Goal: Task Accomplishment & Management: Complete application form

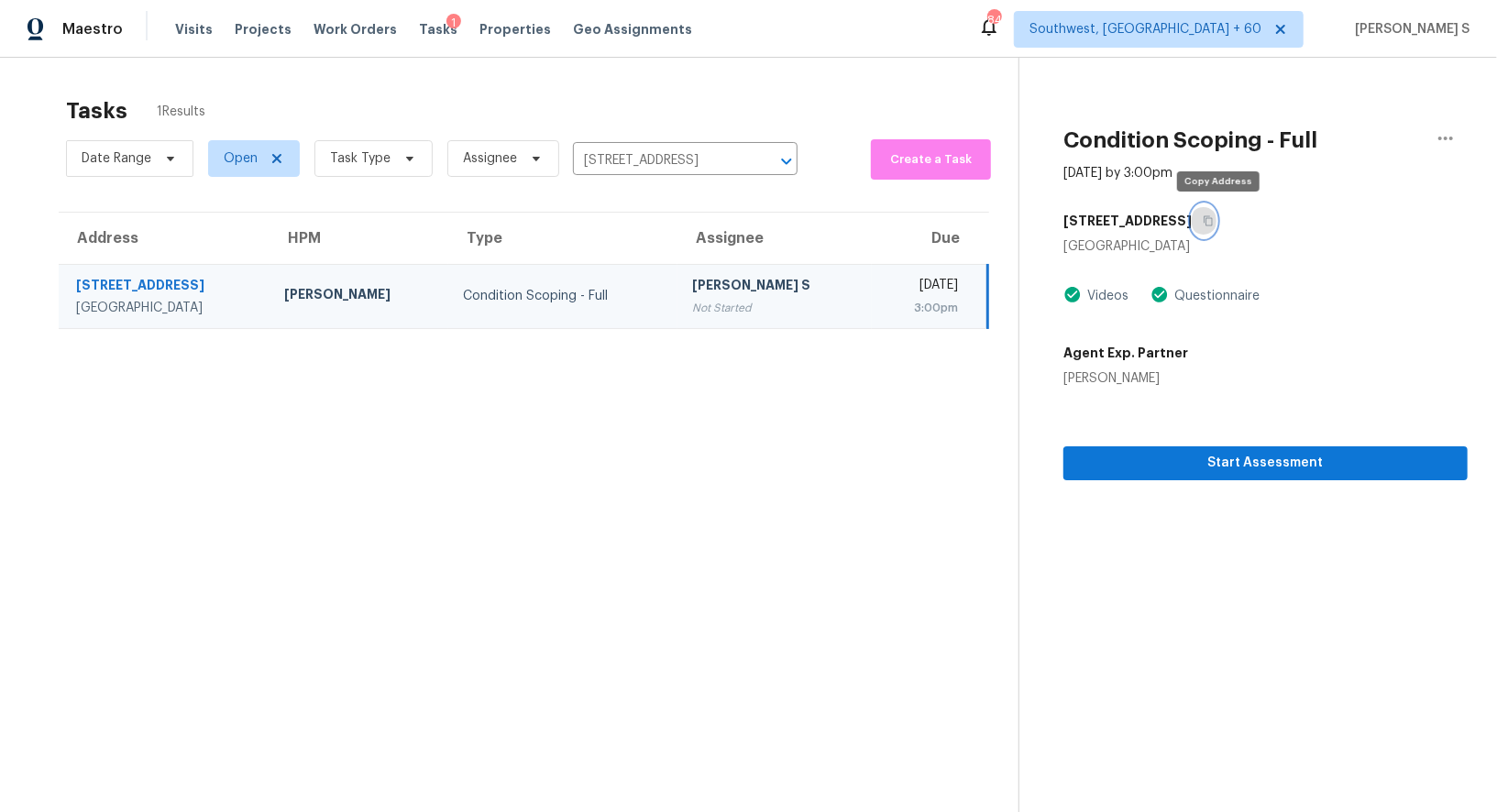
click at [1213, 216] on icon "button" at bounding box center [1208, 221] width 9 height 10
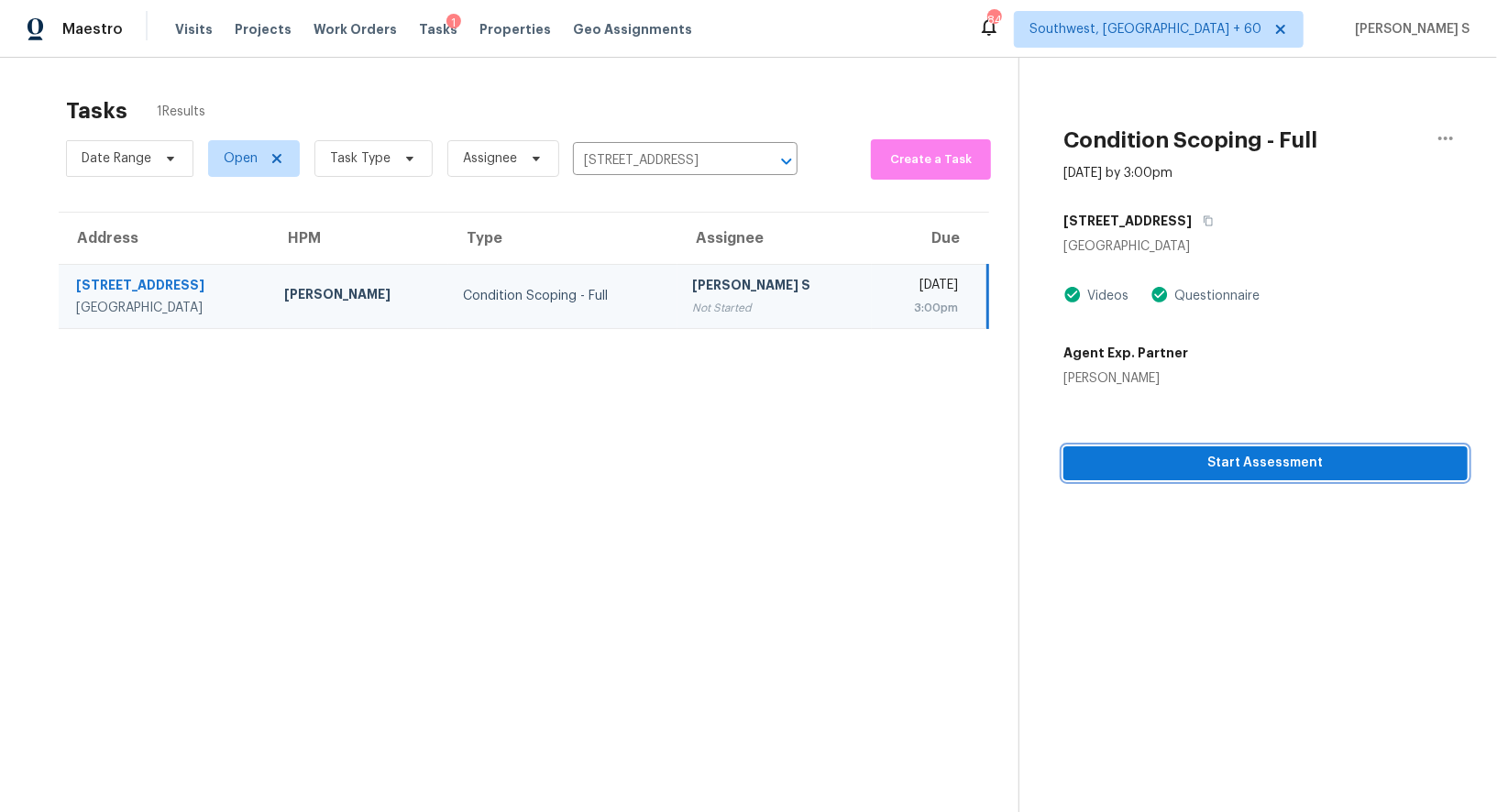
click at [1121, 473] on span "Start Assessment" at bounding box center [1266, 463] width 374 height 23
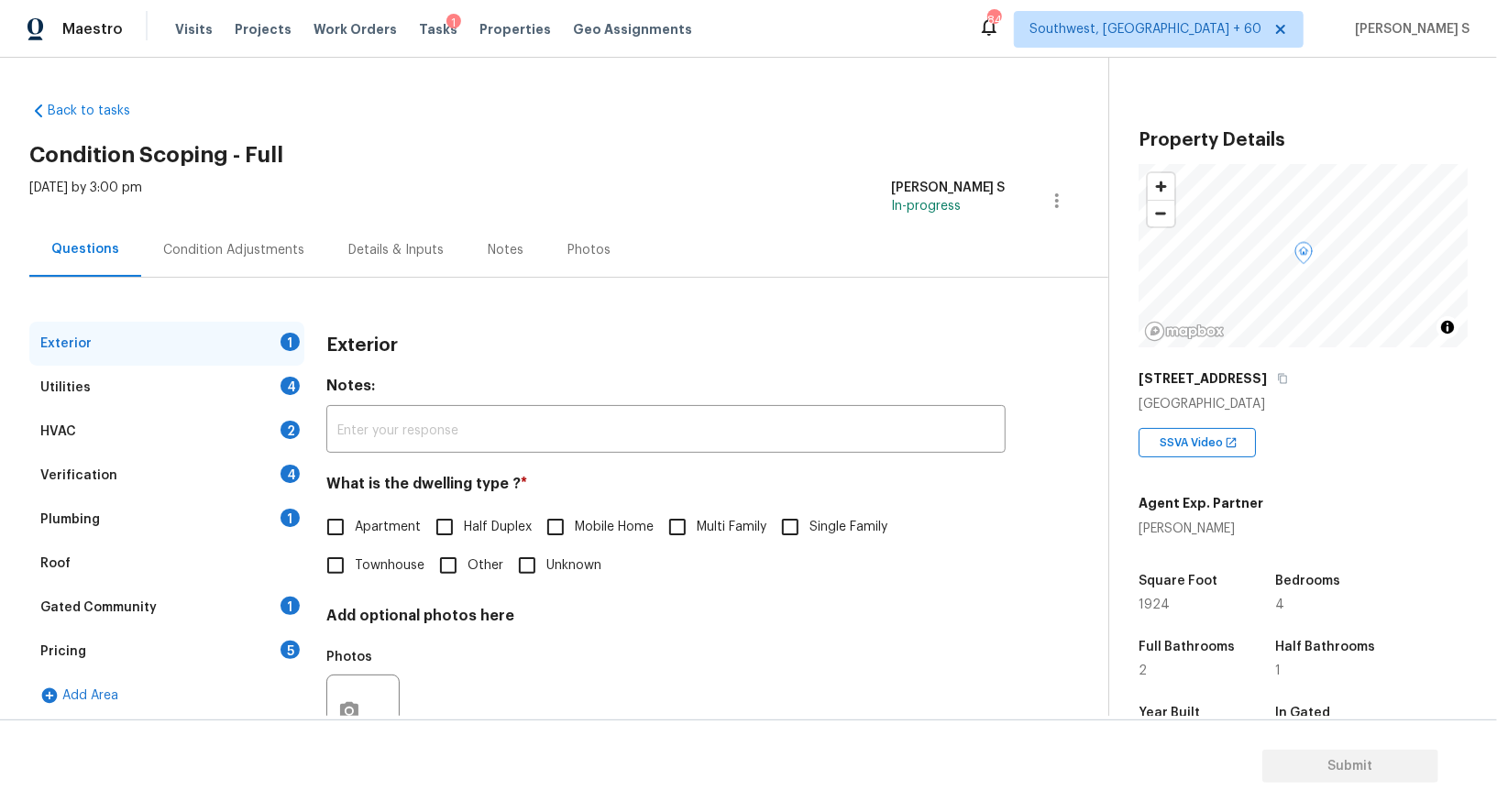
click at [281, 645] on div "Pricing 5" at bounding box center [167, 651] width 275 height 44
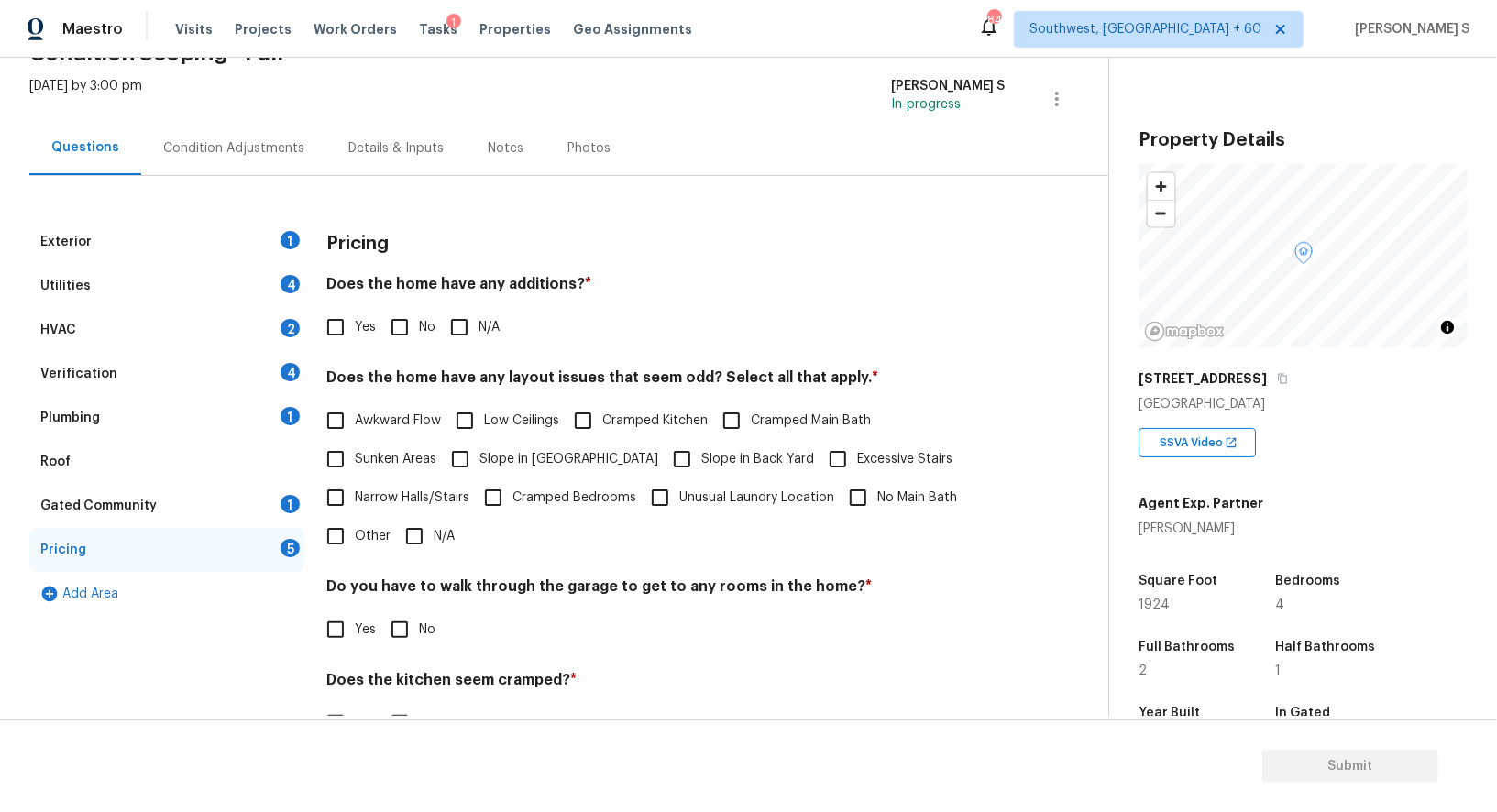
scroll to position [223, 0]
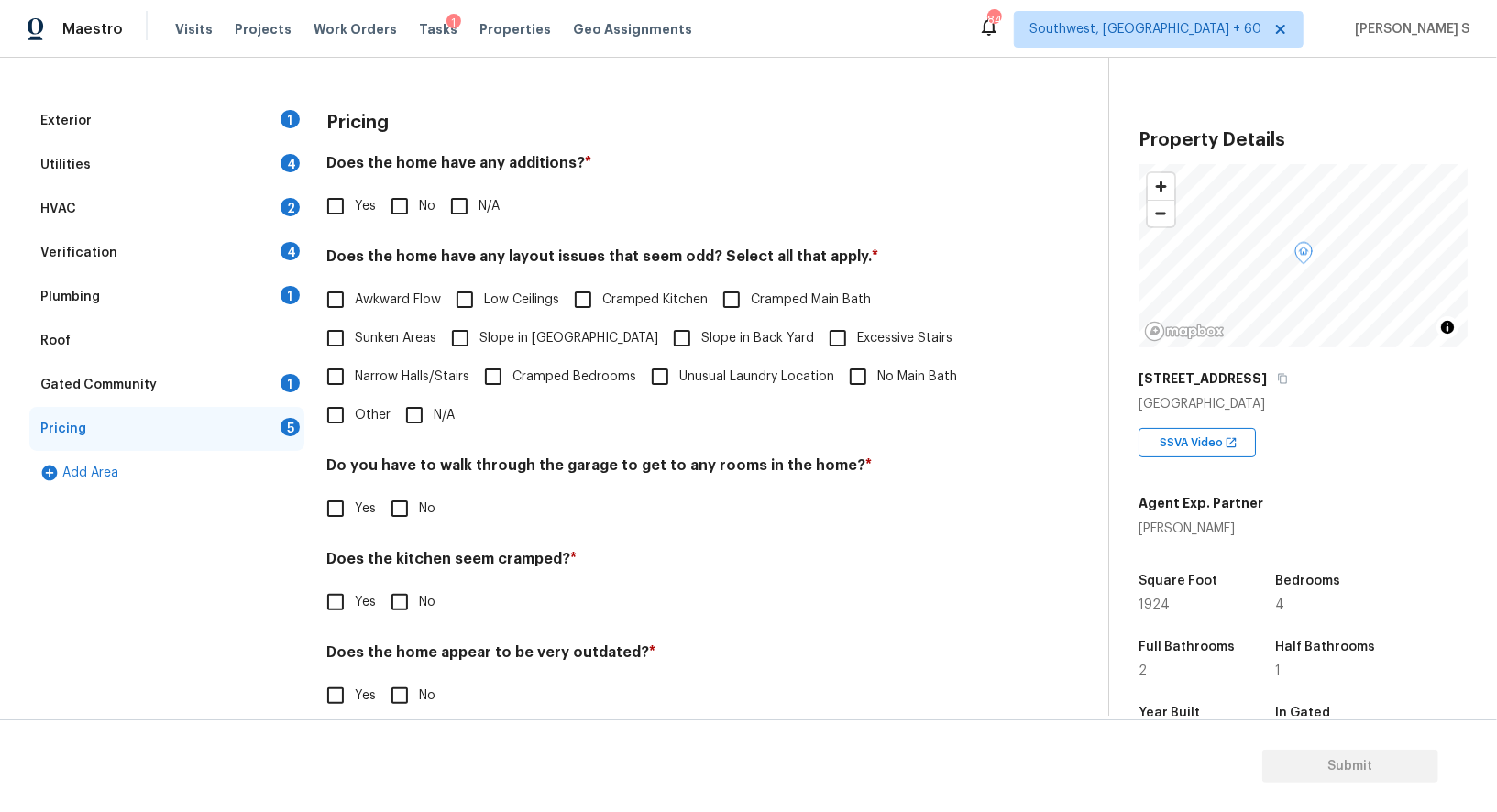
click at [339, 414] on input "Other" at bounding box center [335, 415] width 39 height 39
checkbox input "true"
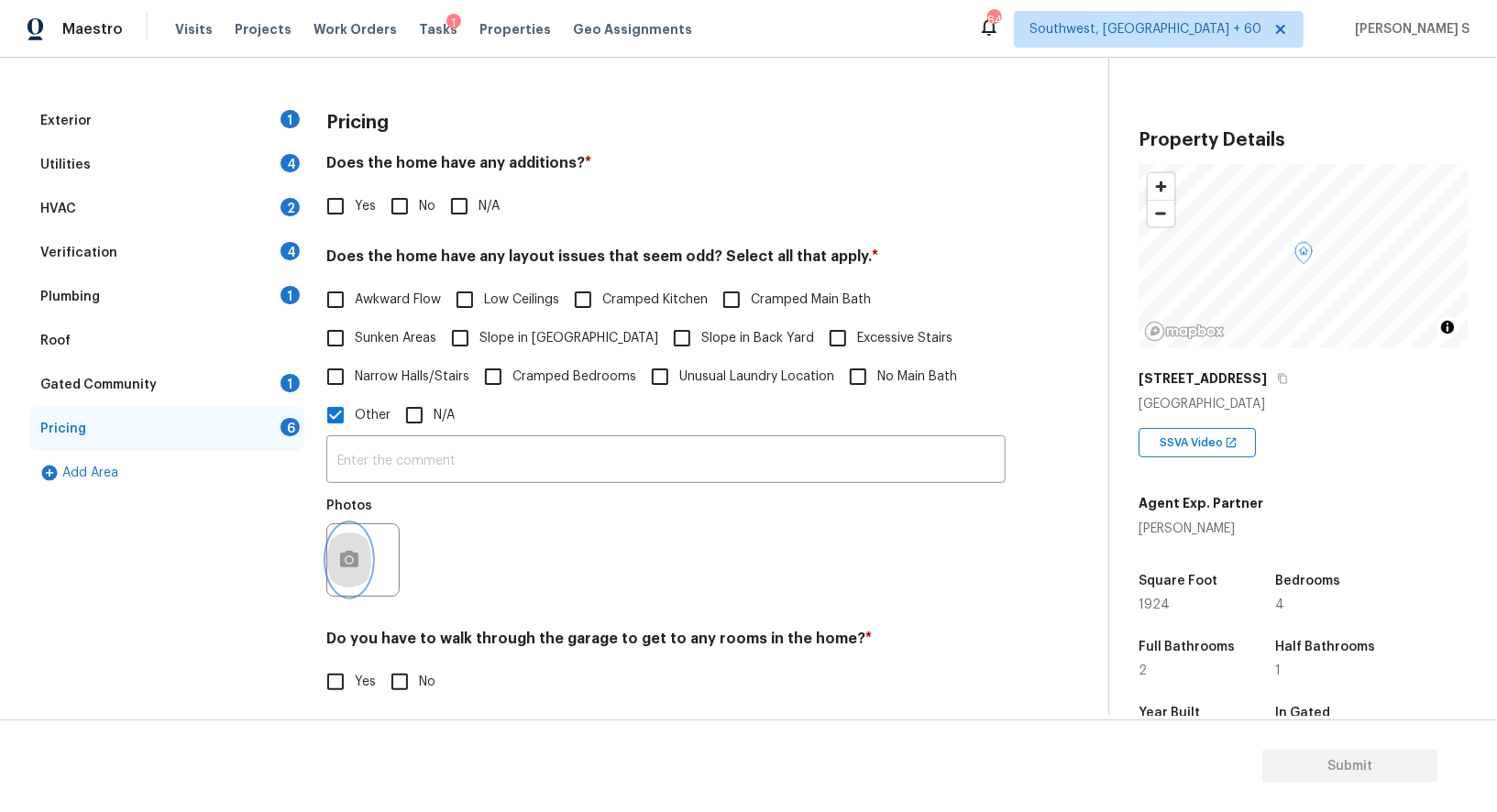
click at [349, 563] on icon "button" at bounding box center [349, 560] width 22 height 22
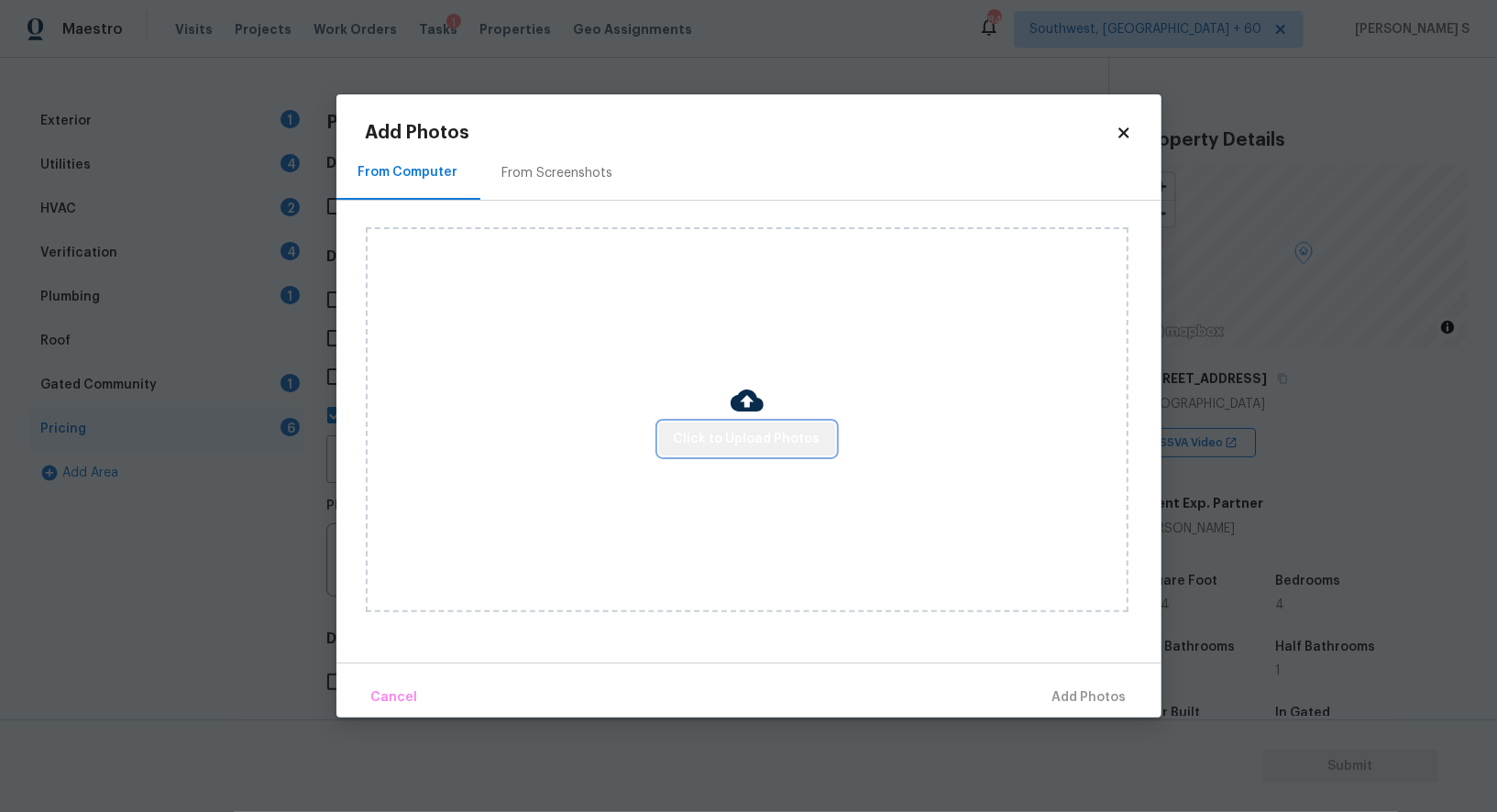
click at [783, 430] on span "Click to Upload Photos" at bounding box center [747, 439] width 147 height 23
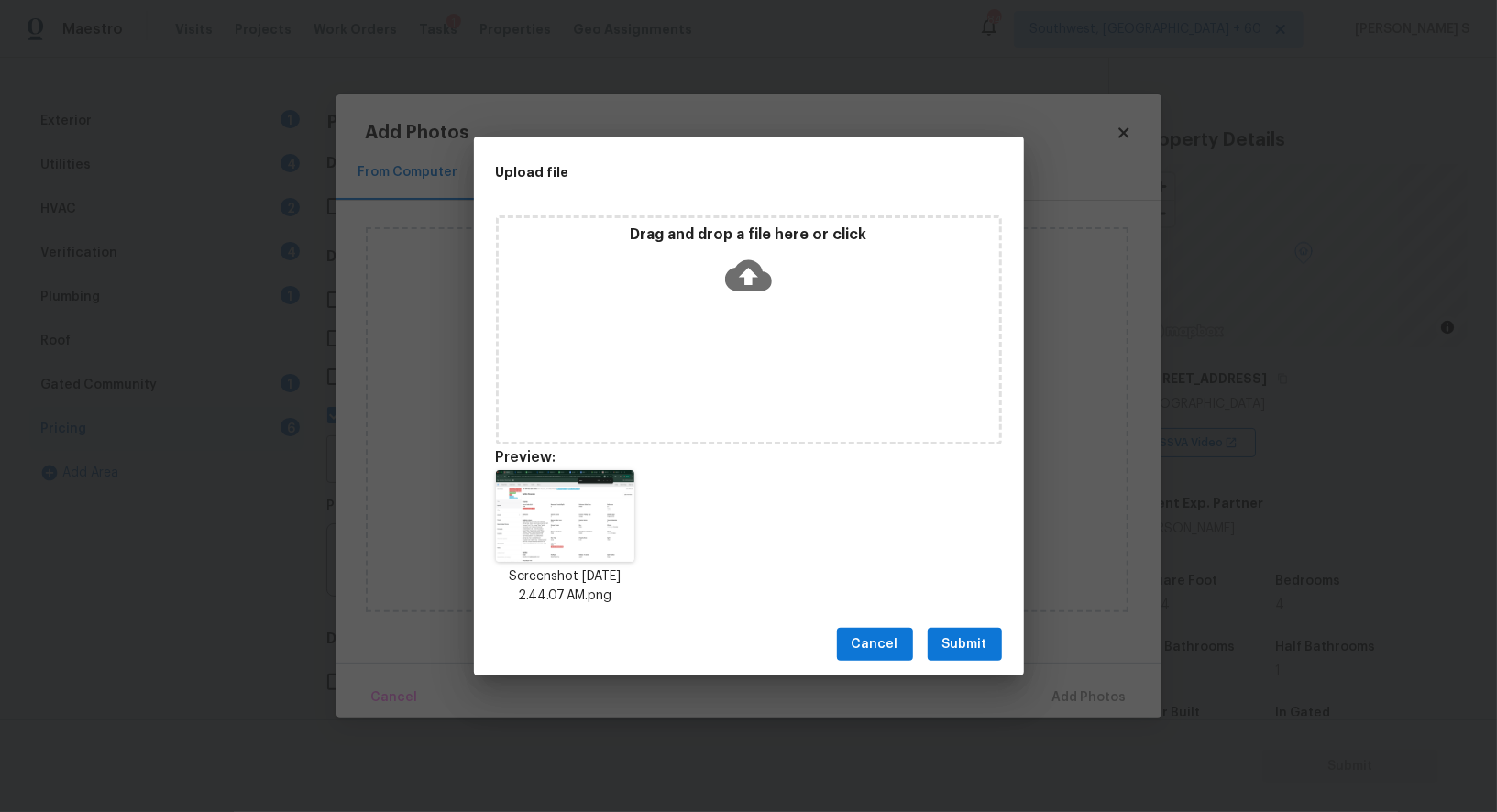
click at [970, 636] on span "Submit" at bounding box center [965, 645] width 45 height 23
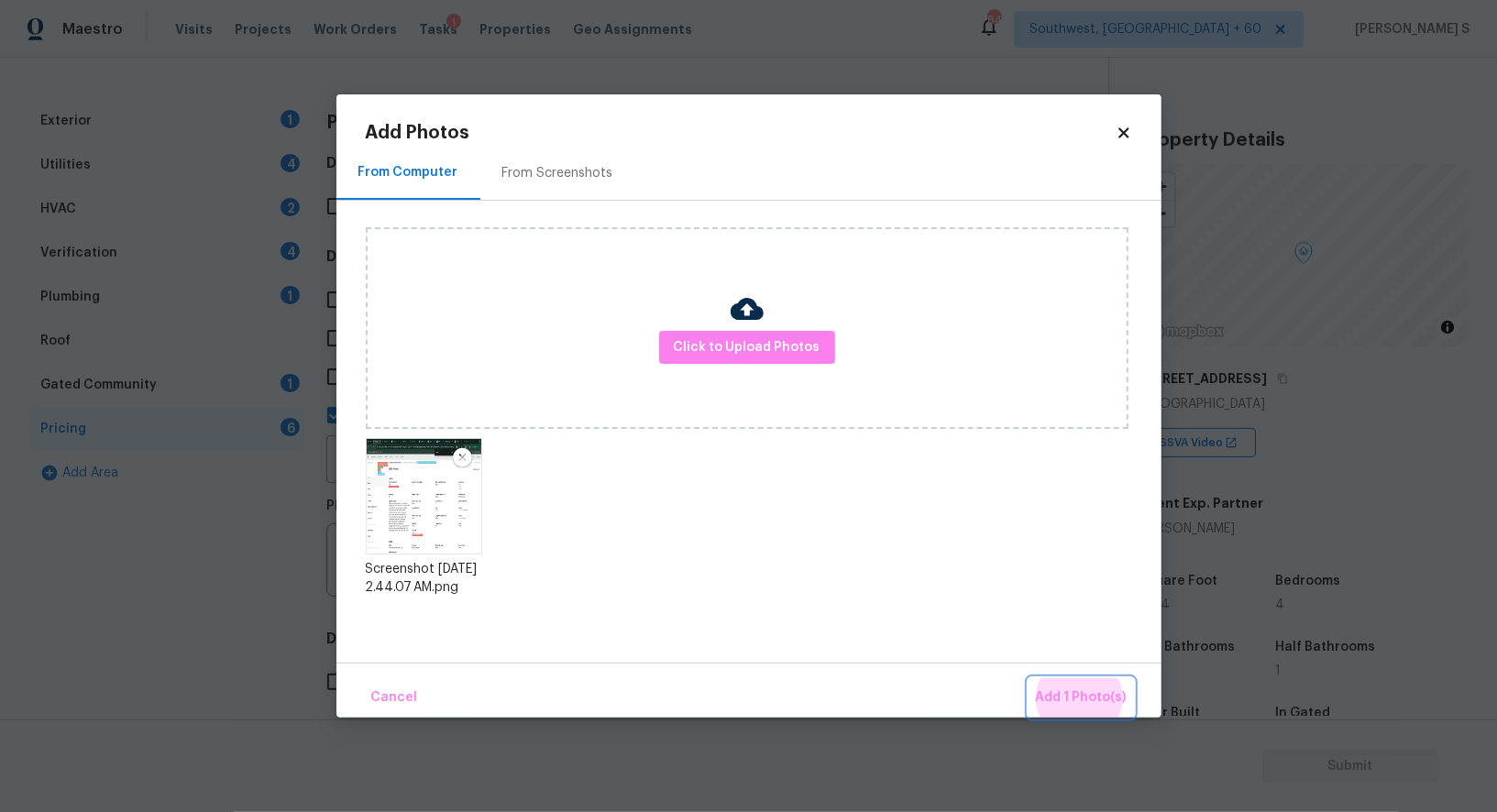
click at [1028, 678] on button "Add 1 Photo(s)" at bounding box center [1081, 698] width 105 height 40
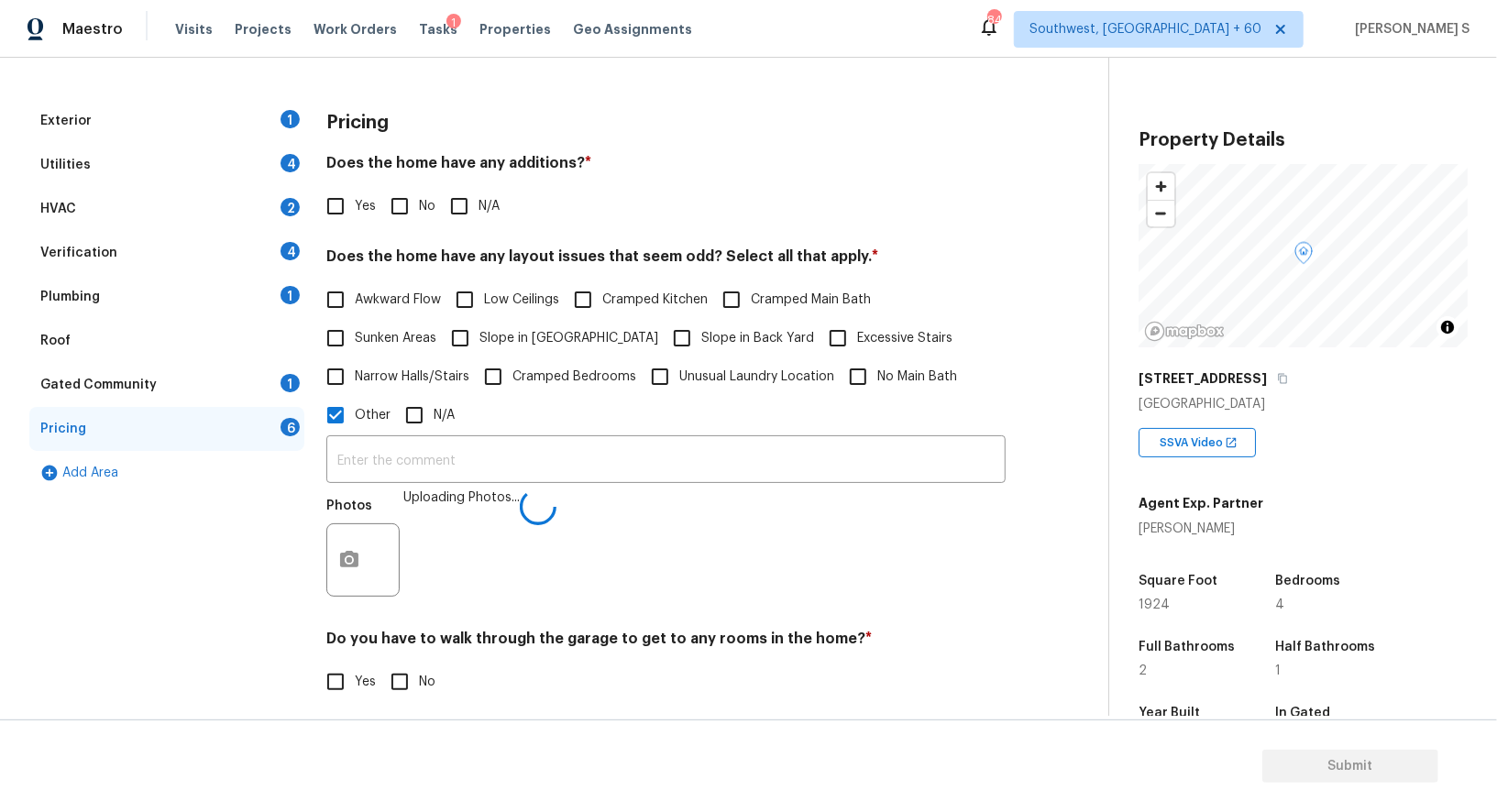
click at [888, 543] on button "Add 1 Photo(s)" at bounding box center [915, 552] width 54 height 20
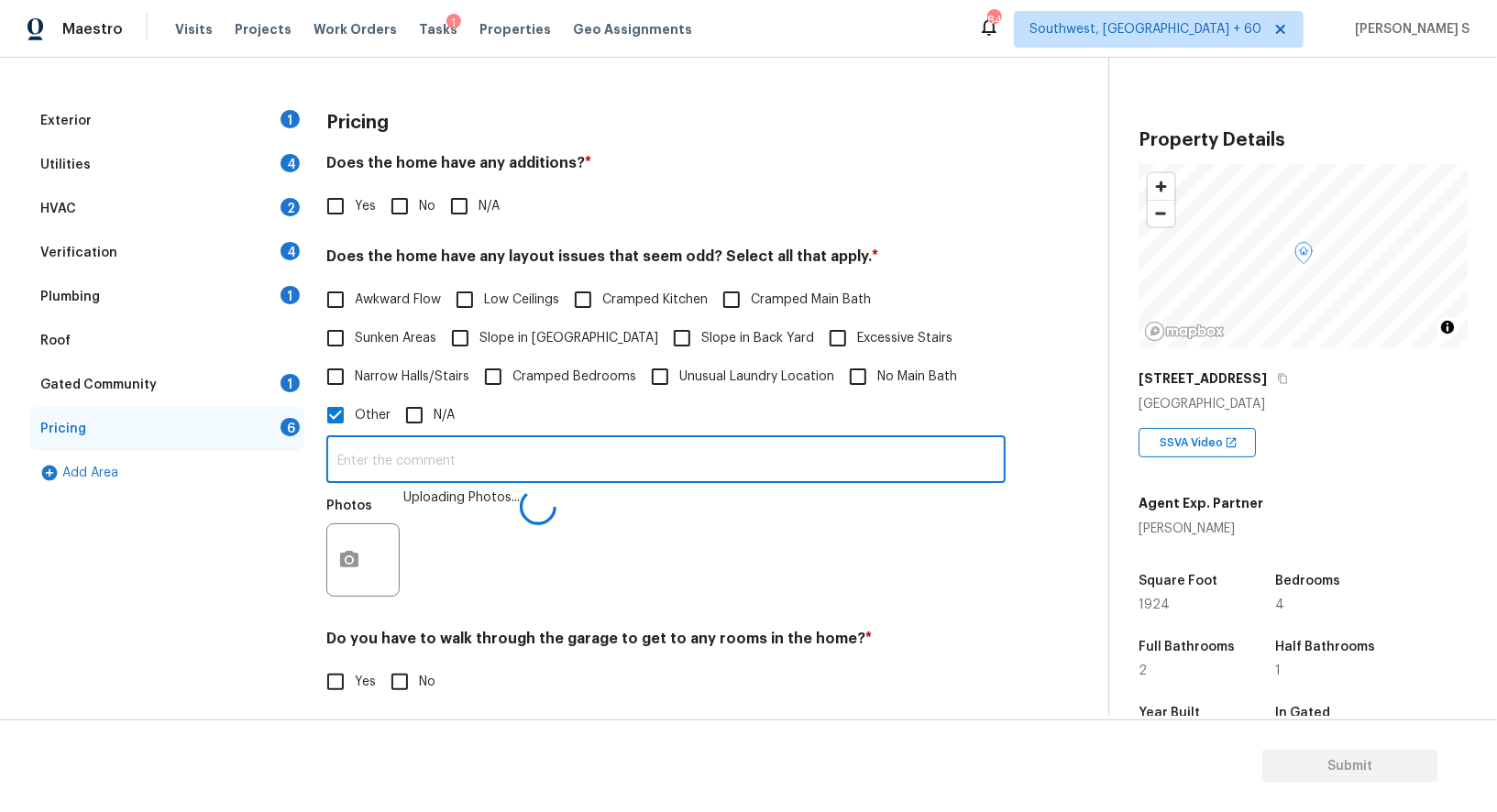
click at [685, 468] on input "text" at bounding box center [666, 462] width 679 height 43
type input "sqft discrepancy."
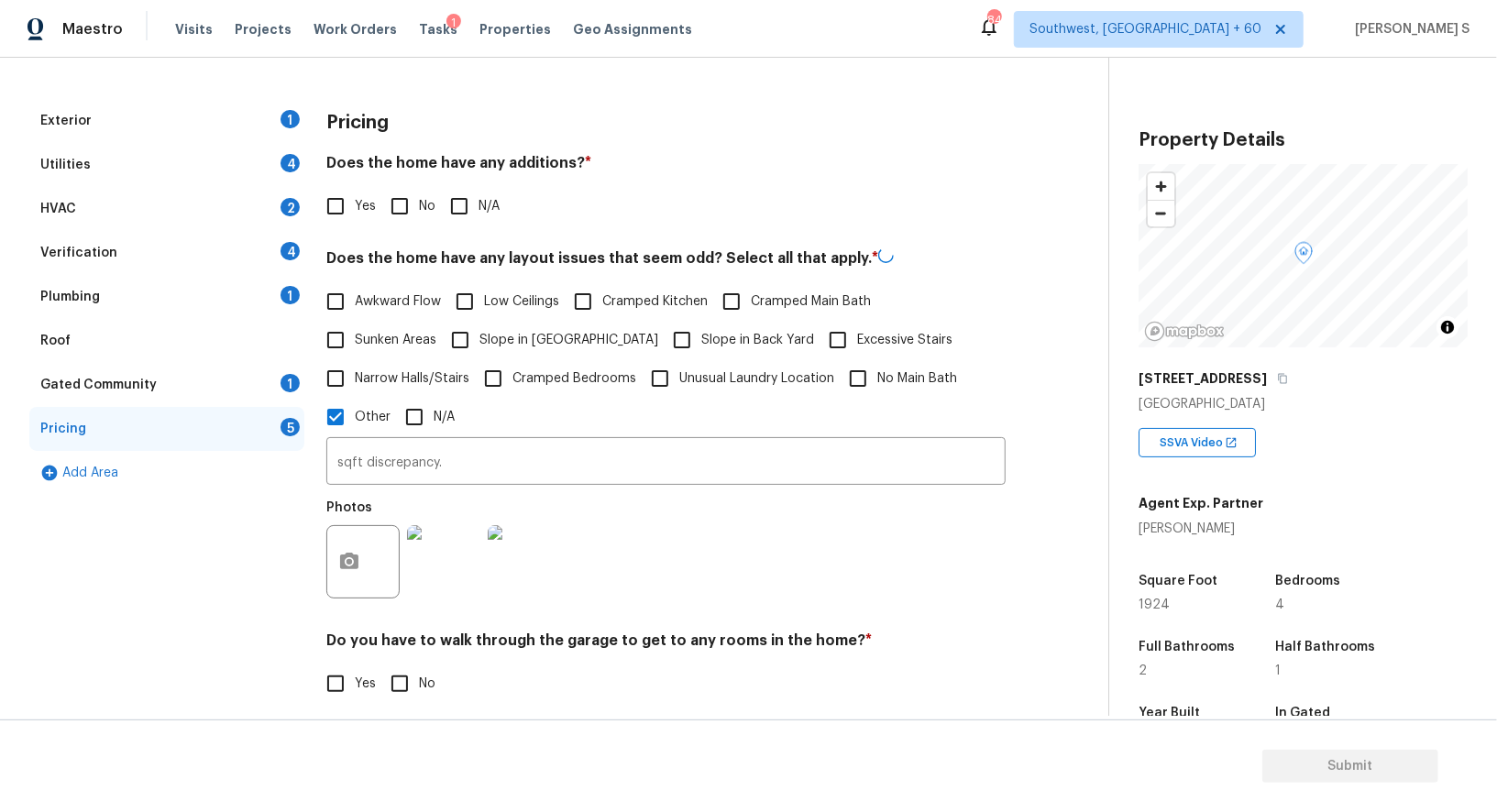
click at [800, 527] on div "Photos" at bounding box center [666, 549] width 679 height 119
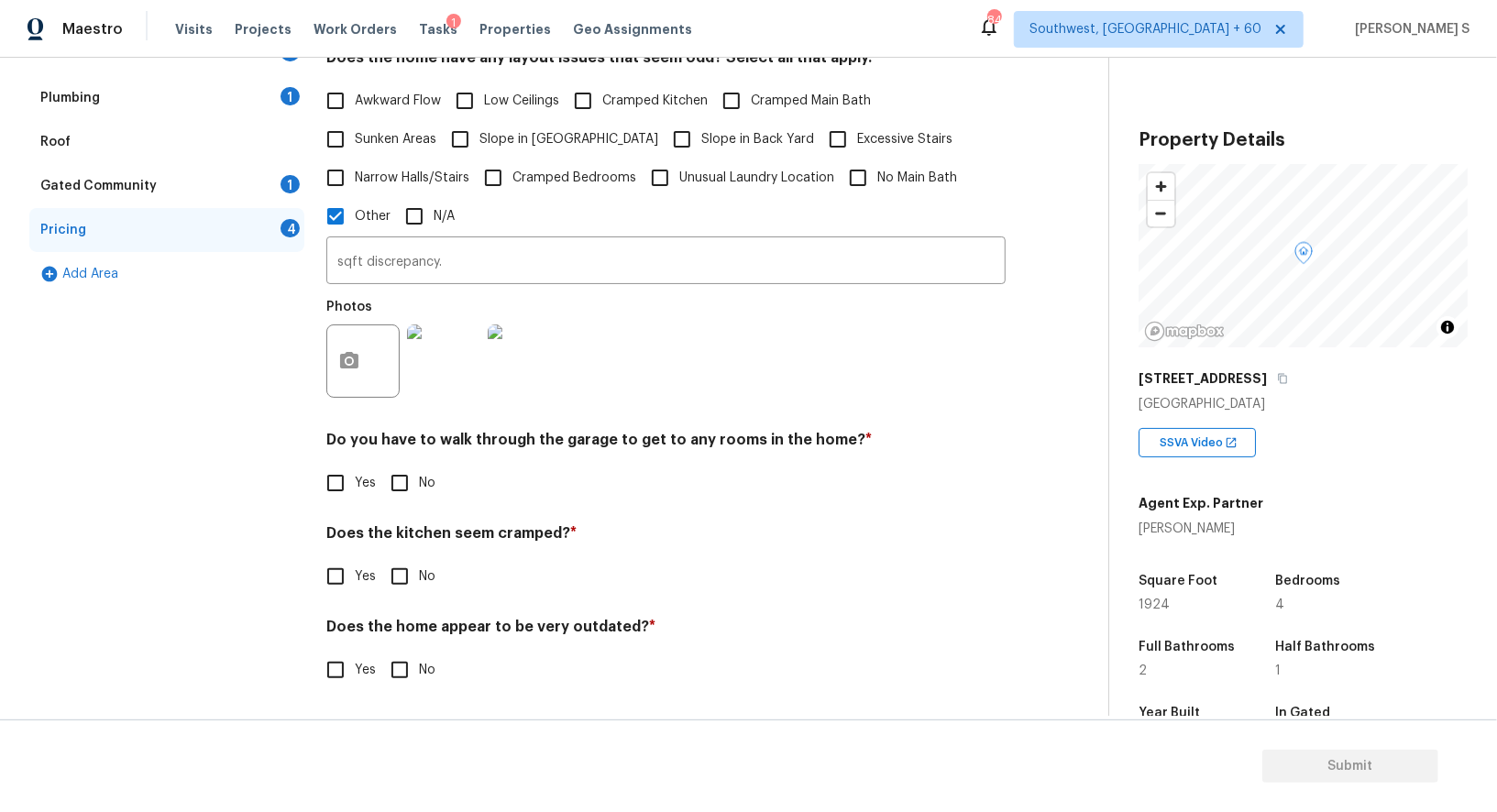
click at [394, 486] on input "No" at bounding box center [399, 483] width 39 height 39
checkbox input "true"
click at [380, 559] on input "No" at bounding box center [399, 578] width 39 height 39
checkbox input "true"
click at [380, 651] on input "No" at bounding box center [399, 670] width 39 height 39
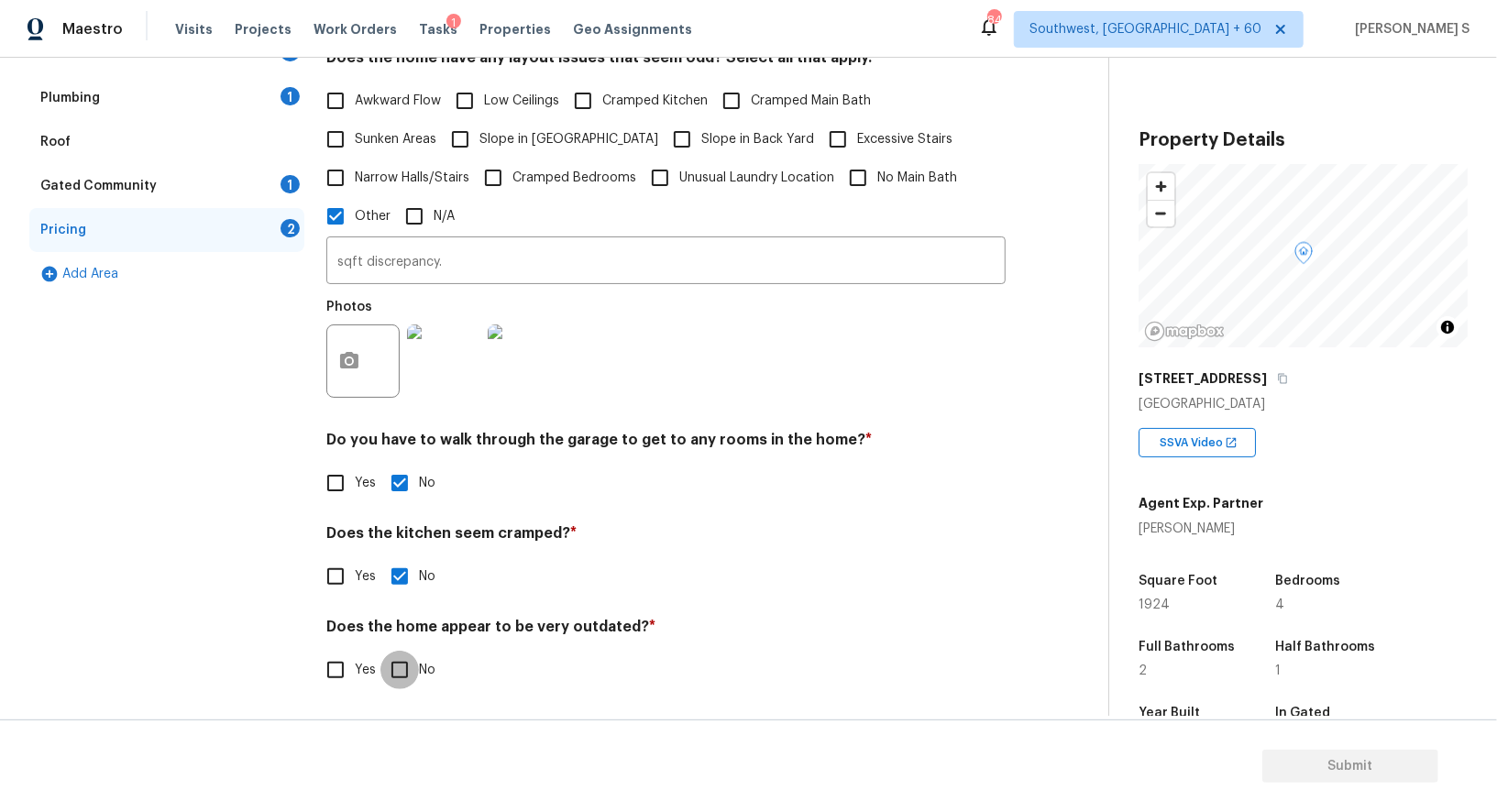
checkbox input "true"
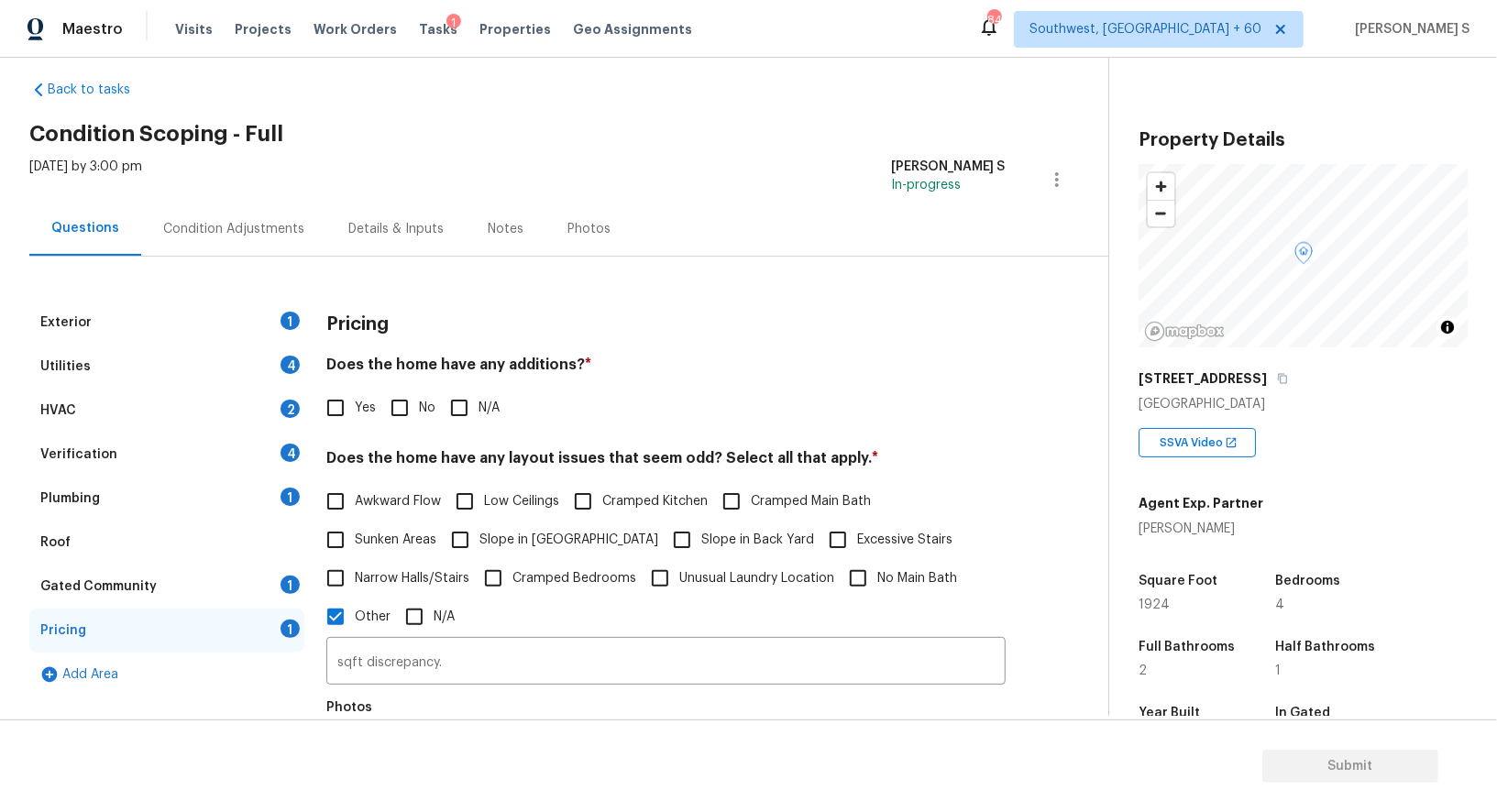
click at [380, 406] on input "No" at bounding box center [399, 407] width 39 height 39
checkbox input "true"
click at [292, 311] on div "1" at bounding box center [290, 320] width 19 height 18
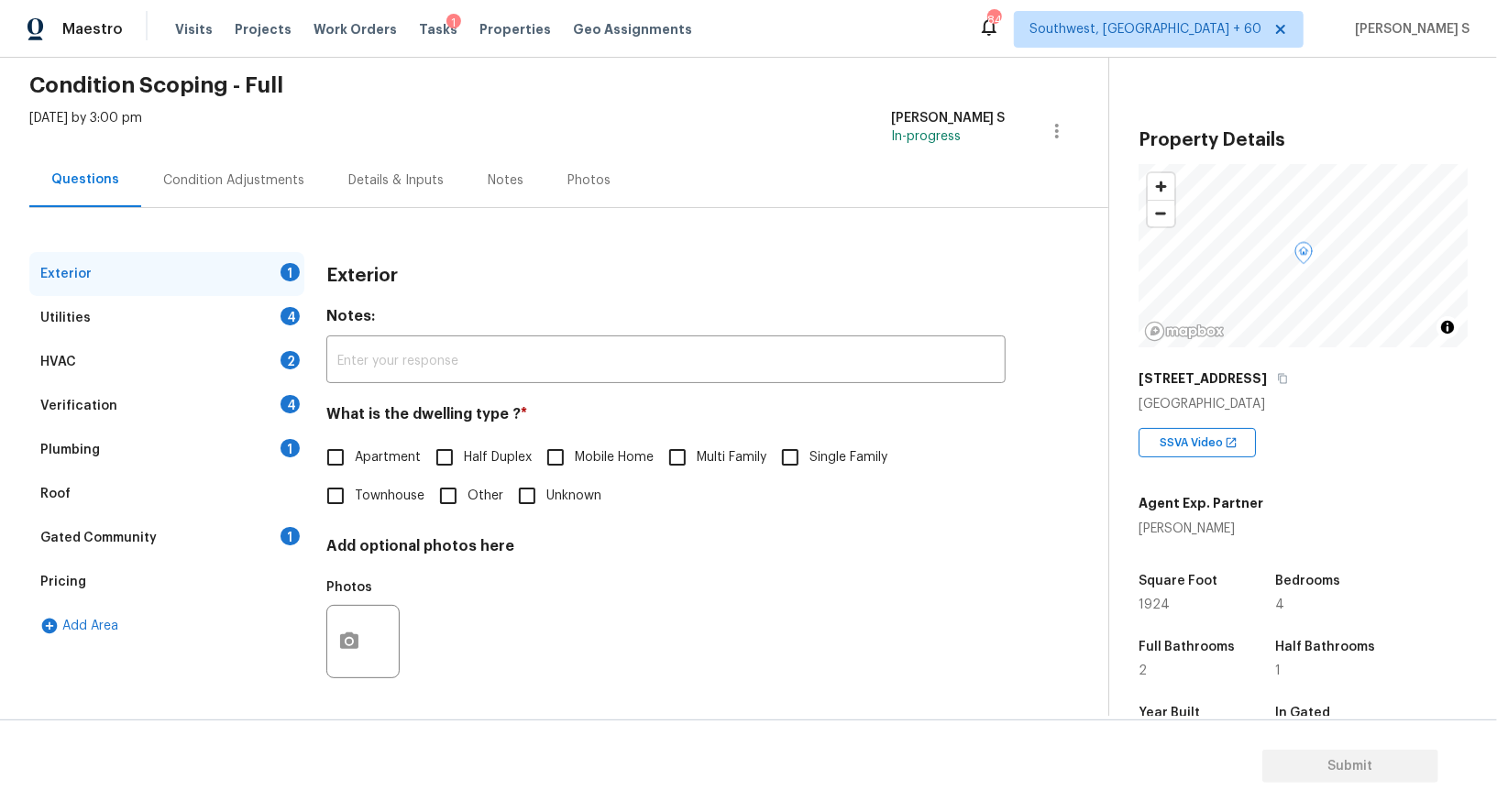
scroll to position [252, 0]
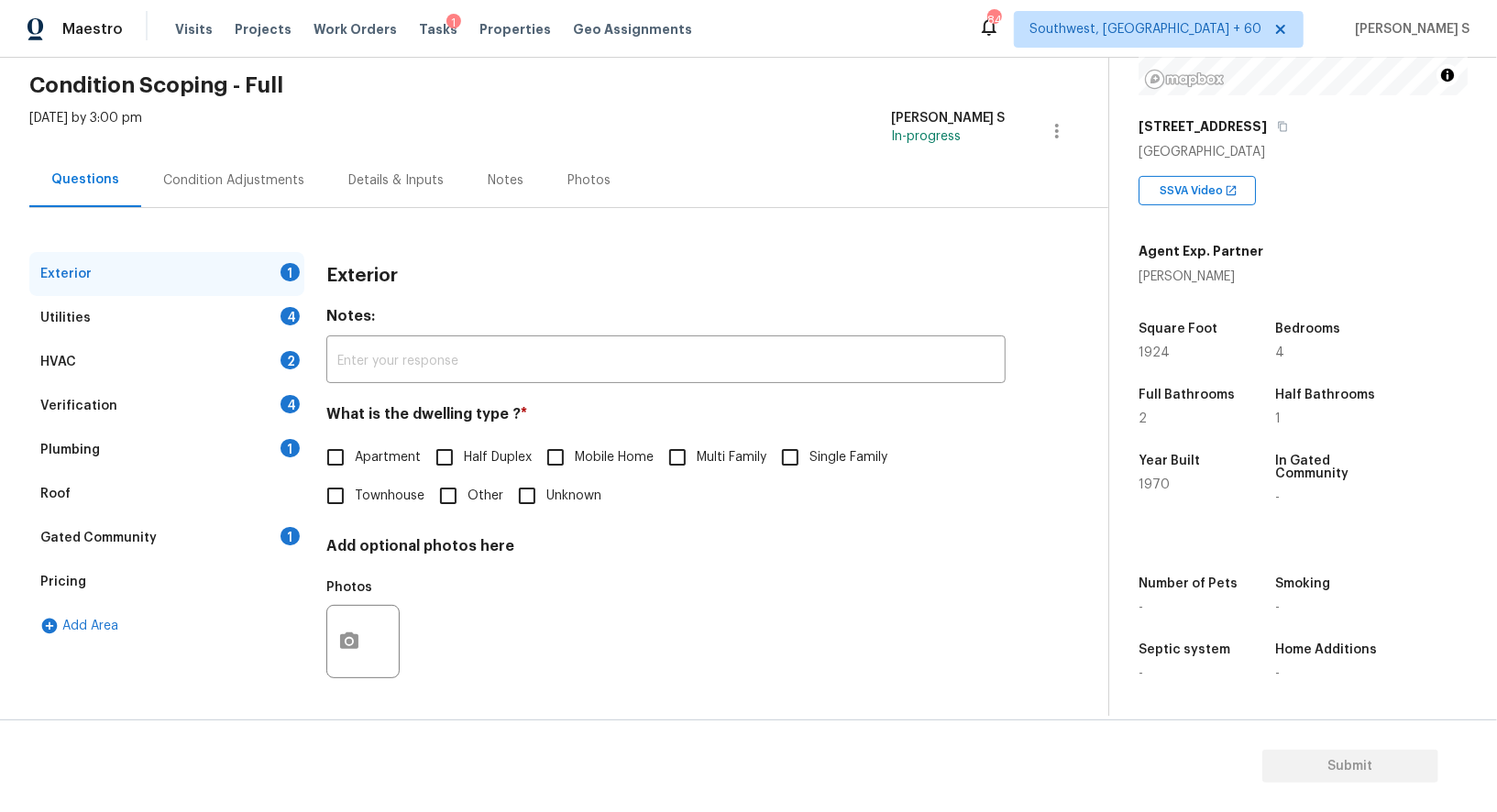
click at [816, 455] on span "Single Family" at bounding box center [848, 457] width 78 height 19
click at [809, 455] on input "Single Family" at bounding box center [789, 457] width 39 height 39
checkbox input "true"
click at [144, 575] on div "Pricing" at bounding box center [167, 581] width 275 height 44
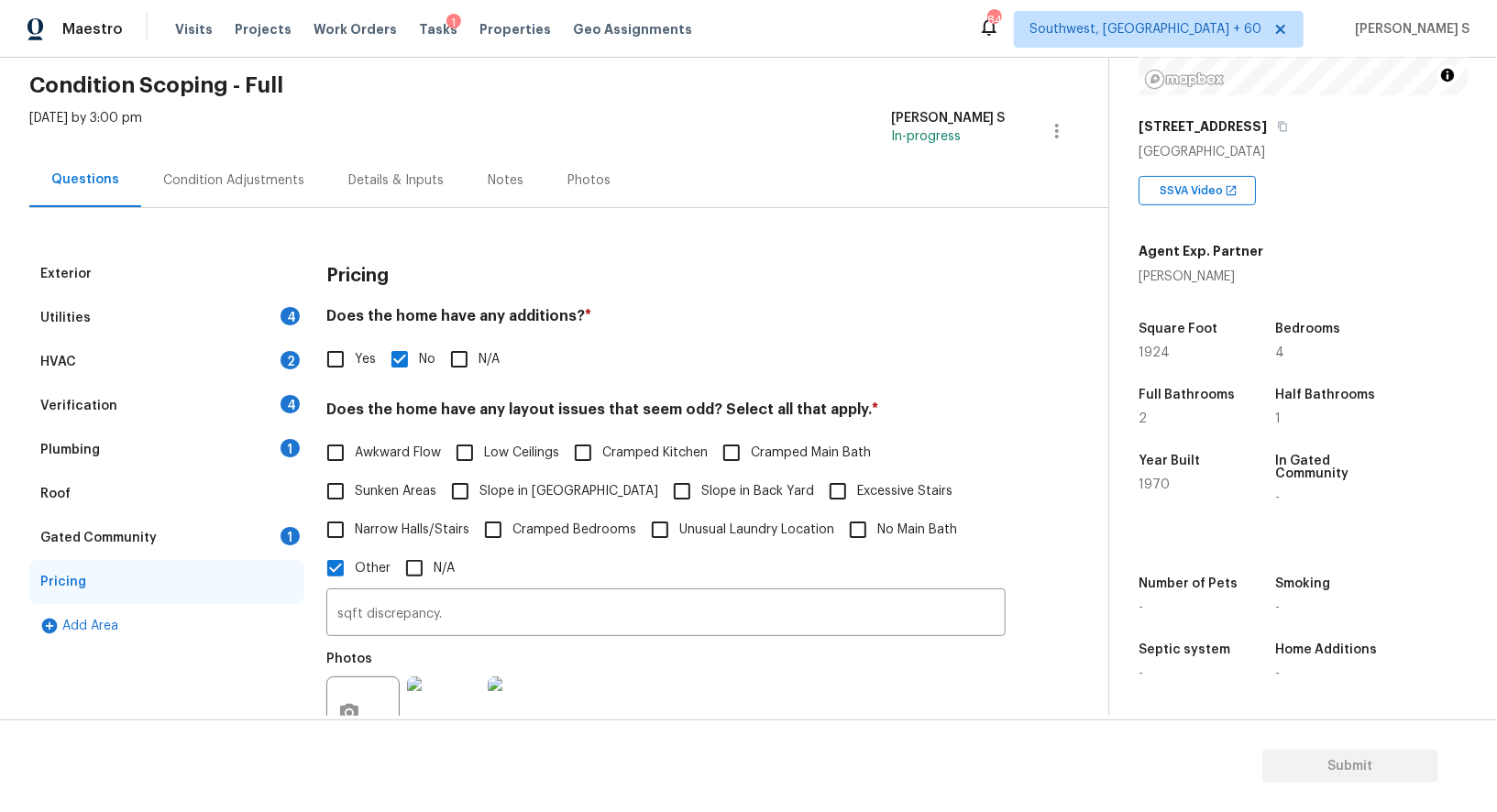
scroll to position [323, 0]
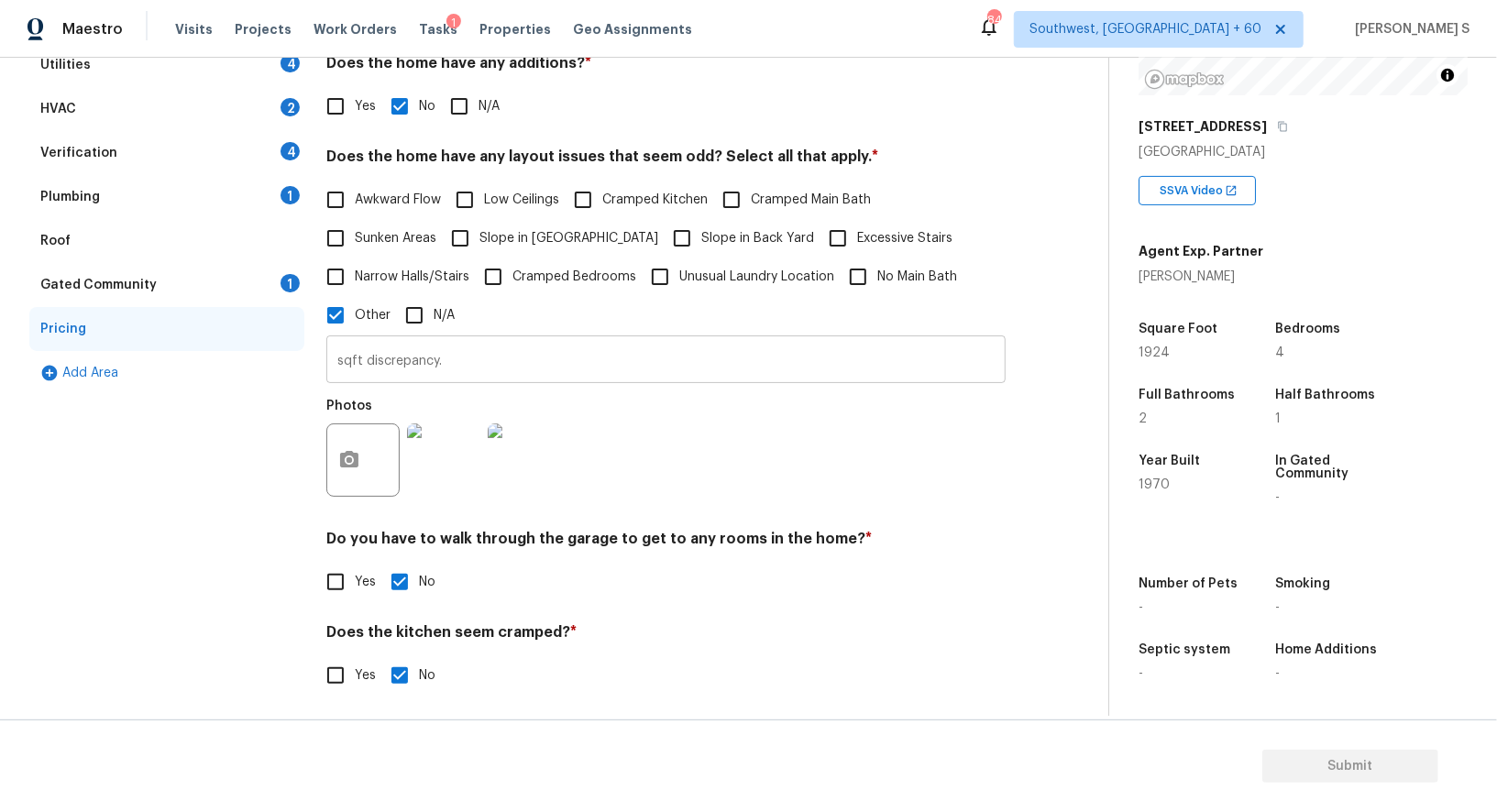
click at [352, 363] on input "sqft discrepancy." at bounding box center [666, 361] width 679 height 43
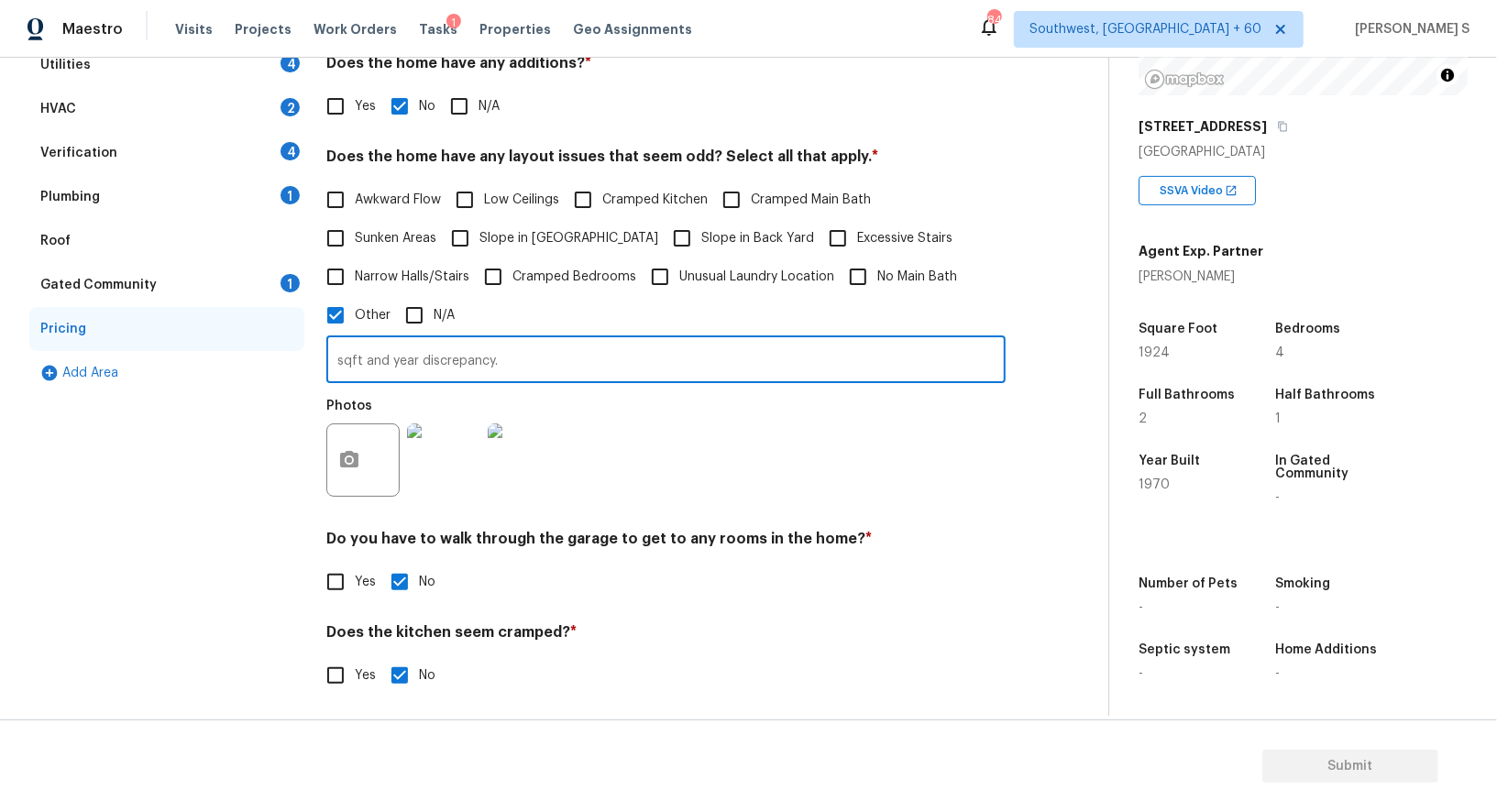
type input "sqft and year discrepancy."
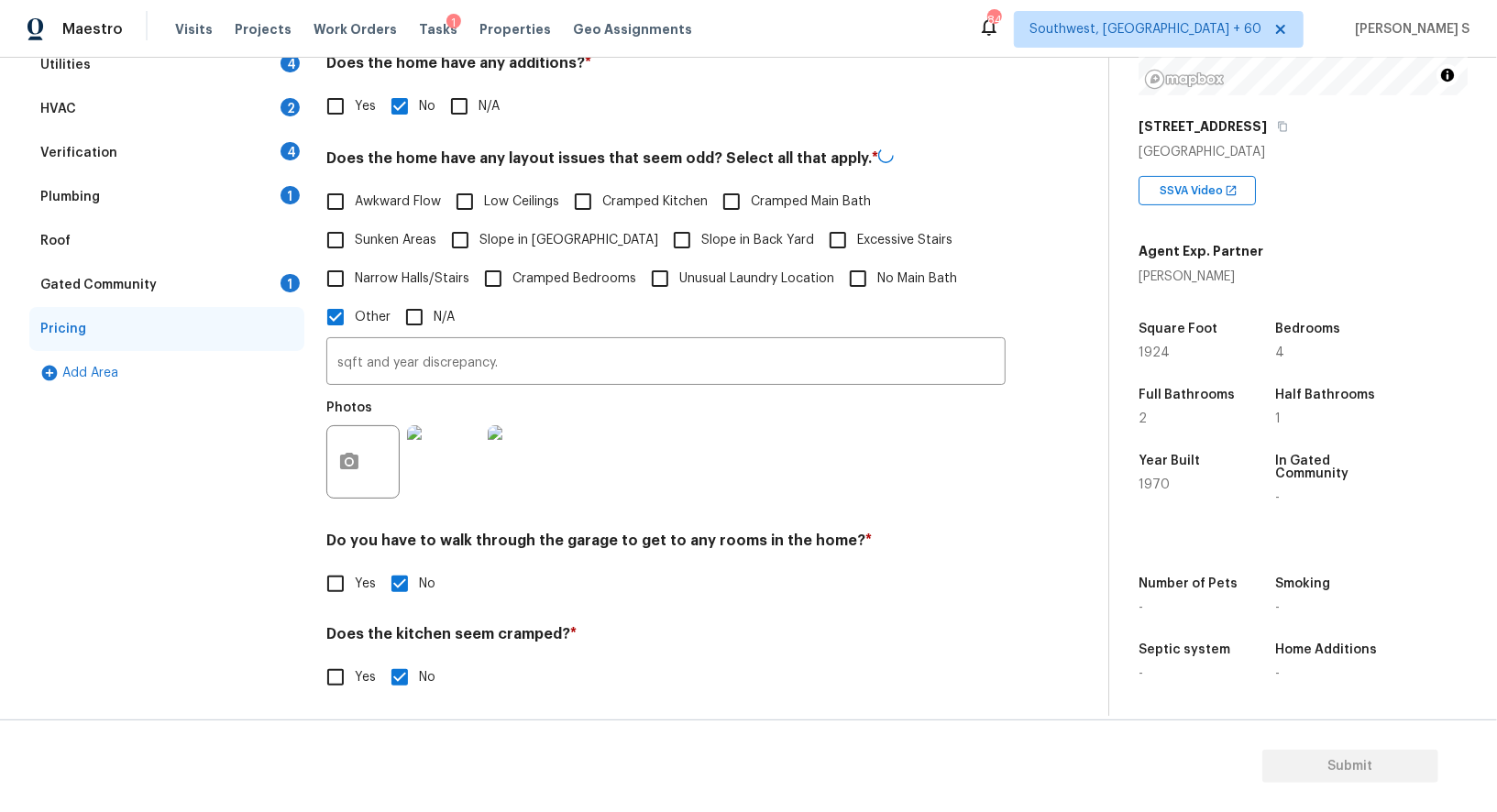
click at [599, 466] on div "Photos" at bounding box center [666, 450] width 679 height 119
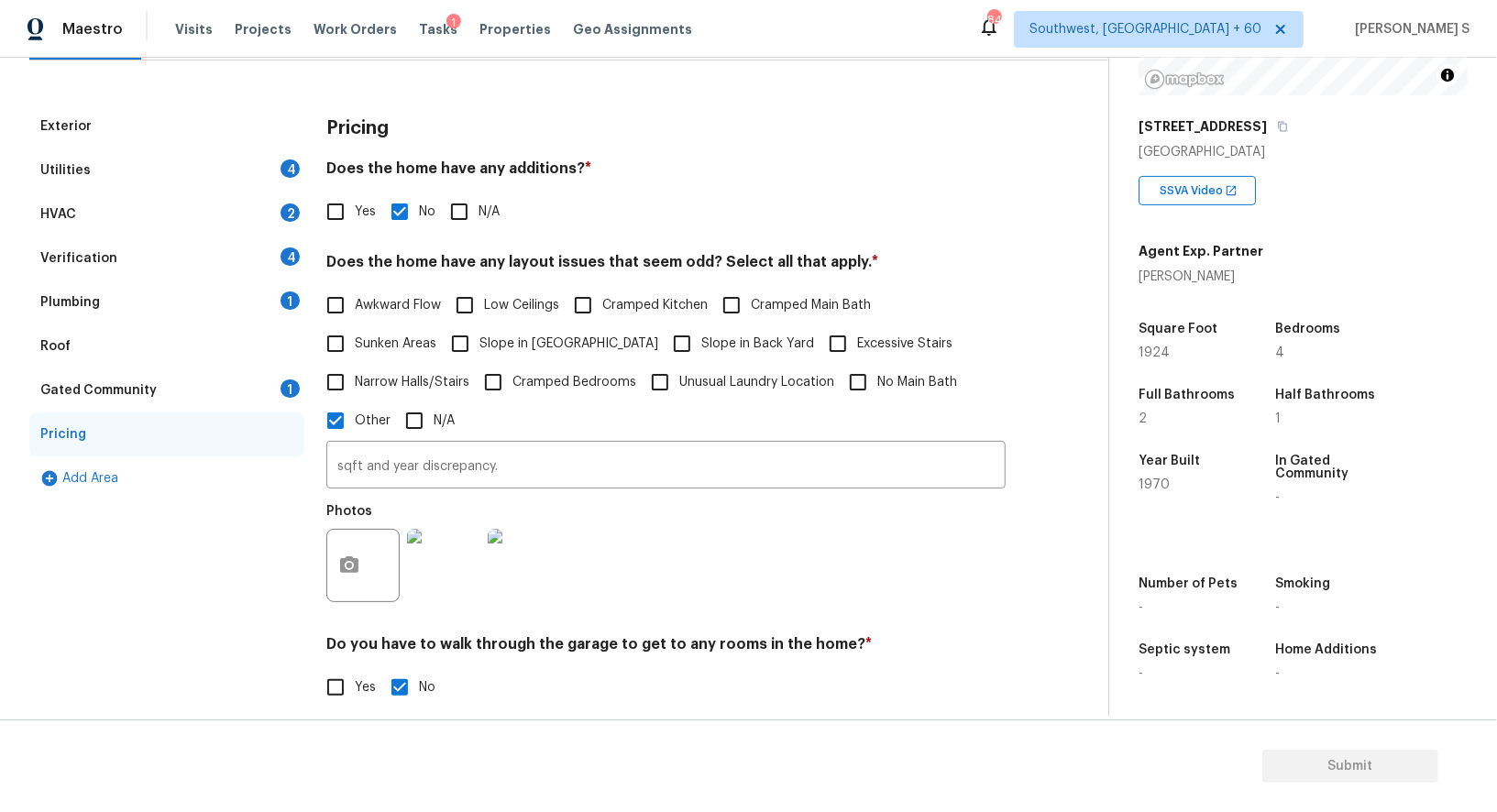
scroll to position [0, 0]
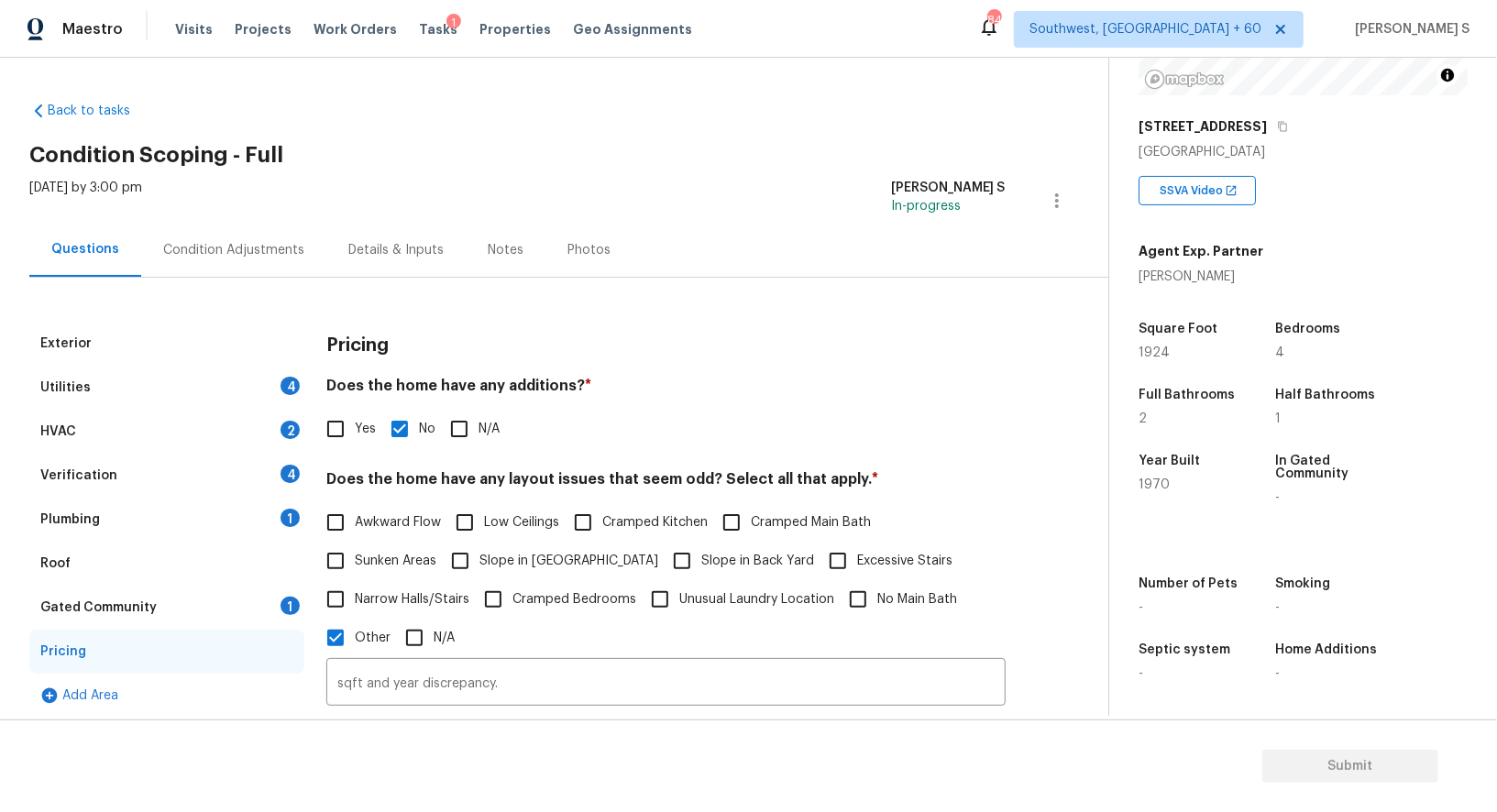
click at [289, 472] on div "4" at bounding box center [290, 473] width 19 height 18
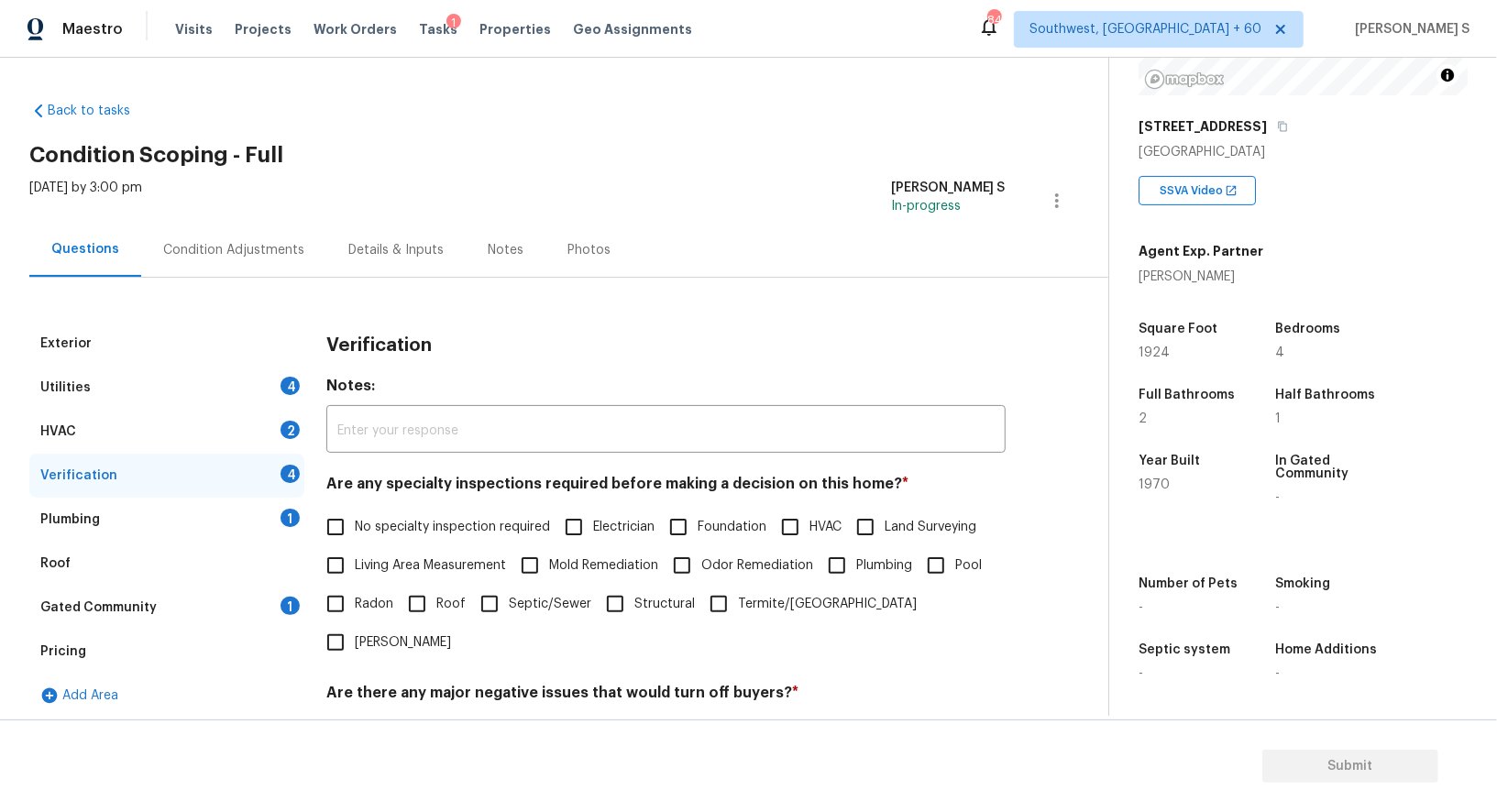
click at [350, 529] on input "No specialty inspection required" at bounding box center [335, 527] width 39 height 39
checkbox input "true"
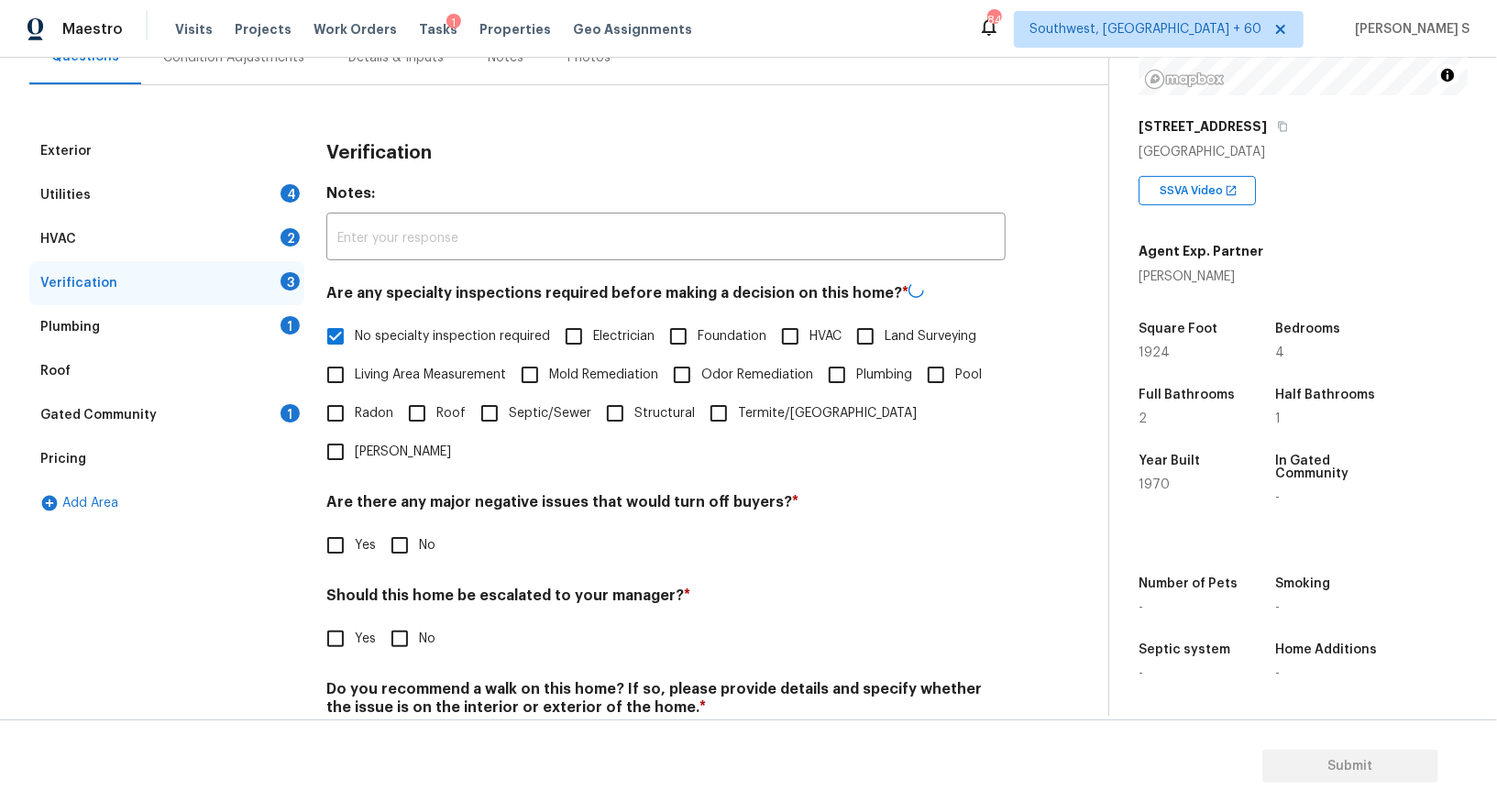
scroll to position [233, 0]
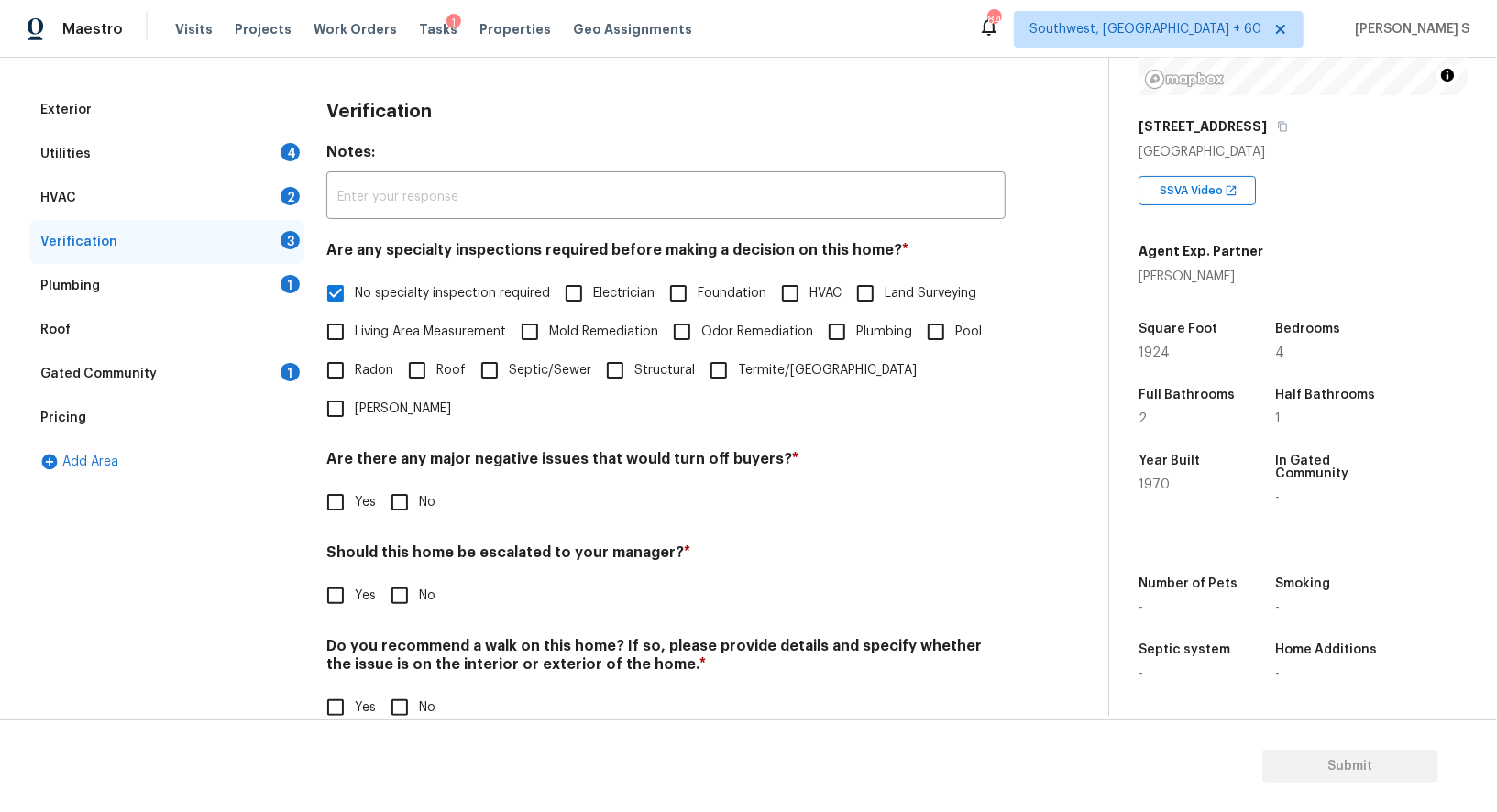
click at [397, 483] on input "No" at bounding box center [399, 502] width 39 height 39
checkbox input "true"
click at [404, 689] on input "No" at bounding box center [399, 708] width 39 height 39
checkbox input "true"
click at [312, 535] on div "Exterior Utilities 4 HVAC 2 Verification 1 Plumbing 1 Roof Gated Community 1 Pr…" at bounding box center [547, 419] width 1035 height 661
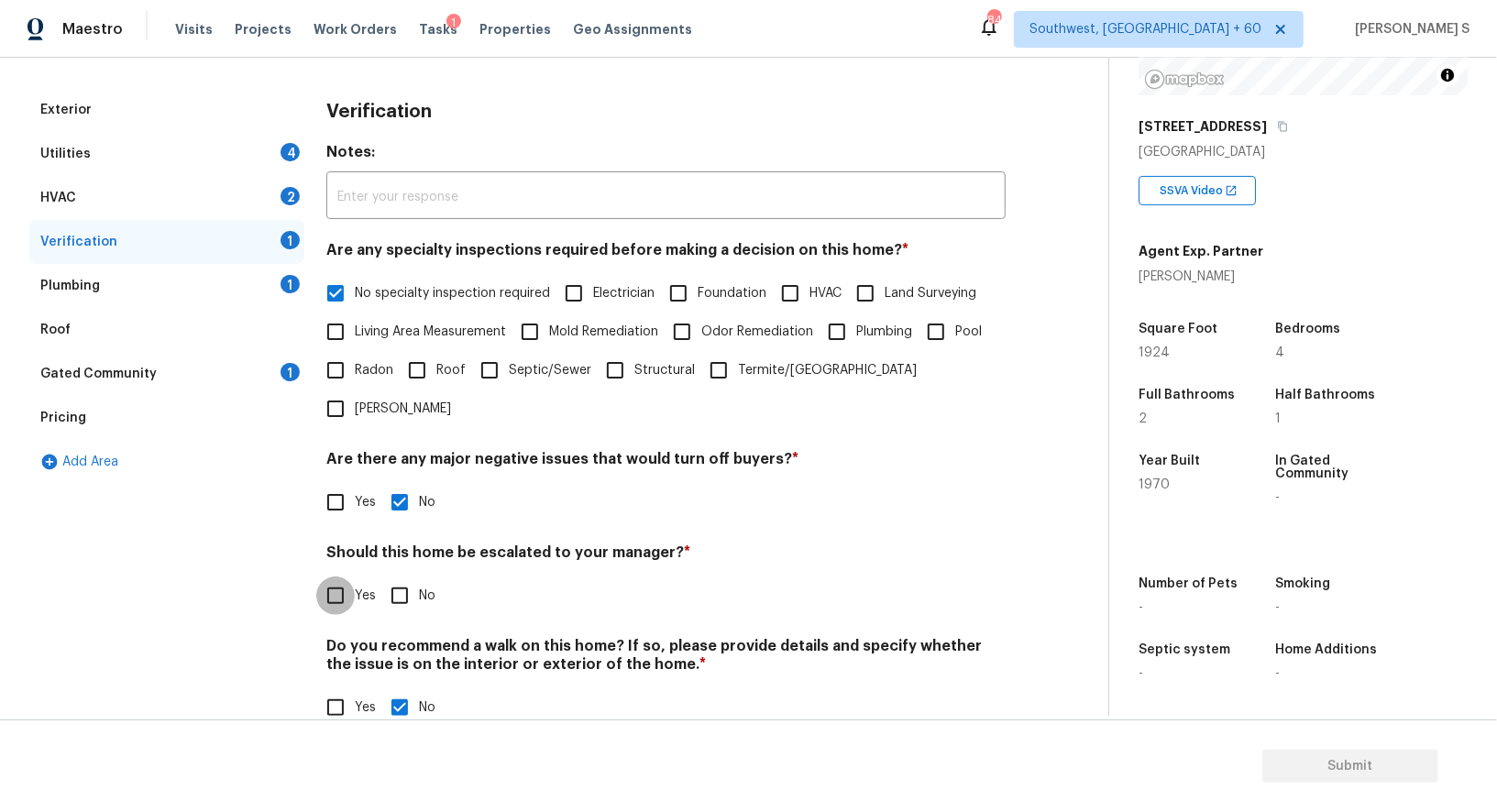
click at [347, 577] on input "Yes" at bounding box center [335, 596] width 39 height 39
checkbox input "true"
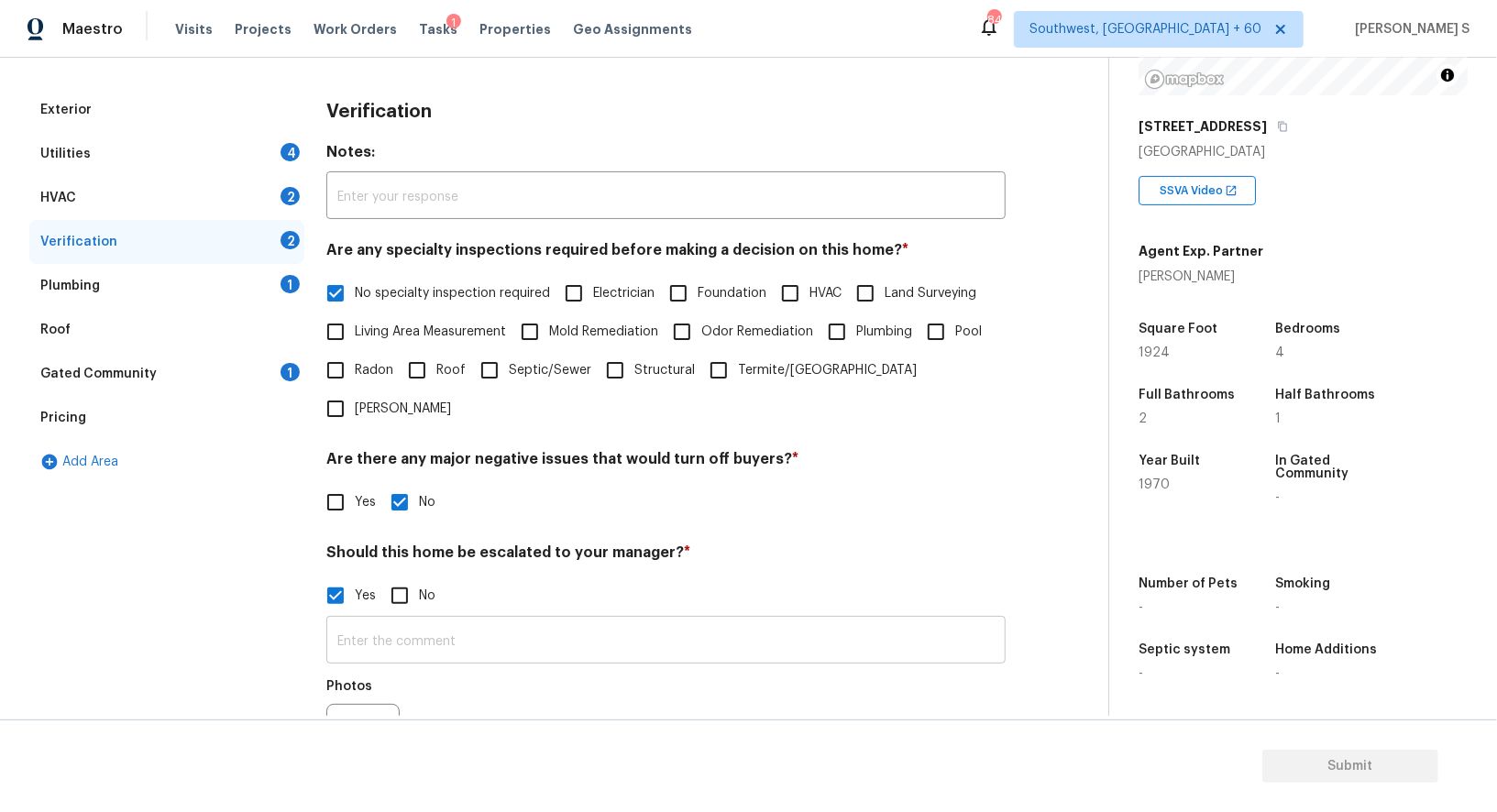
click at [411, 621] on input "text" at bounding box center [666, 643] width 679 height 43
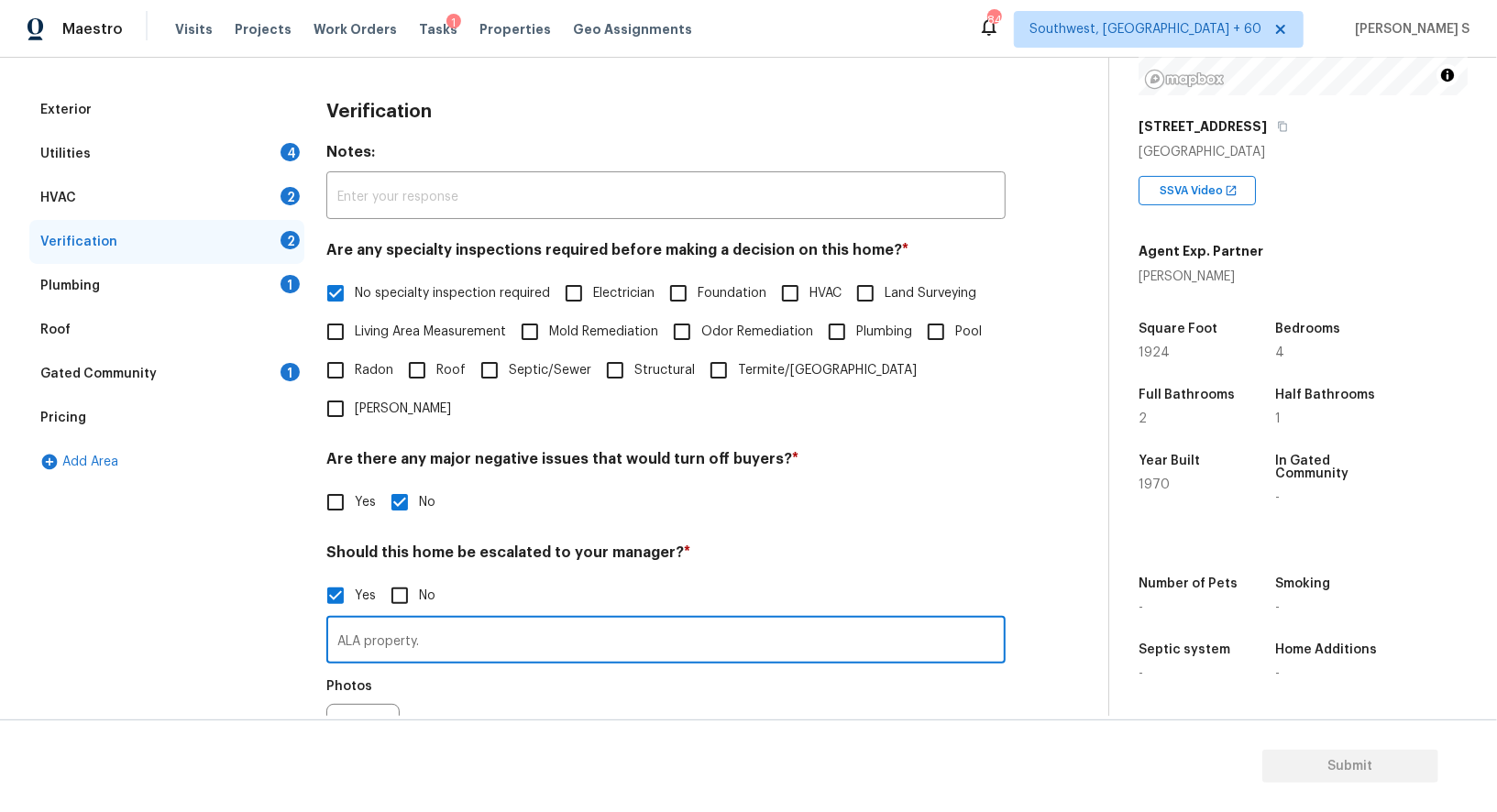
type input "ALA property."
click at [245, 520] on div "Exterior Utilities 4 HVAC 2 Verification 2 Plumbing 1 Roof Gated Community 1 Pr…" at bounding box center [167, 505] width 275 height 835
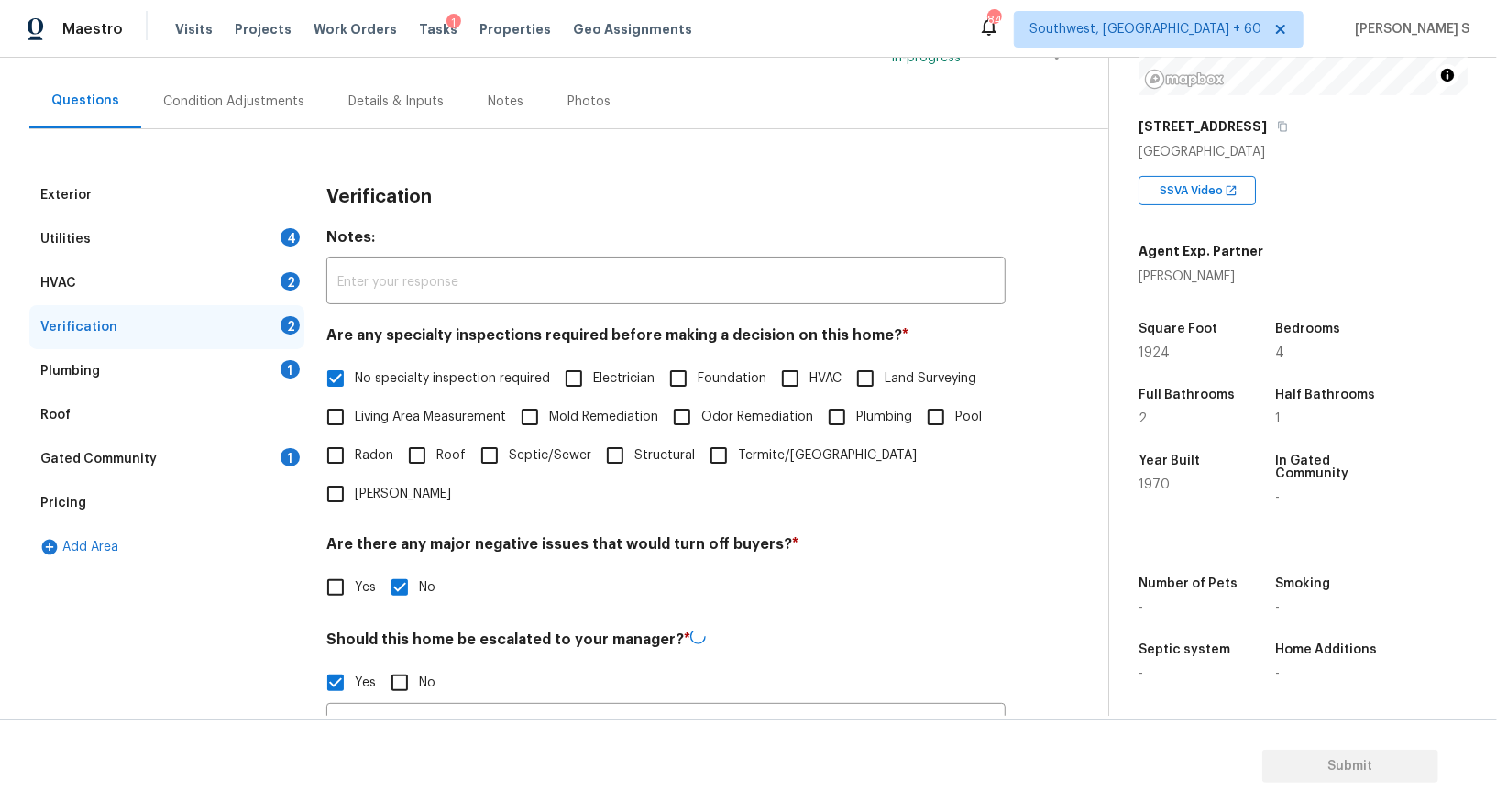
scroll to position [88, 0]
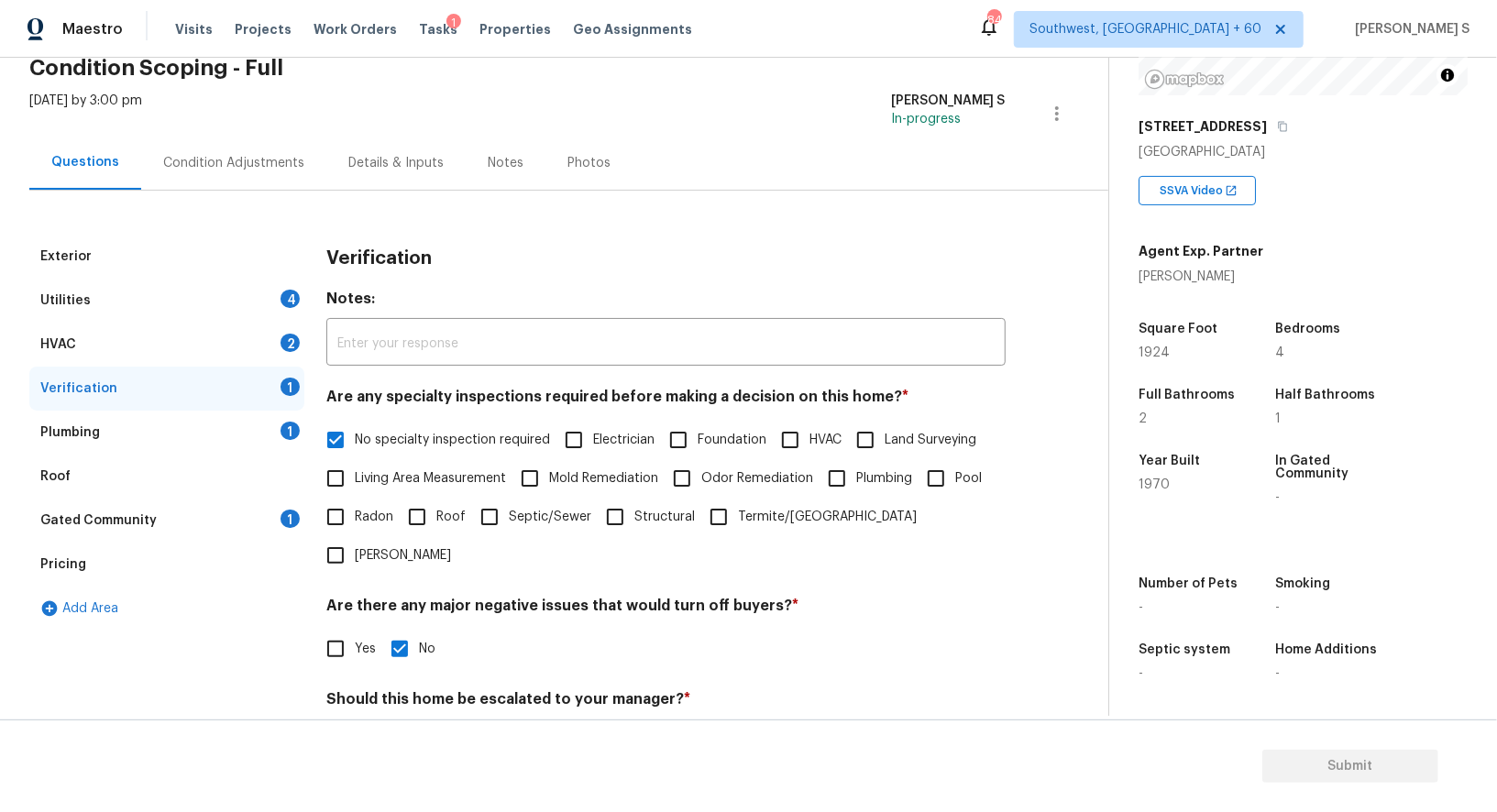
click at [276, 343] on div "HVAC 2" at bounding box center [167, 344] width 275 height 44
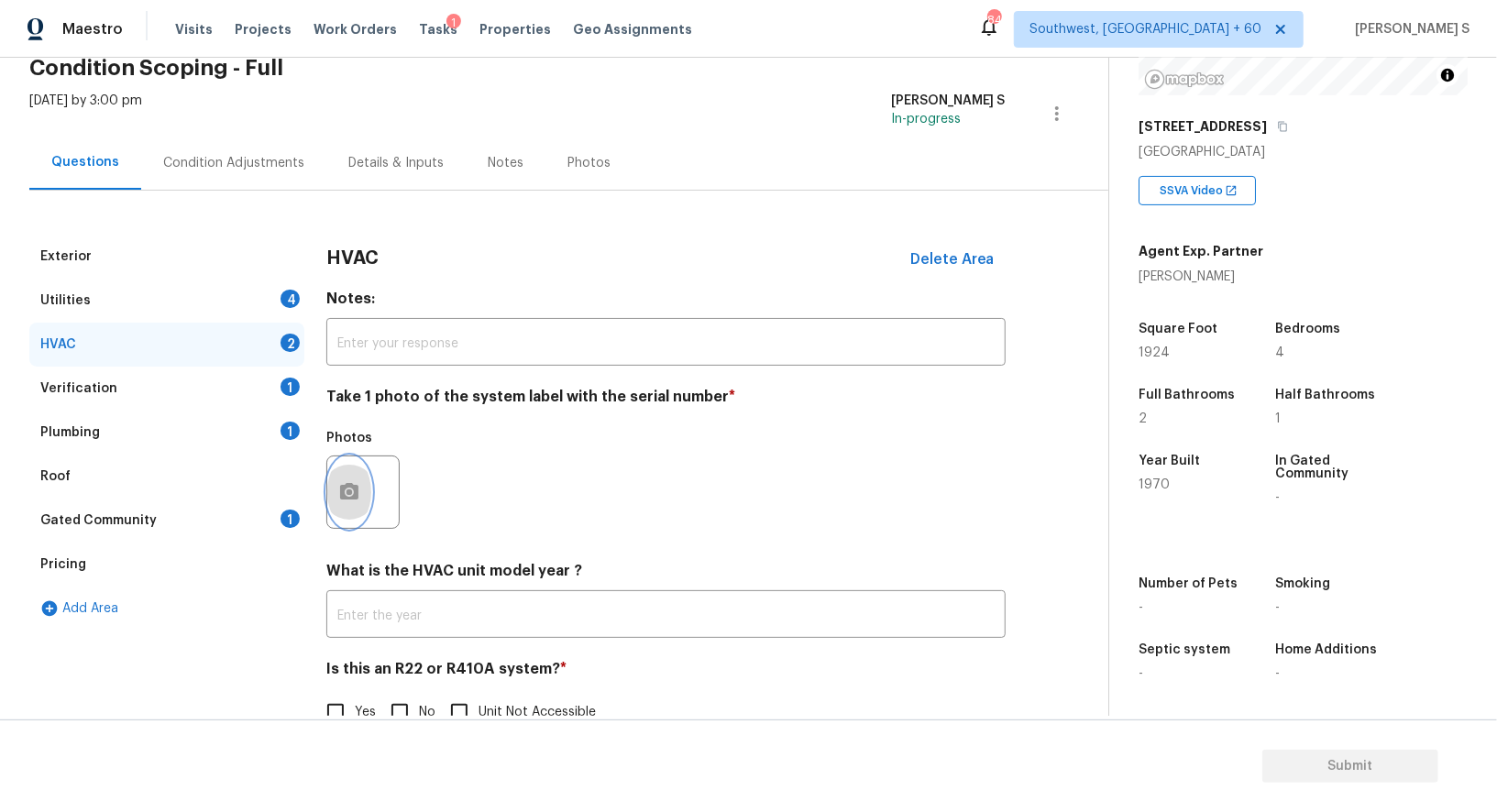
click at [343, 502] on icon "button" at bounding box center [349, 492] width 22 height 22
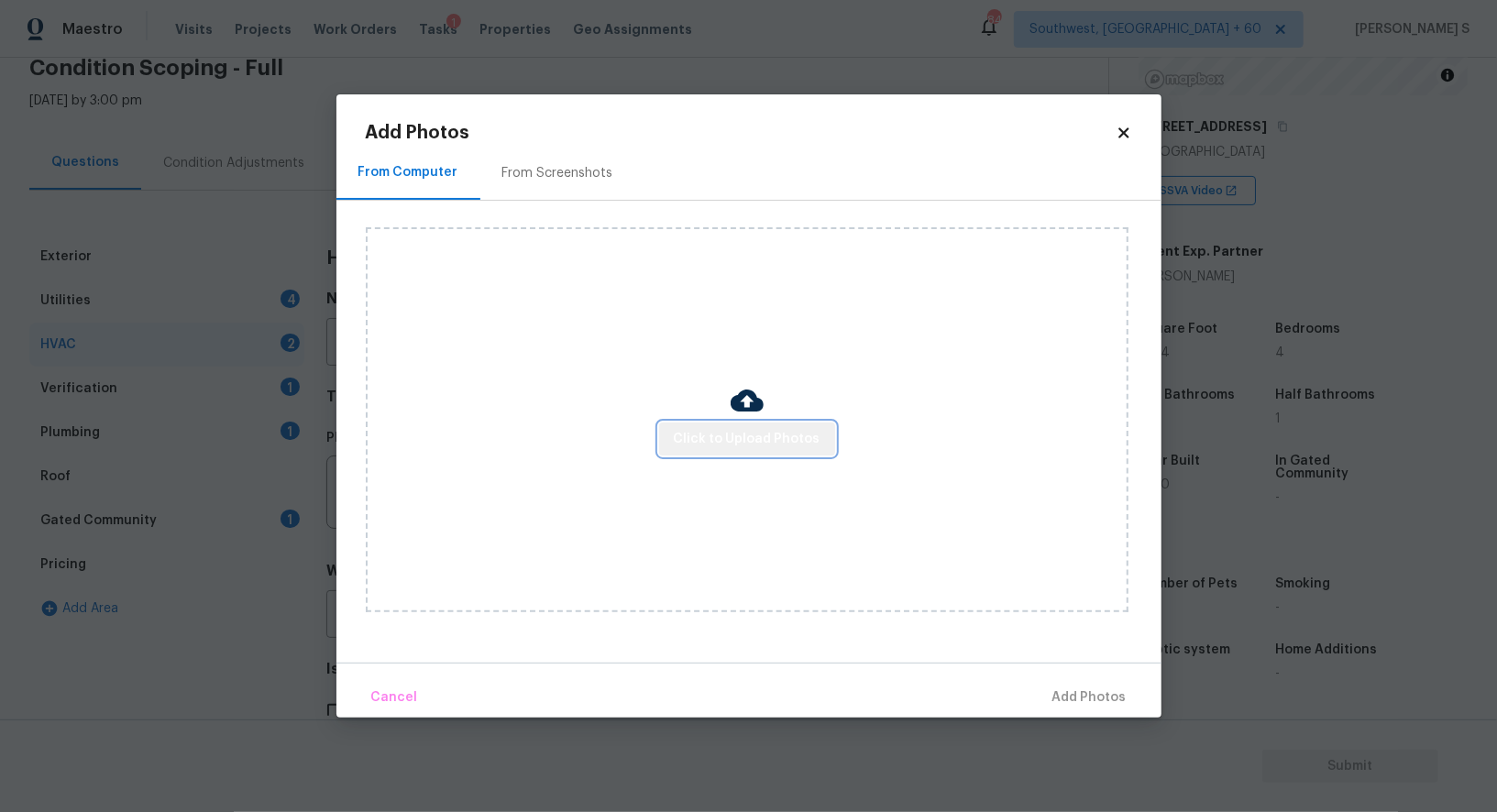
click at [762, 435] on span "Click to Upload Photos" at bounding box center [747, 439] width 147 height 23
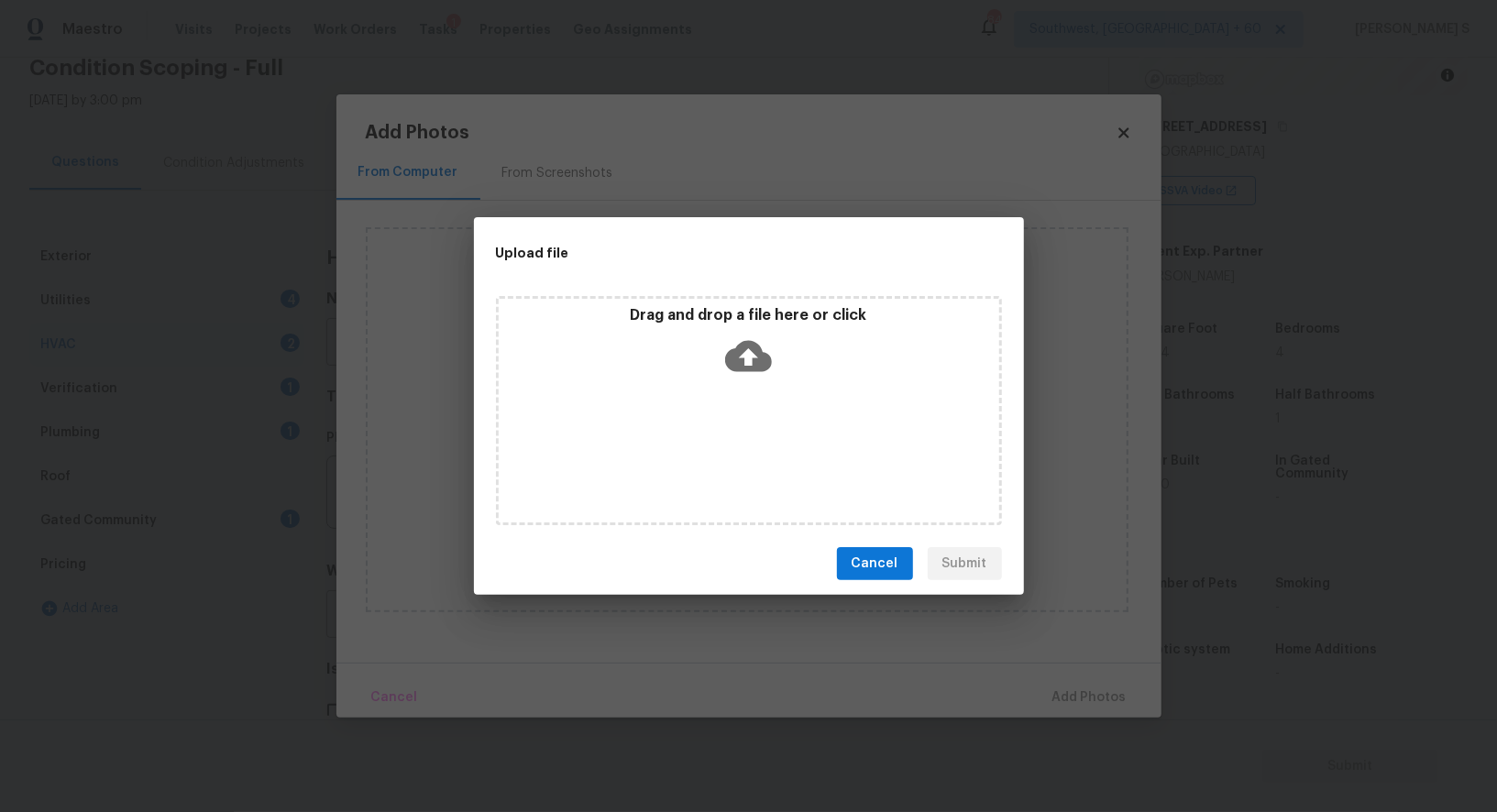
click at [762, 435] on div "Drag and drop a file here or click" at bounding box center [749, 411] width 506 height 230
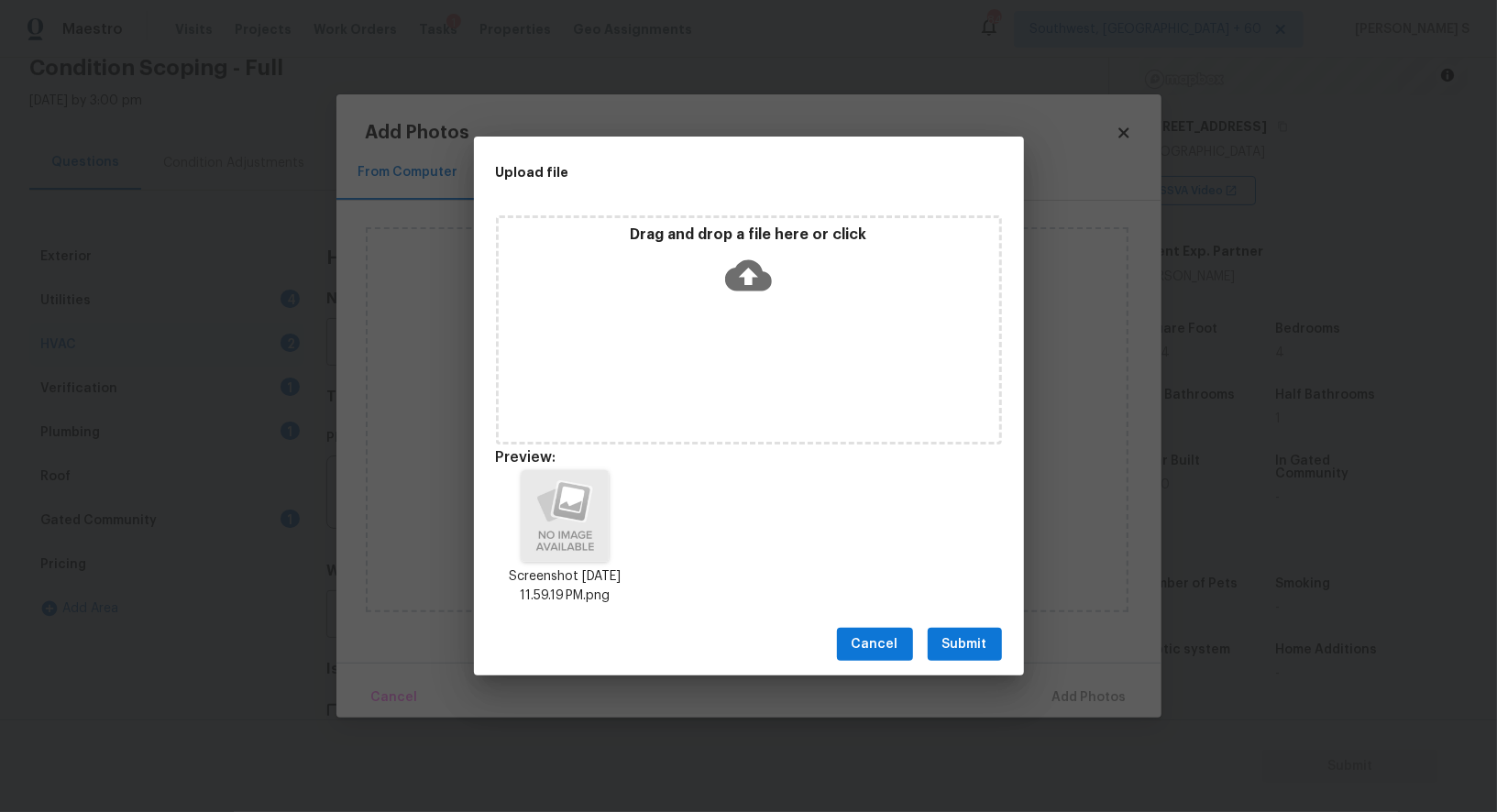
click at [956, 642] on span "Submit" at bounding box center [965, 645] width 45 height 23
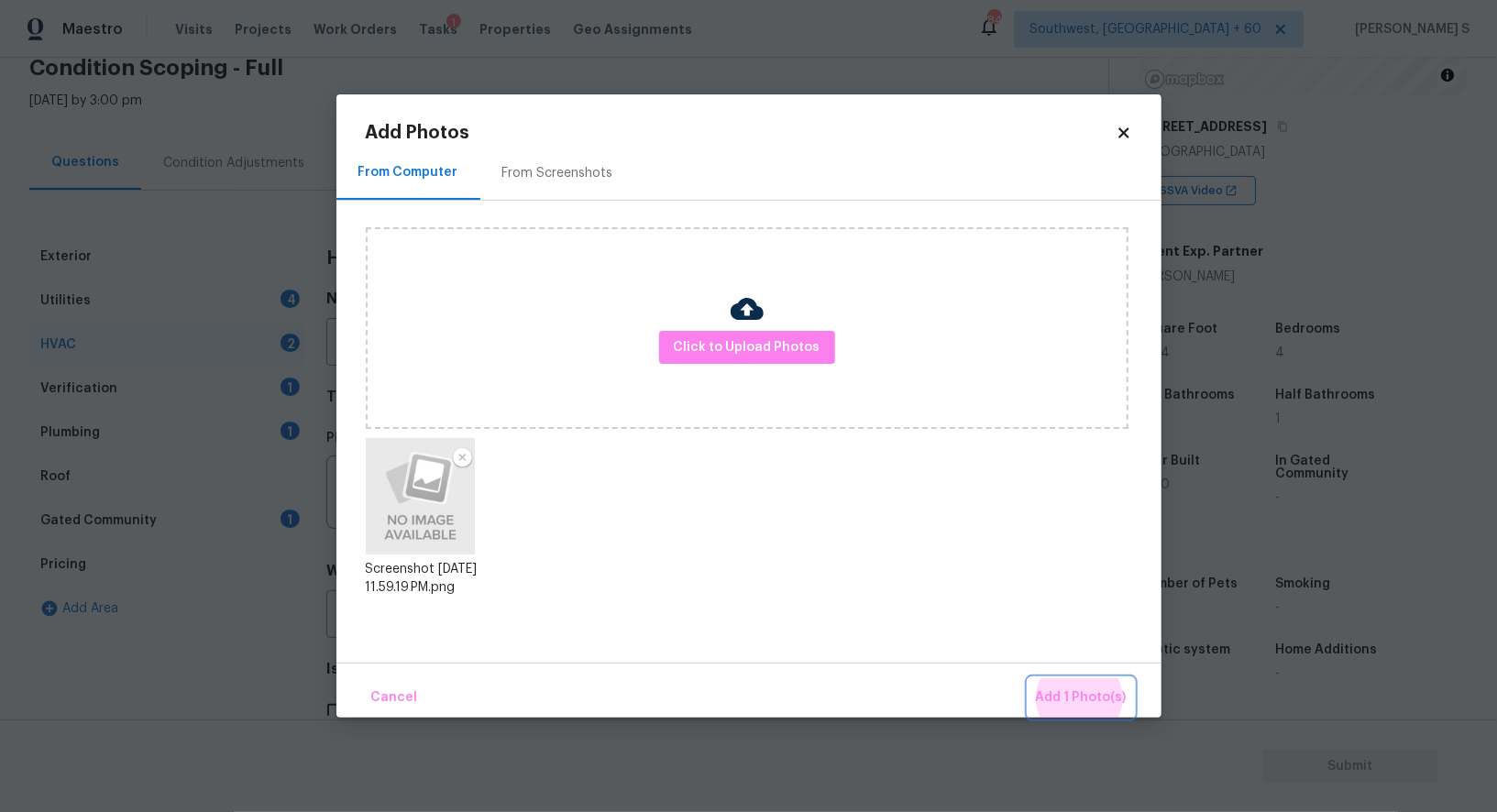
click at [1028, 678] on button "Add 1 Photo(s)" at bounding box center [1081, 698] width 105 height 40
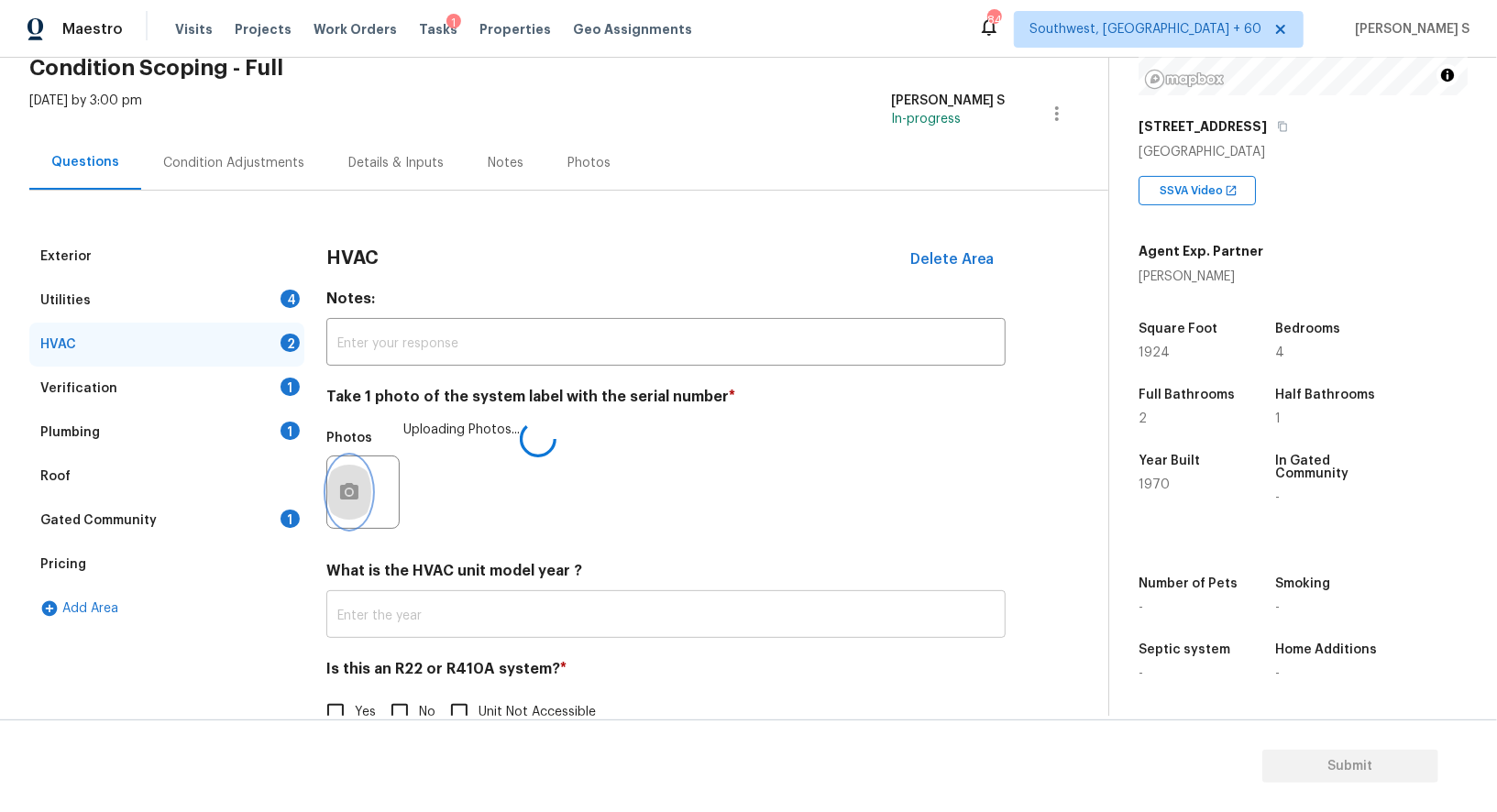
scroll to position [130, 0]
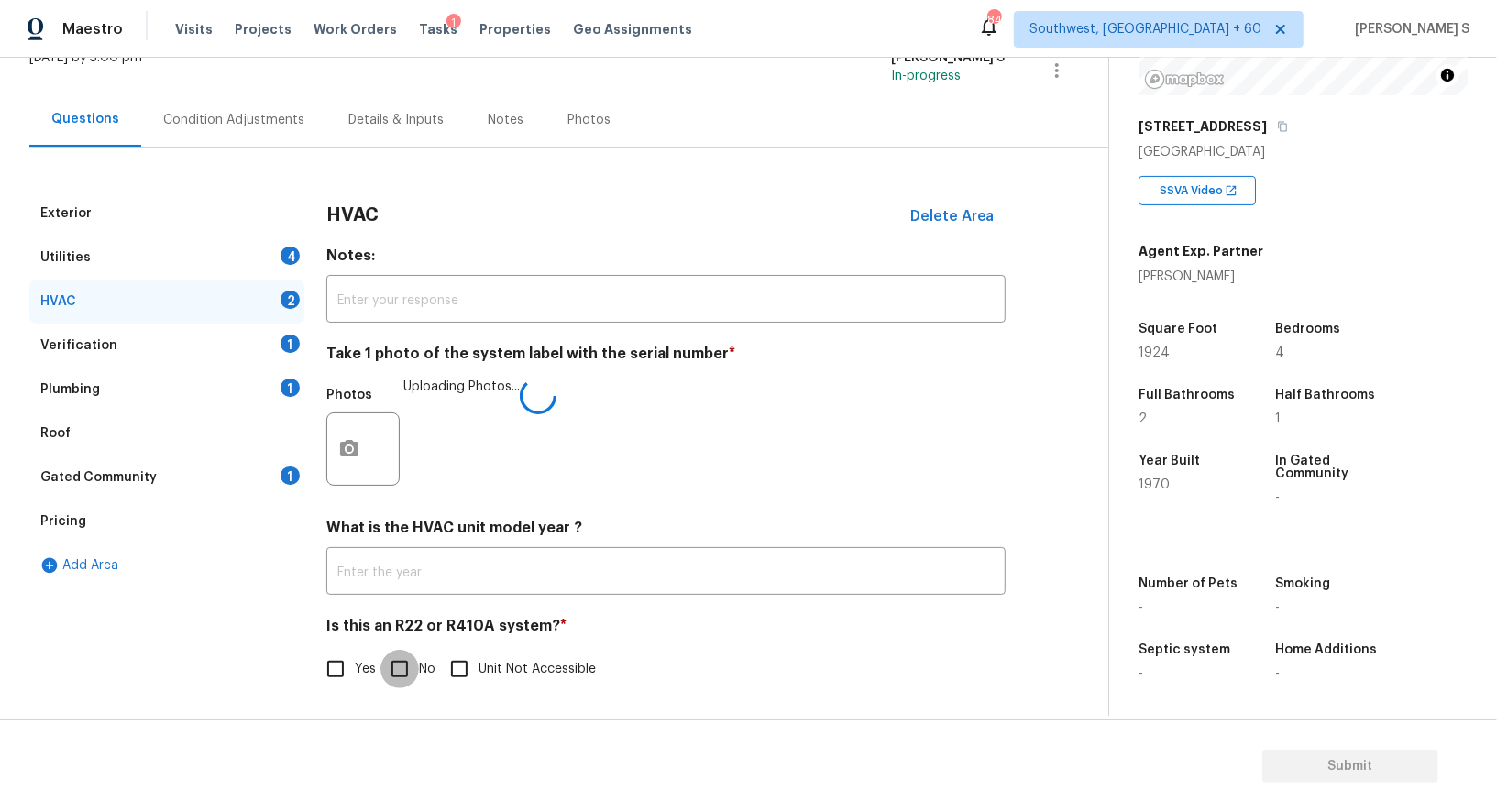
click at [401, 666] on input "No" at bounding box center [399, 669] width 39 height 39
checkbox input "true"
click at [285, 263] on div "Utilities 4" at bounding box center [167, 257] width 275 height 44
drag, startPoint x: 285, startPoint y: 263, endPoint x: 464, endPoint y: 326, distance: 189.8
click at [286, 263] on div "Utilities 4" at bounding box center [167, 257] width 275 height 44
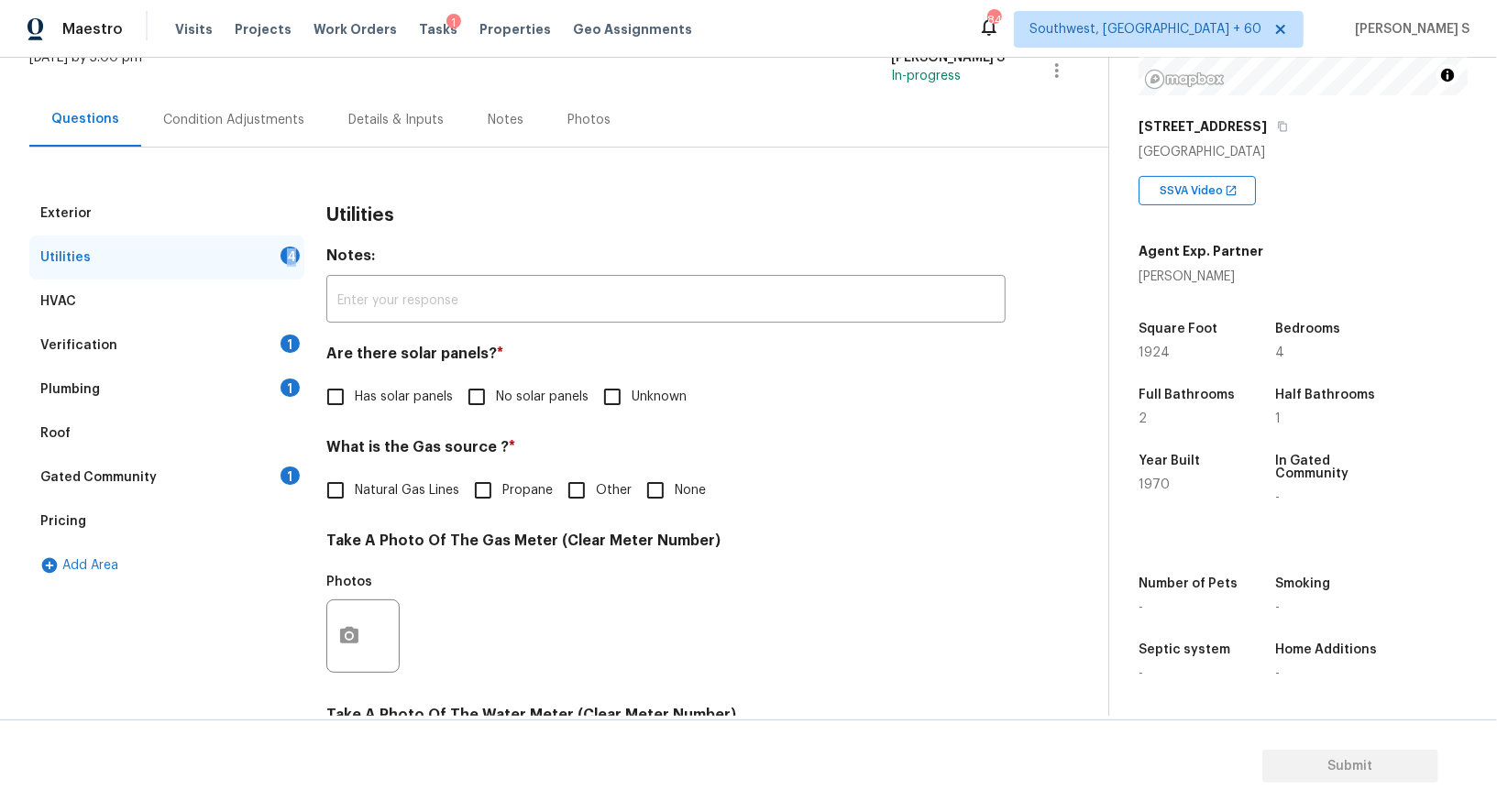
drag, startPoint x: 481, startPoint y: 399, endPoint x: 494, endPoint y: 462, distance: 64.3
click at [481, 399] on input "No solar panels" at bounding box center [476, 396] width 39 height 39
checkbox input "true"
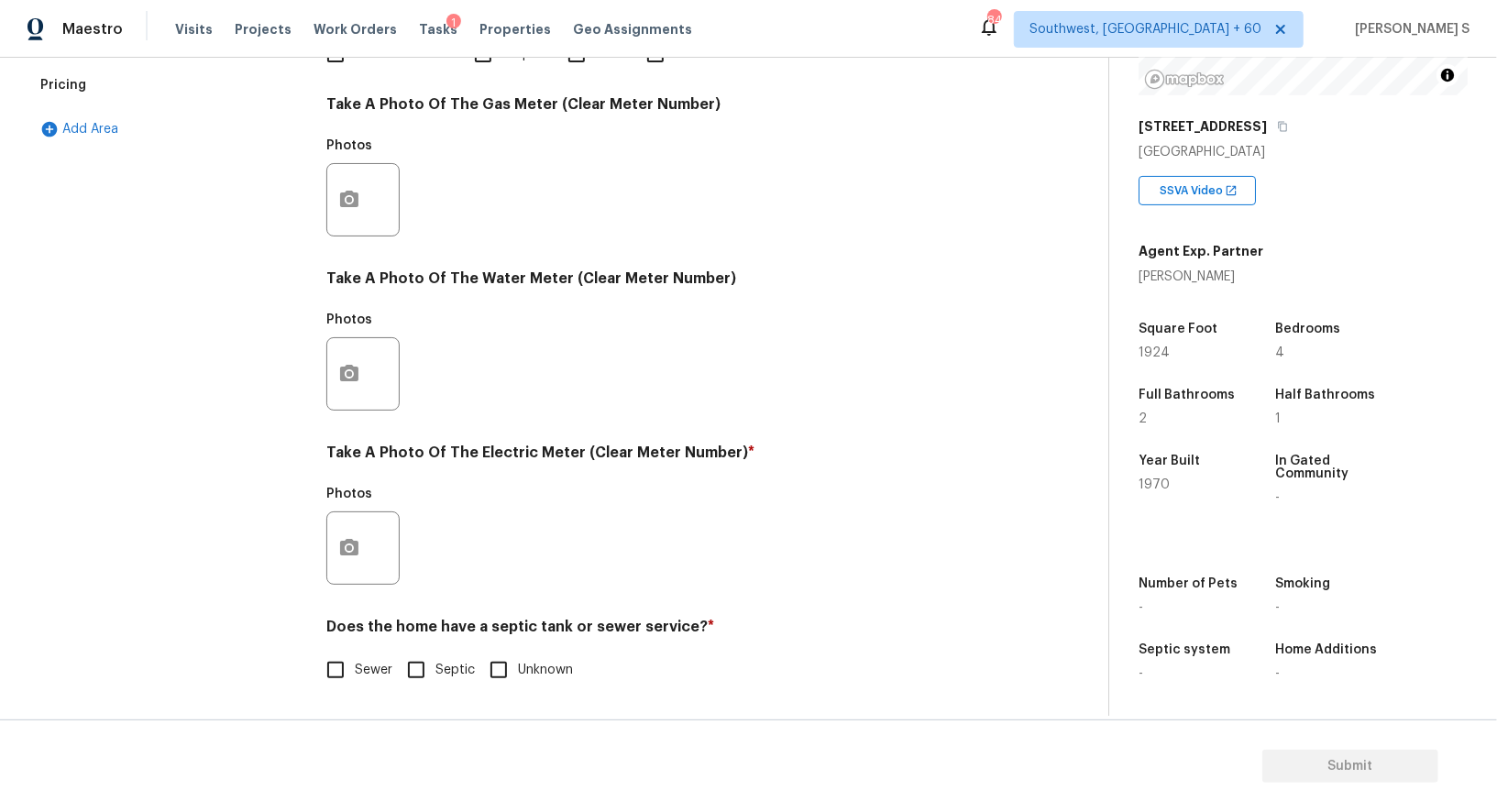
click at [340, 664] on input "Sewer" at bounding box center [335, 670] width 39 height 39
checkbox input "true"
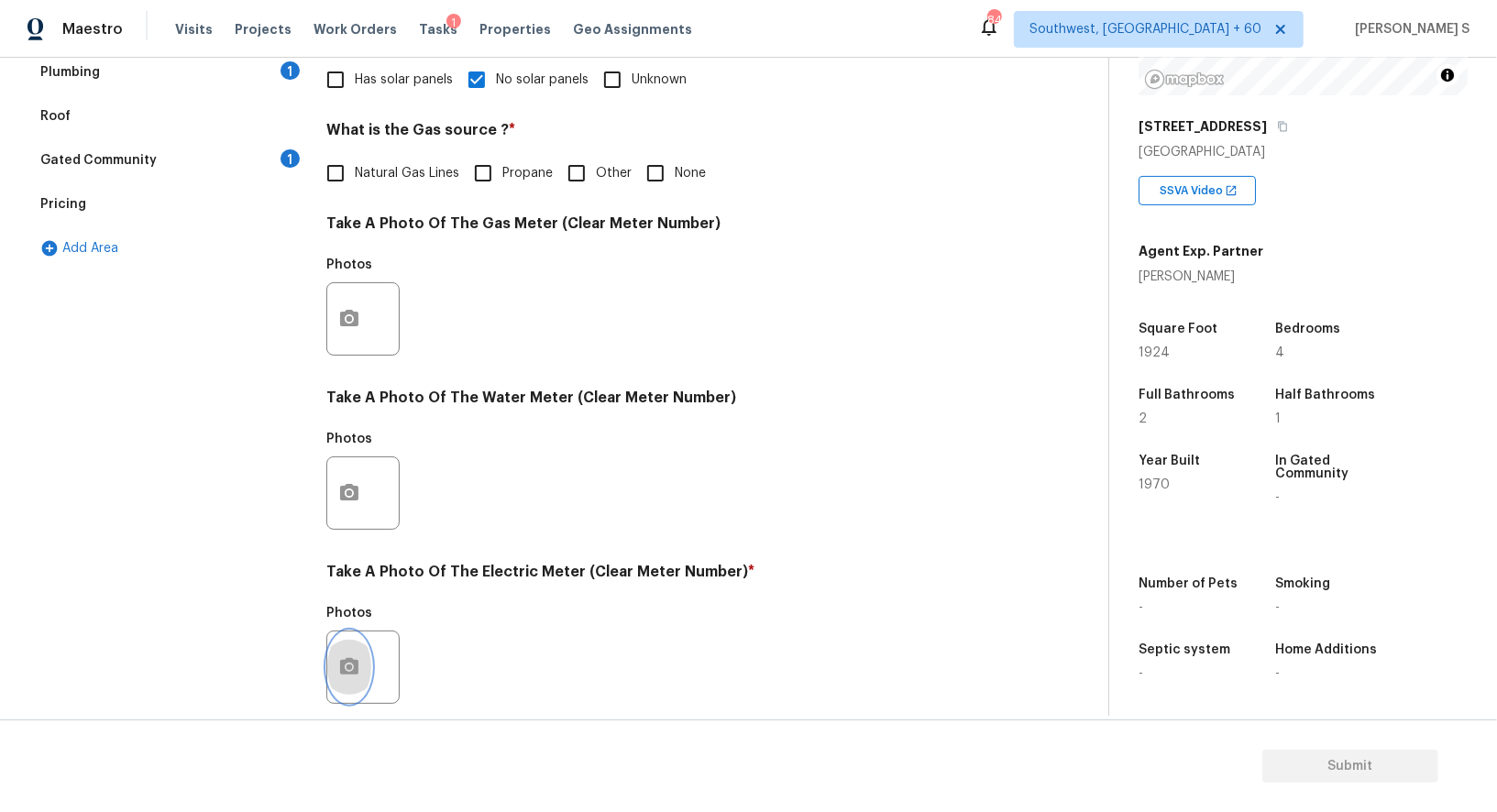
click at [341, 647] on button "button" at bounding box center [349, 667] width 44 height 72
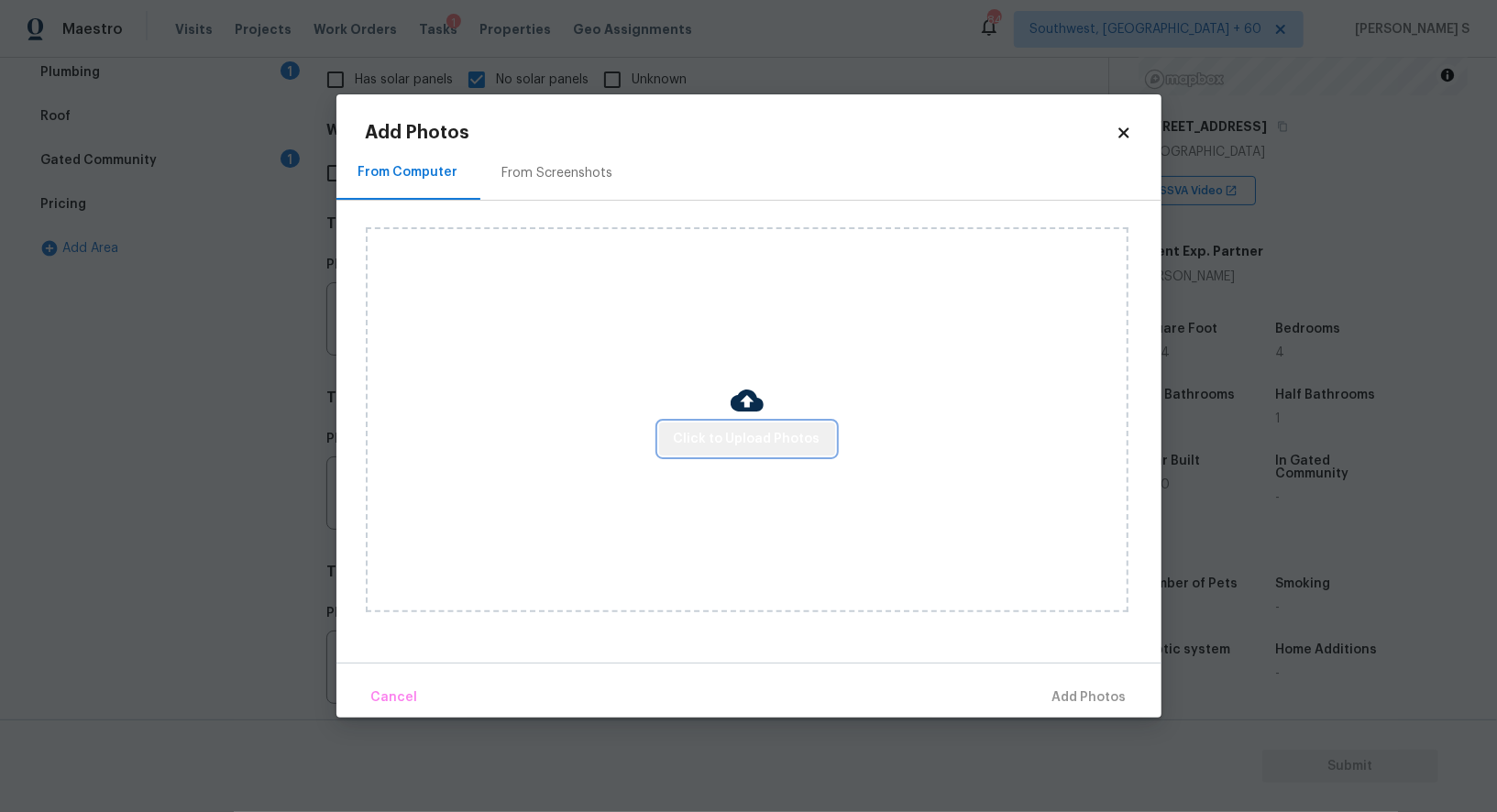
click at [761, 425] on button "Click to Upload Photos" at bounding box center [747, 439] width 176 height 34
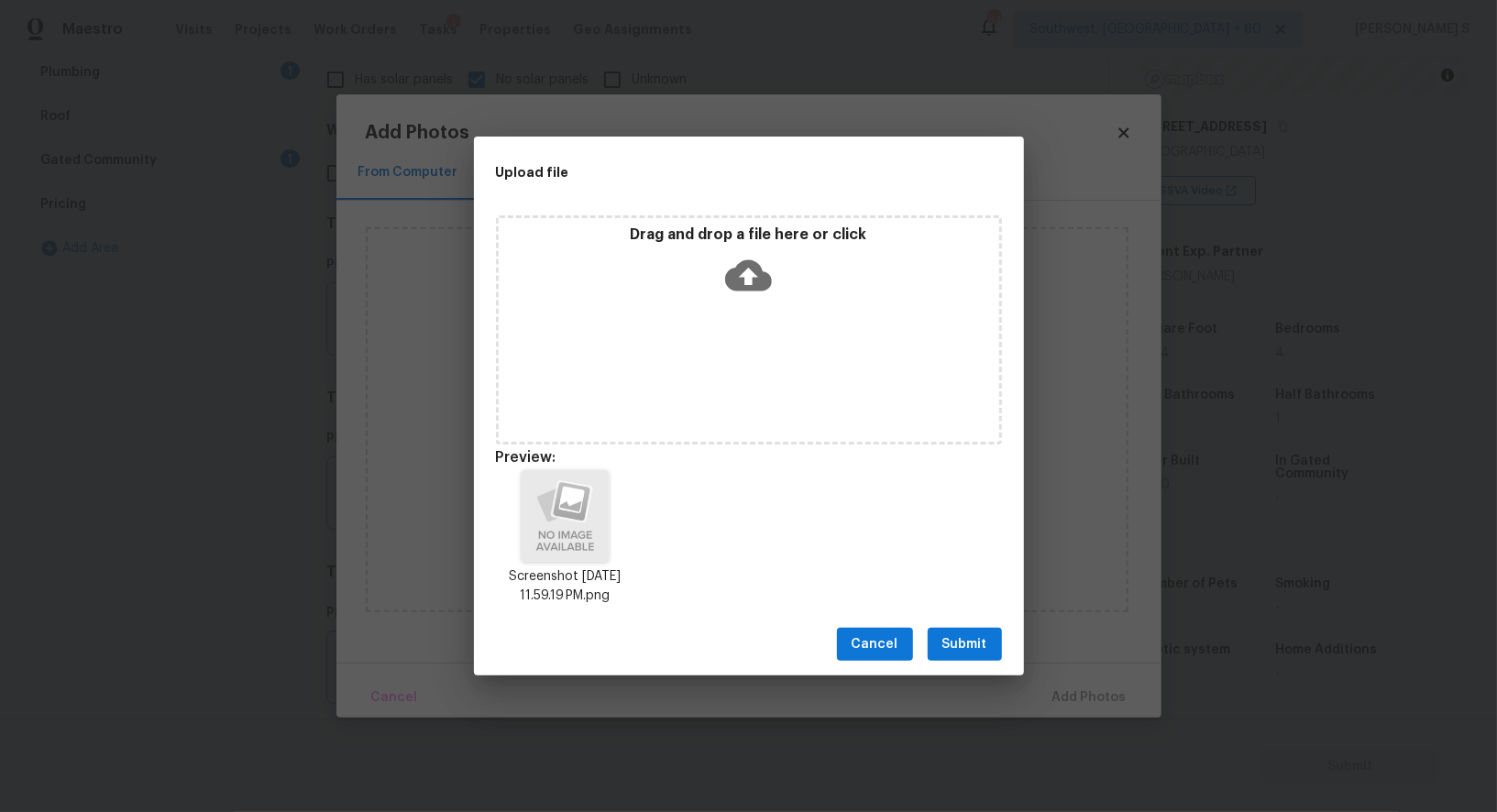
click at [964, 645] on span "Submit" at bounding box center [965, 645] width 45 height 23
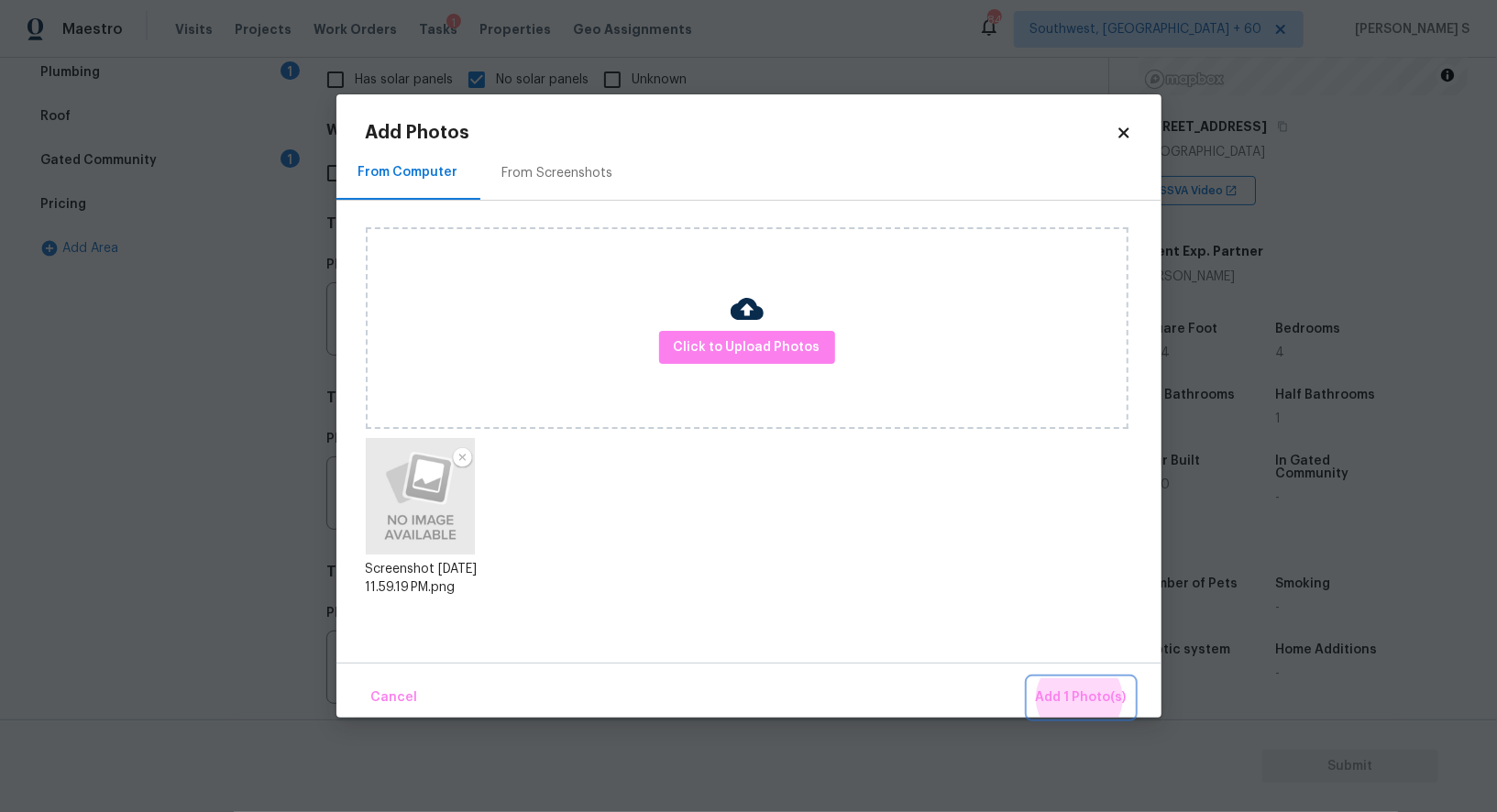
click at [1028, 678] on button "Add 1 Photo(s)" at bounding box center [1081, 698] width 105 height 40
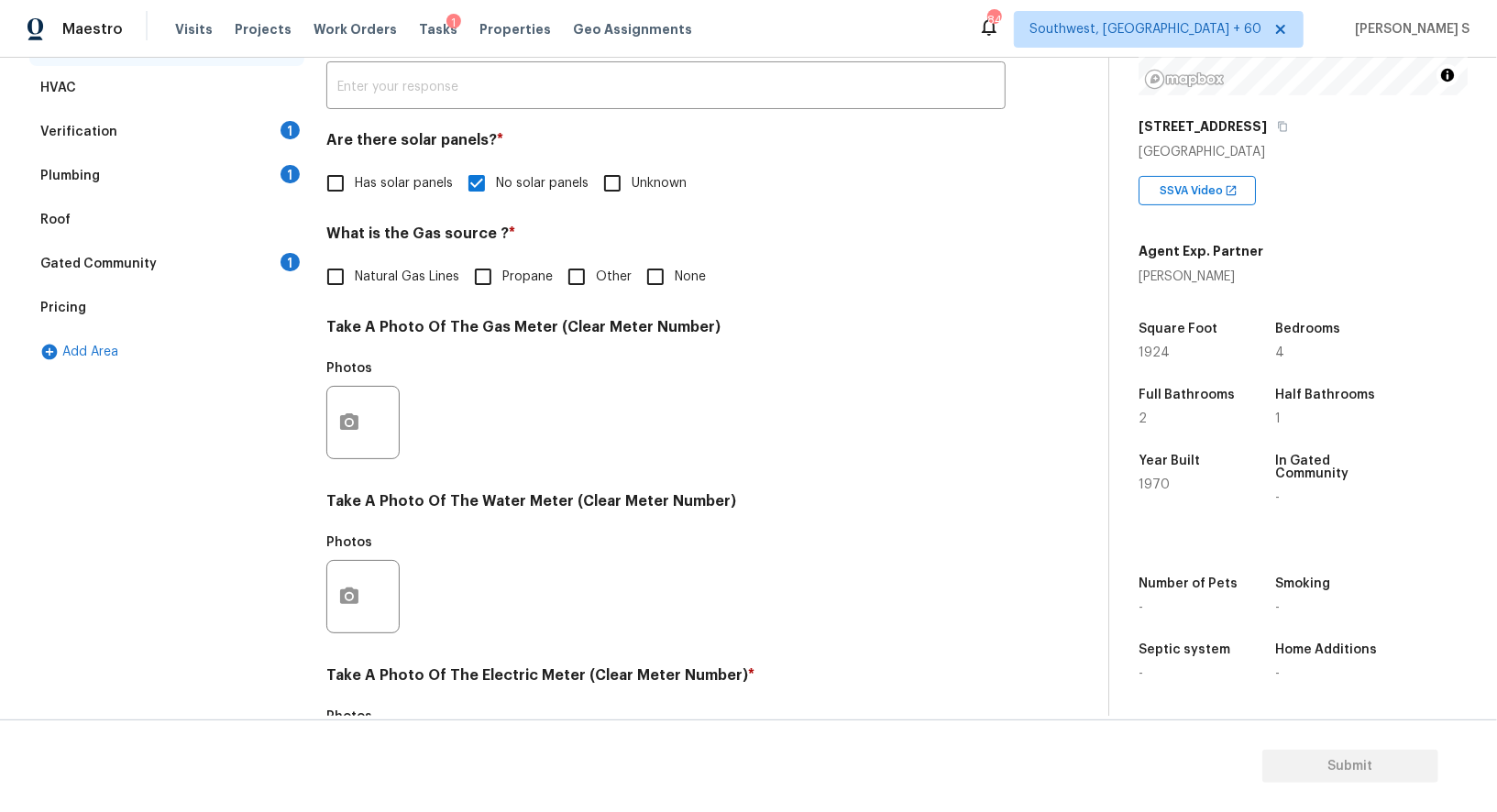
scroll to position [118, 0]
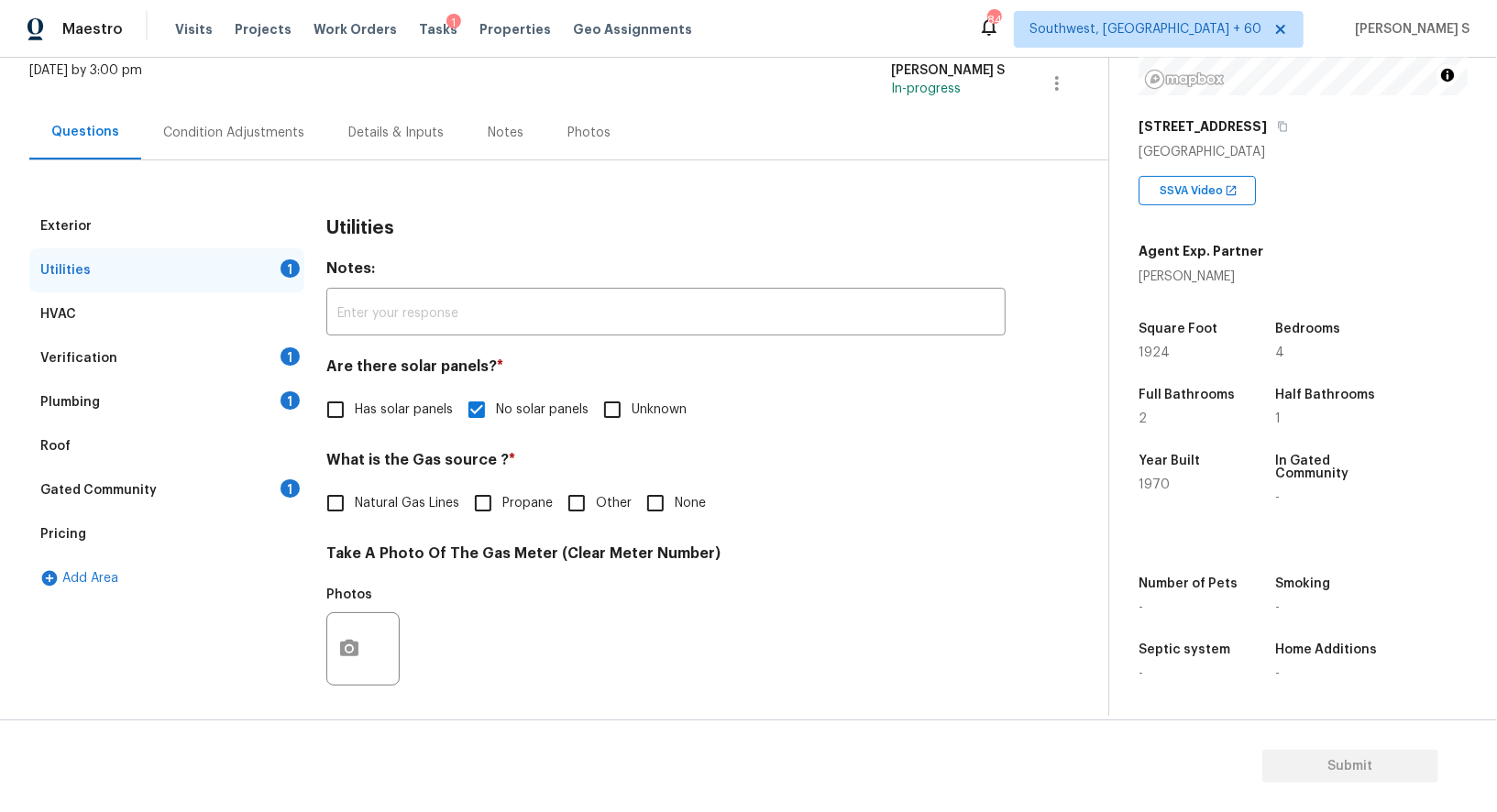
click at [271, 359] on div "Verification 1" at bounding box center [167, 358] width 275 height 44
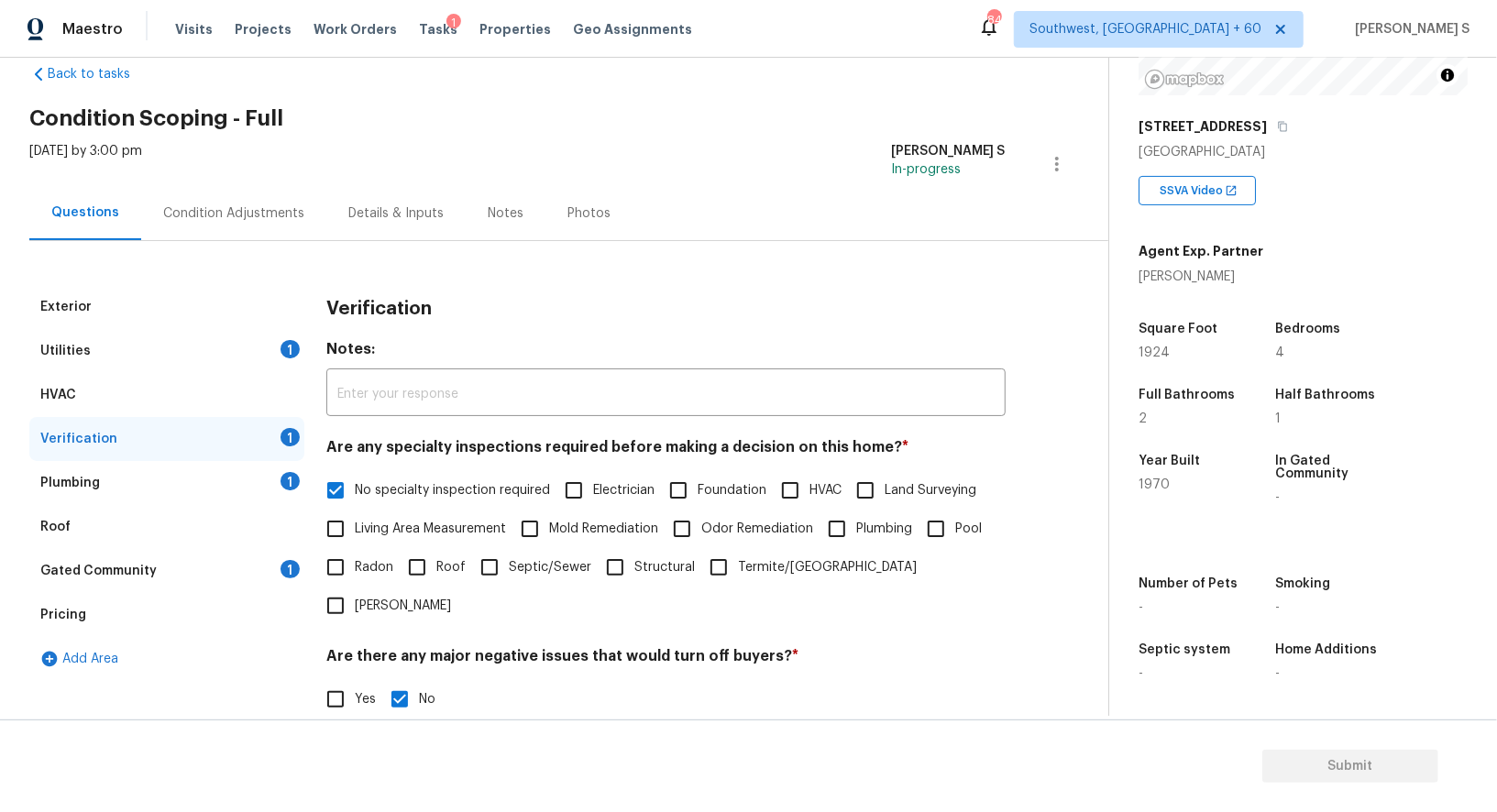
click at [274, 474] on div "Plumbing 1" at bounding box center [167, 483] width 275 height 44
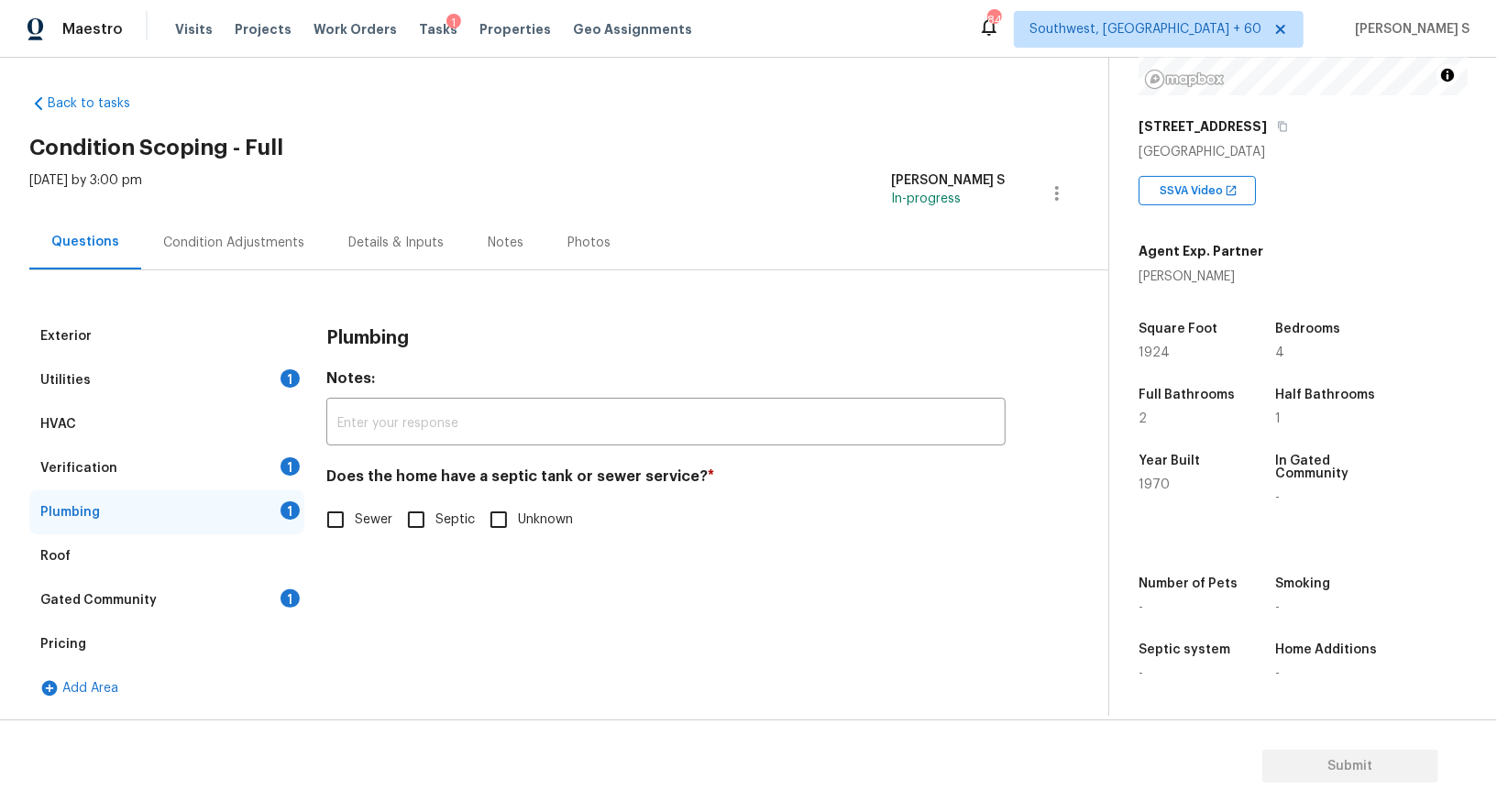
scroll to position [7, 0]
click at [343, 518] on input "Sewer" at bounding box center [335, 520] width 39 height 39
checkbox input "true"
click at [264, 617] on div "Gated Community 1" at bounding box center [167, 601] width 275 height 44
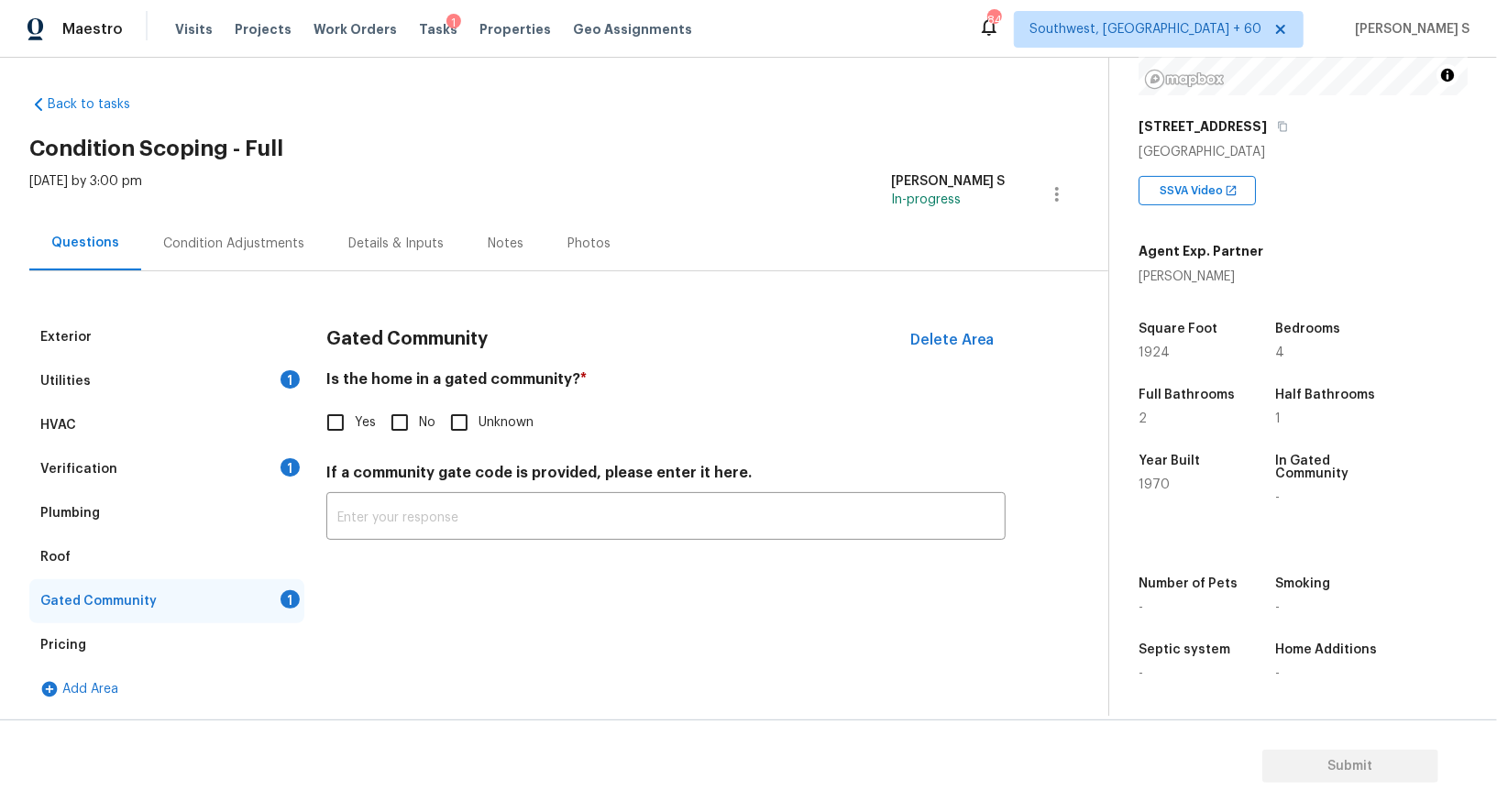
click at [402, 448] on div "Gated Community Delete Area Is the home in a gated community? * Yes No Unknown …" at bounding box center [666, 438] width 679 height 247
click at [407, 425] on input "No" at bounding box center [399, 422] width 39 height 39
checkbox input "true"
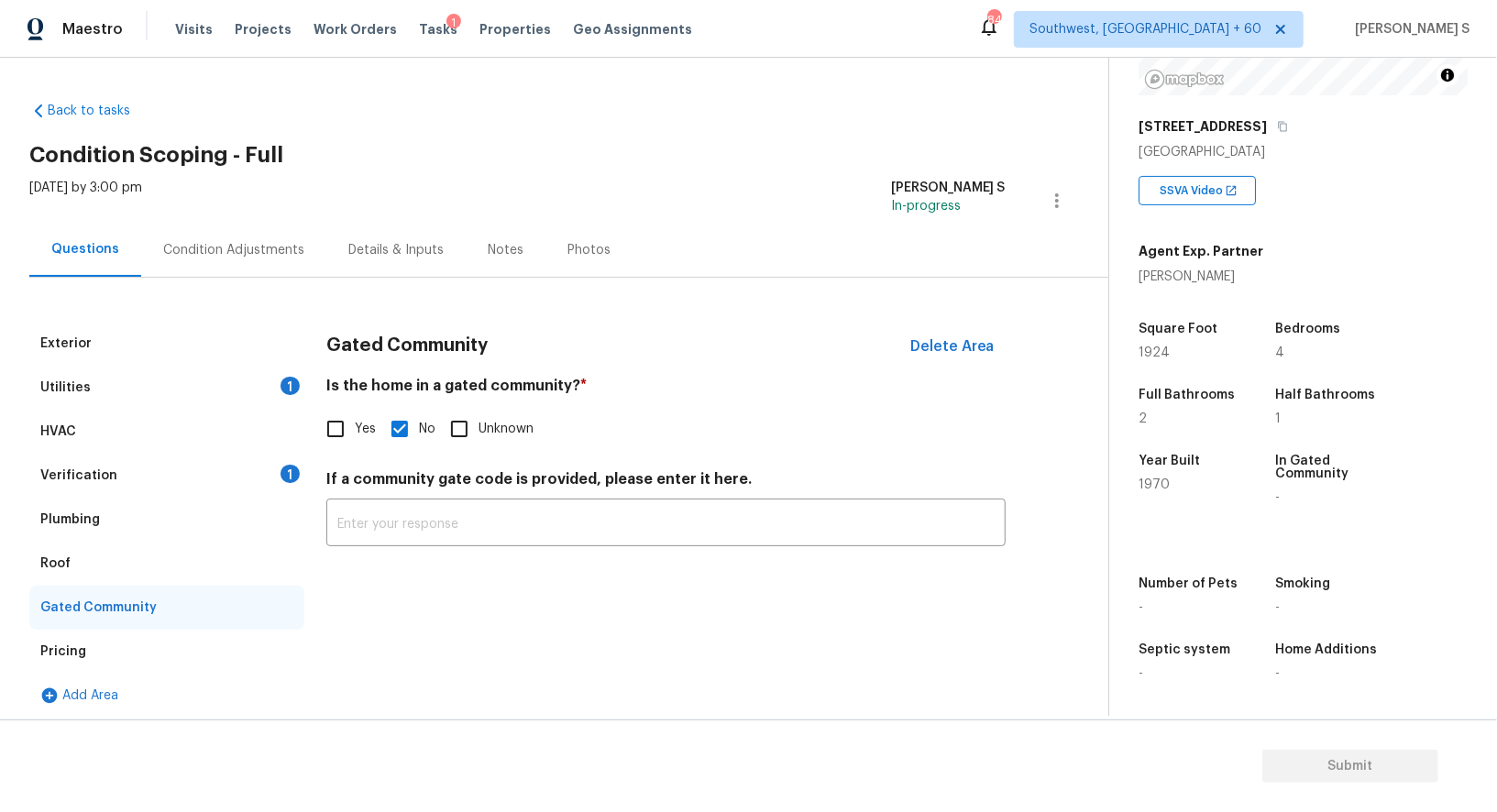
click at [240, 241] on div "Condition Adjustments" at bounding box center [233, 249] width 141 height 18
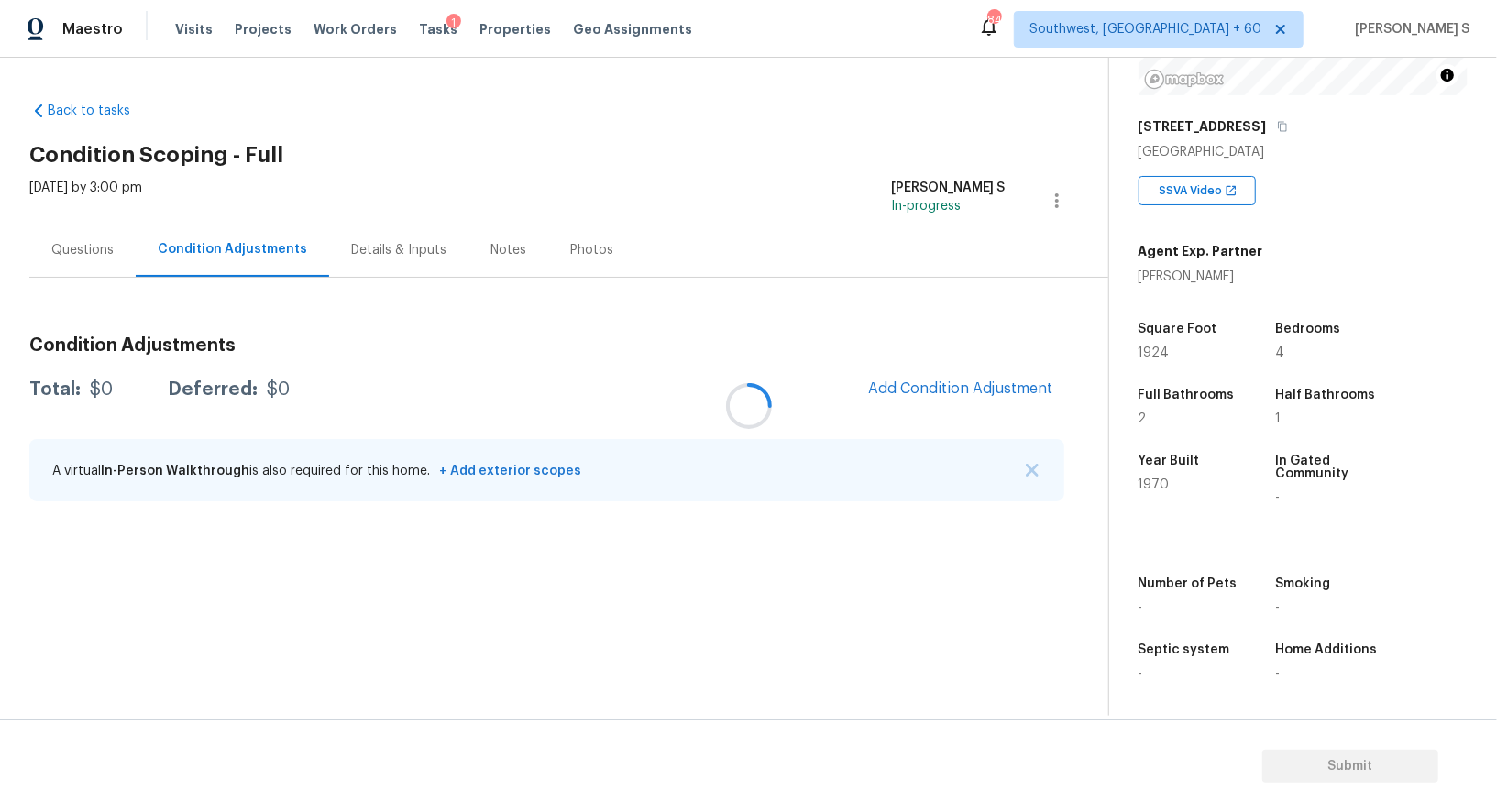
click at [966, 380] on div at bounding box center [748, 406] width 1497 height 812
click at [987, 383] on div at bounding box center [748, 406] width 1497 height 812
click at [932, 378] on button "Add Condition Adjustment" at bounding box center [961, 389] width 207 height 39
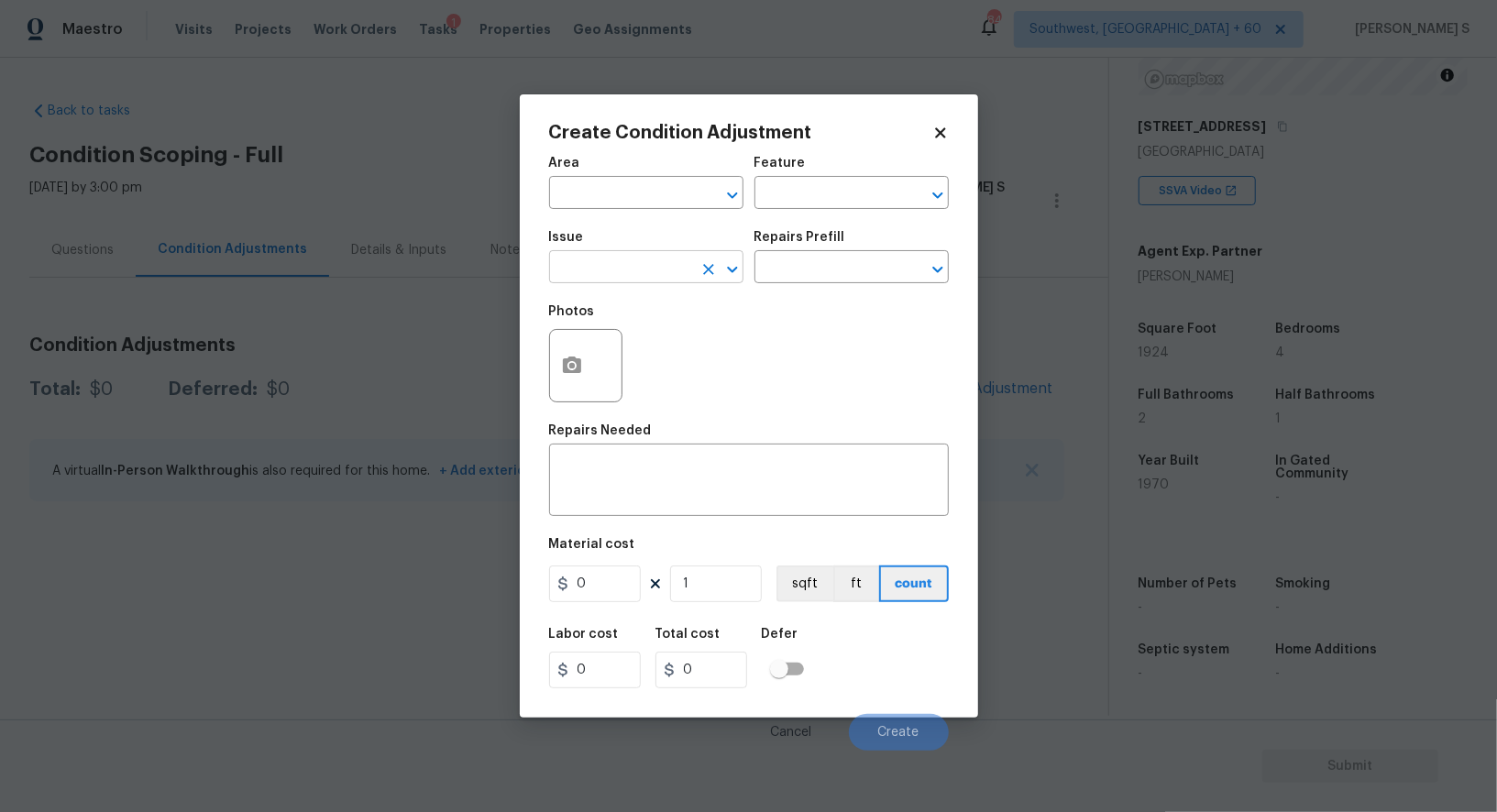
click at [634, 267] on input "text" at bounding box center [621, 269] width 143 height 28
type input "ACQ: HVAC"
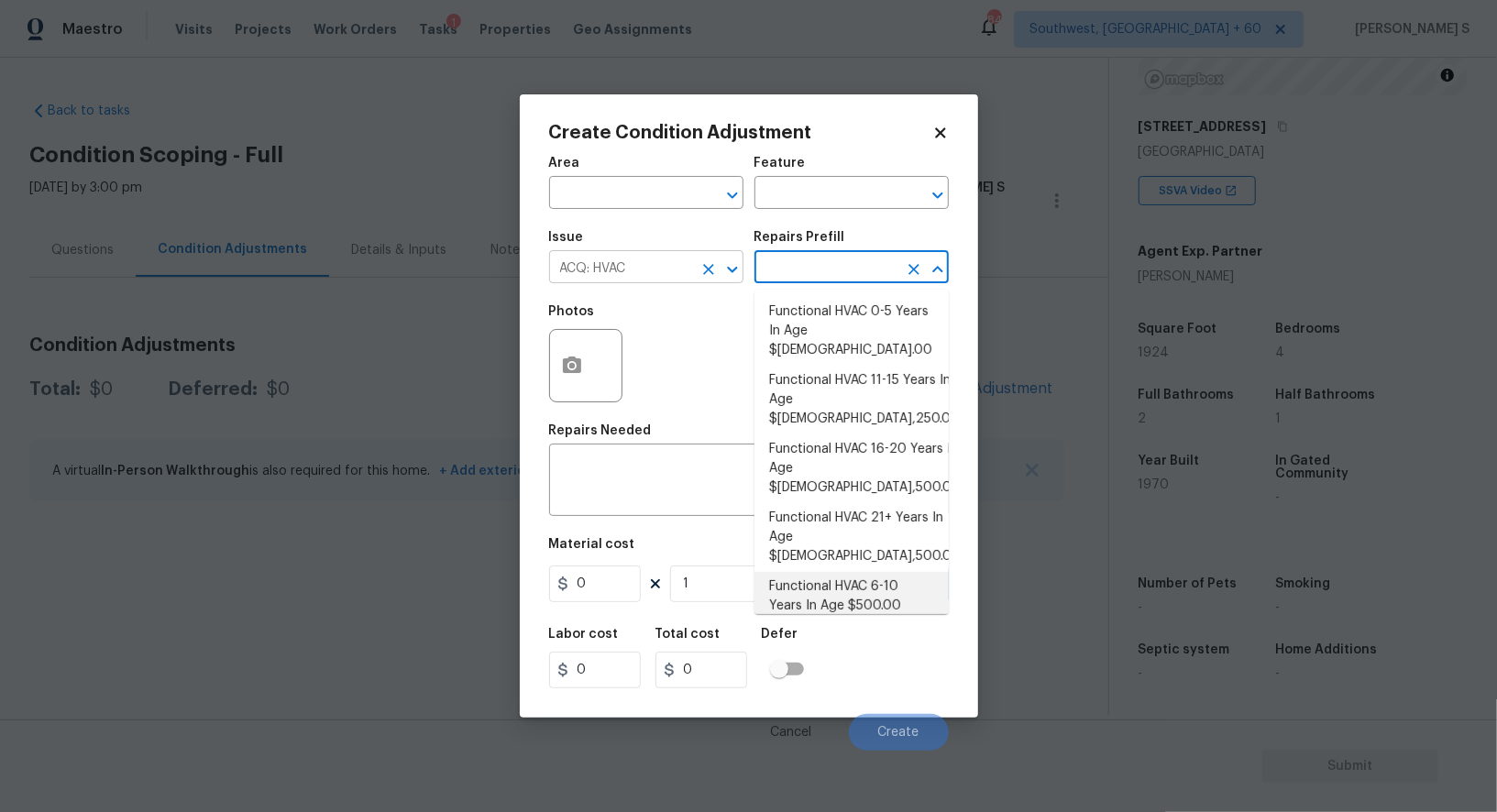
type input "Acquisition"
type textarea "Acquisition Scope: Functional HVAC 6-10 years"
type input "500"
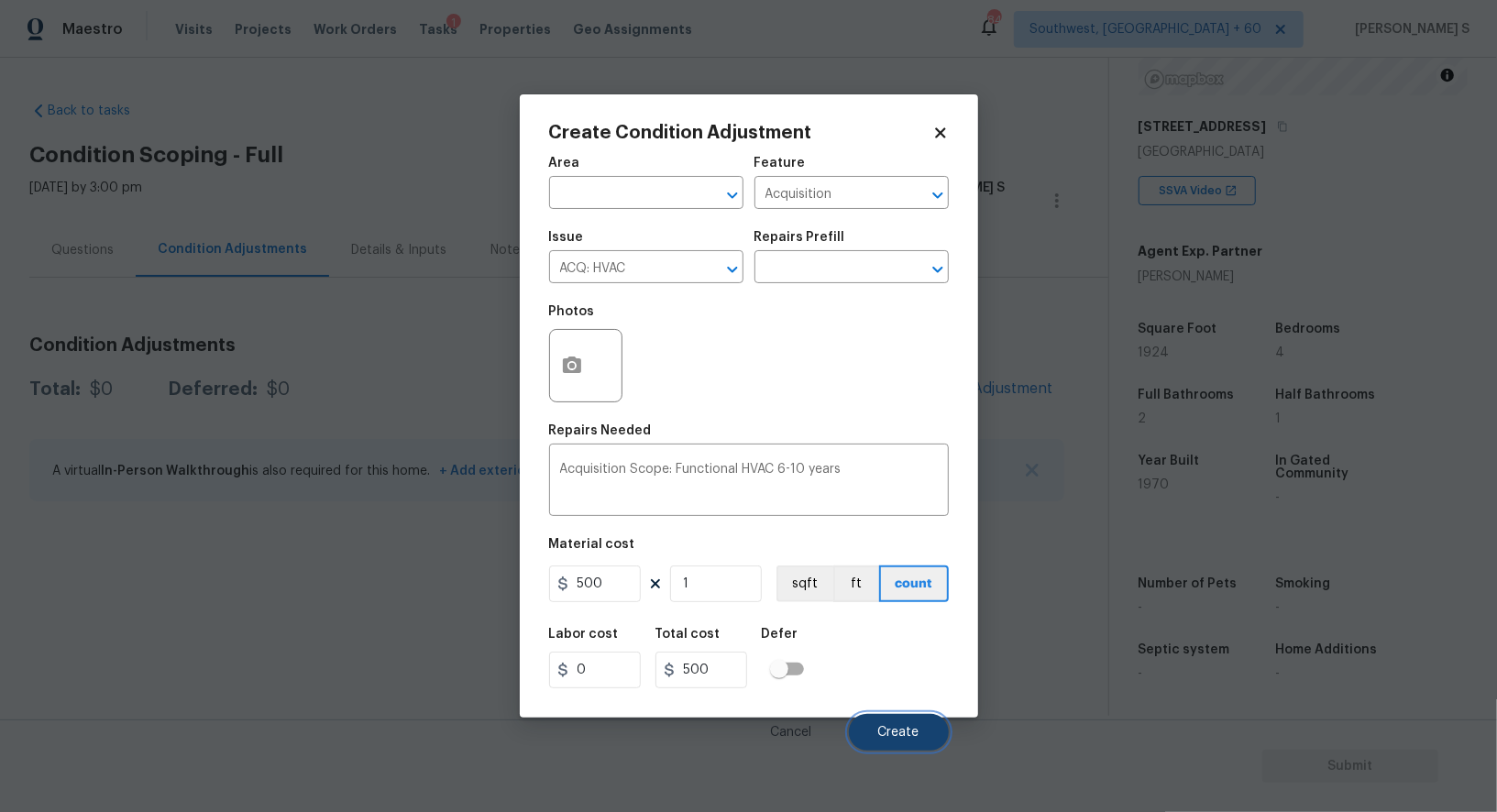
click at [907, 743] on button "Create" at bounding box center [899, 732] width 100 height 37
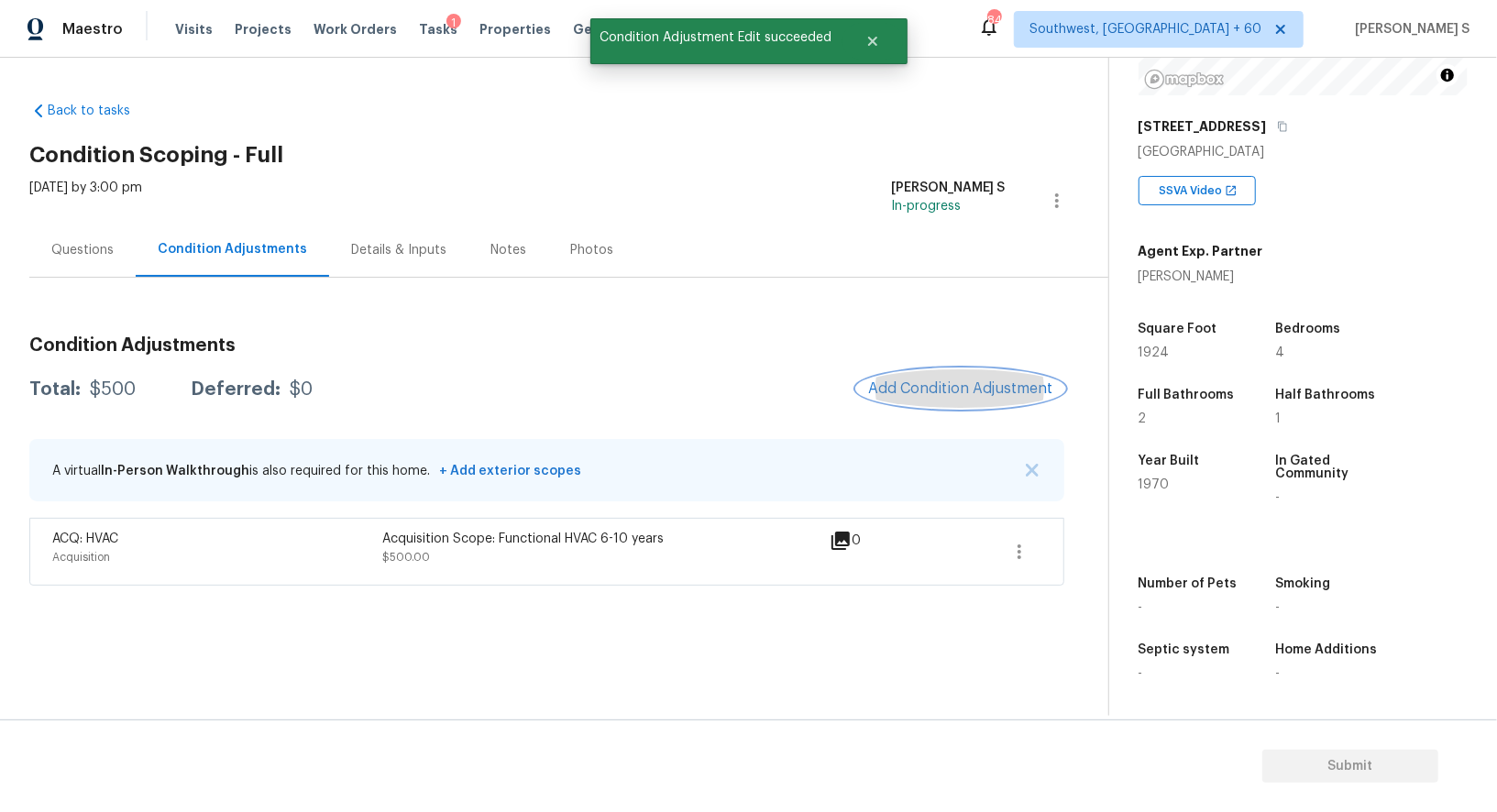
click at [945, 381] on span "Add Condition Adjustment" at bounding box center [961, 389] width 185 height 17
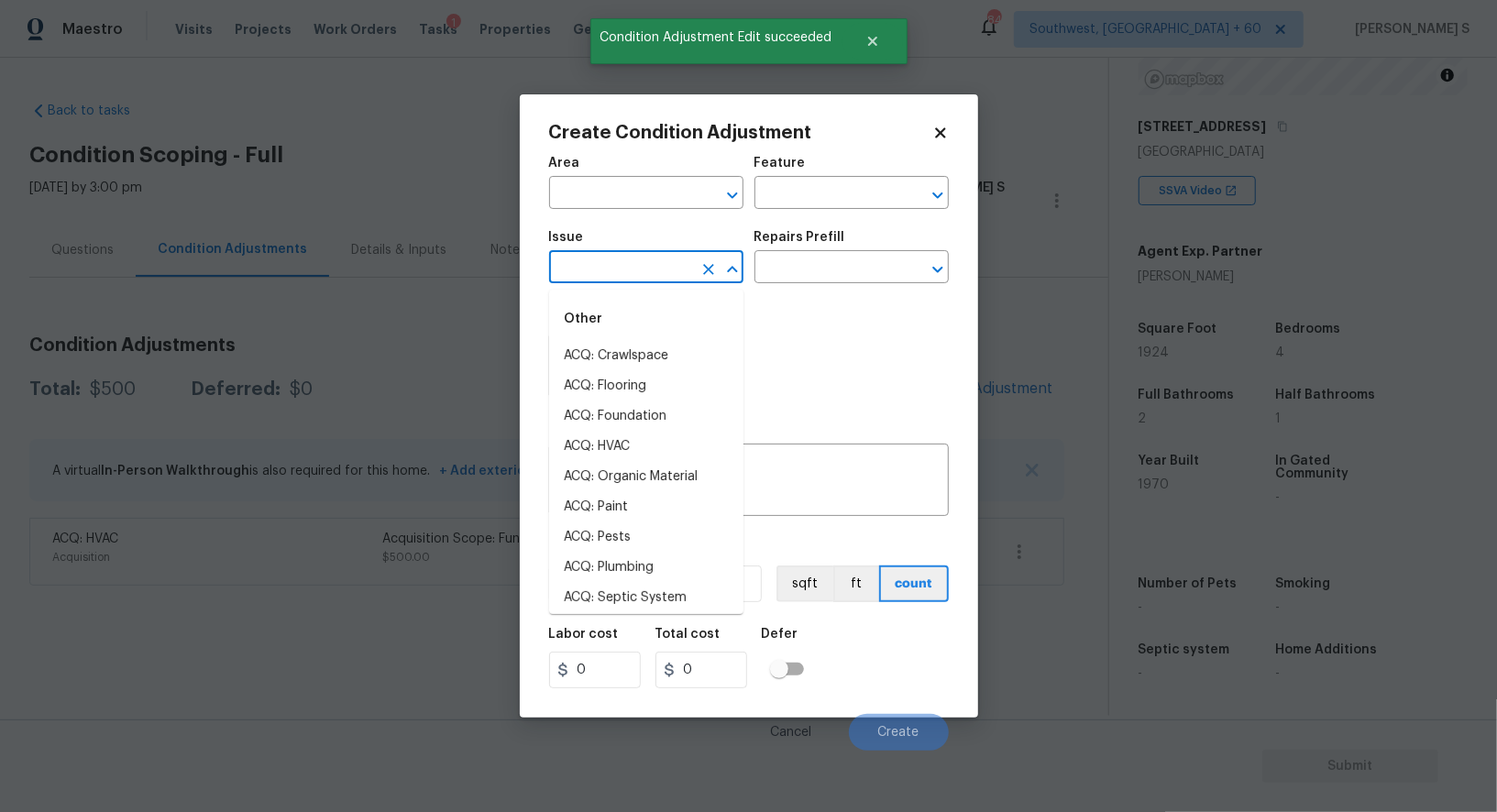
click at [653, 282] on input "text" at bounding box center [621, 269] width 143 height 28
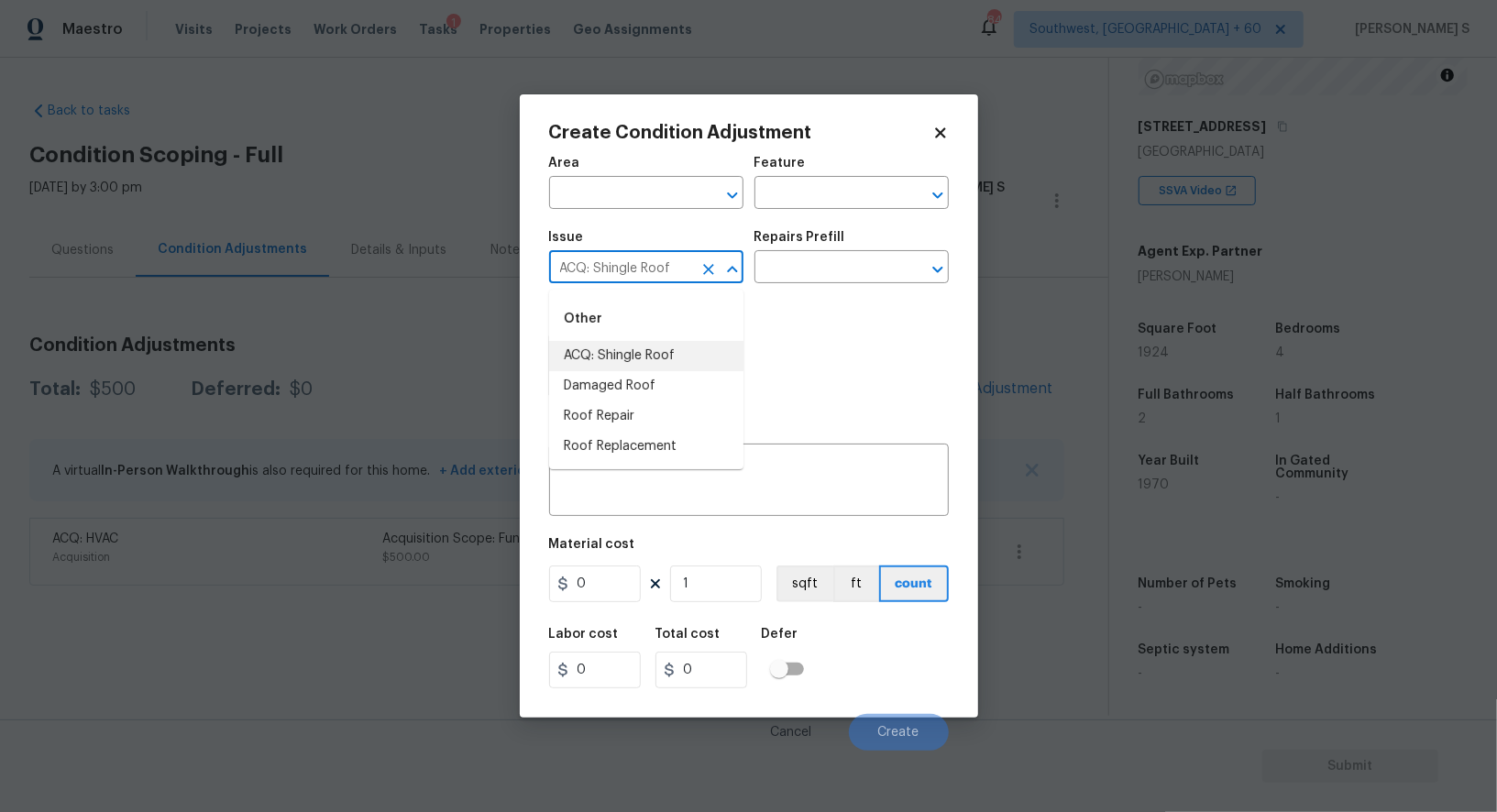
type input "ACQ: Shingle Roof"
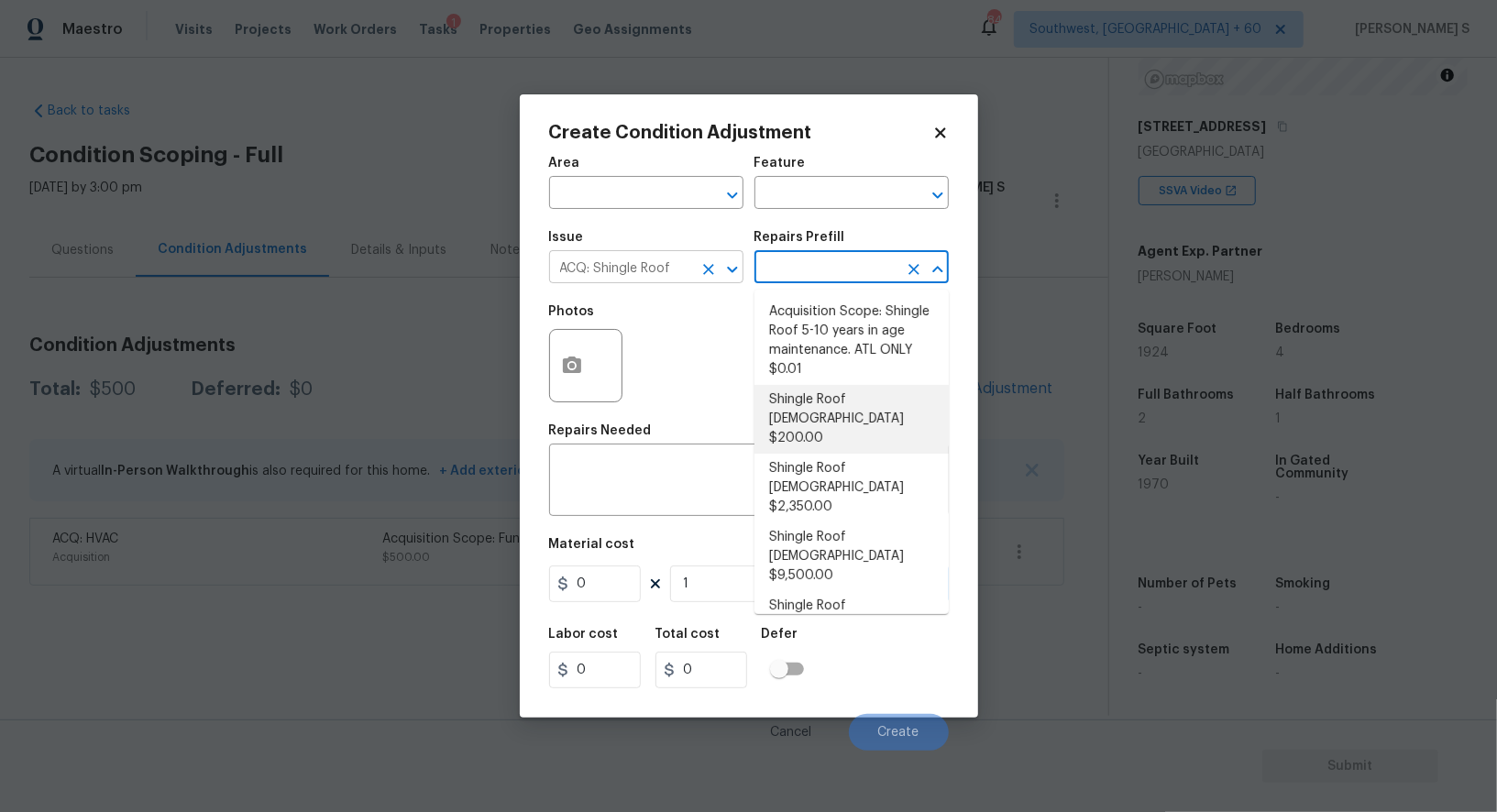
type input "Acquisition"
type textarea "Acquisition Scope: Shingle Roof 0-10 years in age maintenance."
type input "200"
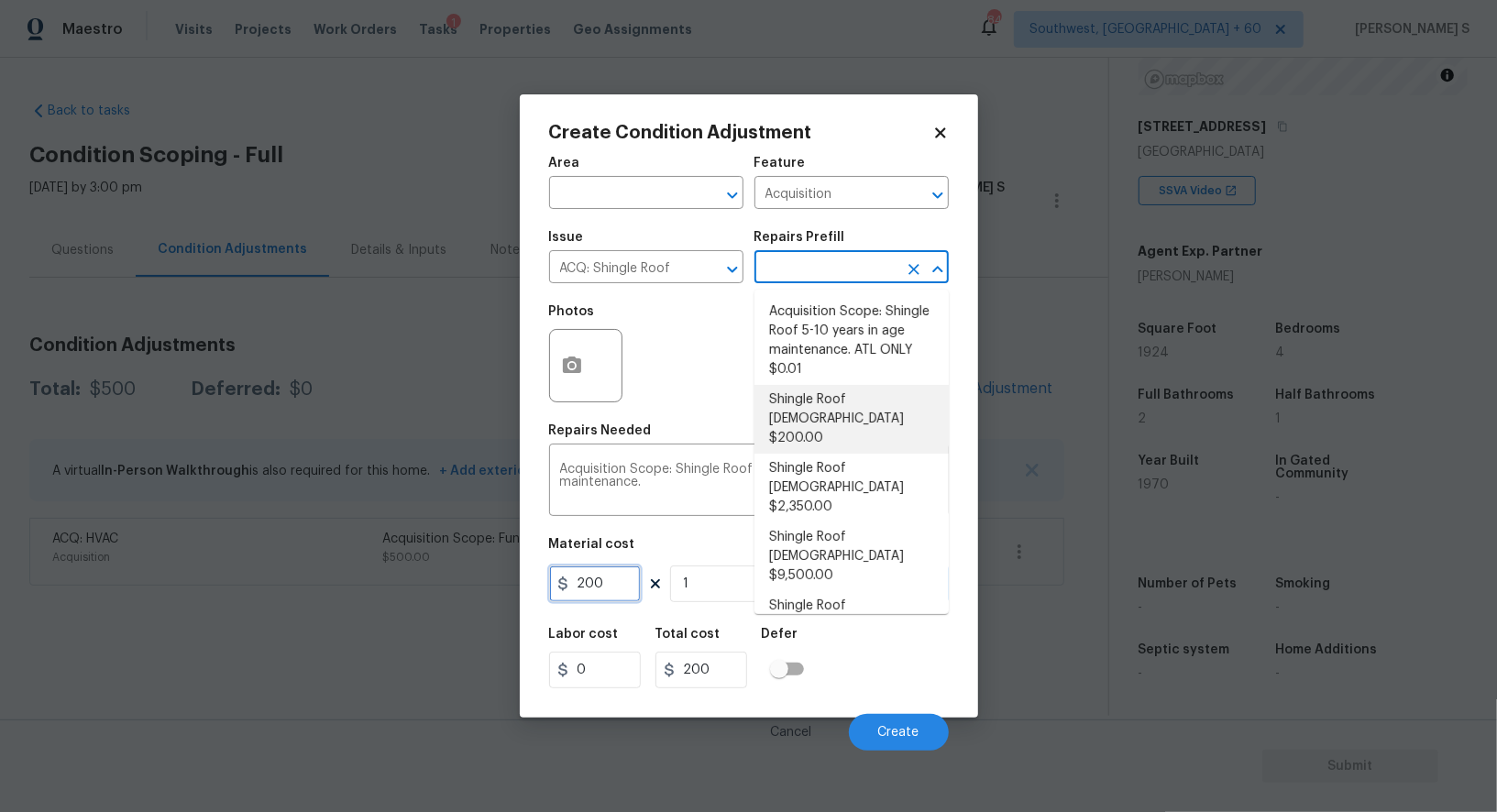
click at [602, 589] on input "200" at bounding box center [595, 583] width 91 height 37
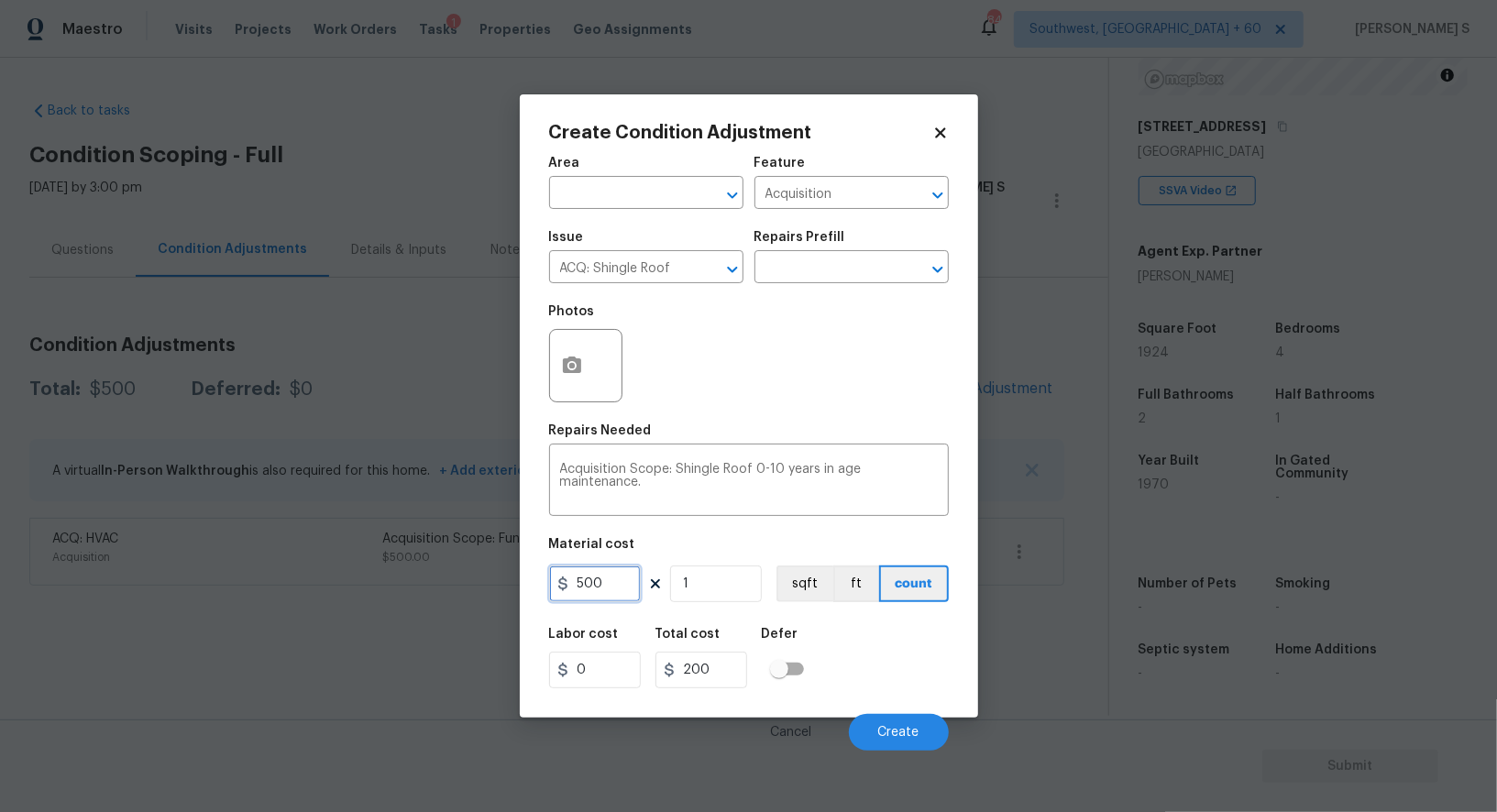
type input "500"
click at [909, 665] on div "Labor cost 0 Total cost 500 Defer" at bounding box center [749, 659] width 400 height 83
click at [936, 737] on button "Create" at bounding box center [899, 732] width 100 height 37
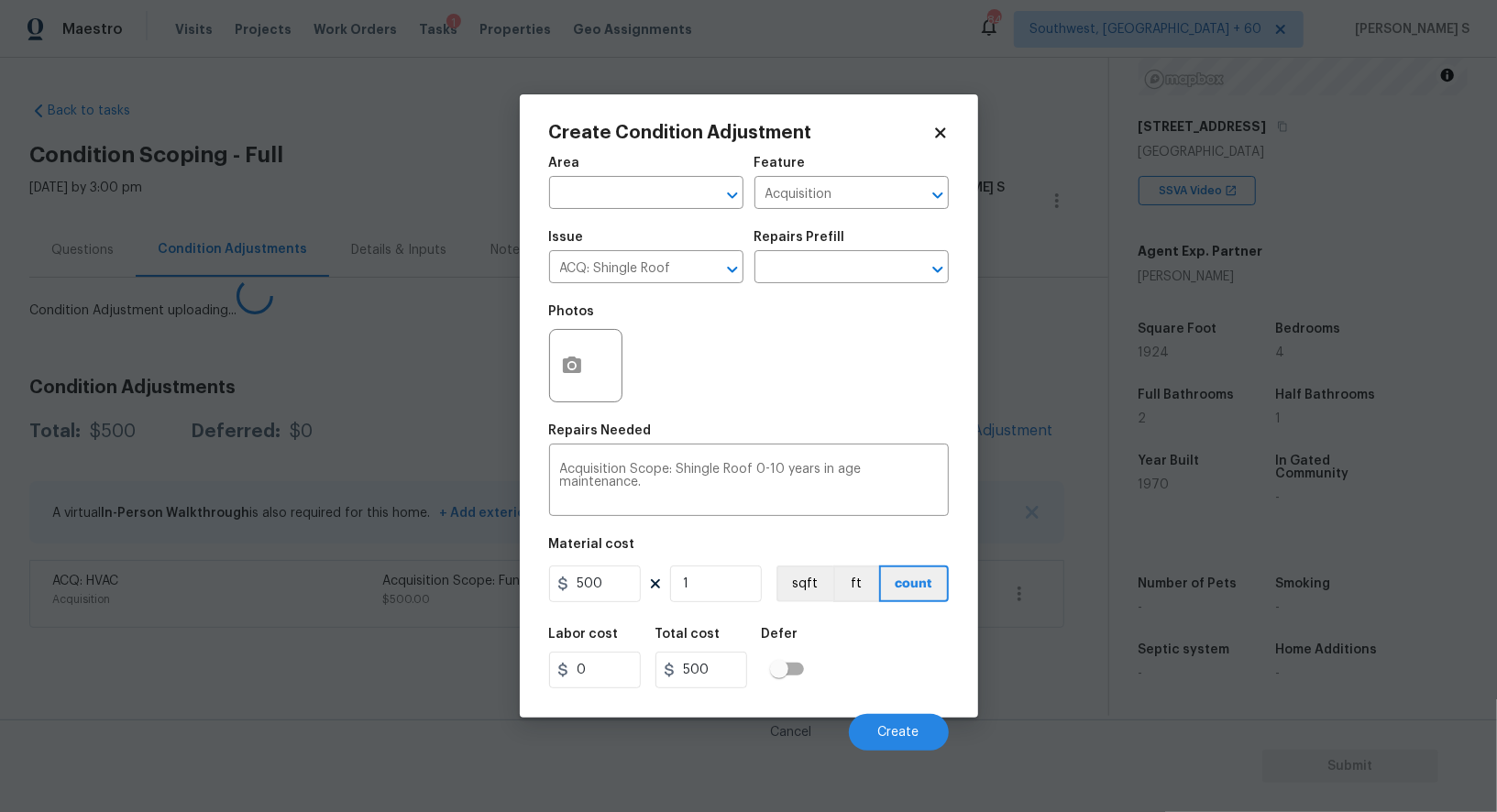
click at [266, 698] on body "Maestro Visits Projects Work Orders Tasks 1 Properties Geo Assignments 848 Sout…" at bounding box center [748, 406] width 1497 height 812
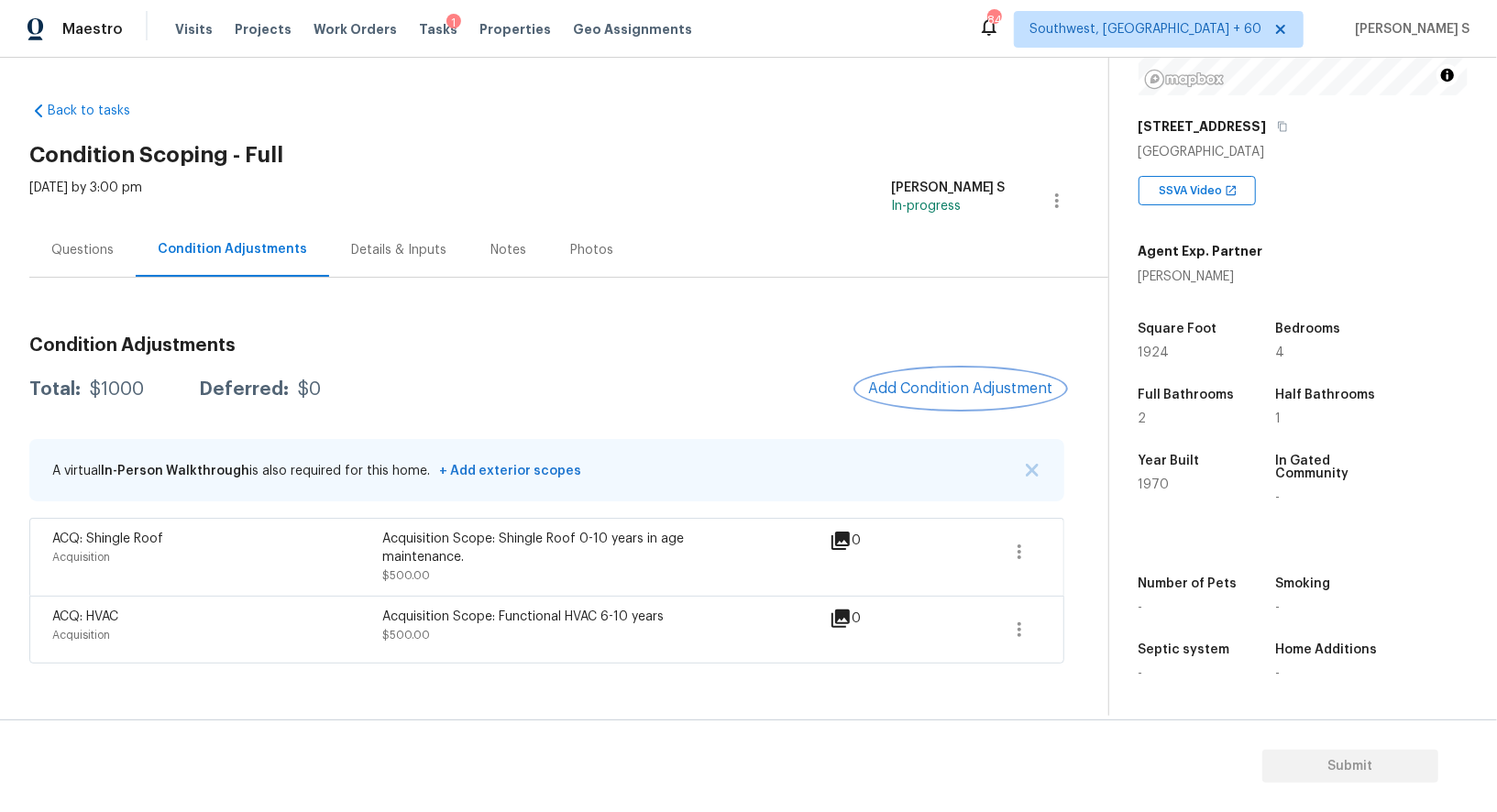
click at [968, 383] on span "Add Condition Adjustment" at bounding box center [961, 389] width 185 height 17
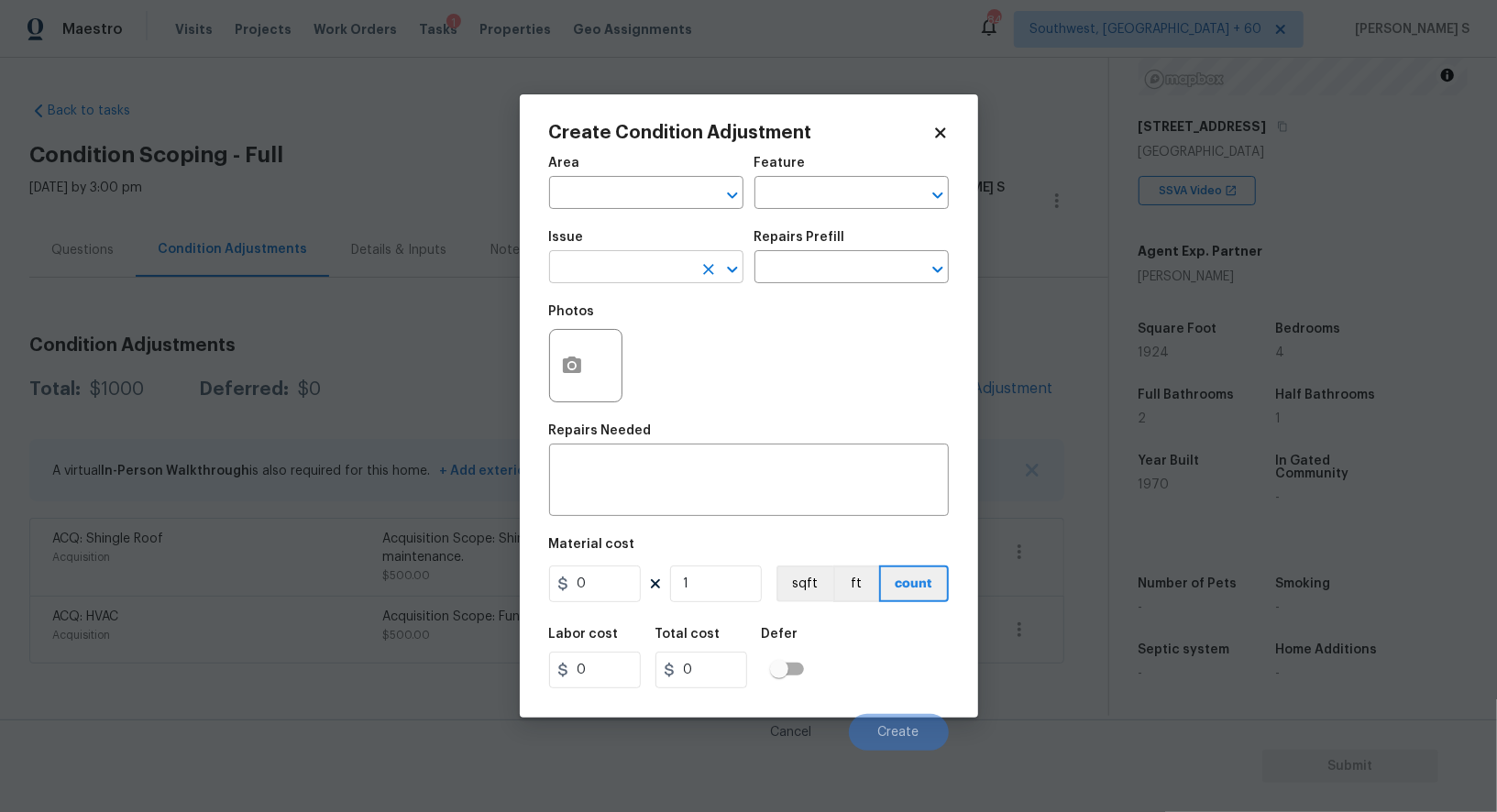
click at [652, 276] on input "text" at bounding box center [621, 269] width 143 height 28
type input "Pressure Washing"
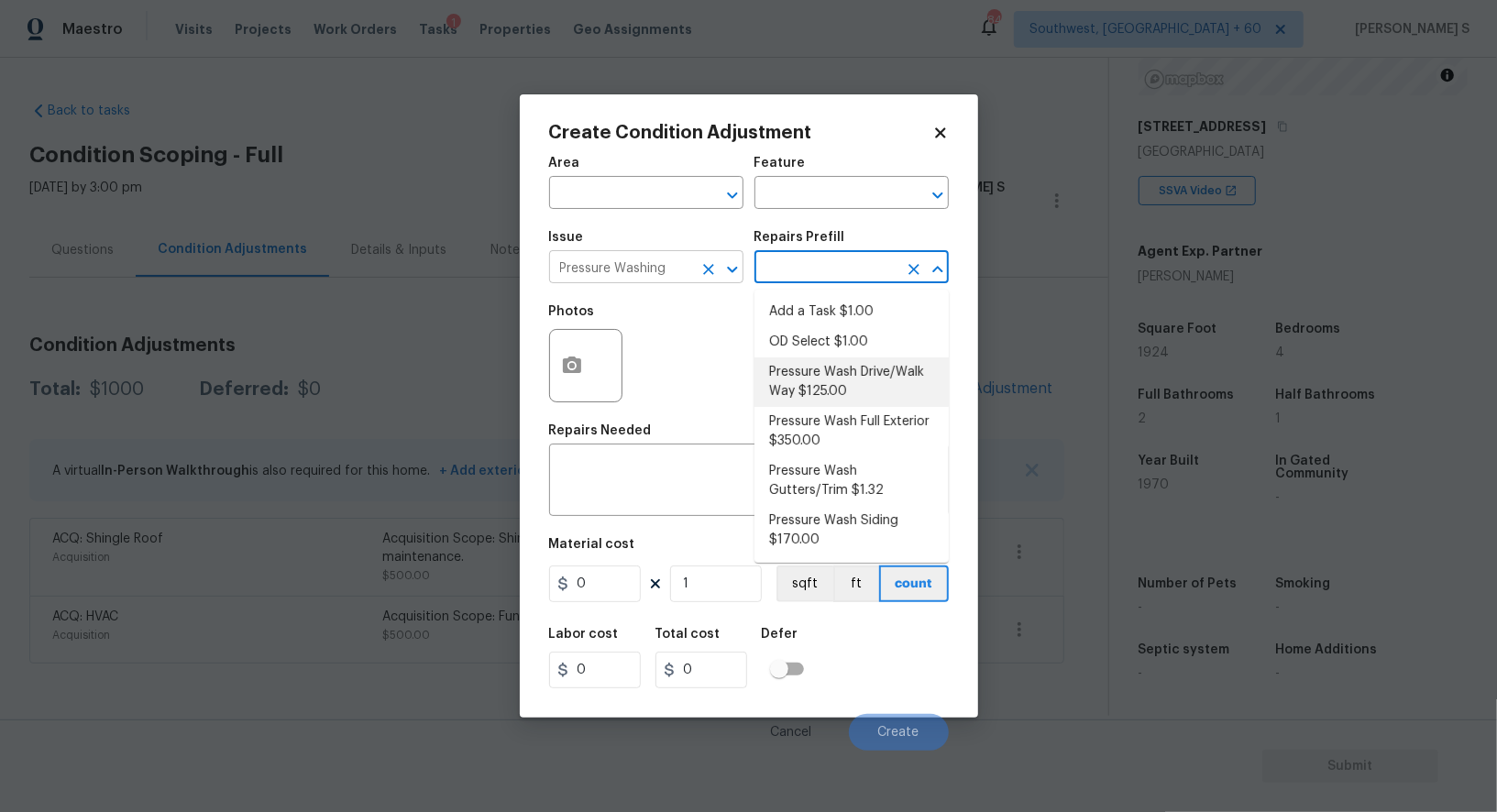
type input "Siding"
type textarea "Pressure wash the driveways/walkways as directed by the PM. Ensure that all deb…"
type input "125"
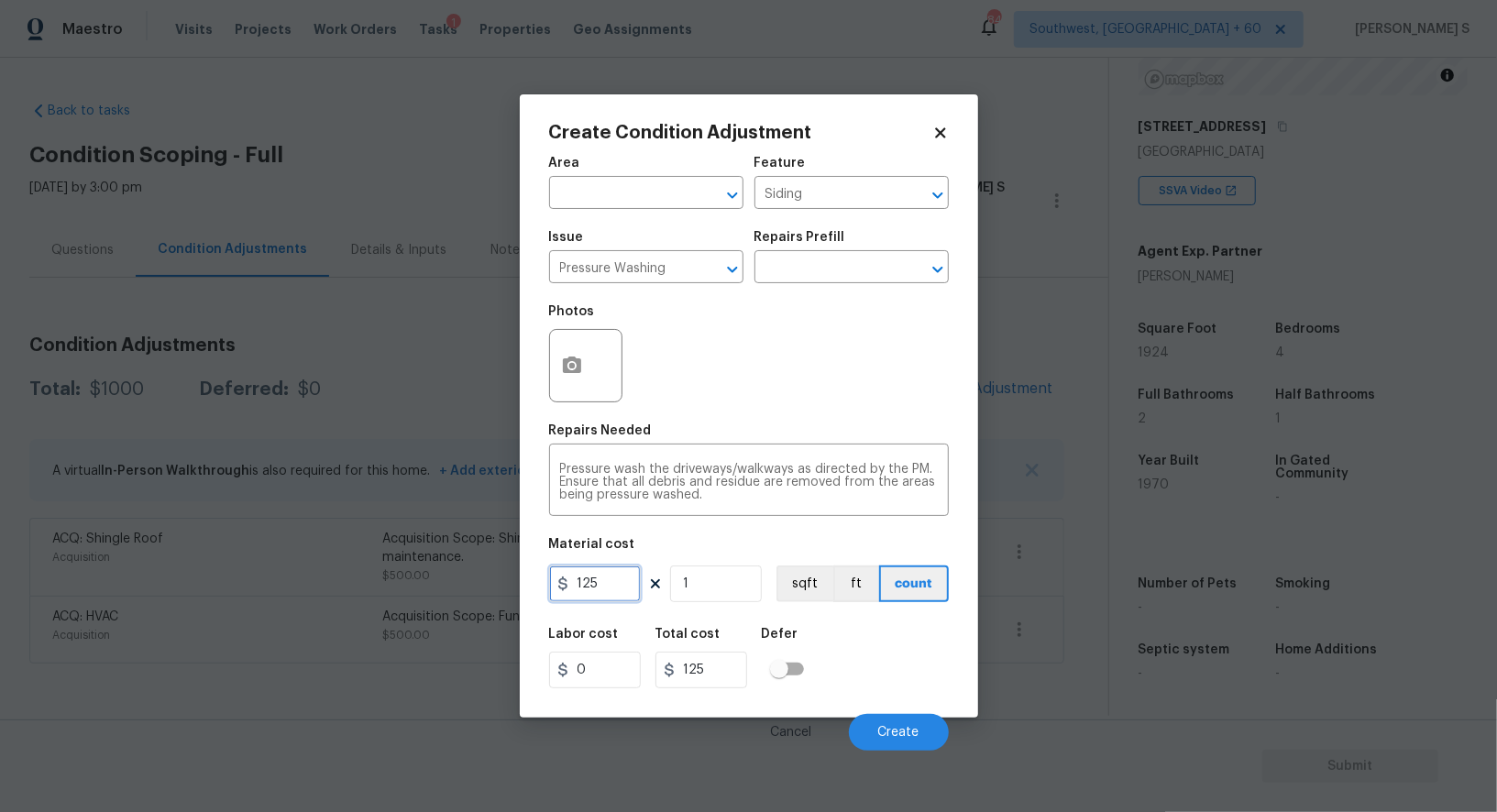
click at [614, 592] on input "125" at bounding box center [595, 583] width 91 height 37
type input "200"
click at [895, 736] on span "Create" at bounding box center [899, 733] width 41 height 14
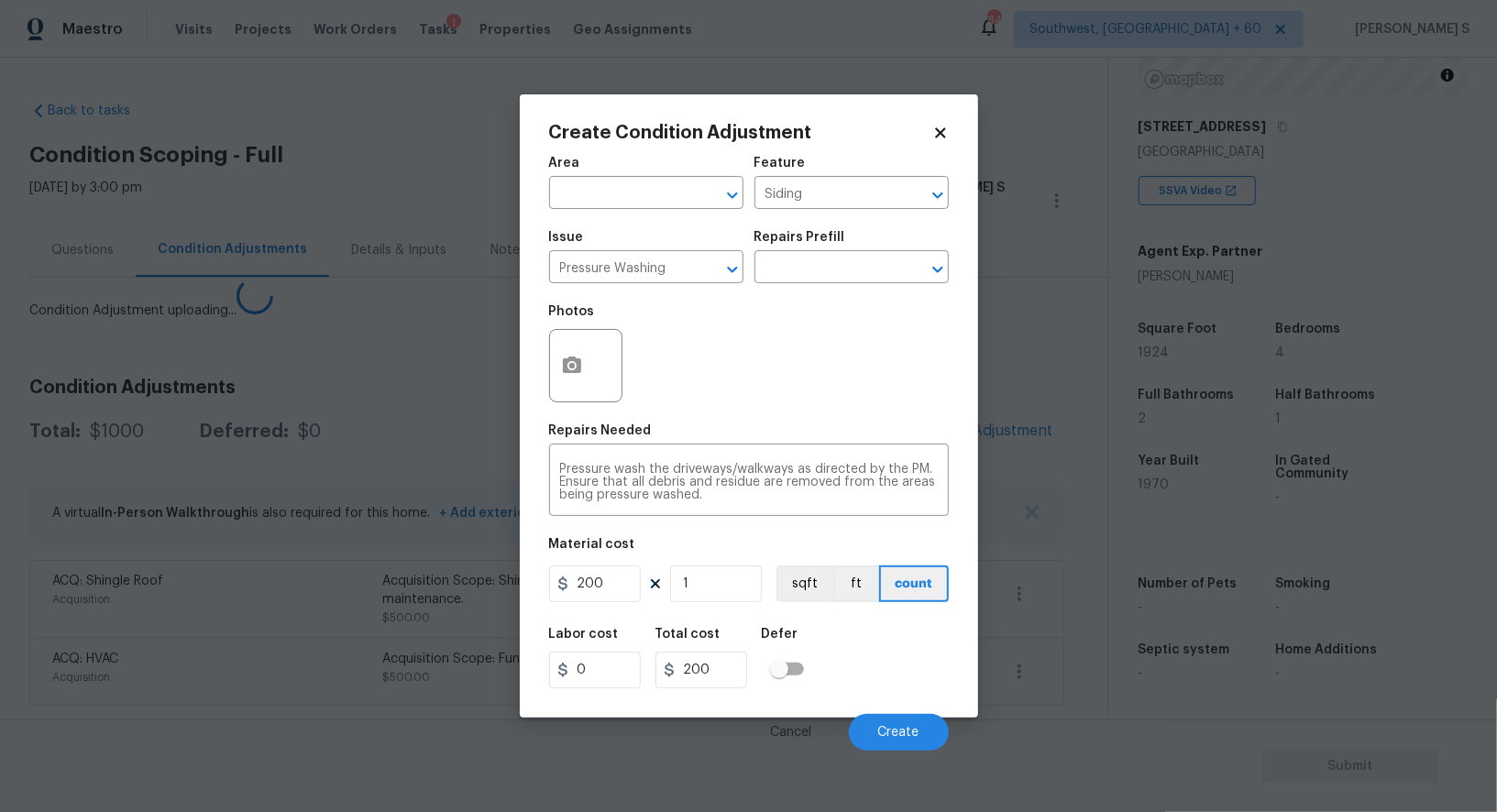
click at [227, 652] on div "ACQ: HVAC Acquisition Acquisition Scope: Functional HVAC 6-10 years $500.00 0" at bounding box center [547, 672] width 1035 height 68
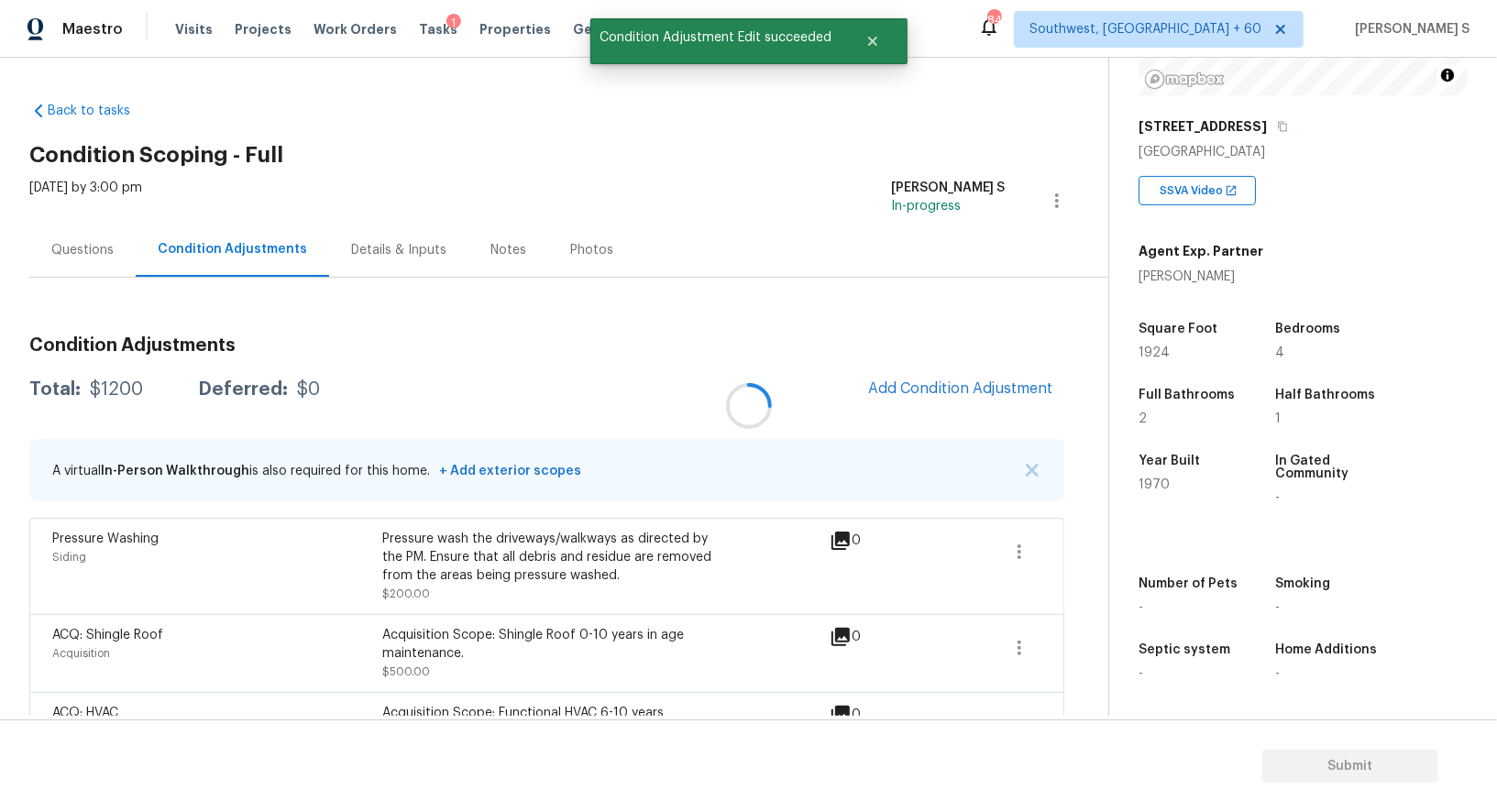
click at [988, 365] on div "Condition Adjustments Total: $1200 Deferred: $0 Add Condition Adjustment A virt…" at bounding box center [547, 540] width 1035 height 438
click at [1023, 410] on div "Condition Adjustments Total: $1200 Deferred: $0 Add Condition Adjustment A virt…" at bounding box center [547, 541] width 1035 height 438
click at [1007, 408] on span "Add Condition Adjustment" at bounding box center [961, 390] width 207 height 40
click at [980, 380] on span "Add Condition Adjustment" at bounding box center [961, 389] width 185 height 17
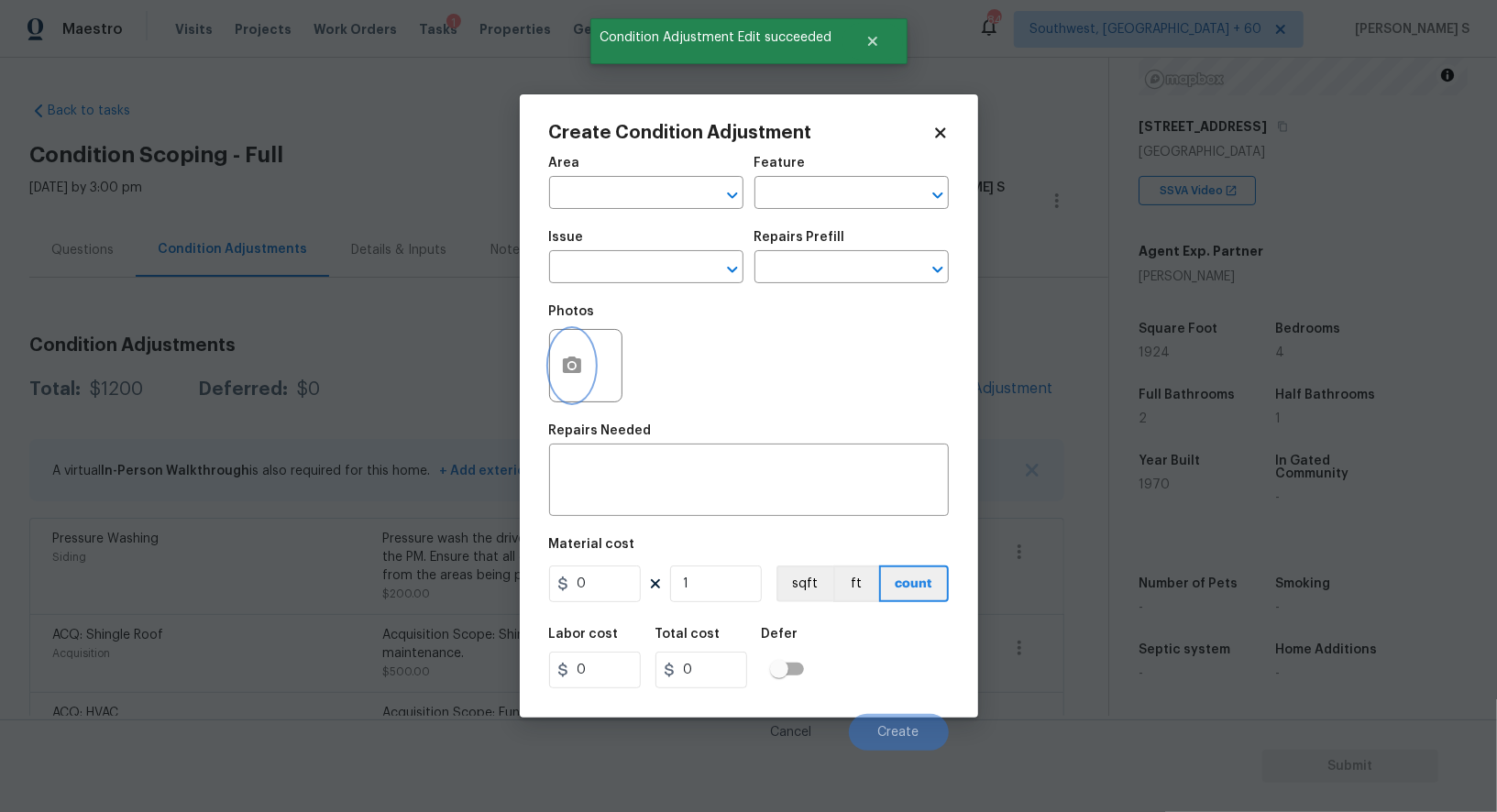
click at [580, 363] on icon "button" at bounding box center [571, 365] width 18 height 17
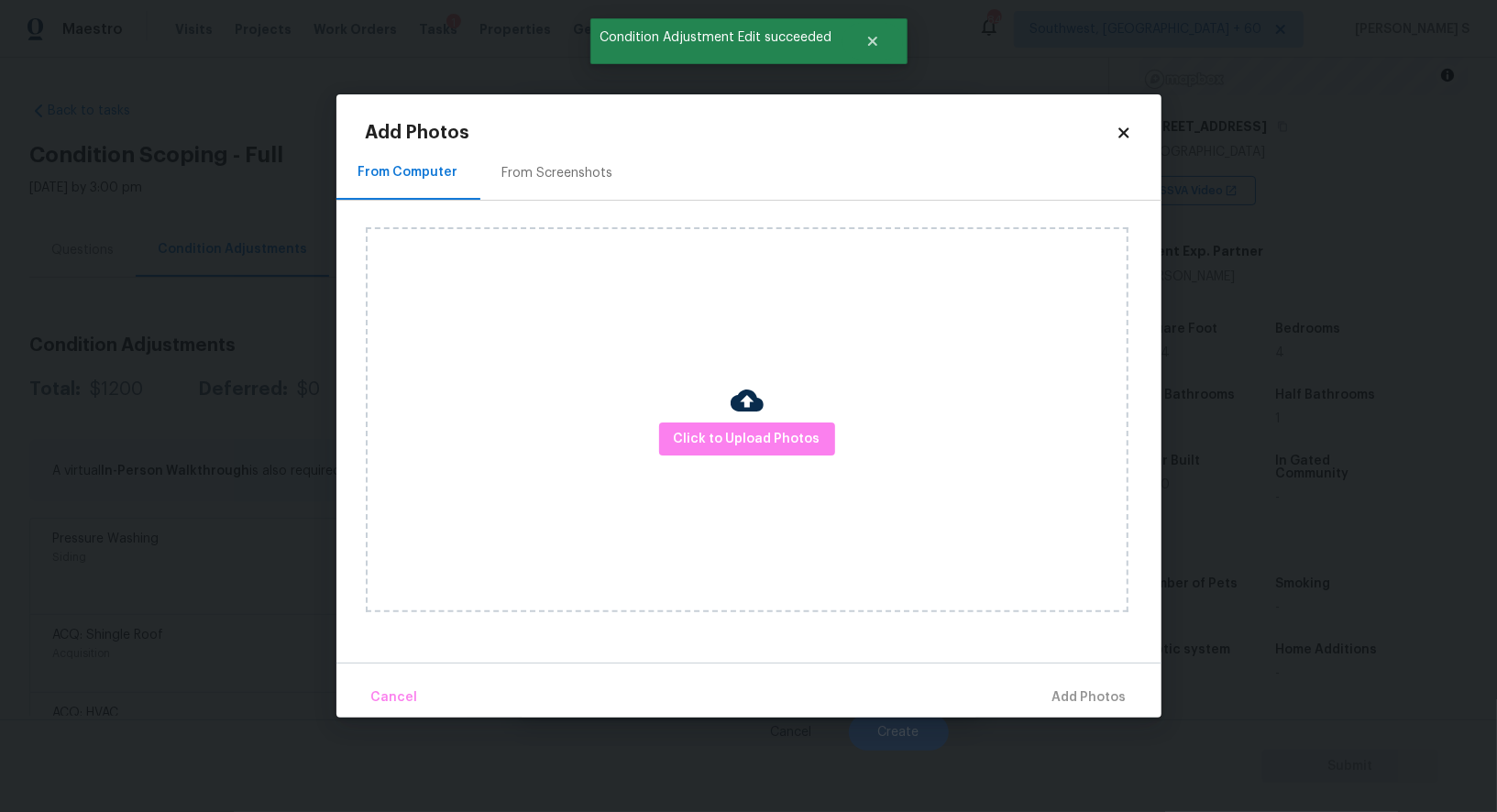
click at [597, 187] on div "From Screenshots" at bounding box center [558, 172] width 155 height 54
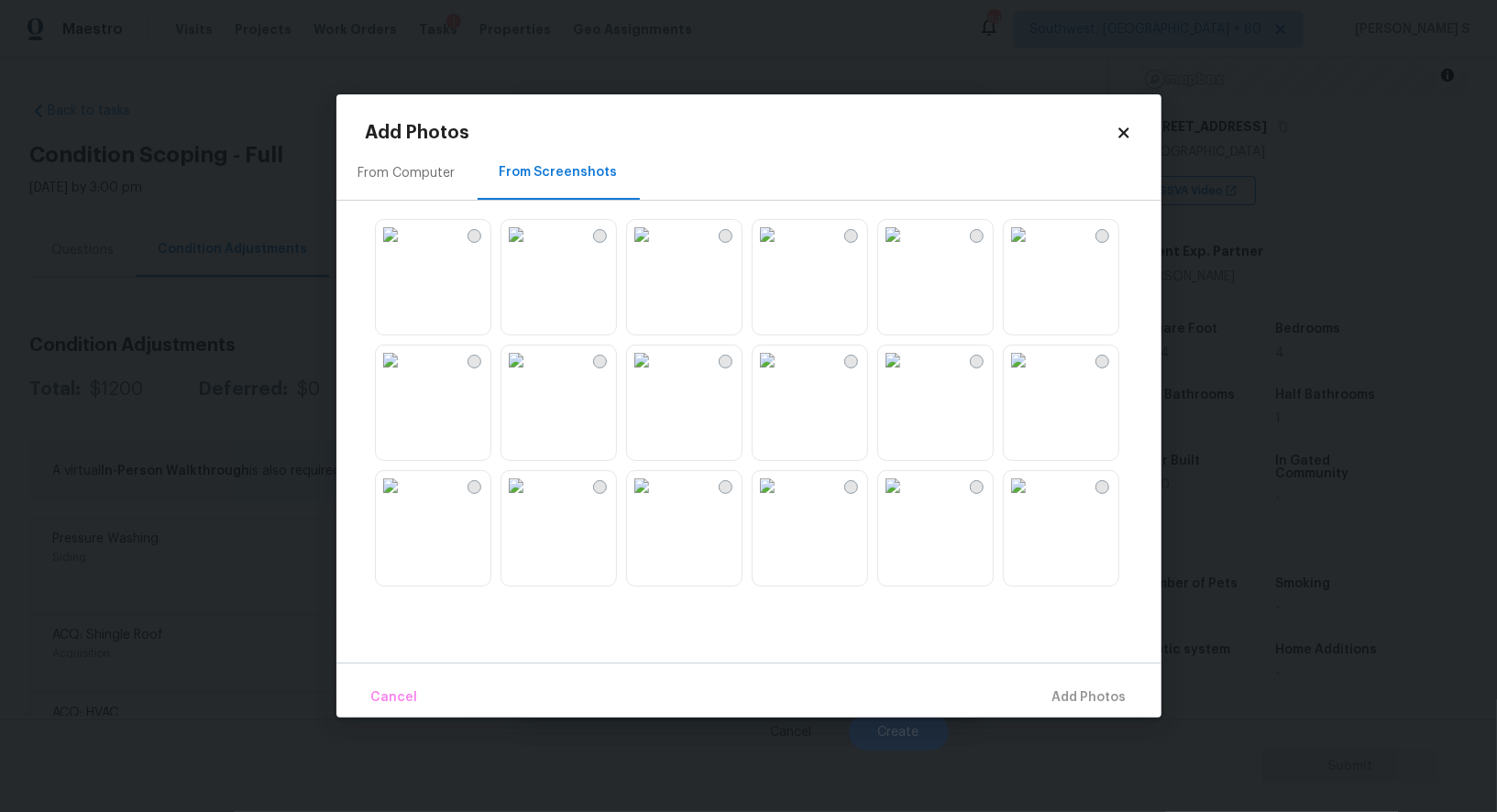
click at [908, 249] on img at bounding box center [892, 234] width 29 height 29
click at [1029, 249] on img at bounding box center [1018, 234] width 29 height 29
click at [908, 374] on img at bounding box center [892, 359] width 29 height 29
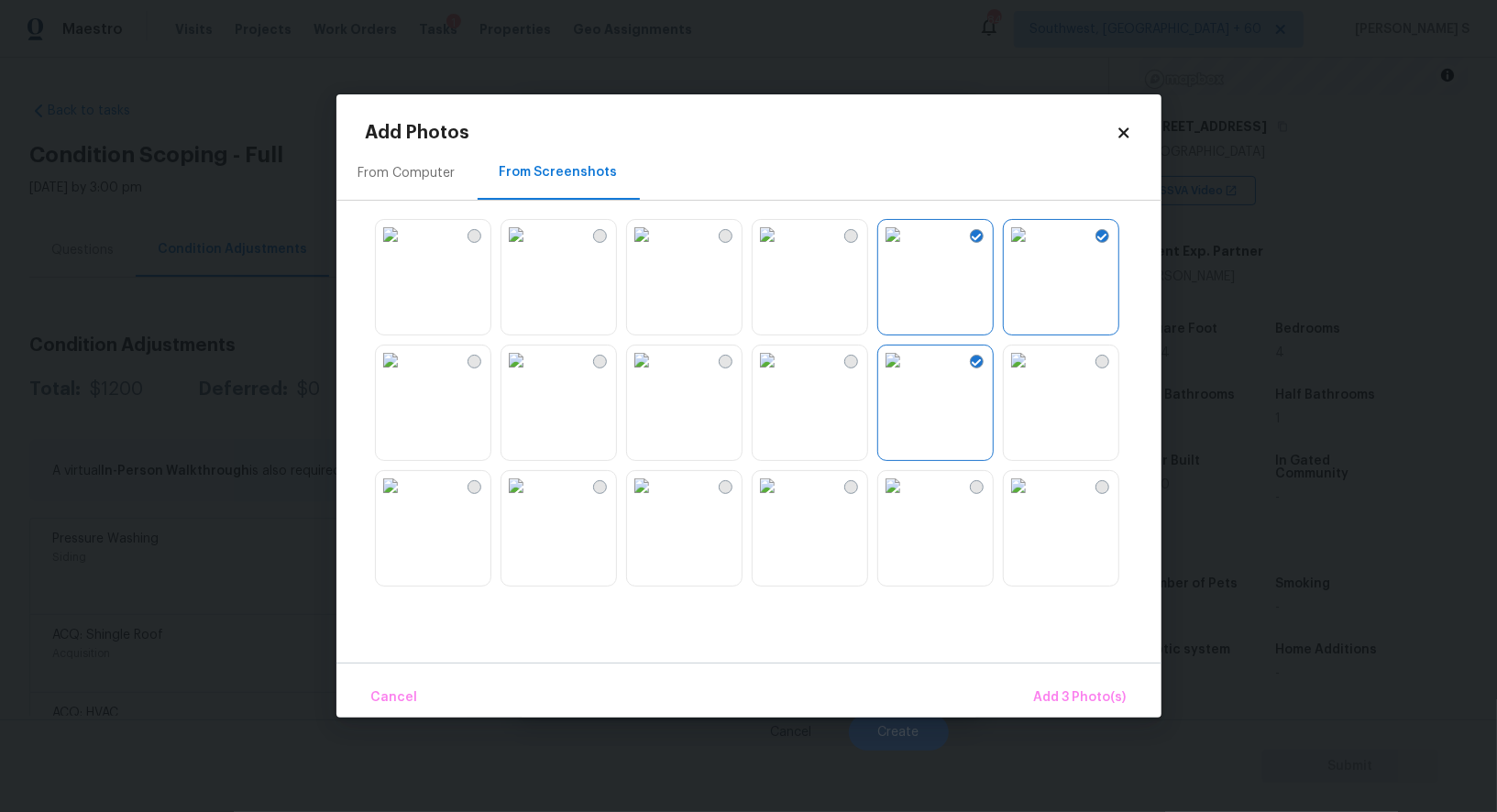
click at [645, 374] on img at bounding box center [641, 359] width 29 height 29
click at [531, 501] on img at bounding box center [516, 486] width 29 height 29
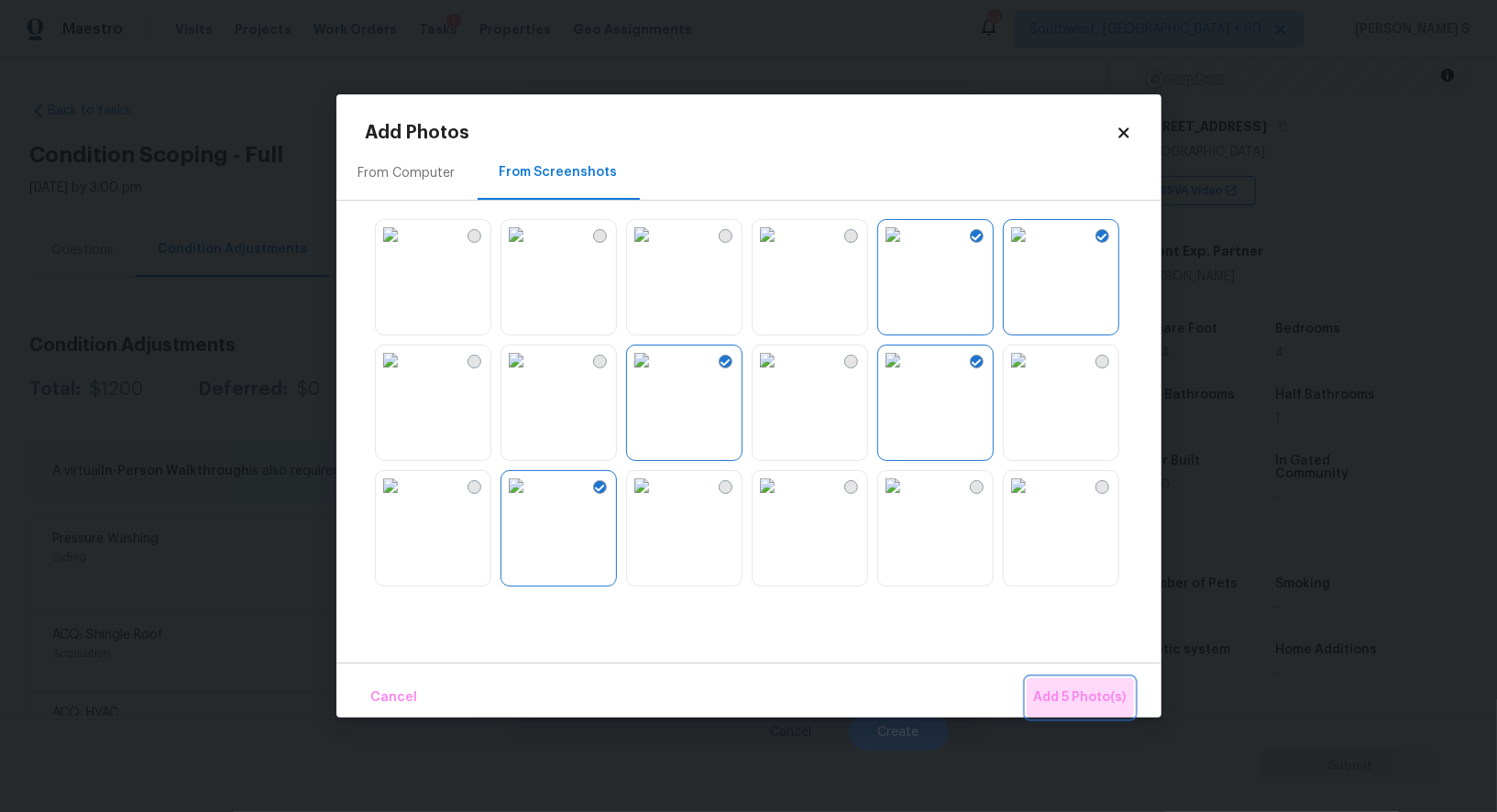
click at [1069, 688] on span "Add 5 Photo(s)" at bounding box center [1080, 698] width 92 height 23
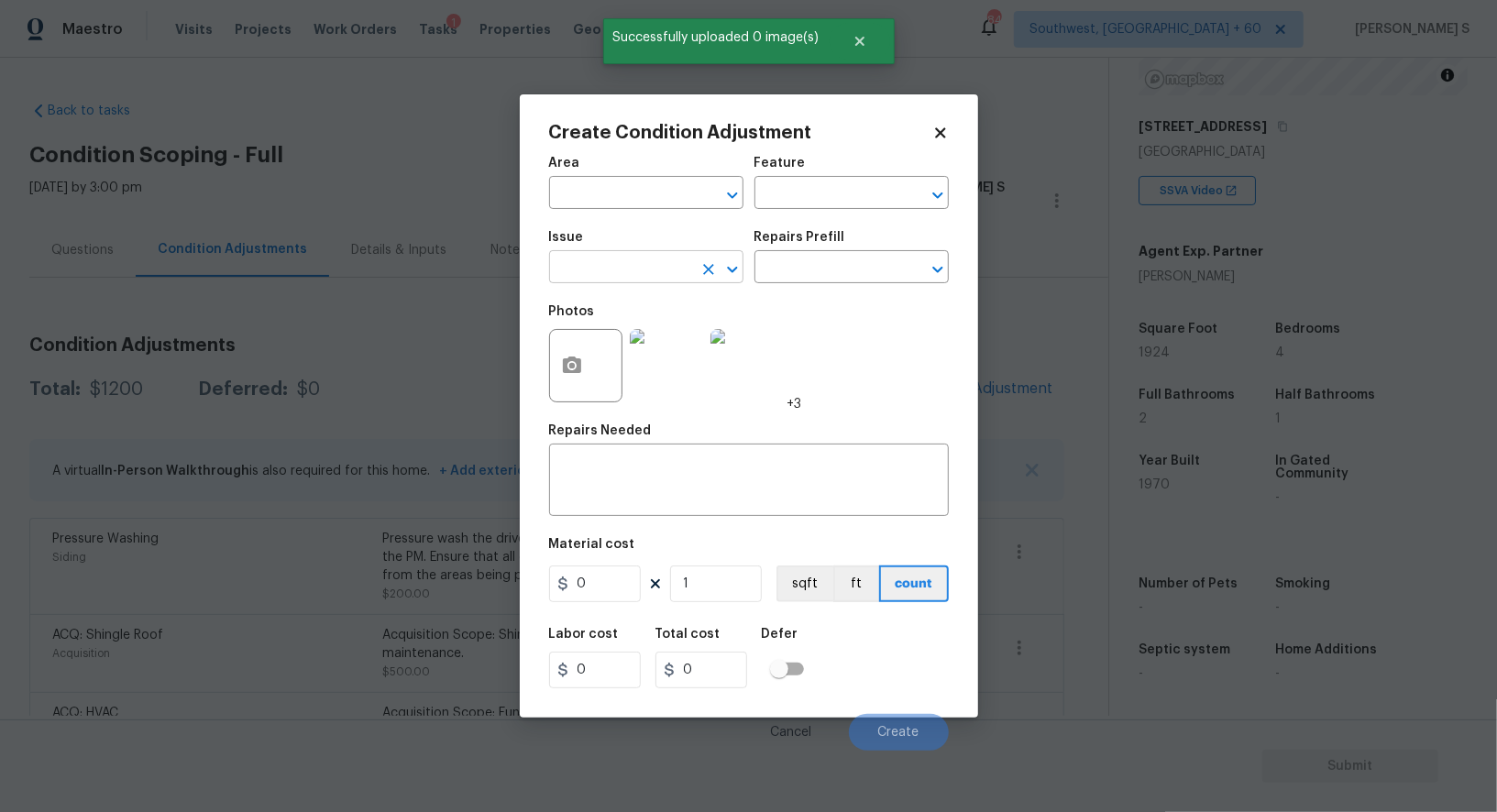
click at [644, 269] on input "text" at bounding box center [621, 269] width 143 height 28
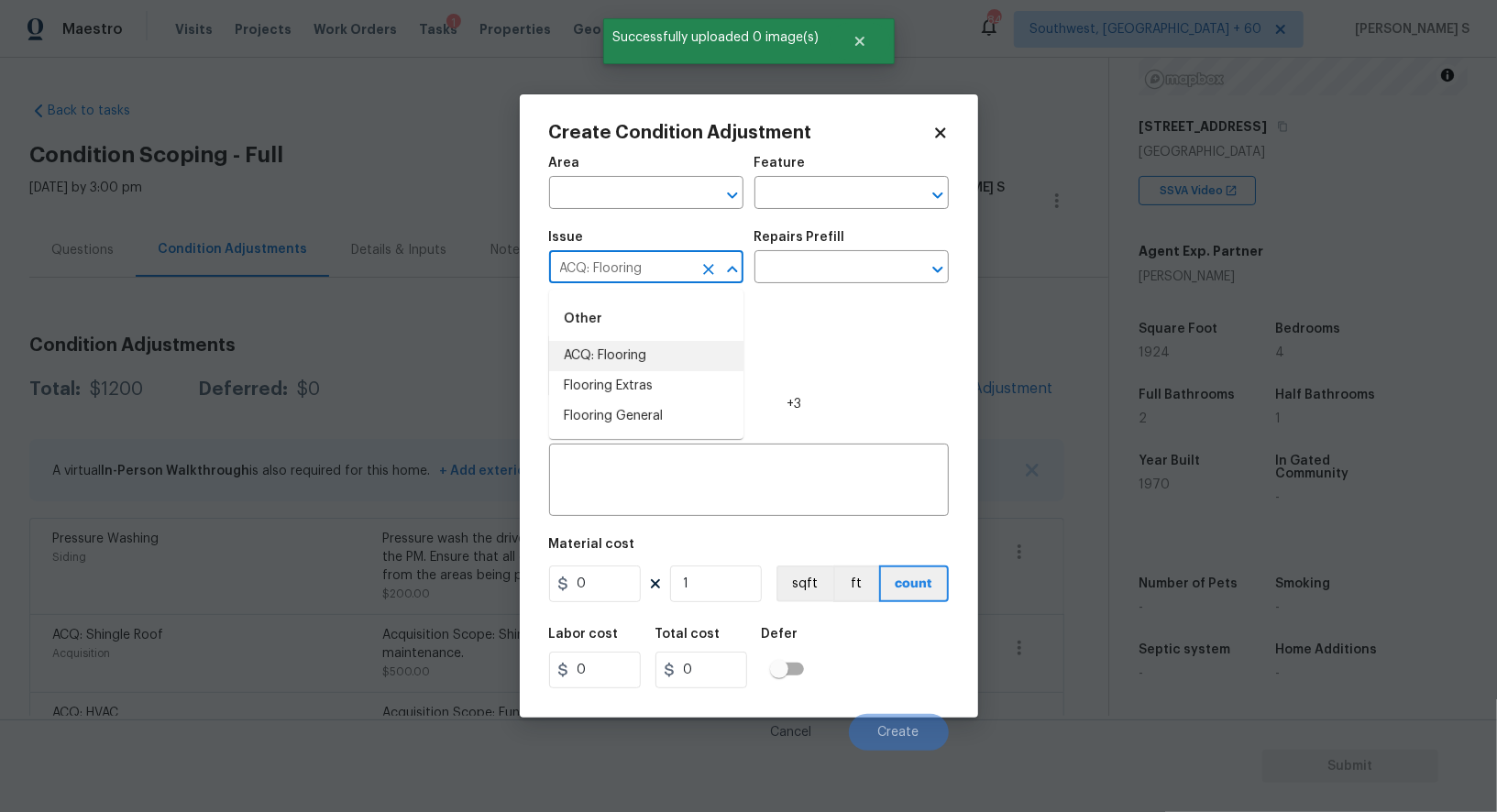
type input "ACQ: Flooring"
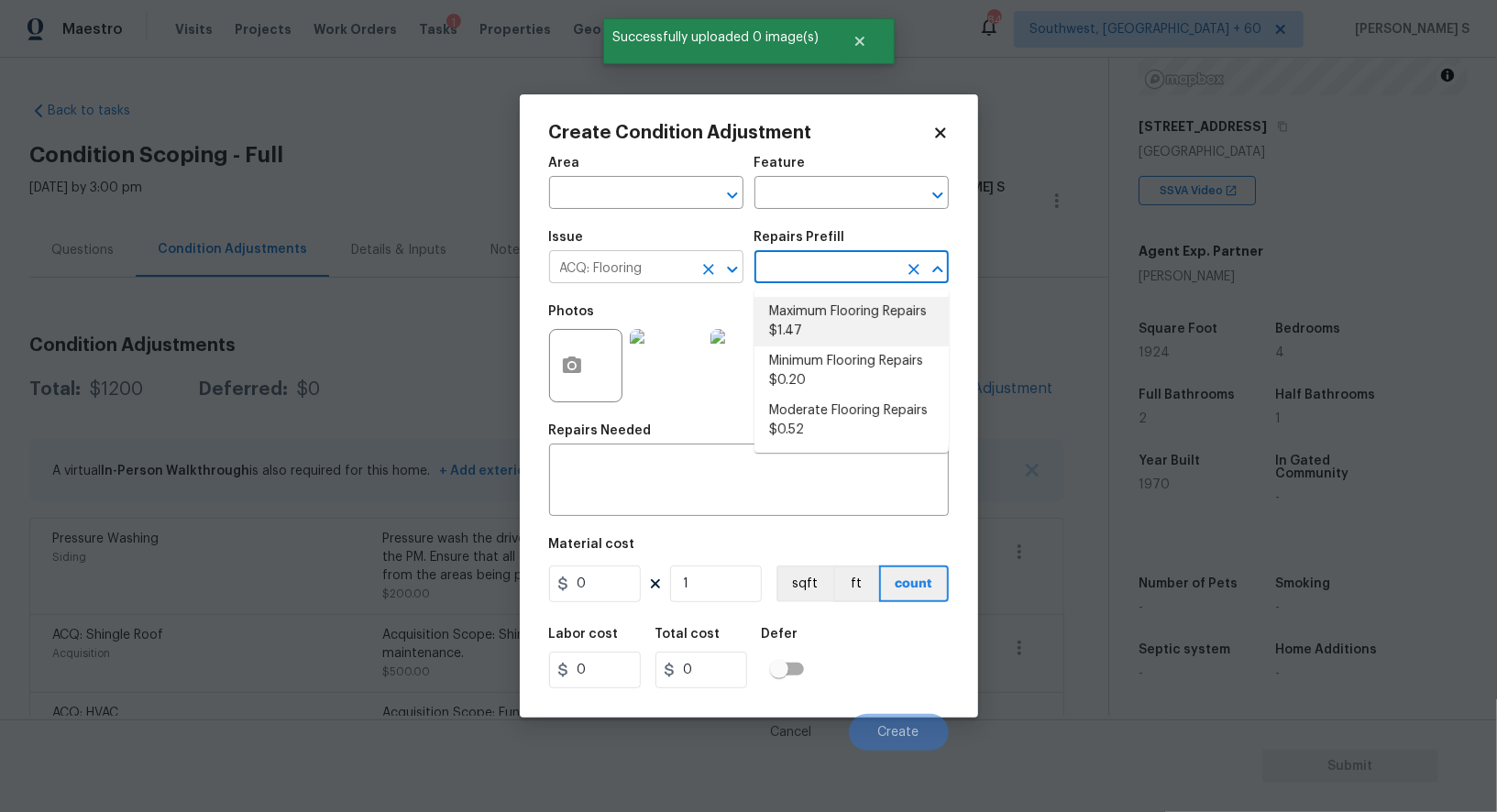
type input "Acquisition"
type textarea "Acquisition Scope: Maximum flooring repairs"
type input "1.47"
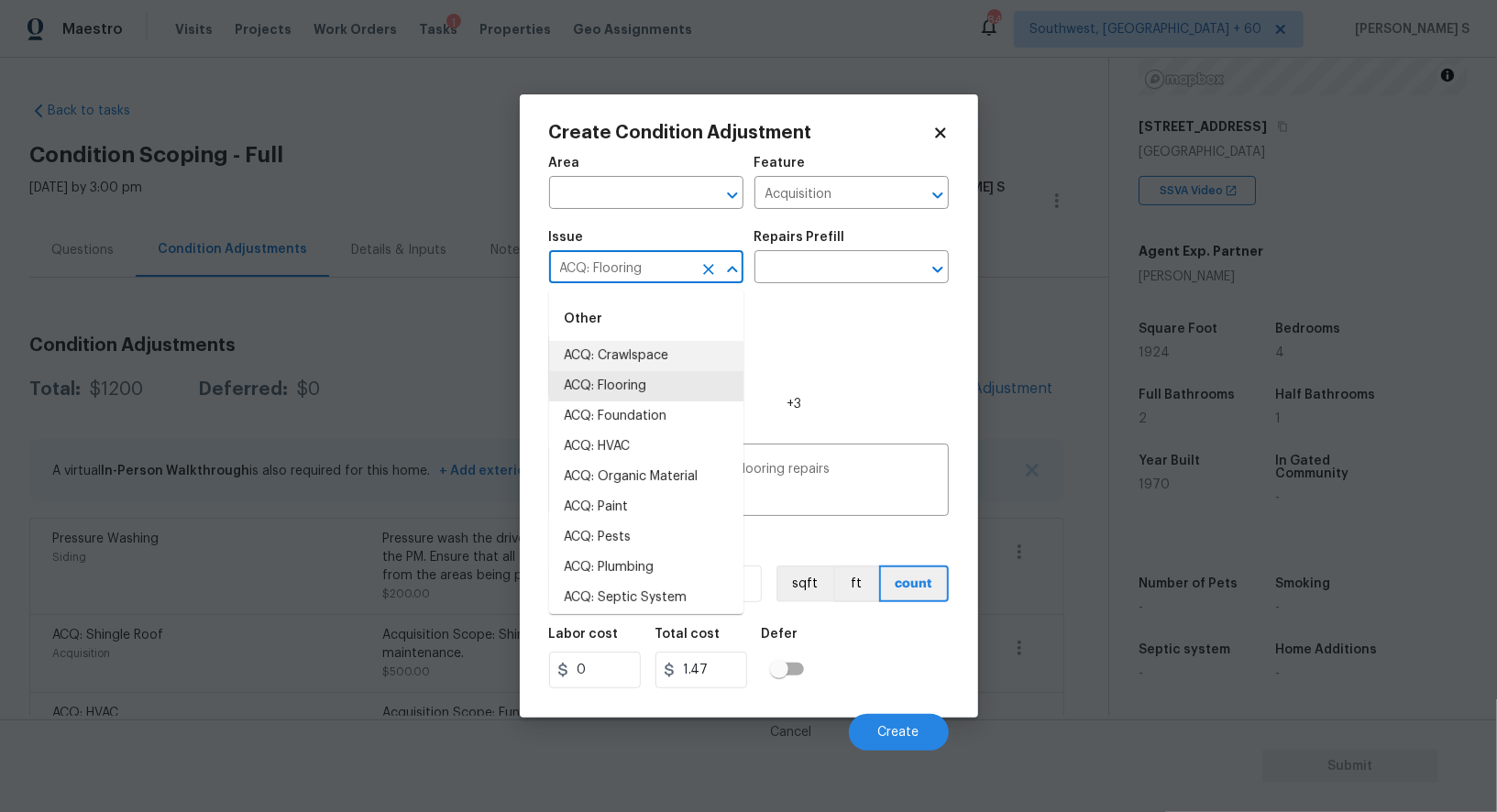
click at [640, 276] on input "ACQ: Flooring" at bounding box center [621, 269] width 143 height 28
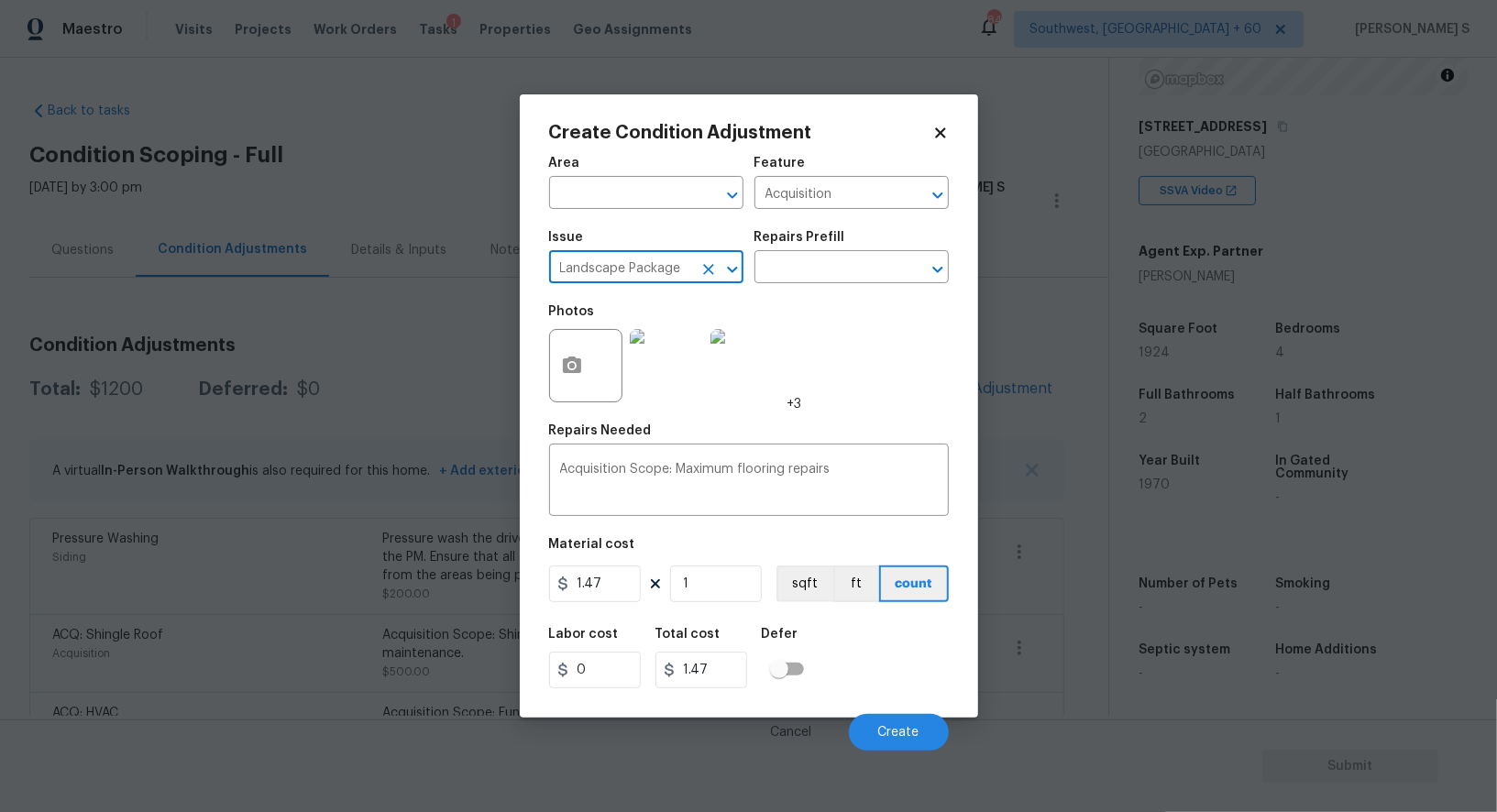
type input "Landscape Package"
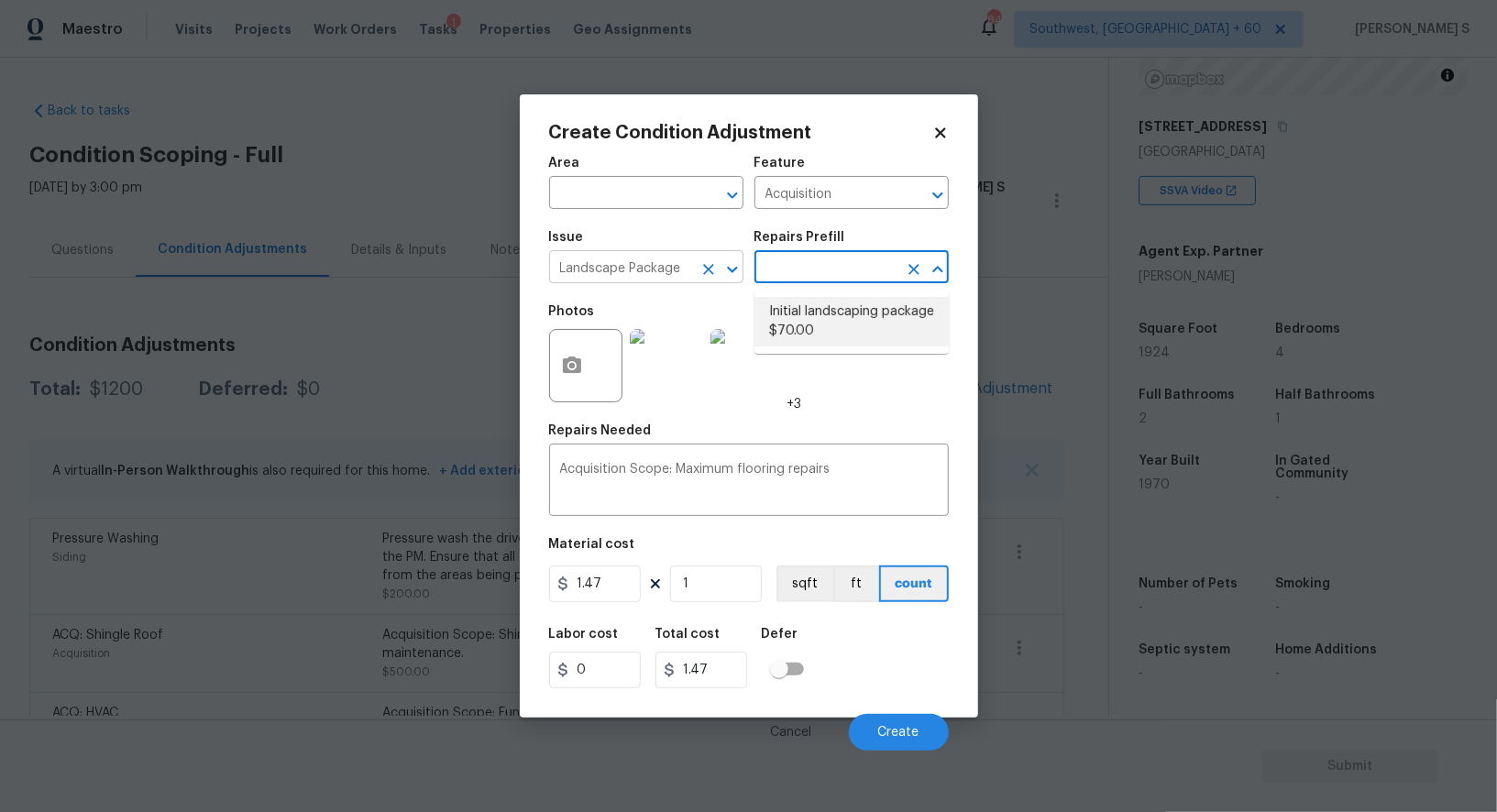
type input "Home Readiness Packages"
type textarea "Mowing of grass up to 6" in height. Mow, edge along driveways & sidewalks, trim…"
type input "70"
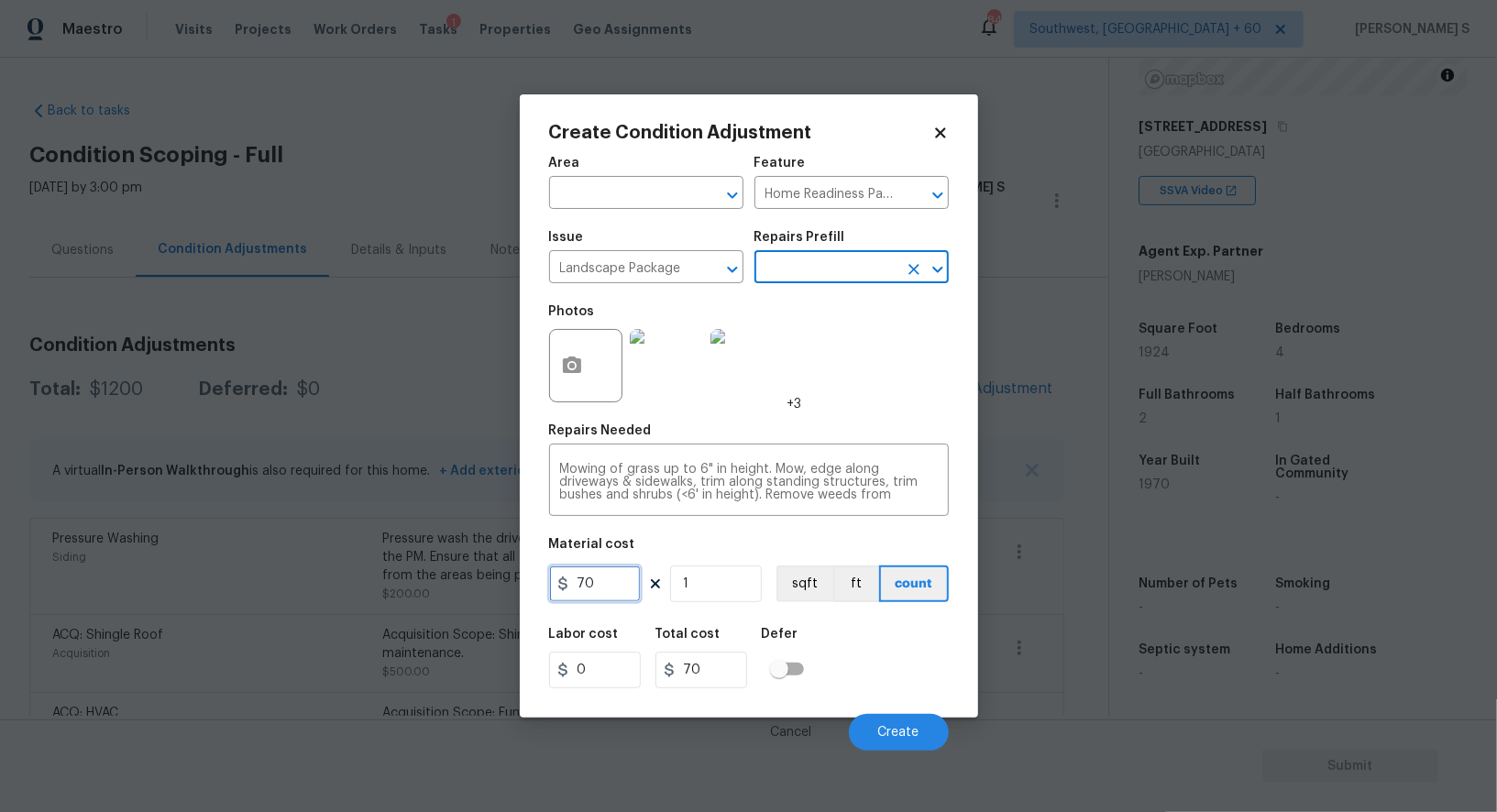
click at [609, 577] on input "70" at bounding box center [595, 583] width 91 height 37
type input "700"
click at [945, 713] on div "Cancel Create" at bounding box center [749, 724] width 400 height 52
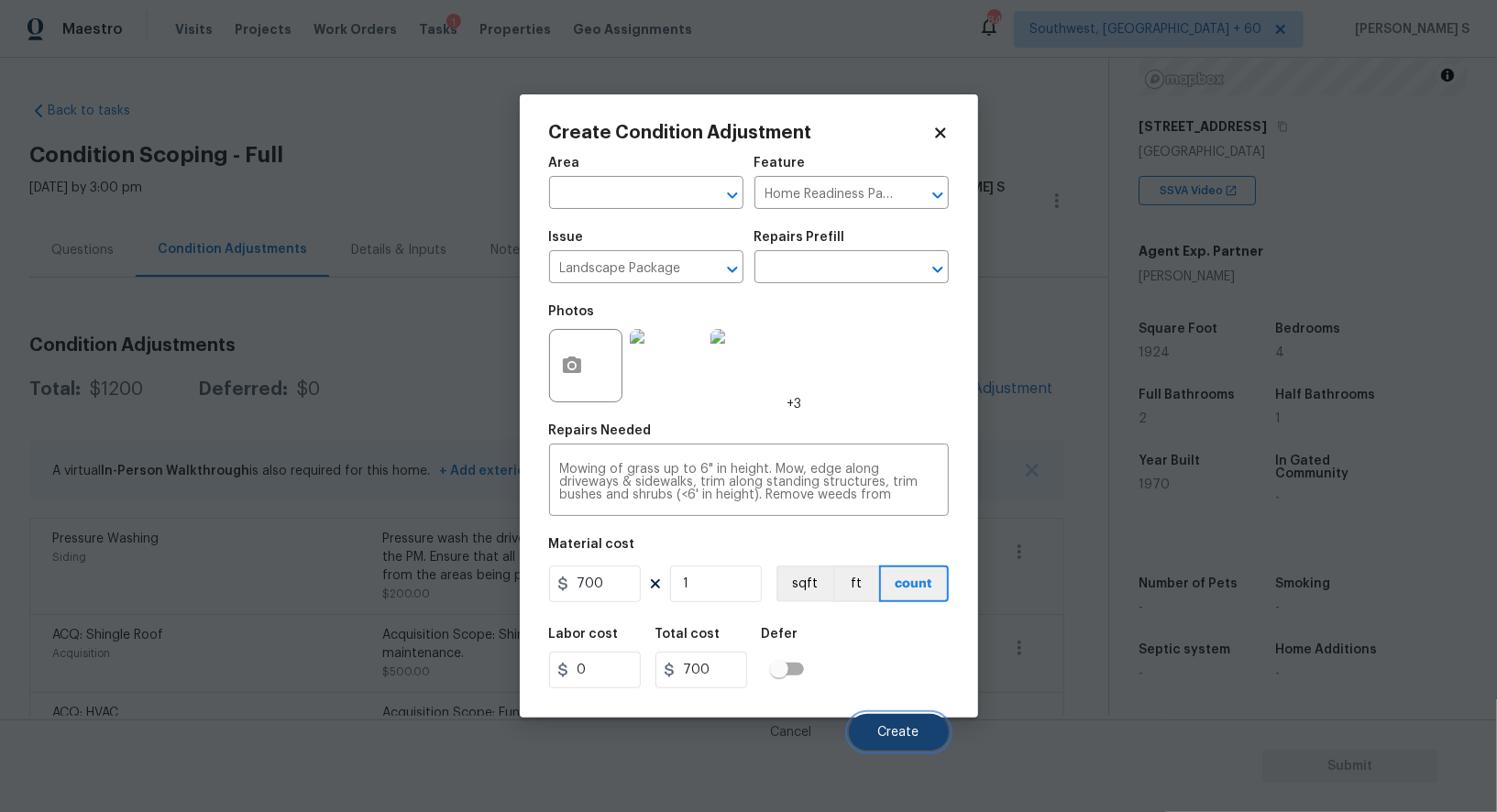
click at [920, 731] on button "Create" at bounding box center [899, 732] width 100 height 37
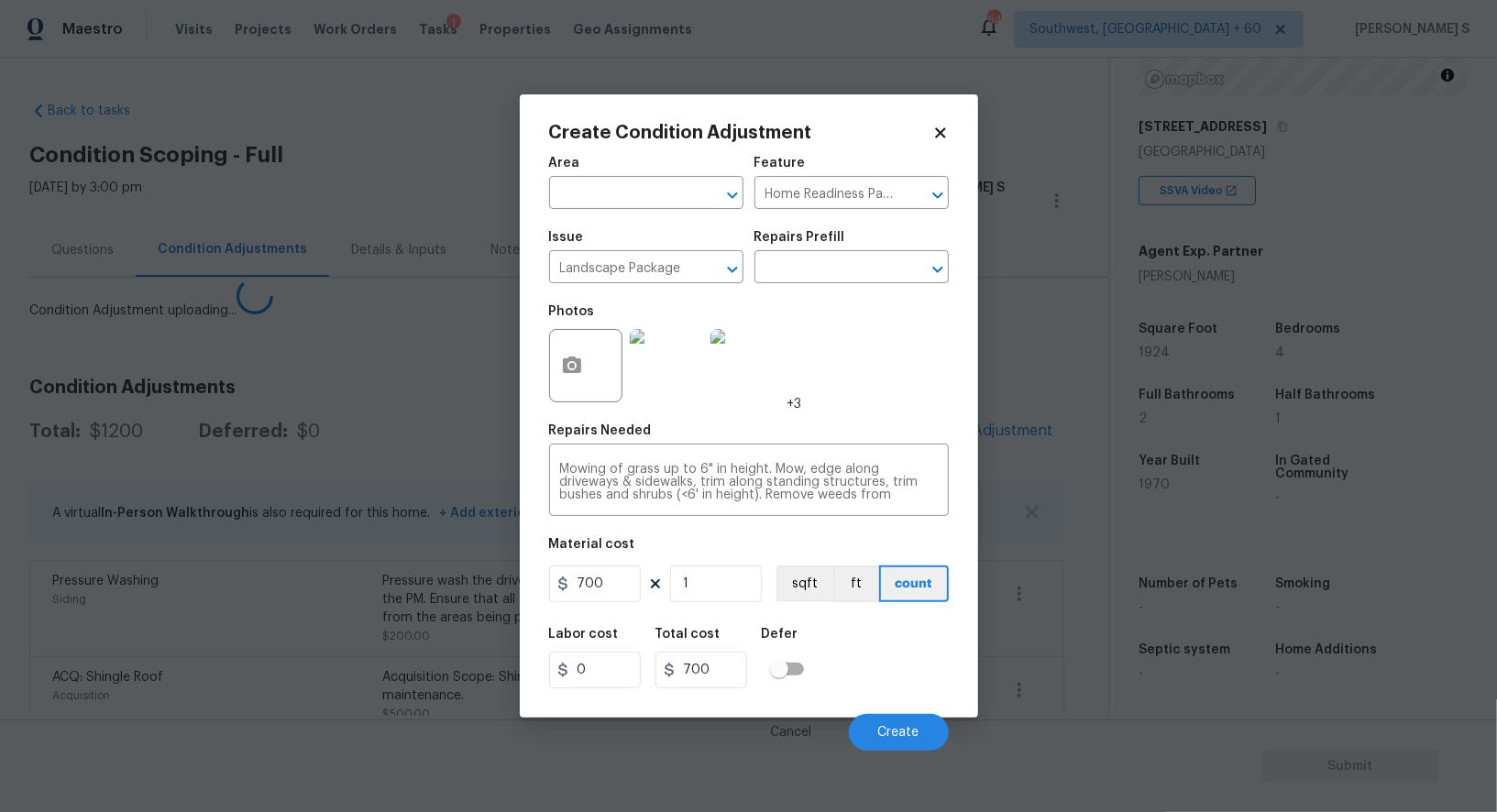
click at [375, 686] on body "Maestro Visits Projects Work Orders Tasks 1 Properties Geo Assignments 848 Sout…" at bounding box center [748, 406] width 1497 height 812
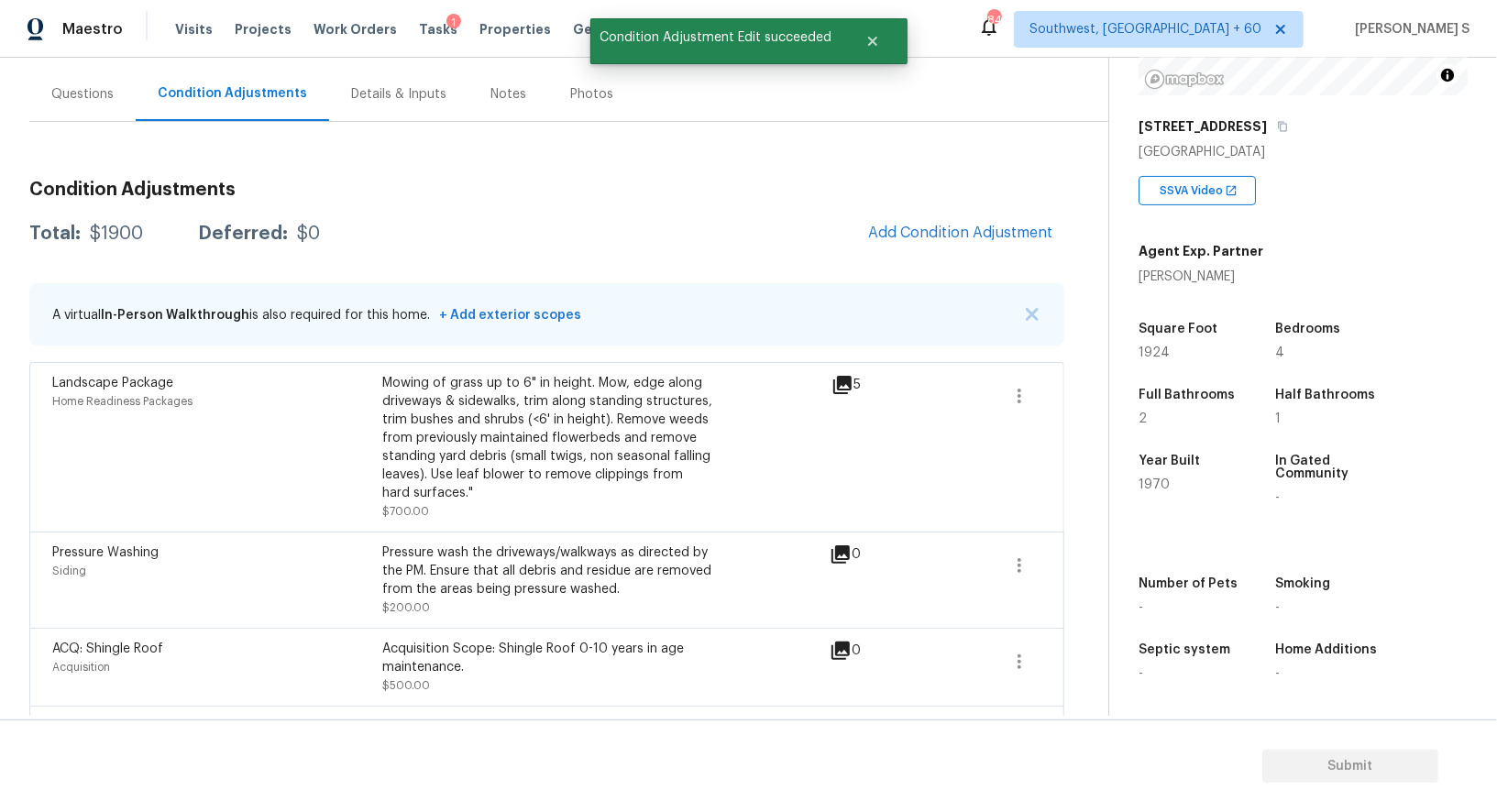
scroll to position [89, 0]
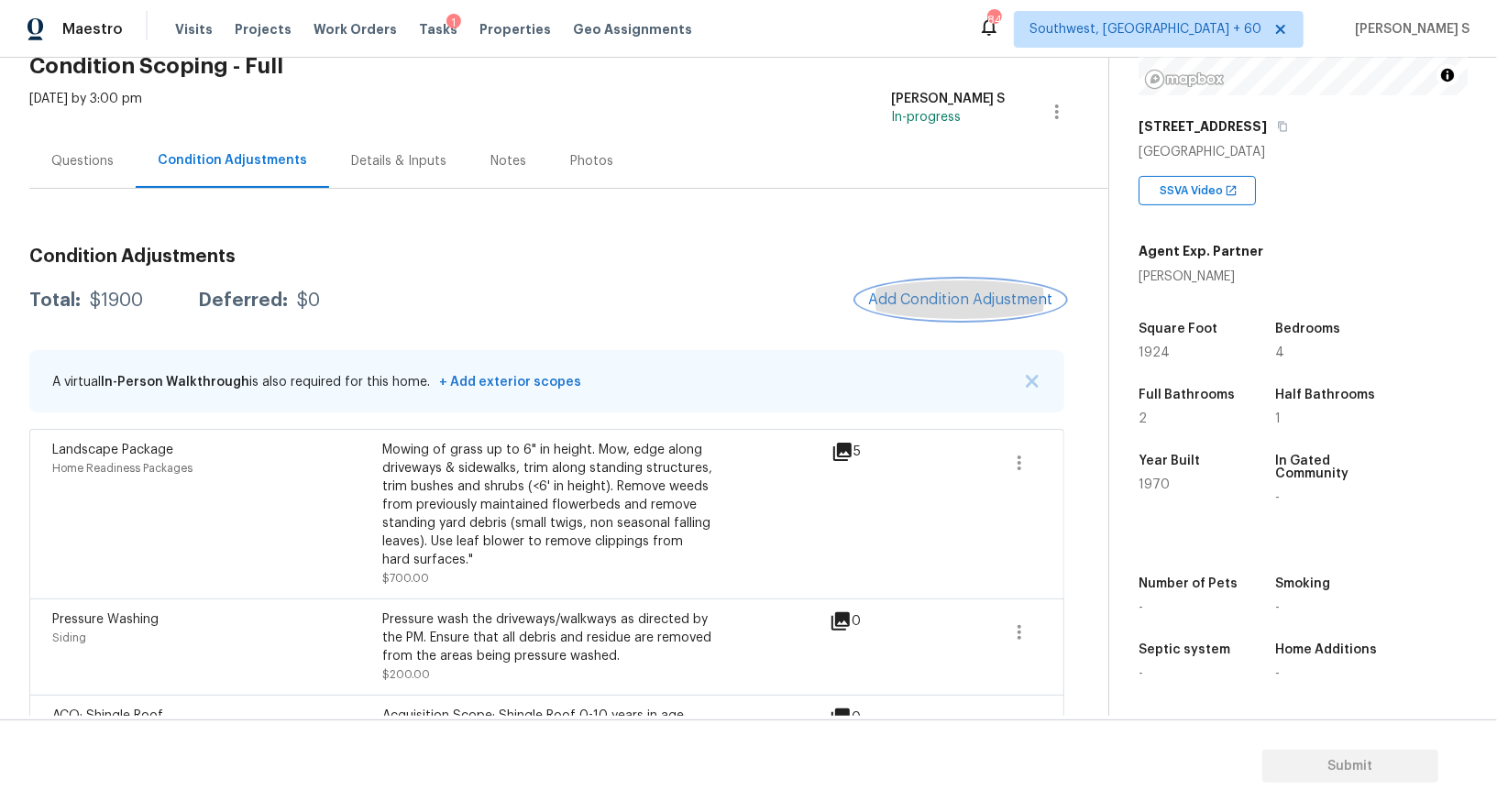
click at [948, 289] on button "Add Condition Adjustment" at bounding box center [961, 299] width 207 height 39
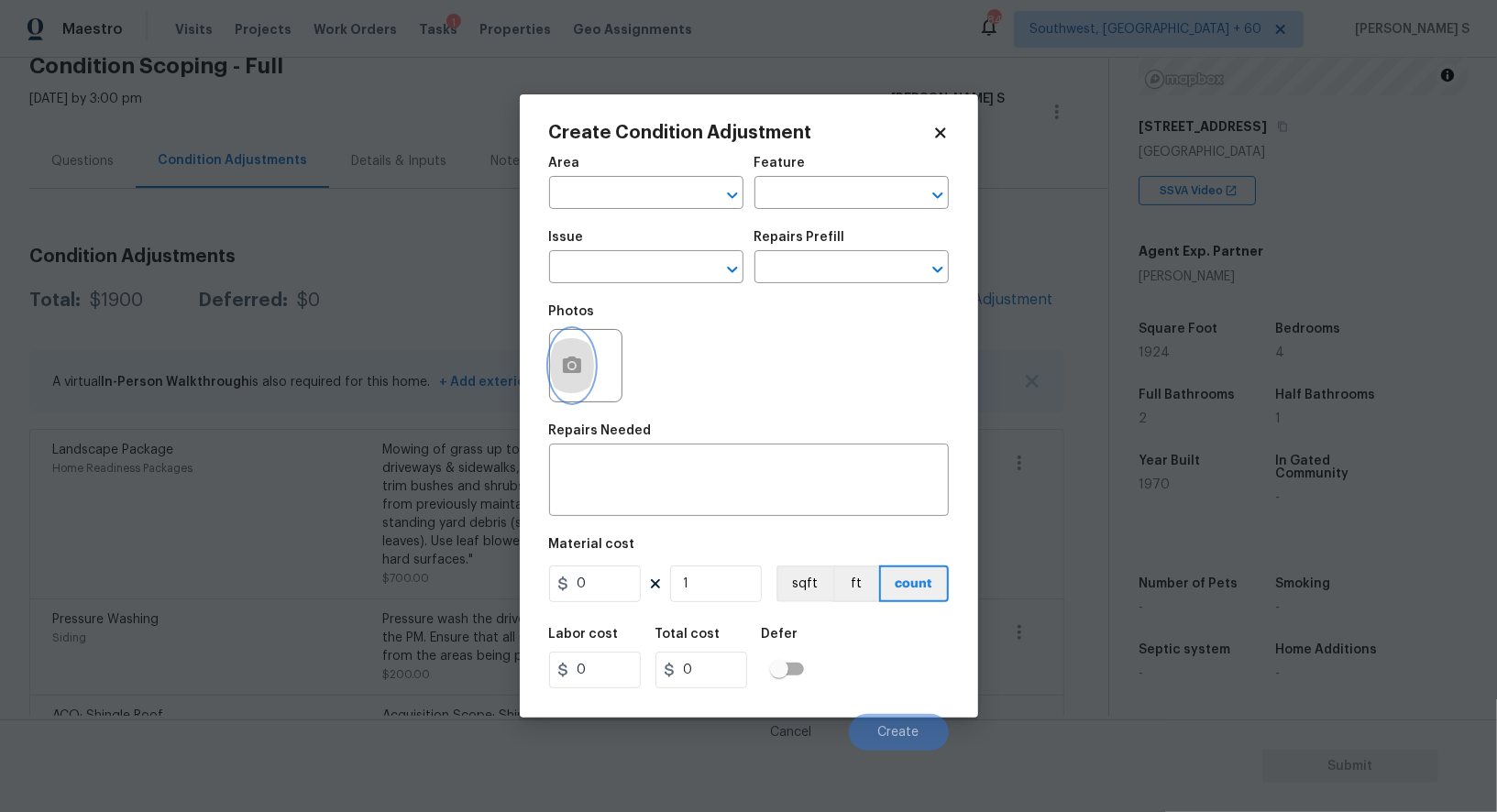
click at [551, 372] on button "button" at bounding box center [572, 366] width 44 height 72
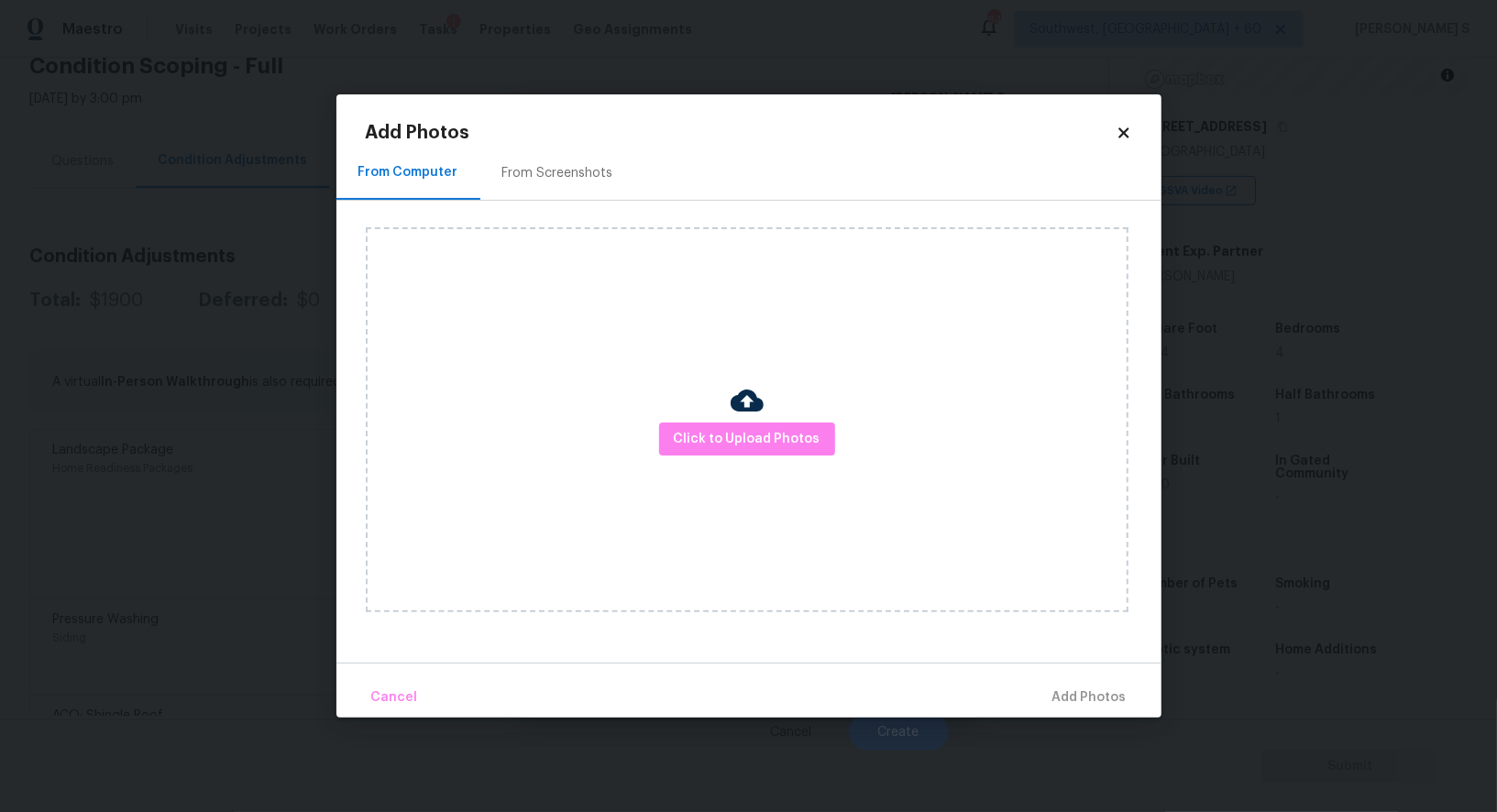
click at [589, 174] on div "From Screenshots" at bounding box center [558, 172] width 111 height 18
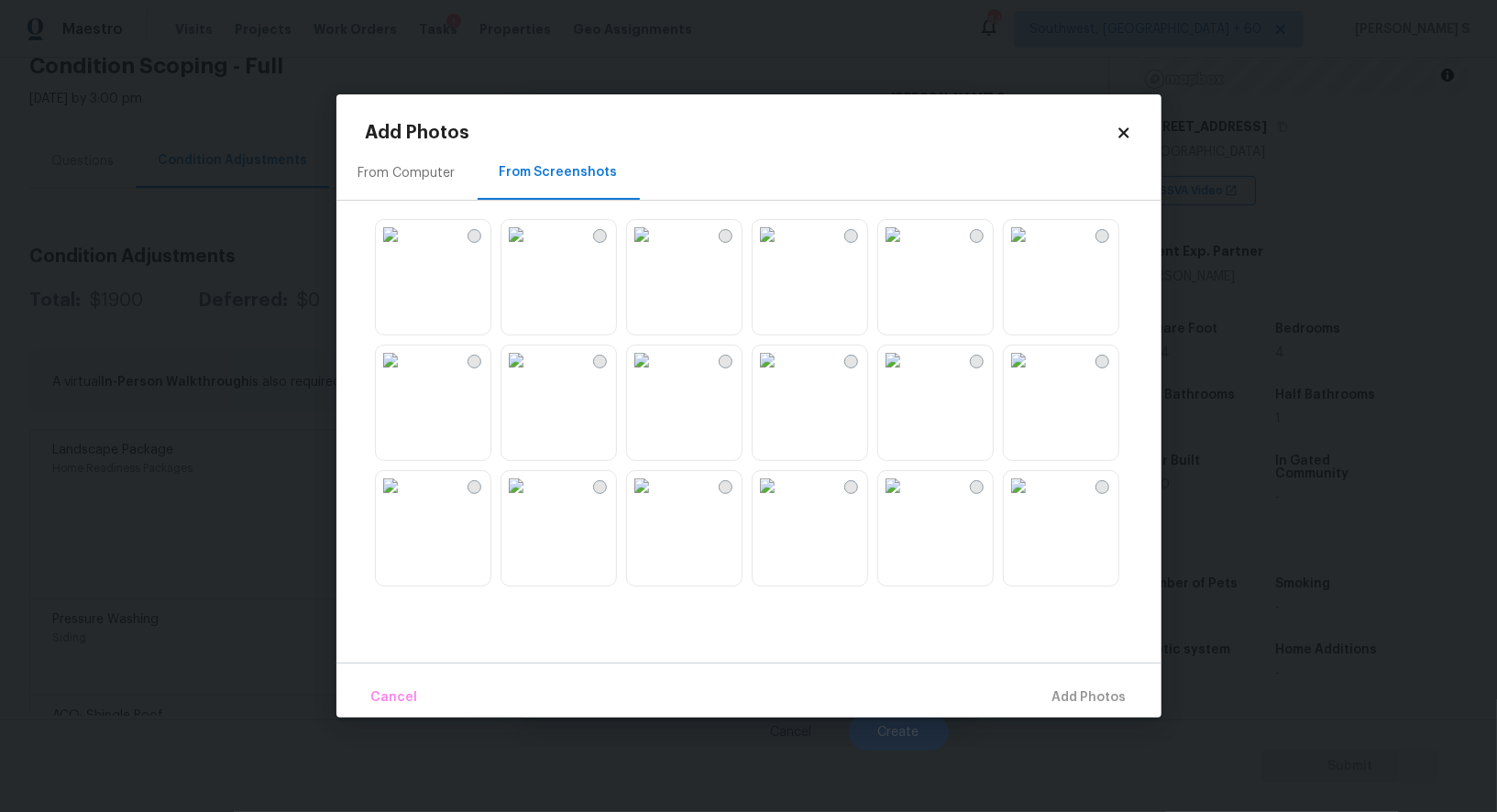
click at [777, 249] on img at bounding box center [767, 234] width 29 height 29
click at [531, 249] on img at bounding box center [516, 234] width 29 height 29
click at [406, 374] on img at bounding box center [390, 359] width 29 height 29
click at [406, 492] on img at bounding box center [390, 486] width 29 height 29
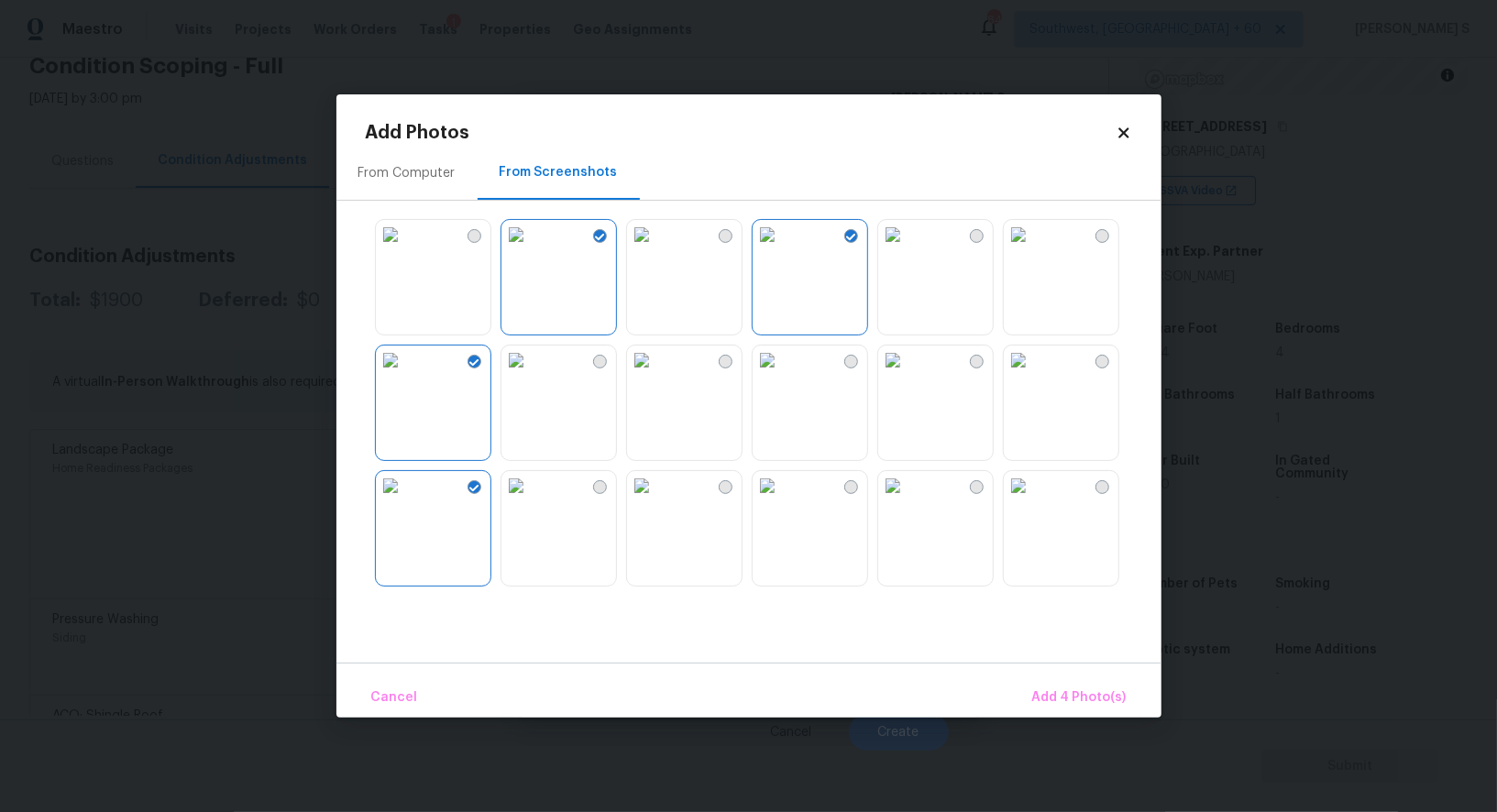
click at [782, 501] on img at bounding box center [767, 486] width 29 height 29
click at [657, 501] on img at bounding box center [641, 486] width 29 height 29
click at [908, 501] on img at bounding box center [892, 486] width 29 height 29
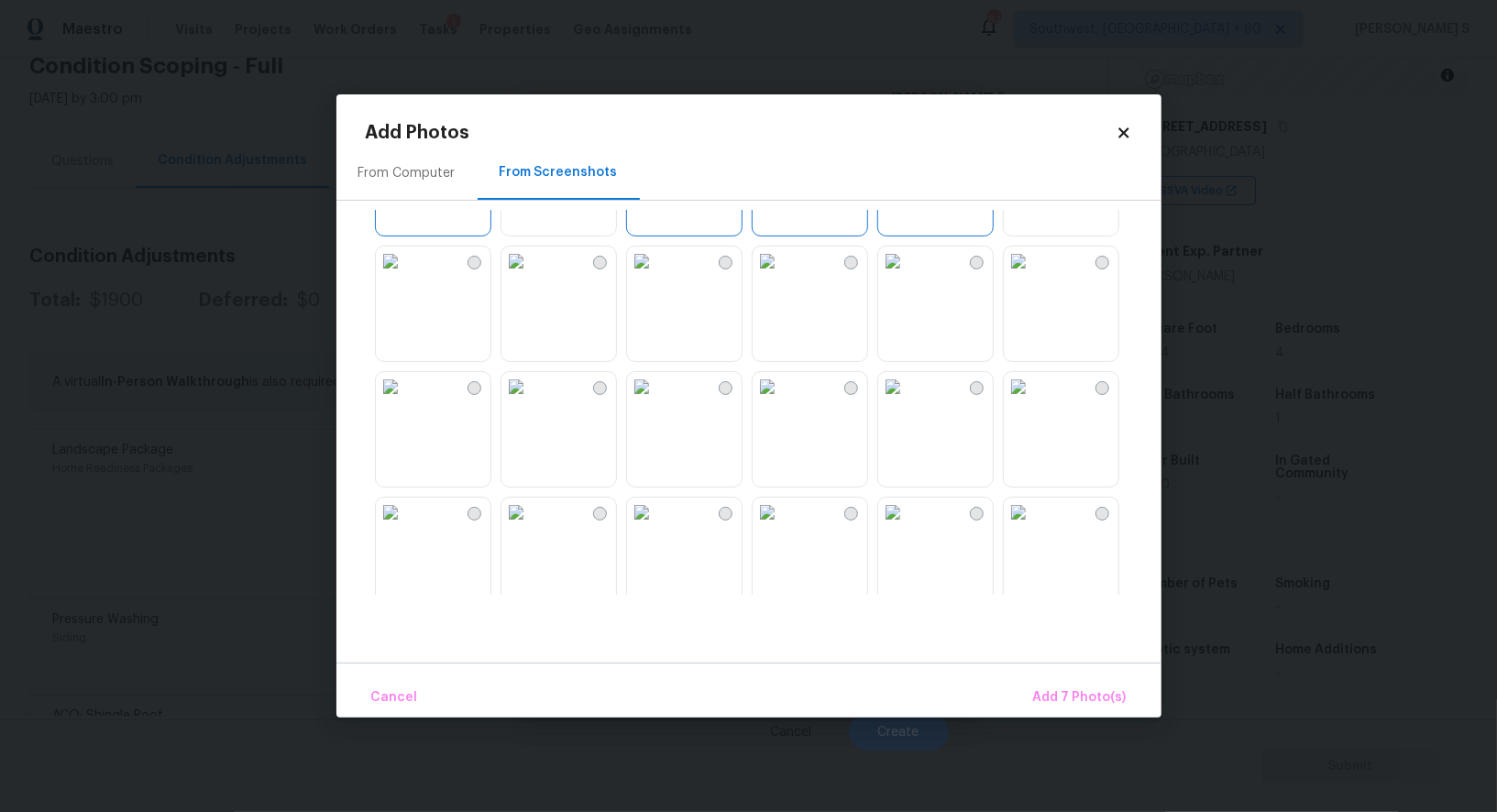
scroll to position [428, 0]
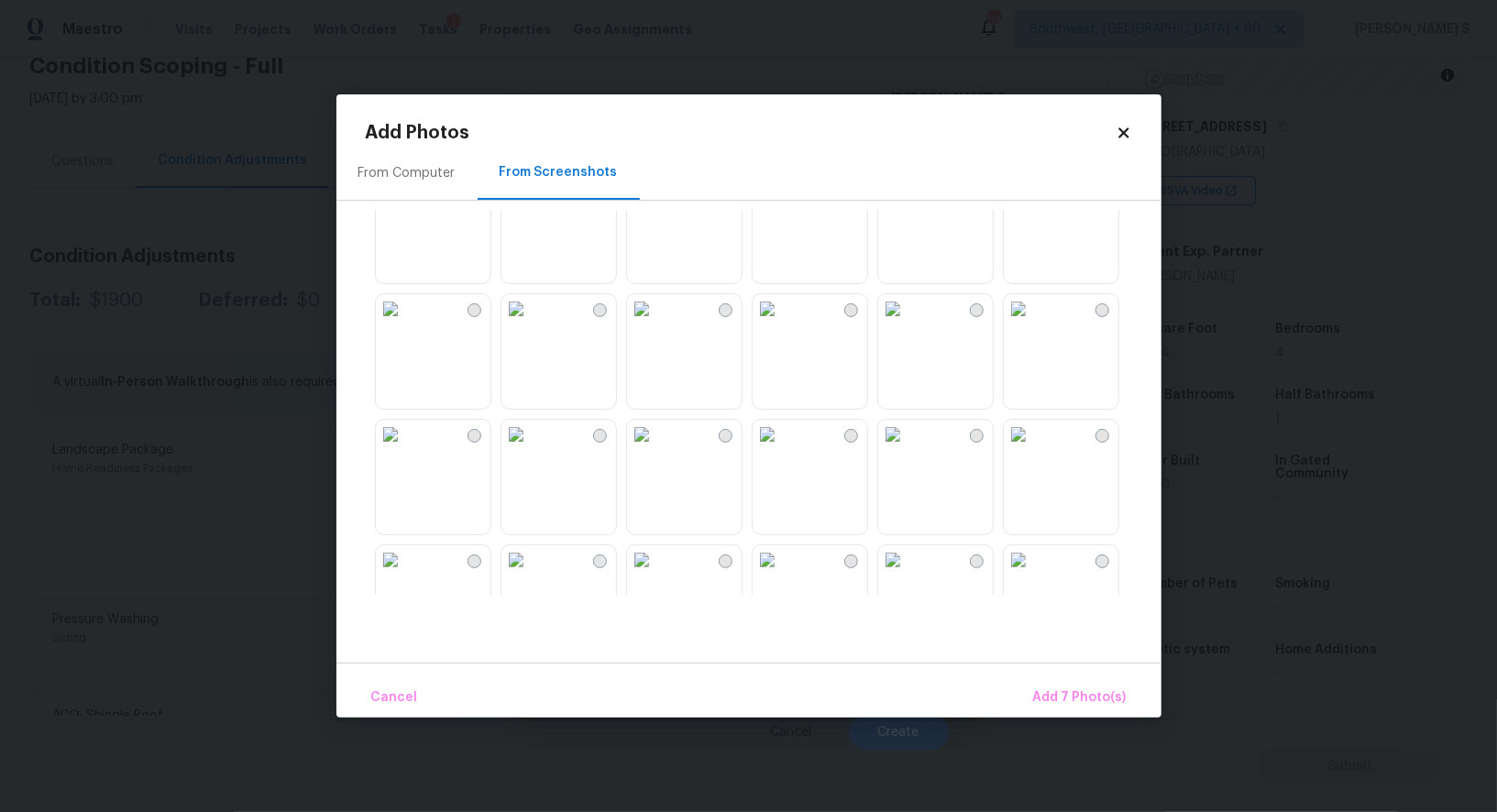
click at [770, 324] on img at bounding box center [767, 309] width 29 height 29
click at [657, 324] on img at bounding box center [641, 309] width 29 height 29
click at [531, 324] on img at bounding box center [516, 309] width 29 height 29
click at [531, 449] on img at bounding box center [516, 434] width 29 height 29
click at [531, 564] on img at bounding box center [516, 560] width 29 height 29
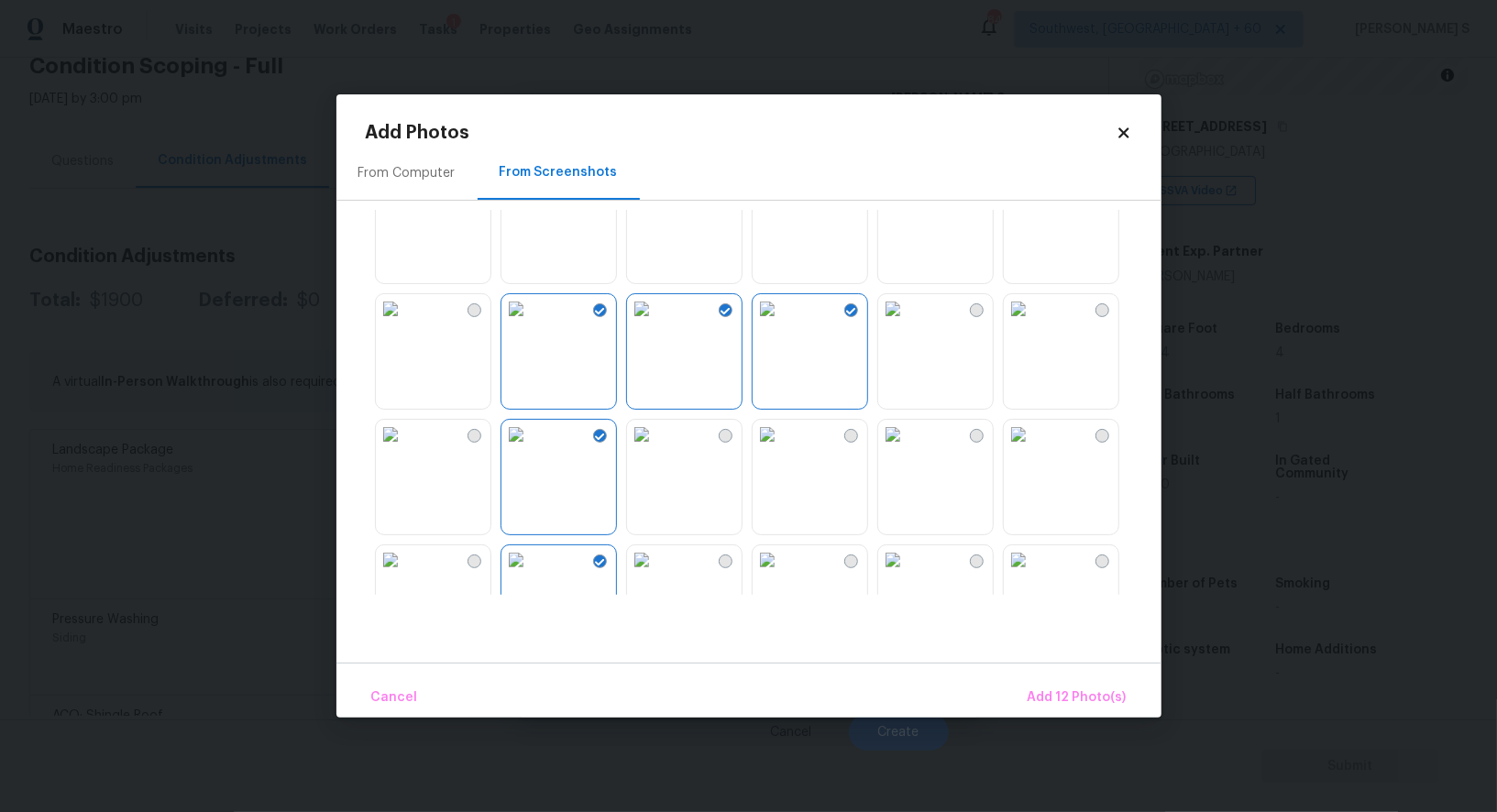
click at [724, 564] on div at bounding box center [725, 561] width 14 height 14
click at [724, 564] on img at bounding box center [725, 563] width 10 height 8
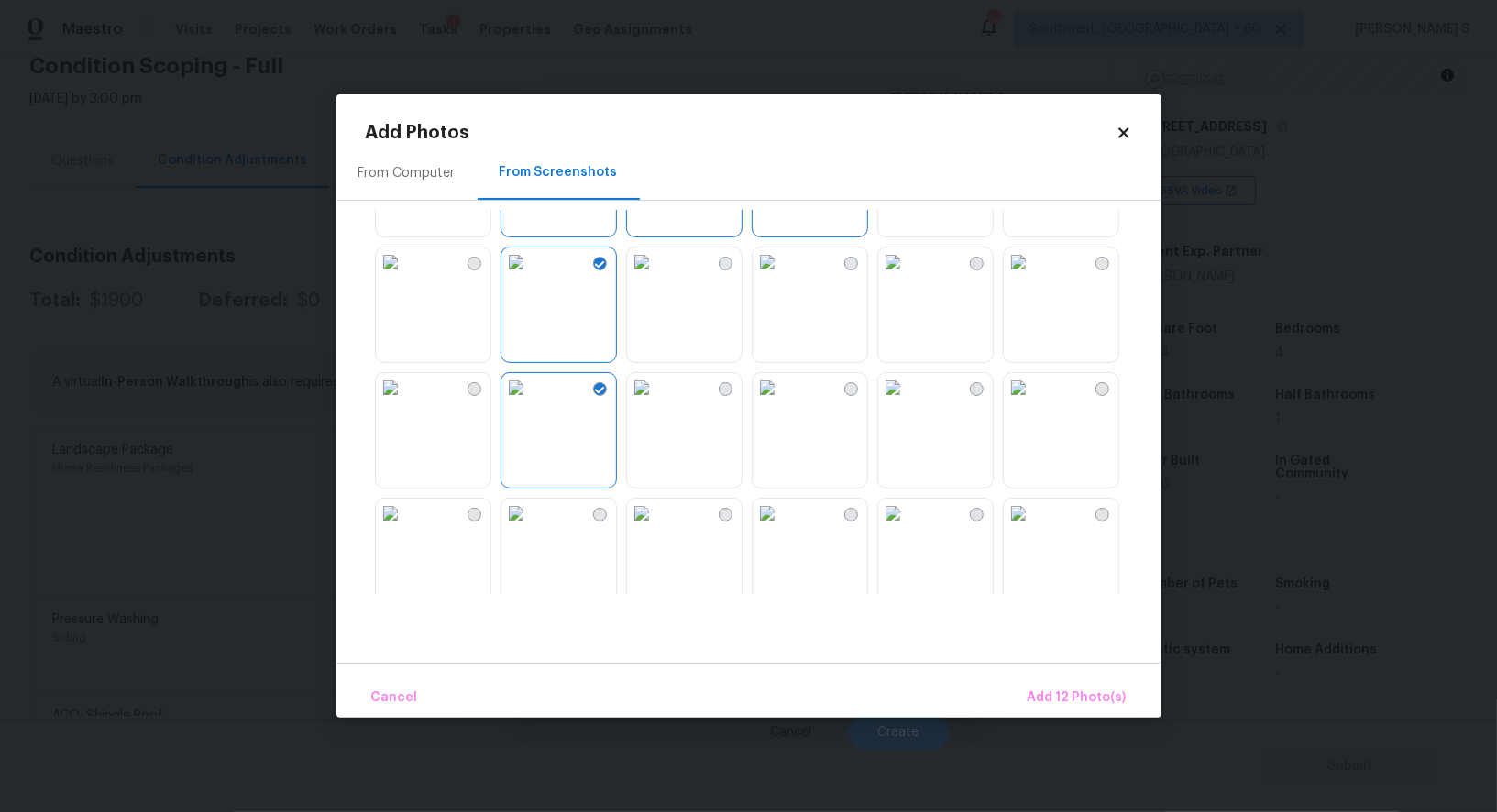
scroll to position [918, 0]
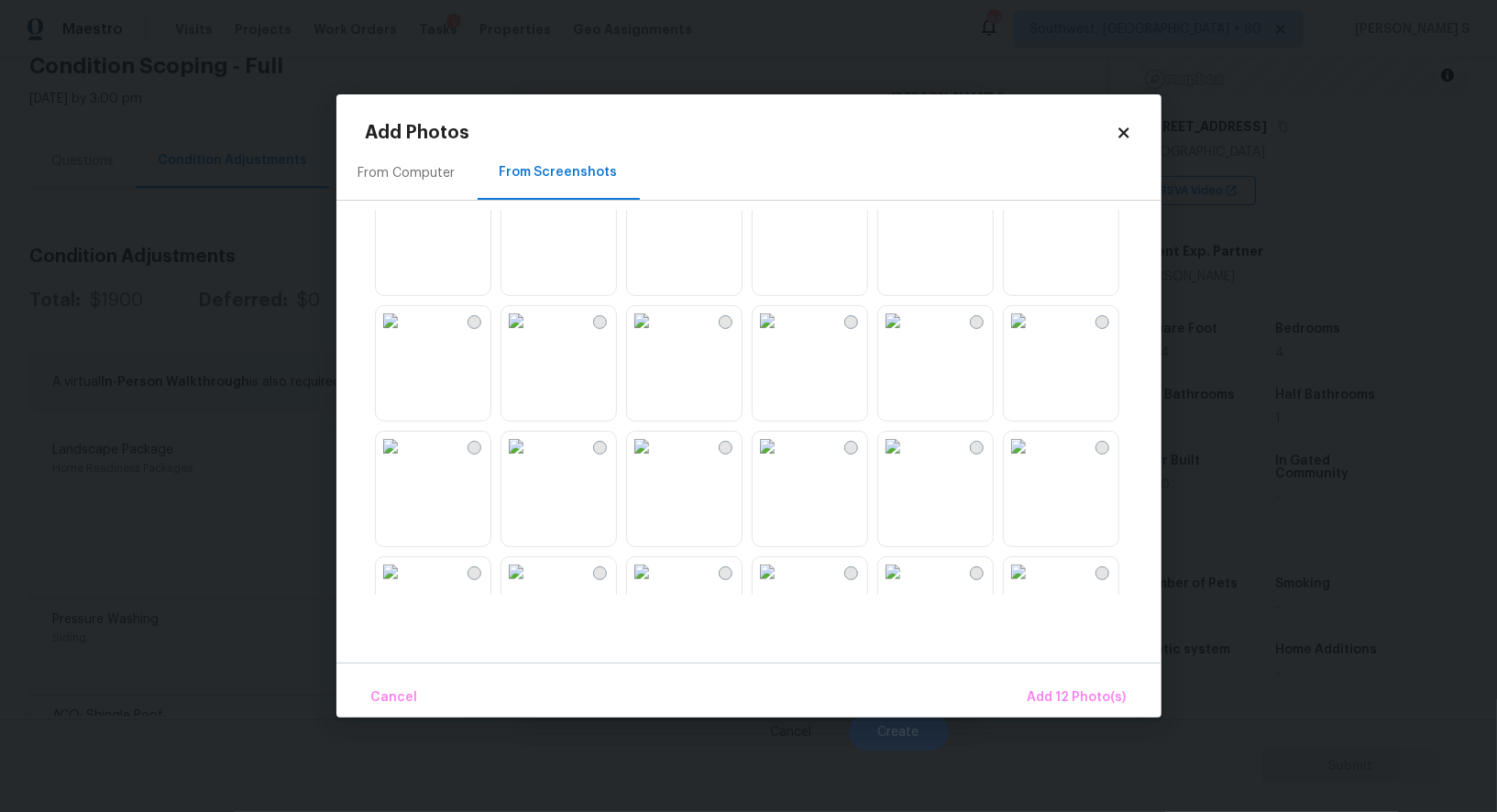
click at [908, 336] on img at bounding box center [892, 320] width 29 height 29
click at [1033, 336] on img at bounding box center [1018, 320] width 29 height 29
click at [908, 461] on img at bounding box center [892, 446] width 29 height 29
click at [1033, 461] on img at bounding box center [1018, 446] width 29 height 29
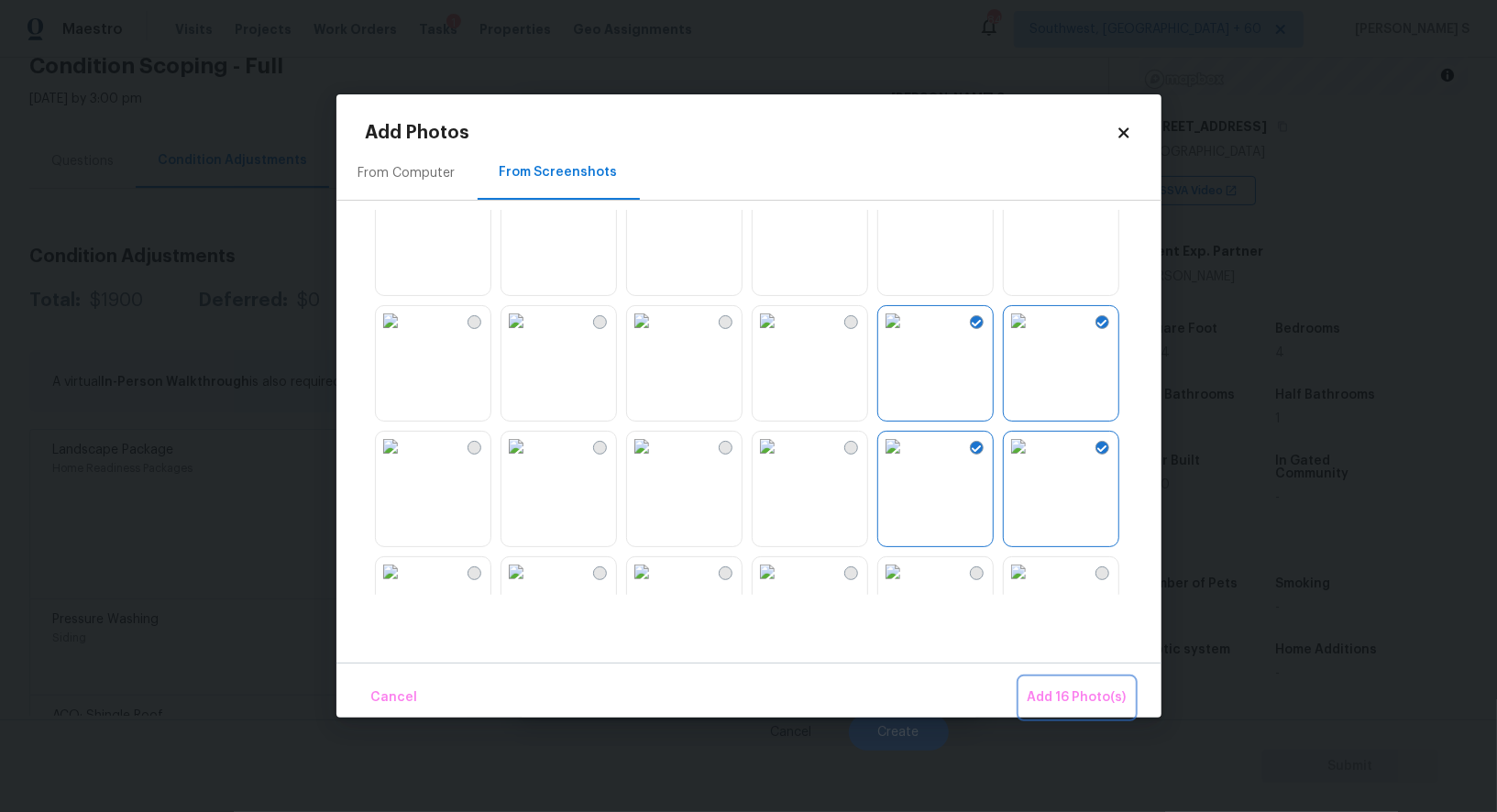
click at [1092, 687] on span "Add 16 Photo(s)" at bounding box center [1076, 698] width 99 height 23
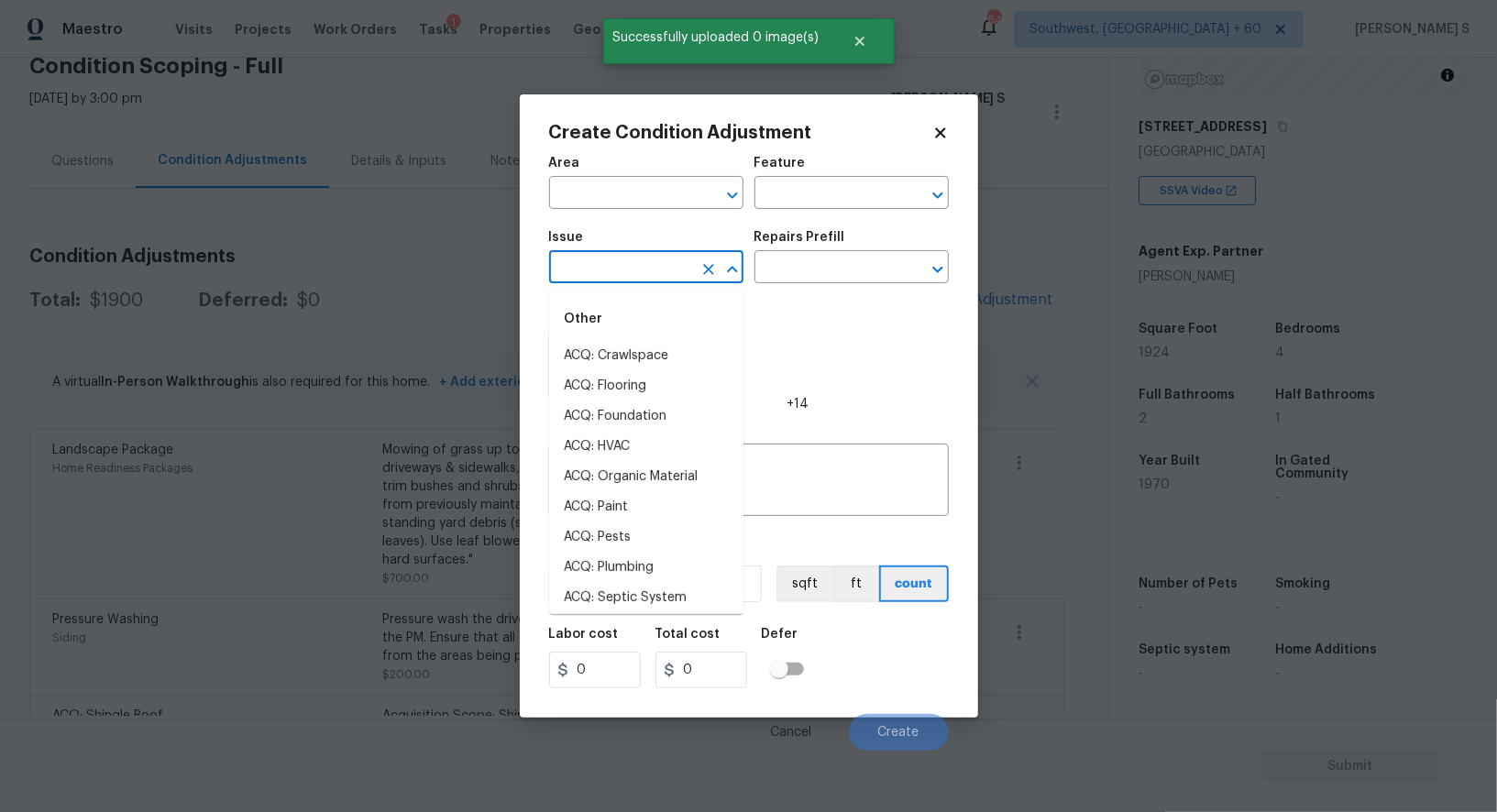
click at [646, 270] on input "text" at bounding box center [621, 269] width 143 height 28
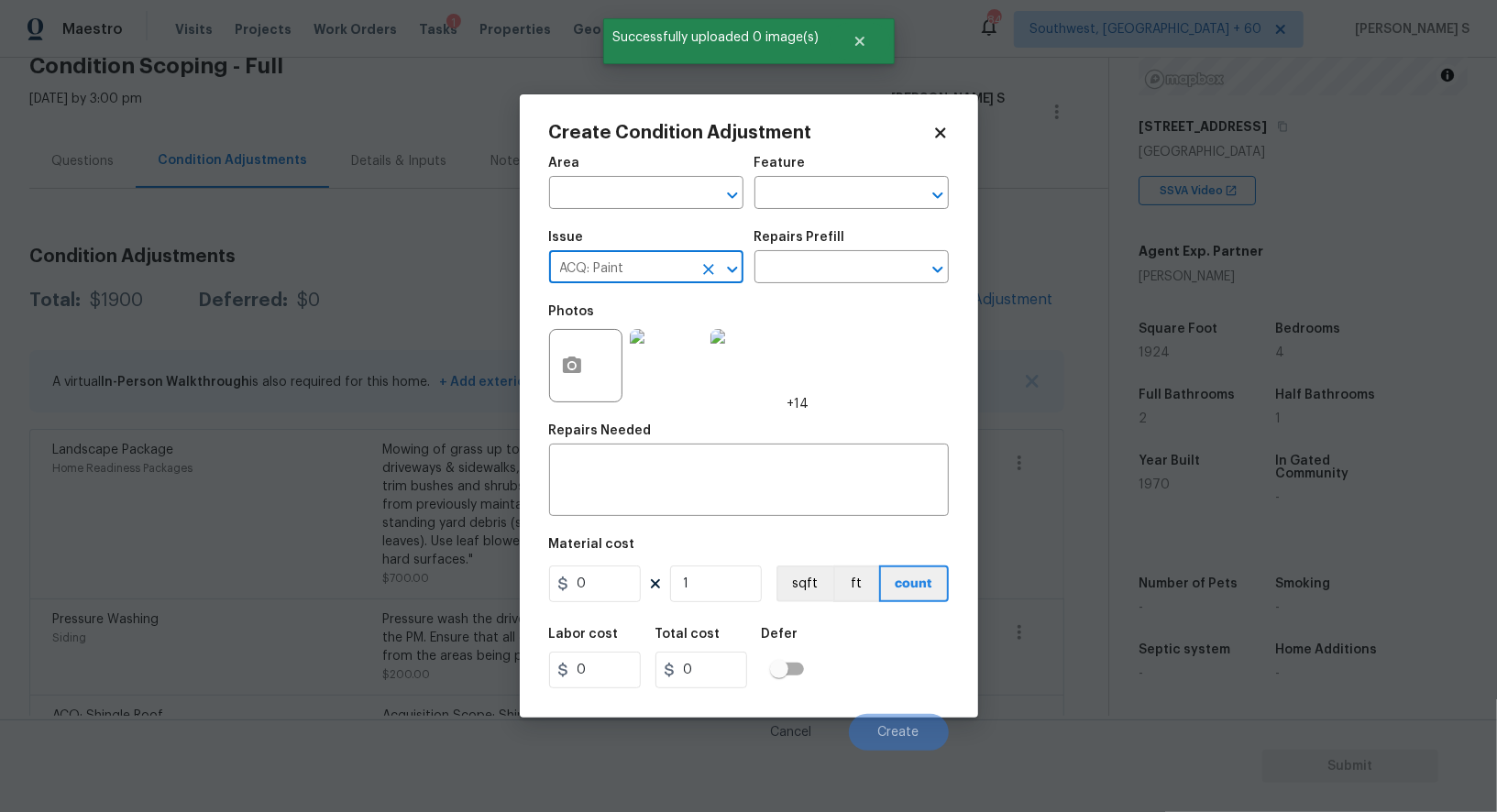
type input "ACQ: Paint"
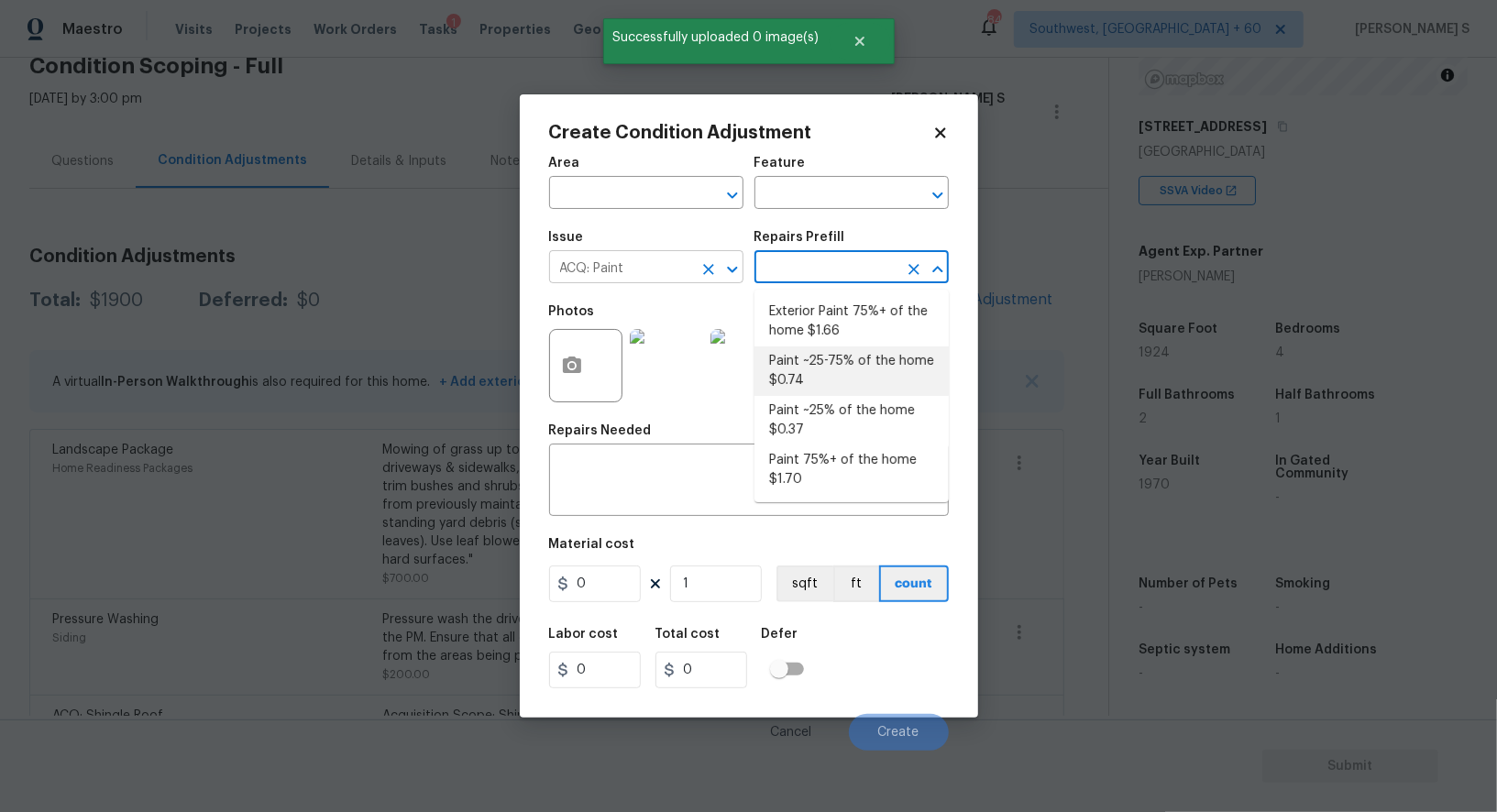
type input "Acquisition"
type textarea "Acquisition Scope: ~25 - 75% of the home needs interior paint"
type input "0.74"
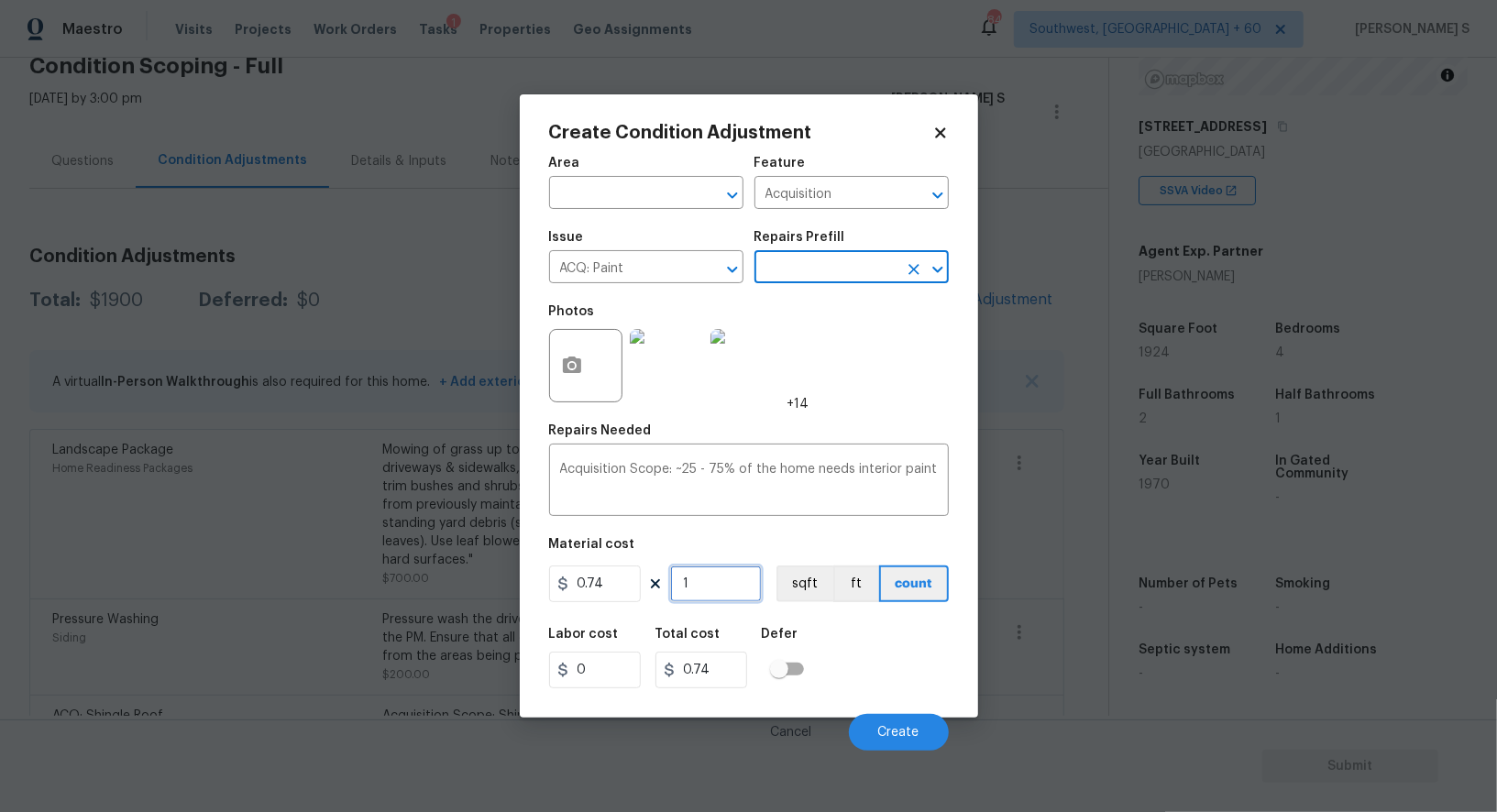
click at [722, 587] on input "1" at bounding box center [715, 583] width 91 height 37
type input "19"
type input "14.06"
type input "192"
type input "142.08"
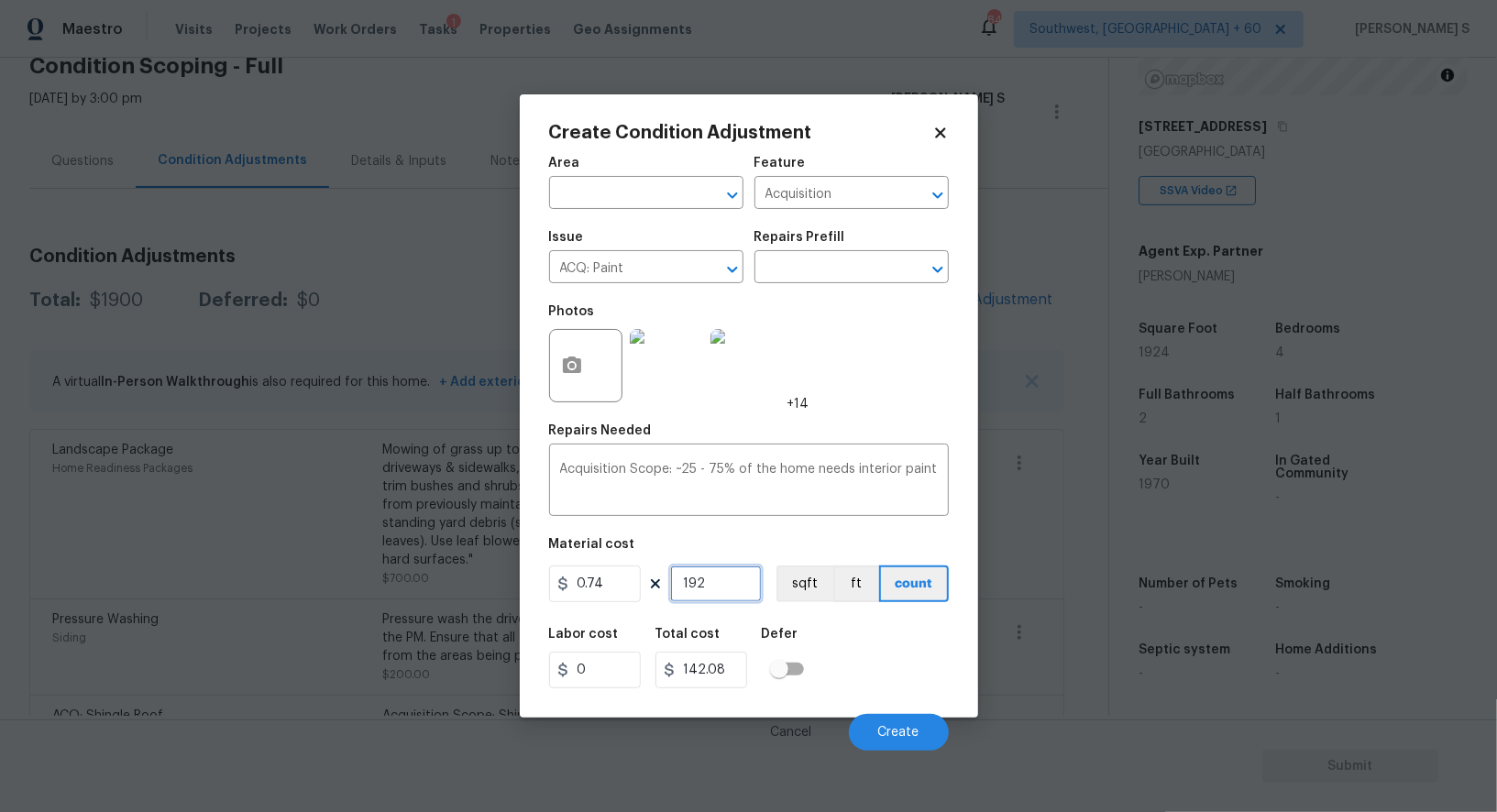
type input "1924"
type input "1423.76"
type input "1924"
click at [784, 582] on button "sqft" at bounding box center [804, 583] width 56 height 37
click at [840, 651] on div "Labor cost 0 Total cost 1423.76 Defer" at bounding box center [749, 659] width 400 height 83
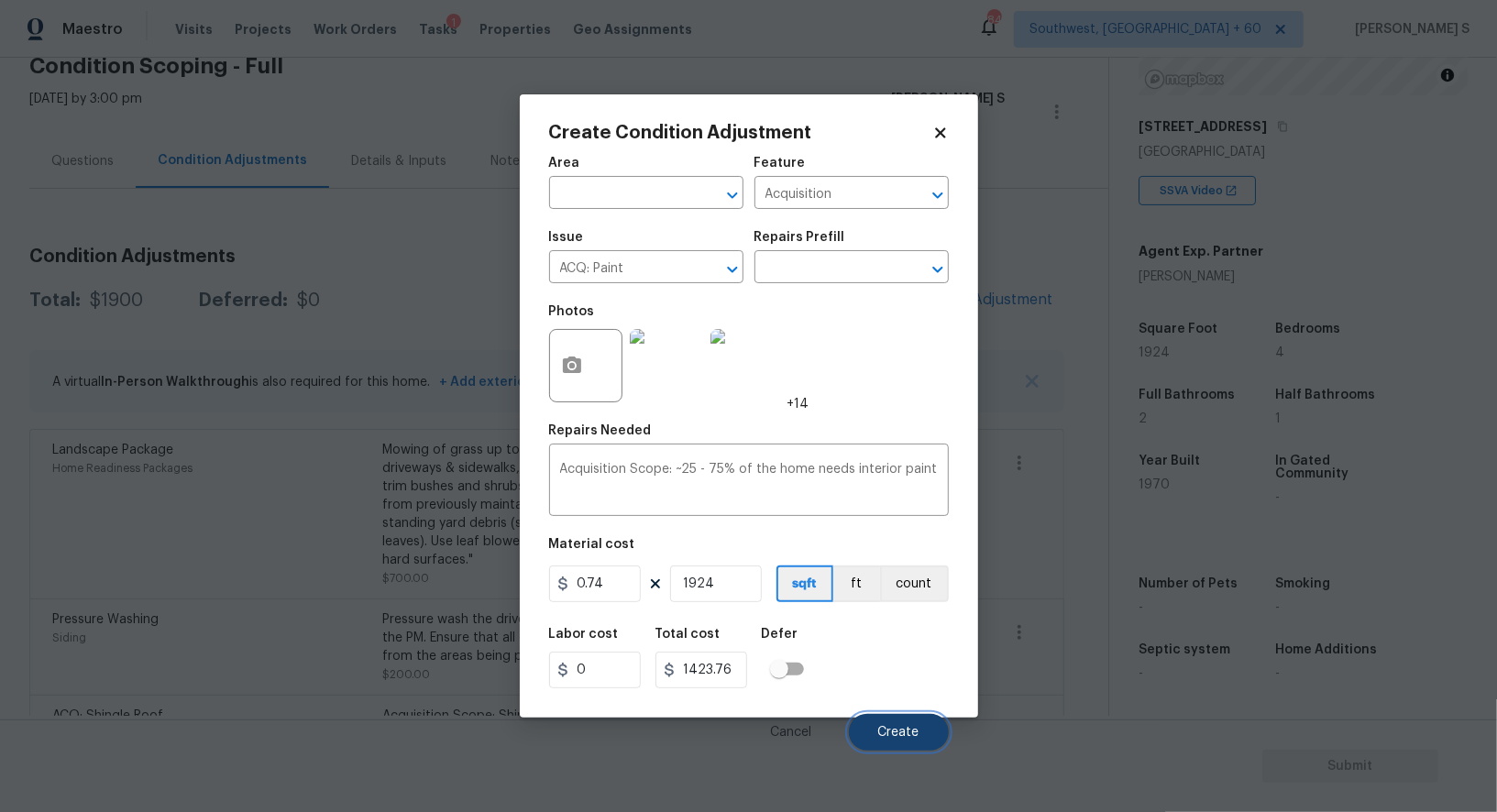
click at [932, 733] on button "Create" at bounding box center [899, 732] width 100 height 37
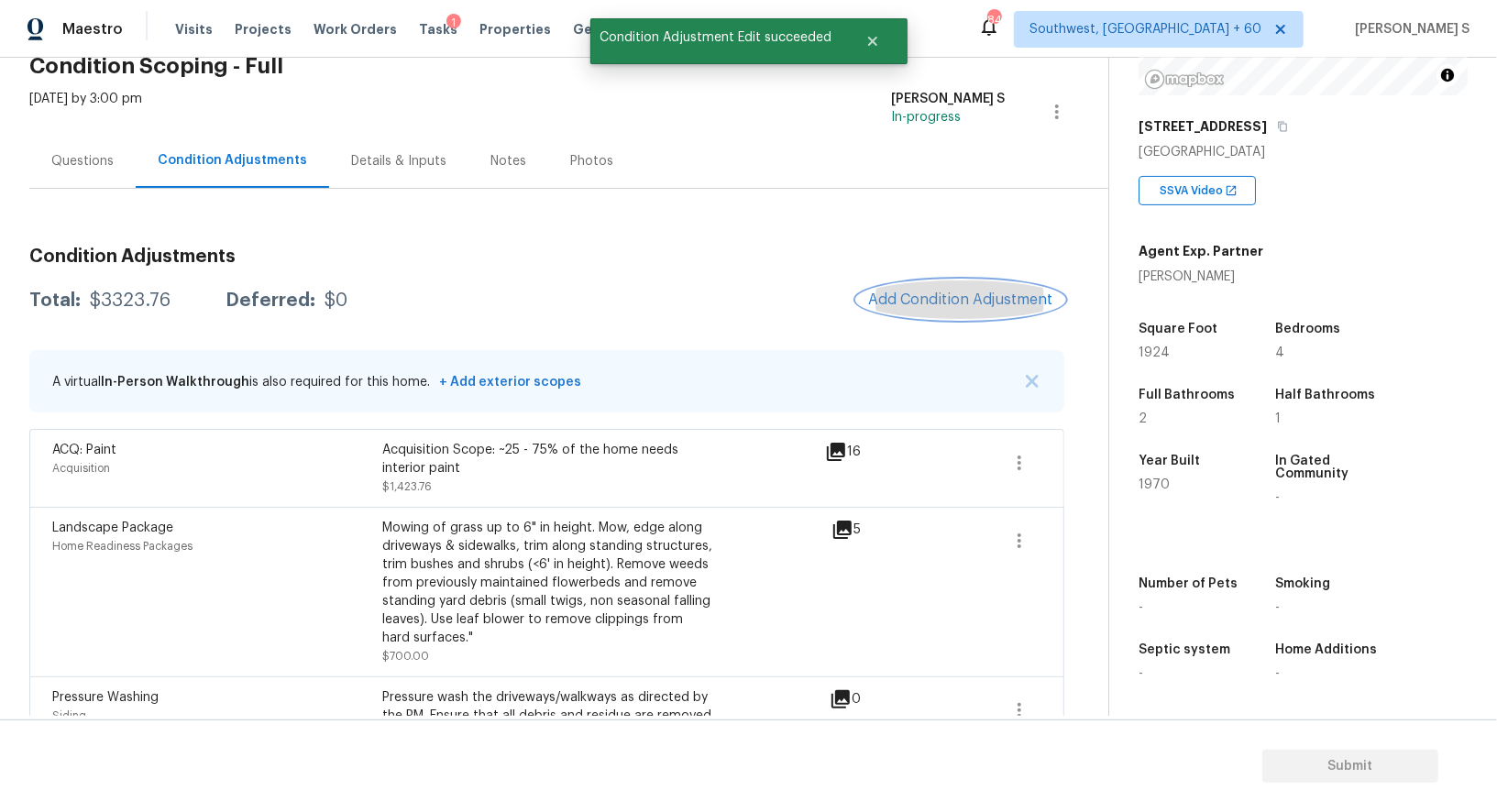
click at [898, 313] on button "Add Condition Adjustment" at bounding box center [961, 299] width 207 height 39
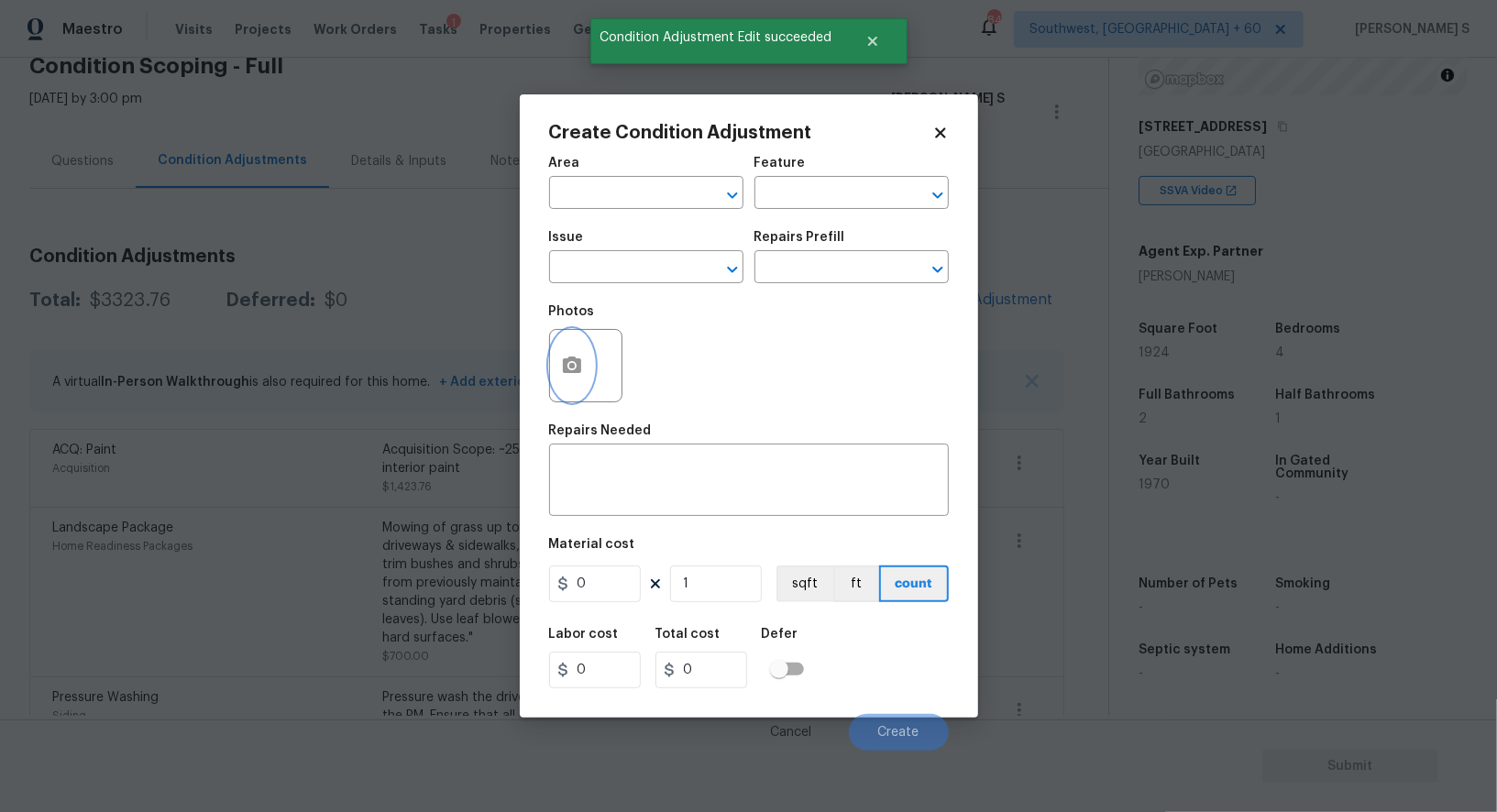
click at [567, 367] on icon "button" at bounding box center [571, 365] width 22 height 22
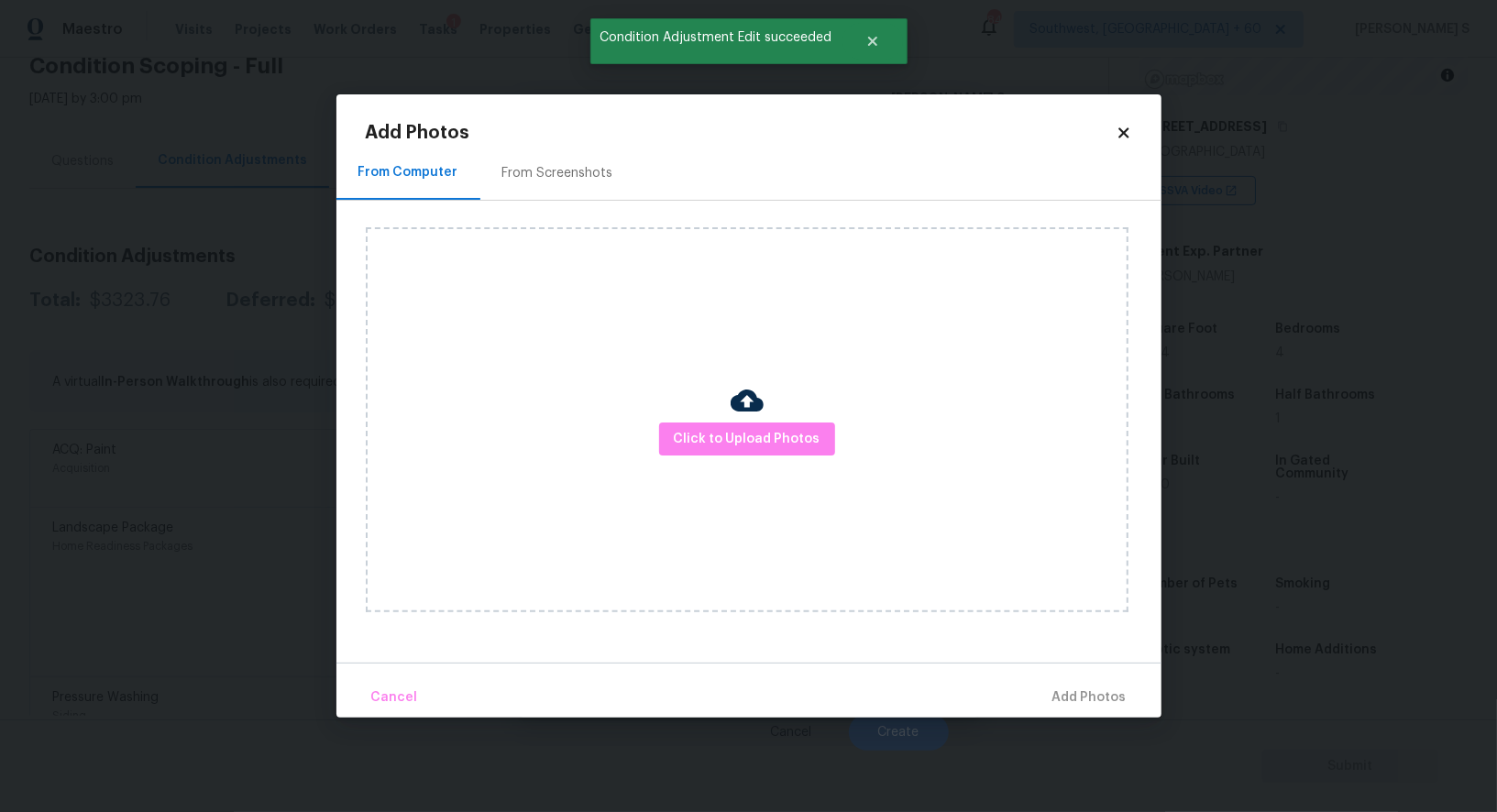
click at [556, 173] on div "From Screenshots" at bounding box center [558, 172] width 111 height 18
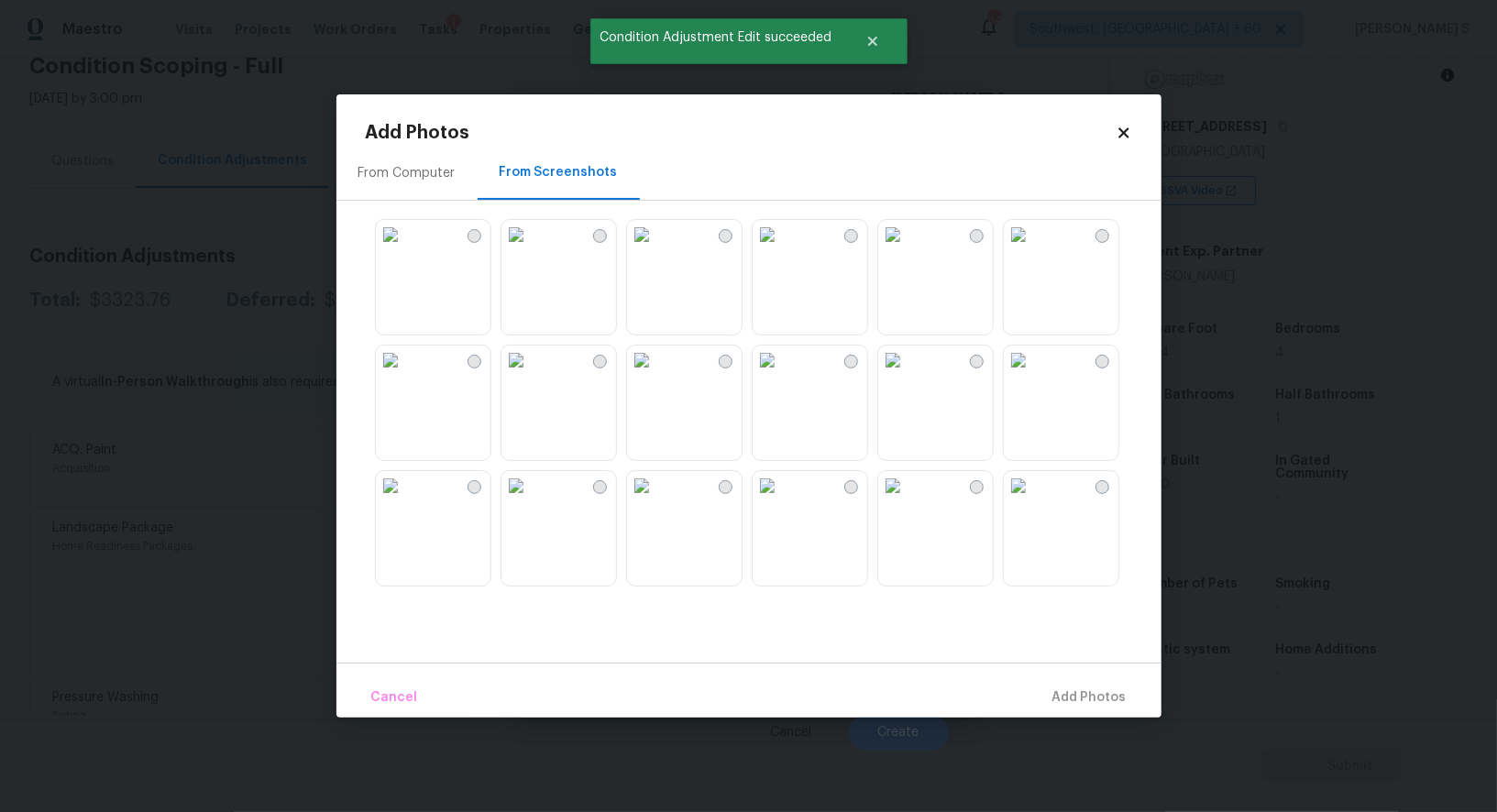
click at [750, 280] on div at bounding box center [764, 402] width 796 height 385
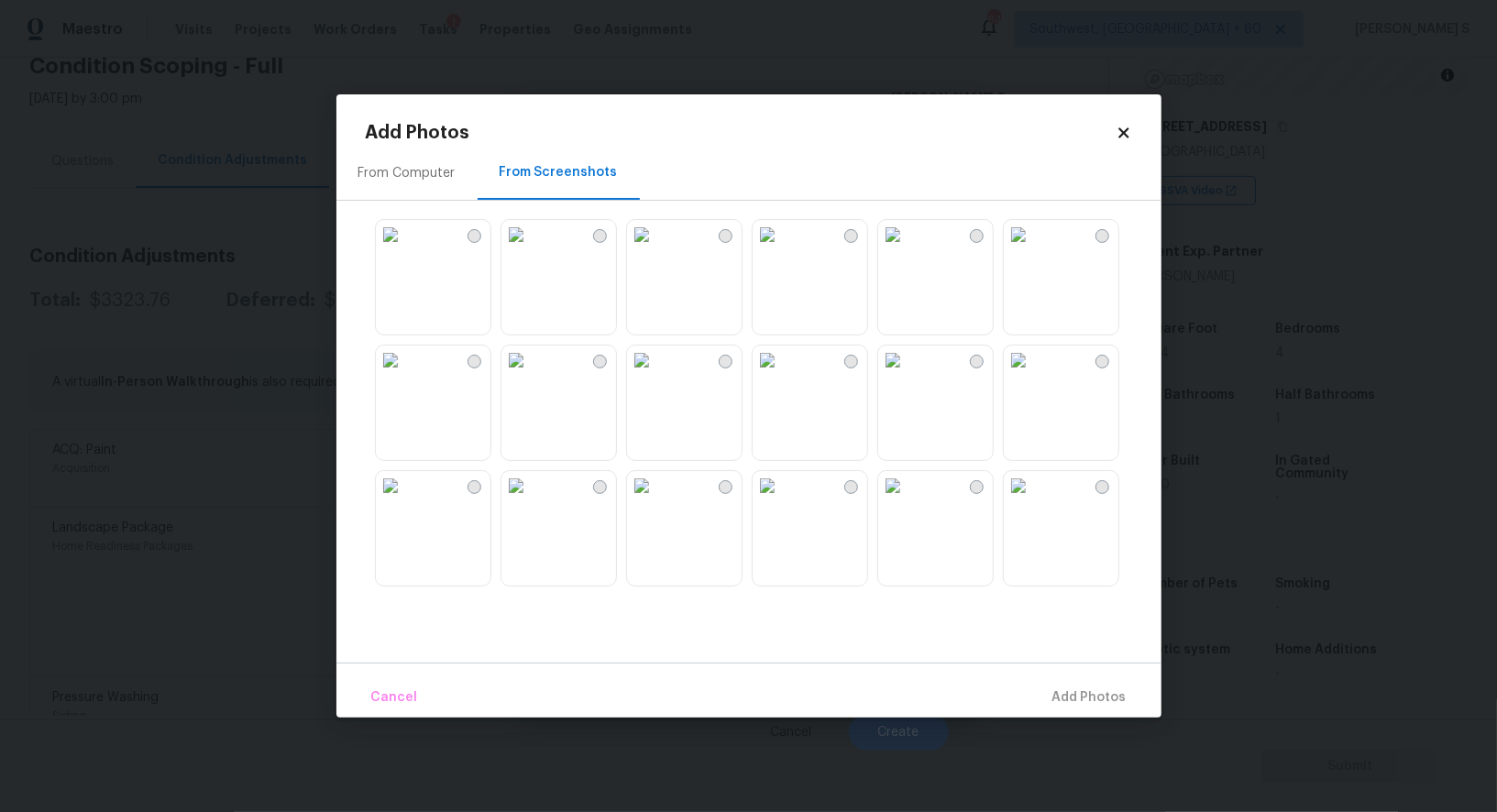
click at [782, 249] on img at bounding box center [767, 234] width 29 height 29
click at [657, 249] on img at bounding box center [641, 234] width 29 height 29
click at [392, 249] on img at bounding box center [390, 234] width 29 height 29
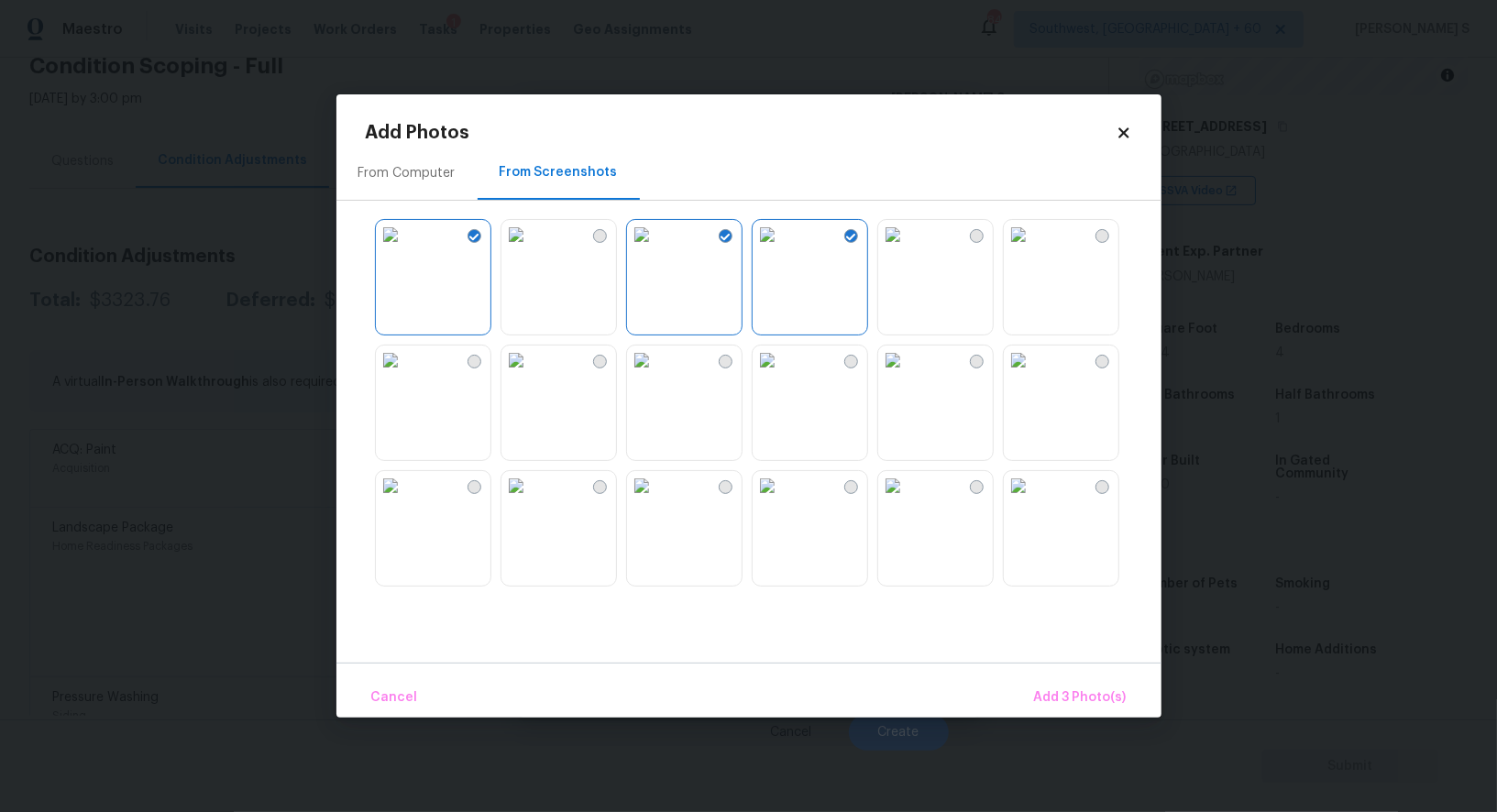
click at [406, 501] on img at bounding box center [390, 486] width 29 height 29
click at [406, 374] on img at bounding box center [390, 359] width 29 height 29
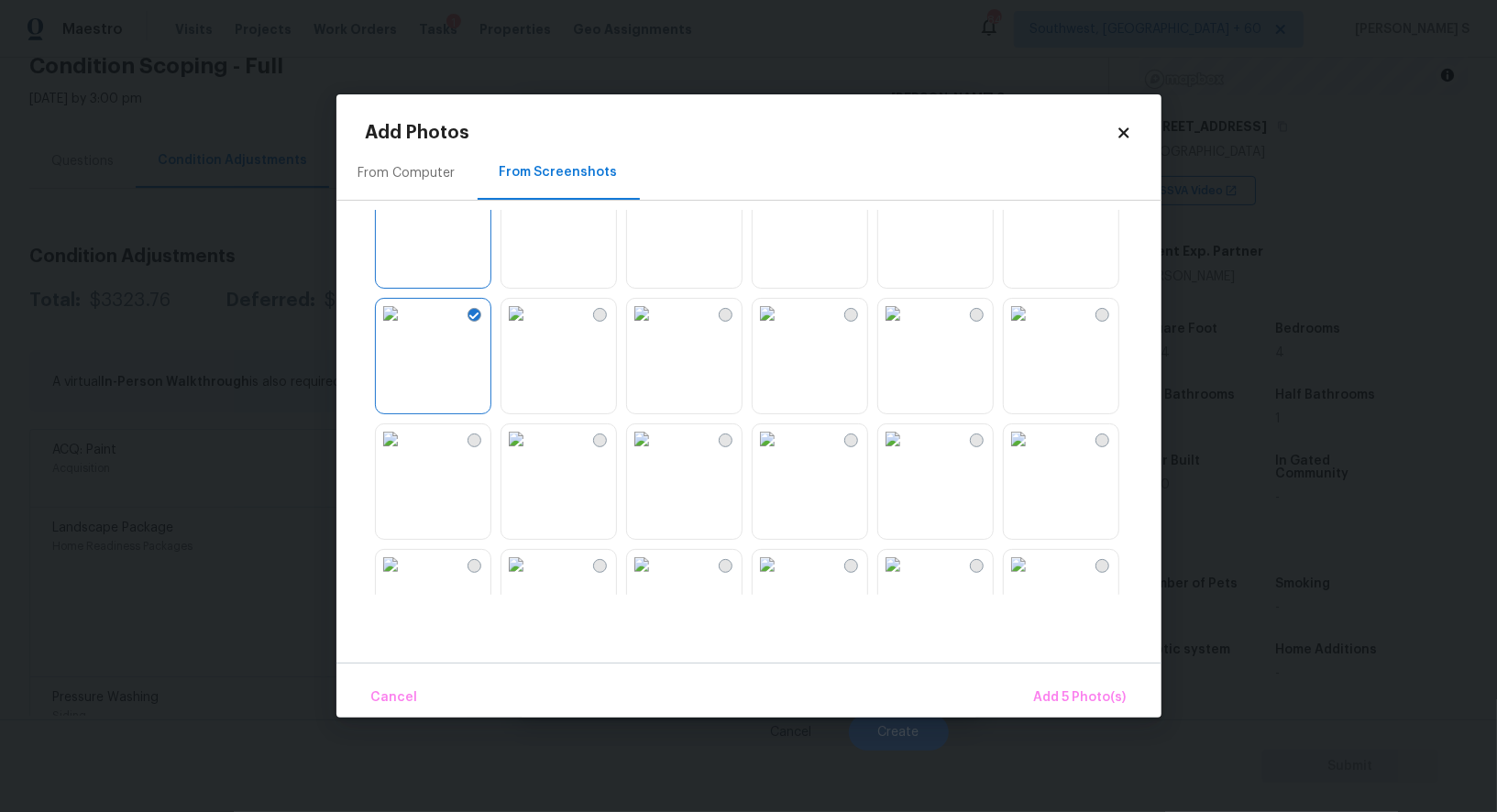
scroll to position [333, 0]
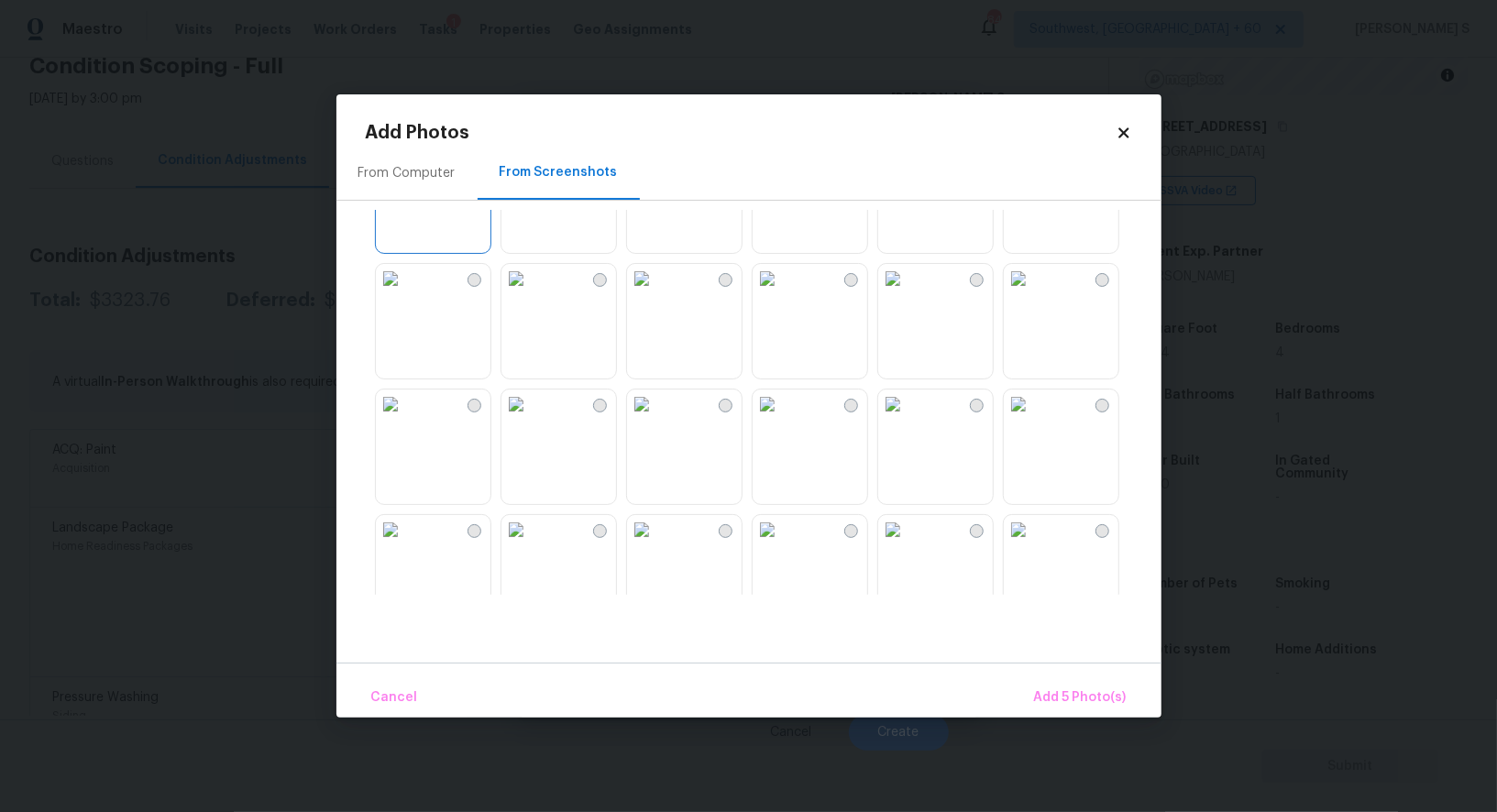
click at [894, 167] on img at bounding box center [892, 152] width 29 height 29
click at [894, 294] on img at bounding box center [892, 279] width 29 height 29
click at [782, 294] on img at bounding box center [767, 279] width 29 height 29
click at [657, 294] on img at bounding box center [641, 279] width 29 height 29
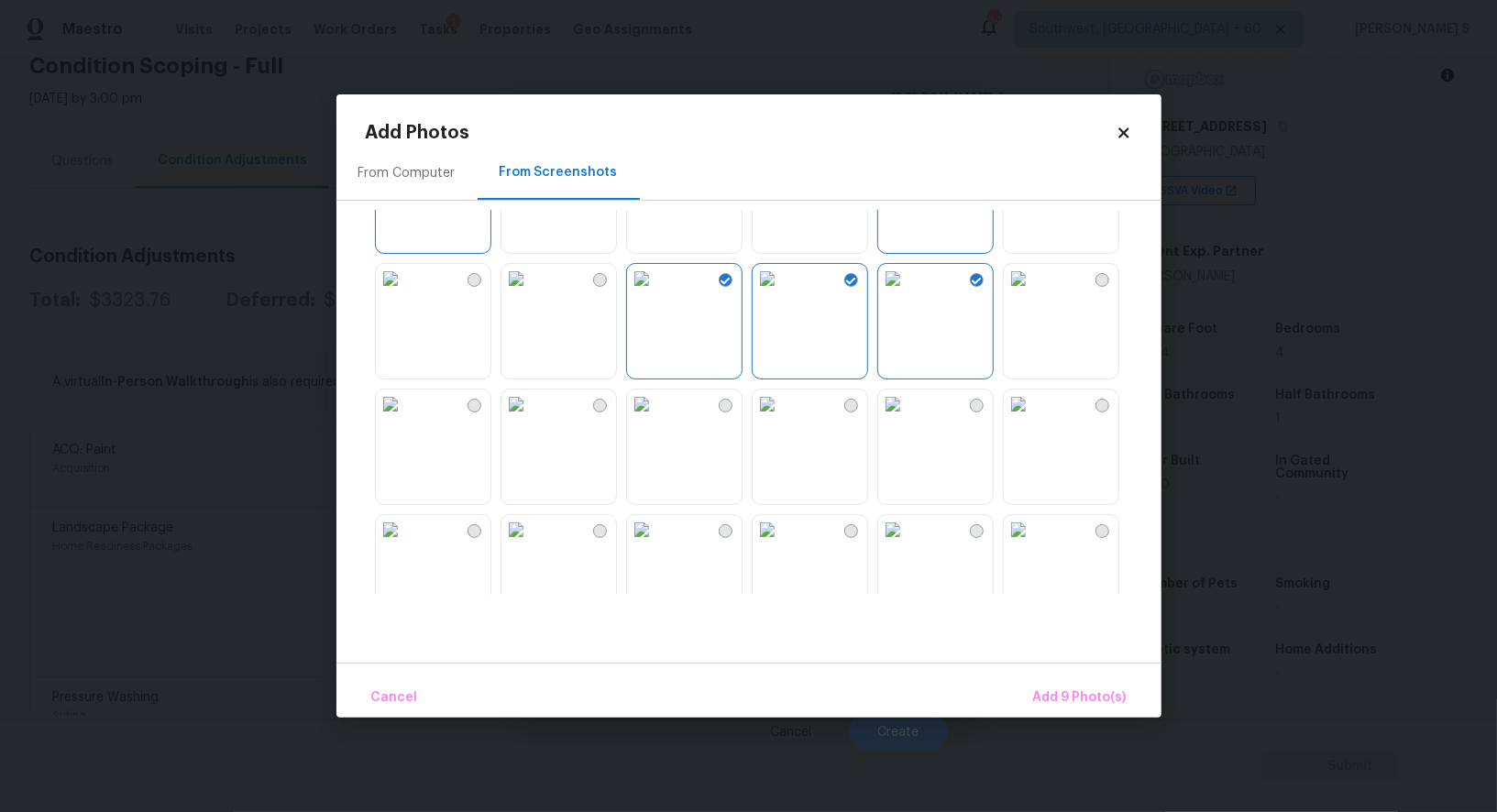
click at [657, 393] on img at bounding box center [641, 404] width 29 height 29
click at [531, 294] on img at bounding box center [516, 279] width 29 height 29
click at [406, 294] on img at bounding box center [390, 279] width 29 height 29
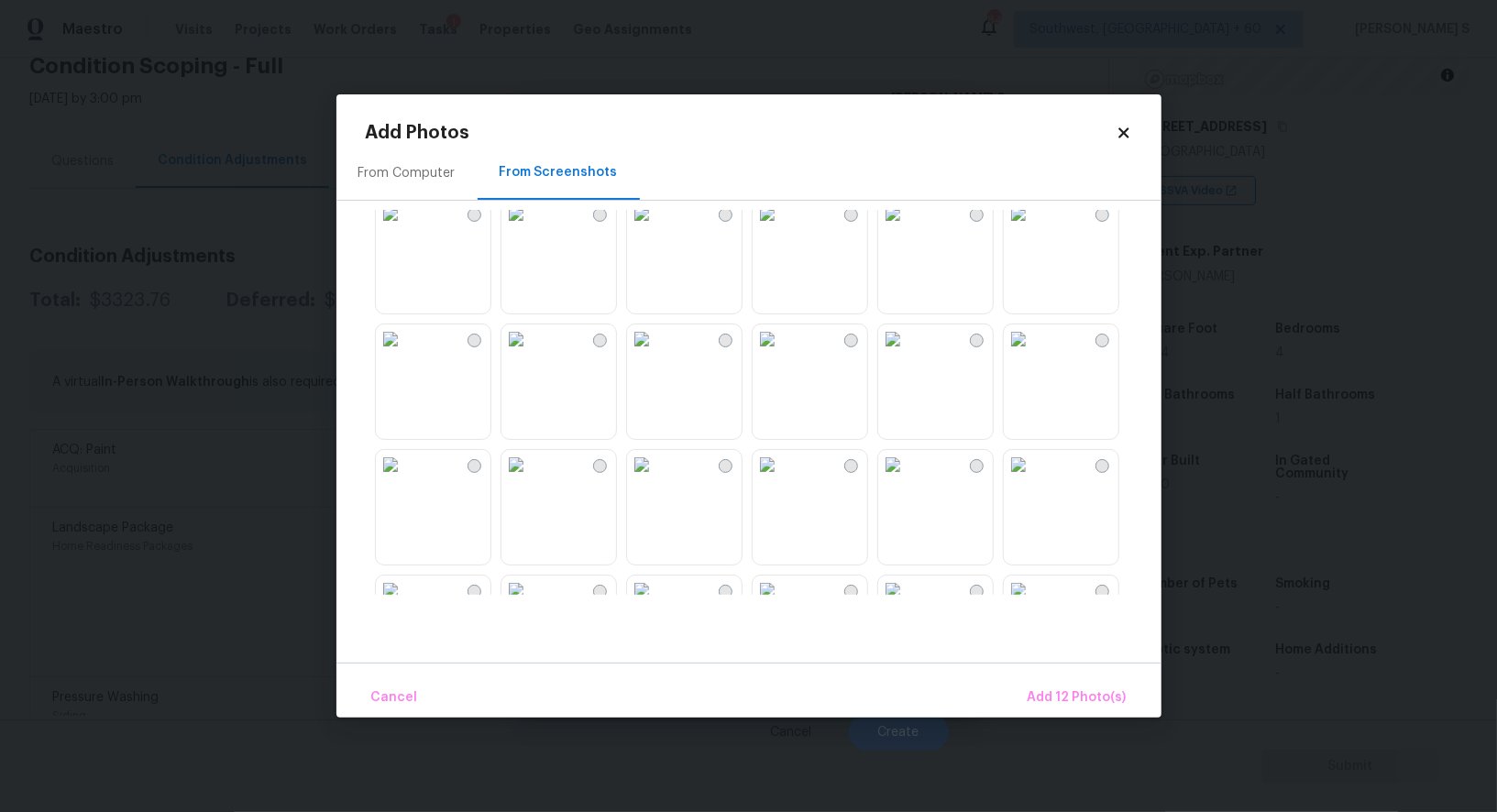
click at [531, 229] on img at bounding box center [516, 213] width 29 height 29
click at [406, 229] on img at bounding box center [390, 213] width 29 height 29
click at [438, 317] on div at bounding box center [764, 402] width 796 height 385
click at [509, 317] on div at bounding box center [764, 402] width 796 height 385
click at [509, 354] on img at bounding box center [516, 339] width 29 height 29
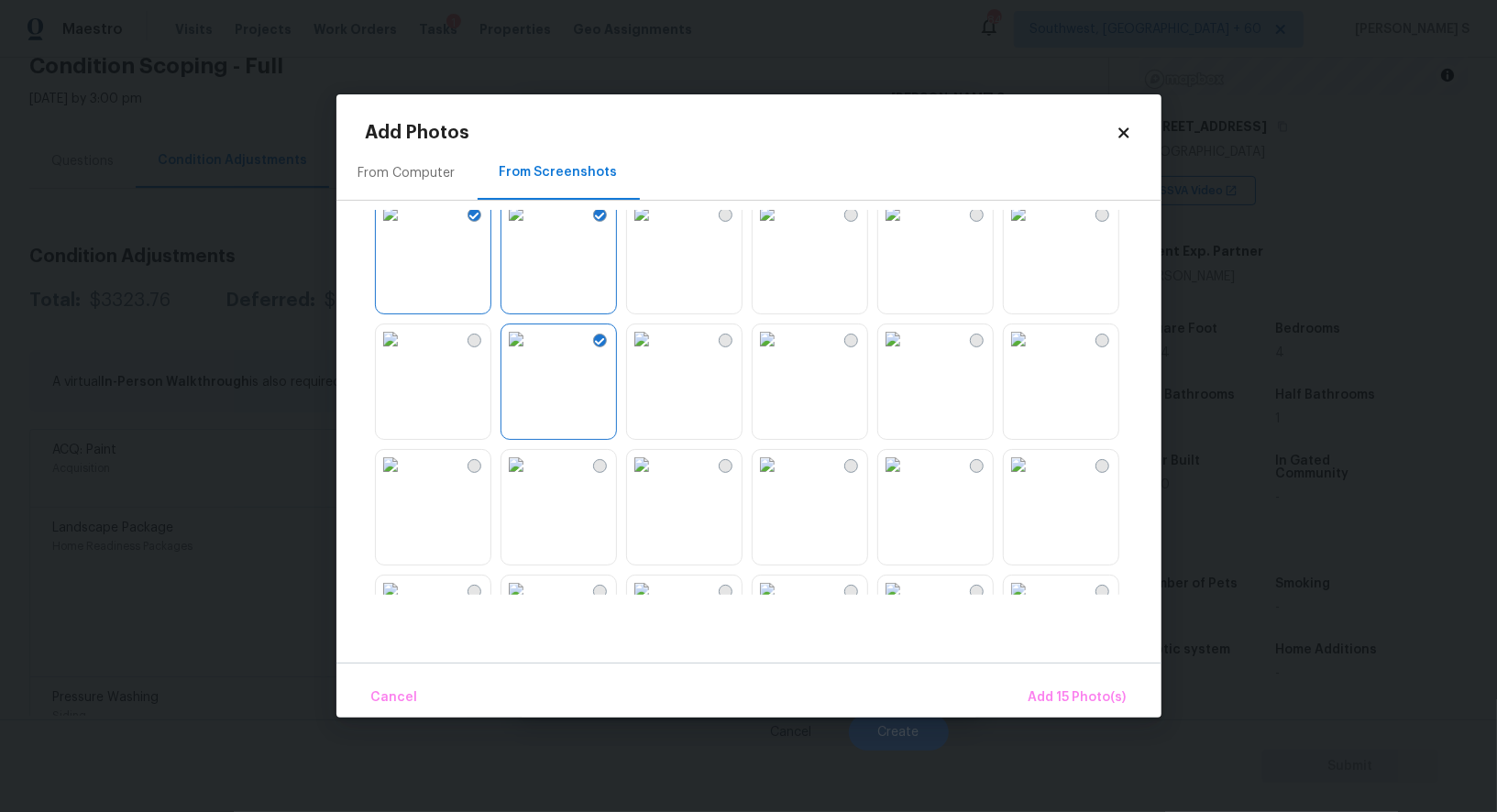
click at [499, 369] on div at bounding box center [764, 402] width 796 height 385
click at [406, 354] on img at bounding box center [390, 339] width 29 height 29
click at [531, 480] on img at bounding box center [516, 464] width 29 height 29
click at [1105, 684] on button "Add 17 Photo(s)" at bounding box center [1076, 698] width 114 height 40
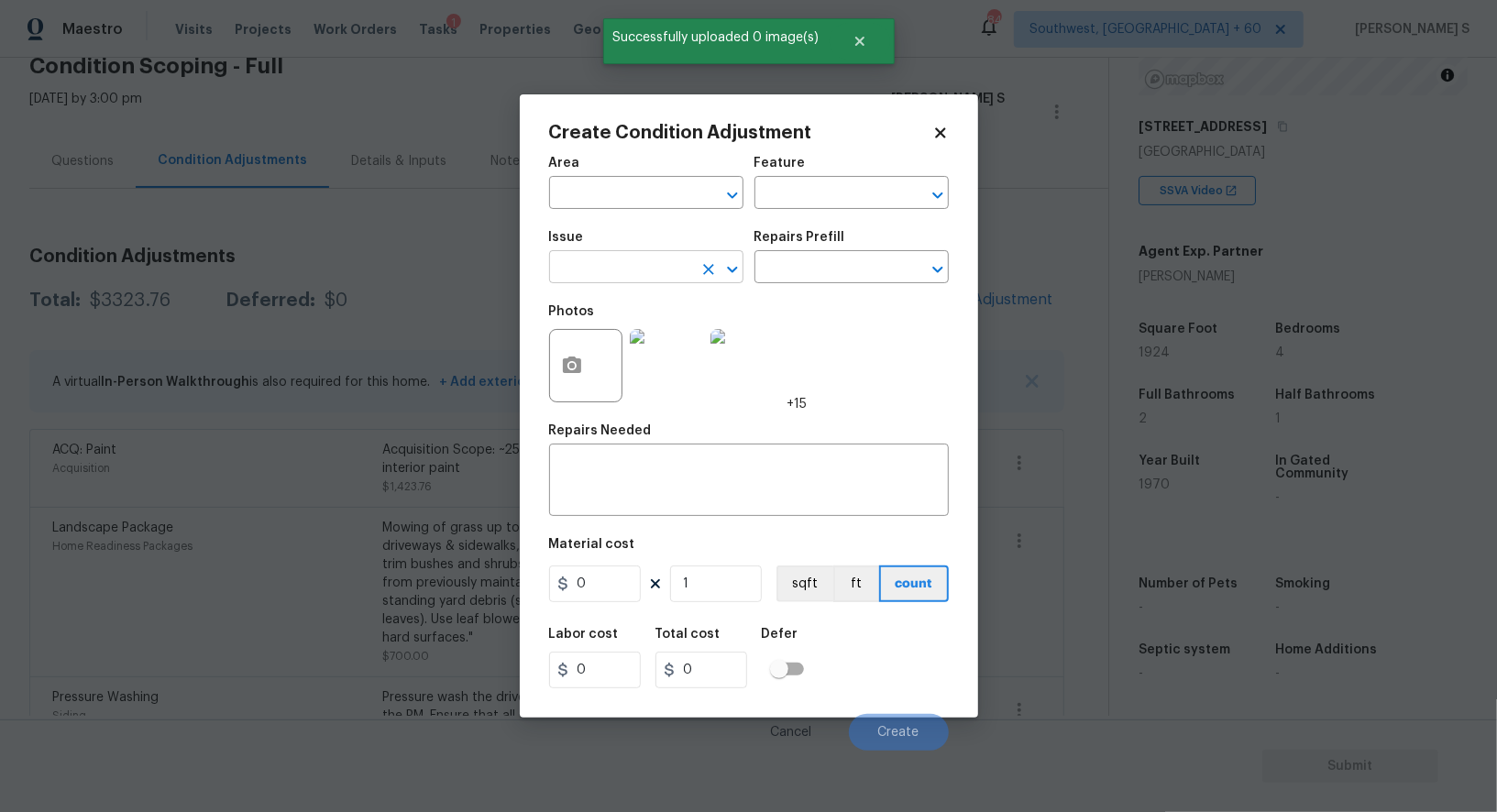
click at [652, 263] on input "text" at bounding box center [621, 269] width 143 height 28
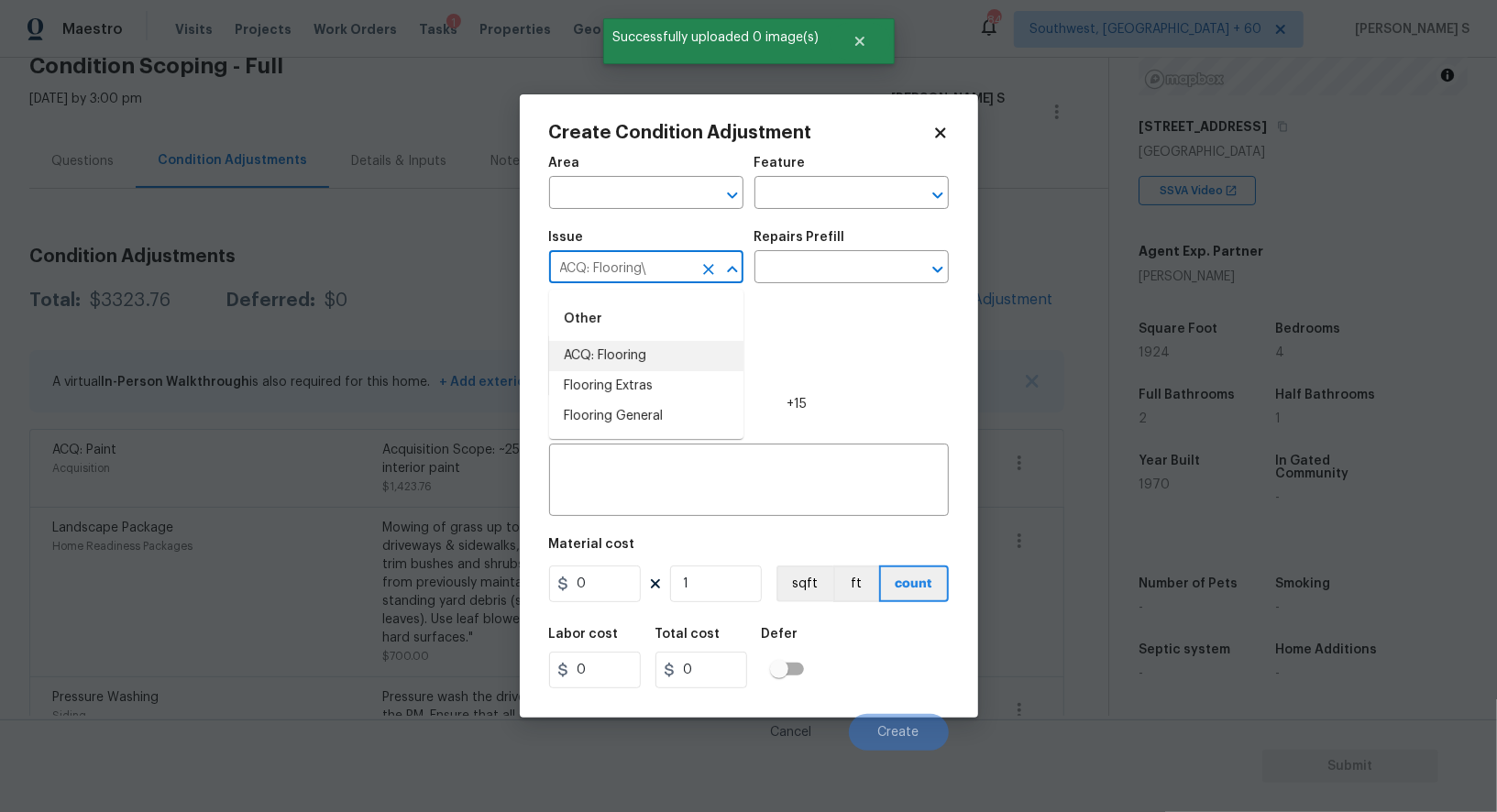
type input "ACQ: Flooring"
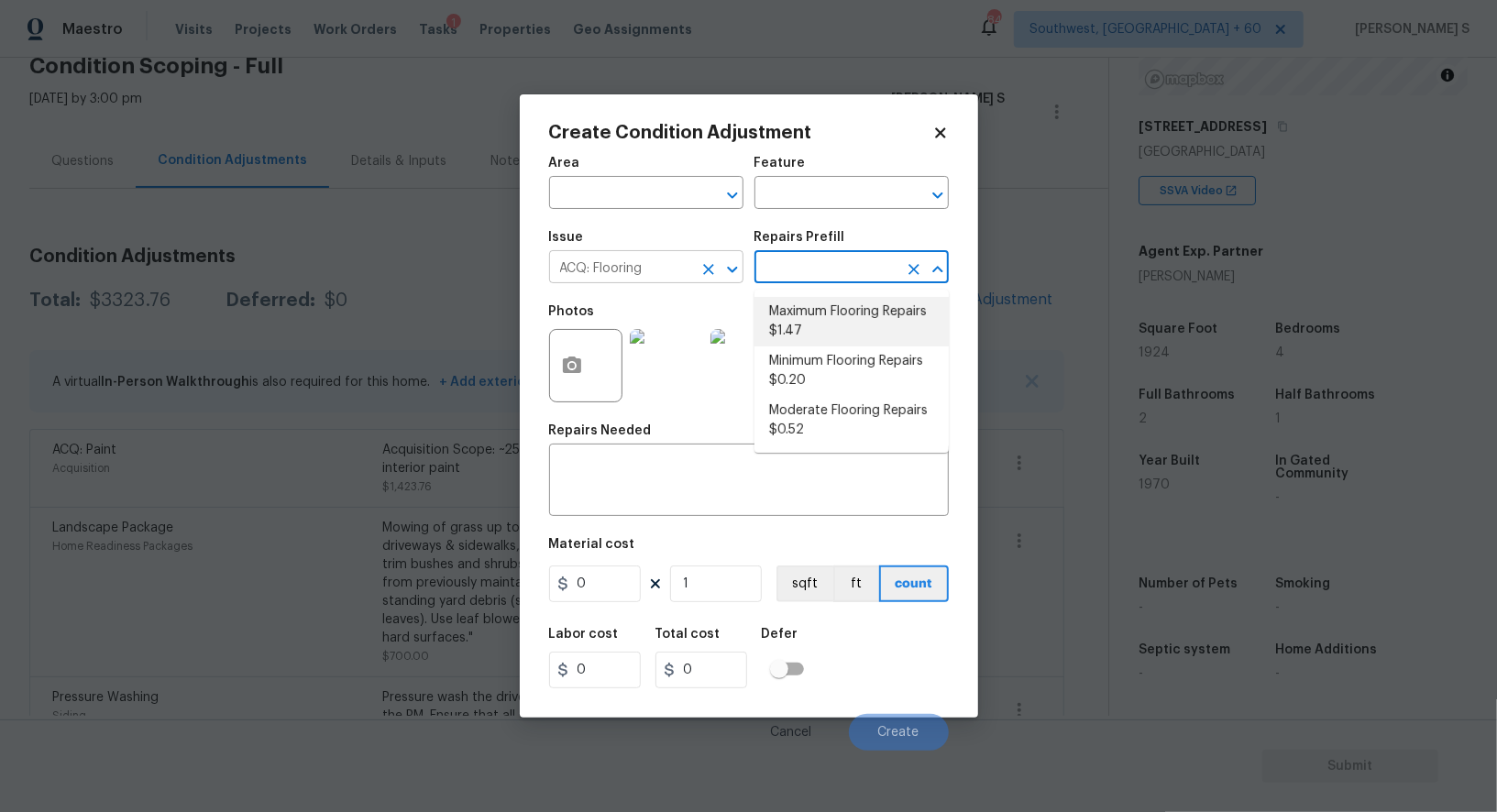
type input "Acquisition"
type textarea "Acquisition Scope: Maximum flooring repairs"
type input "1.47"
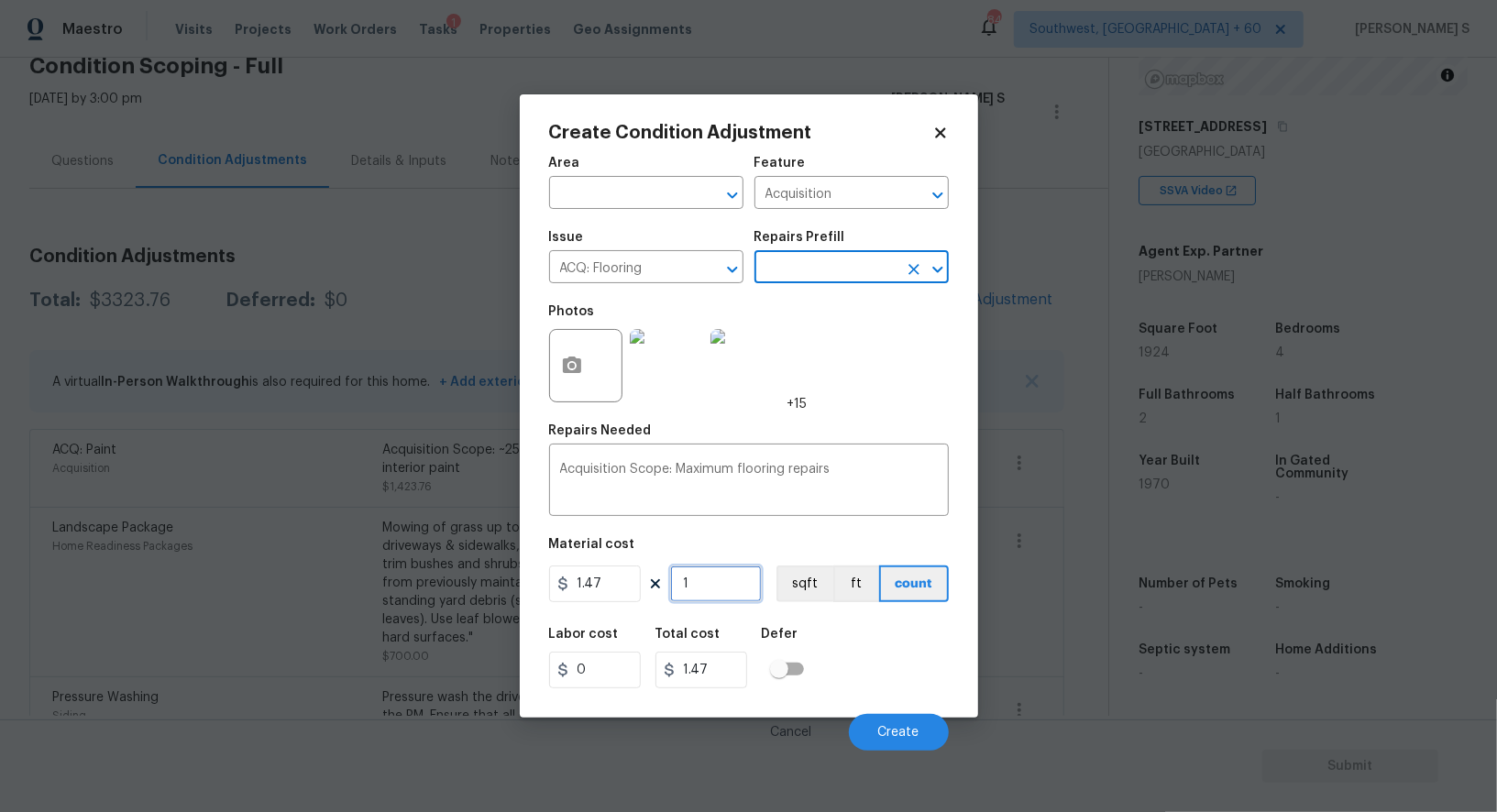
click at [744, 597] on input "1" at bounding box center [715, 583] width 91 height 37
paste input "924"
type input "1924"
type input "2828.28"
type input "1924"
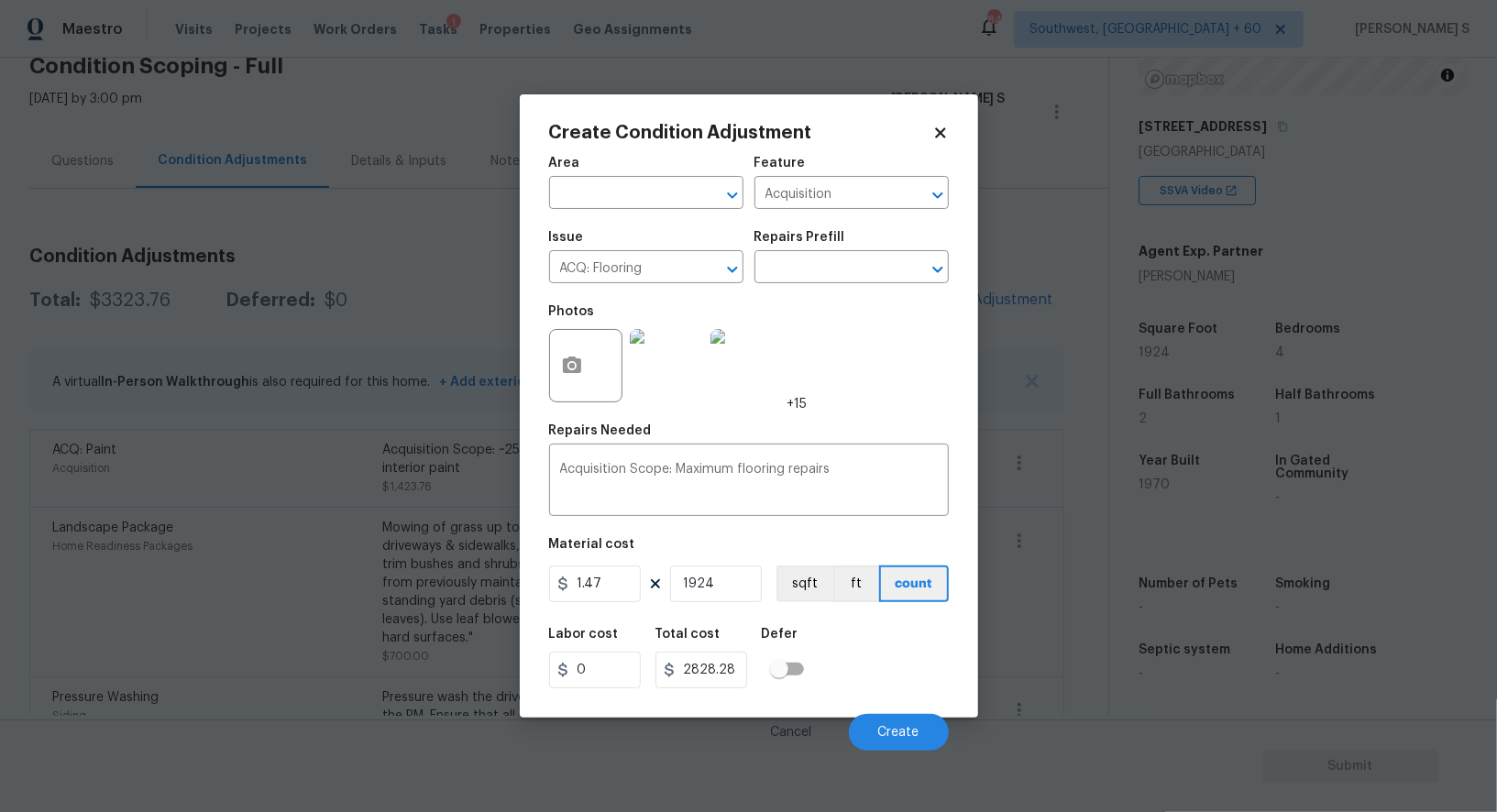
click at [772, 582] on div "1.47 1924 sqft ft count" at bounding box center [749, 583] width 400 height 37
click at [811, 597] on button "sqft" at bounding box center [804, 583] width 56 height 37
click at [852, 675] on div "Labor cost 0 Total cost 2828.28 Defer" at bounding box center [749, 659] width 400 height 83
click at [909, 740] on span "Create" at bounding box center [899, 733] width 41 height 14
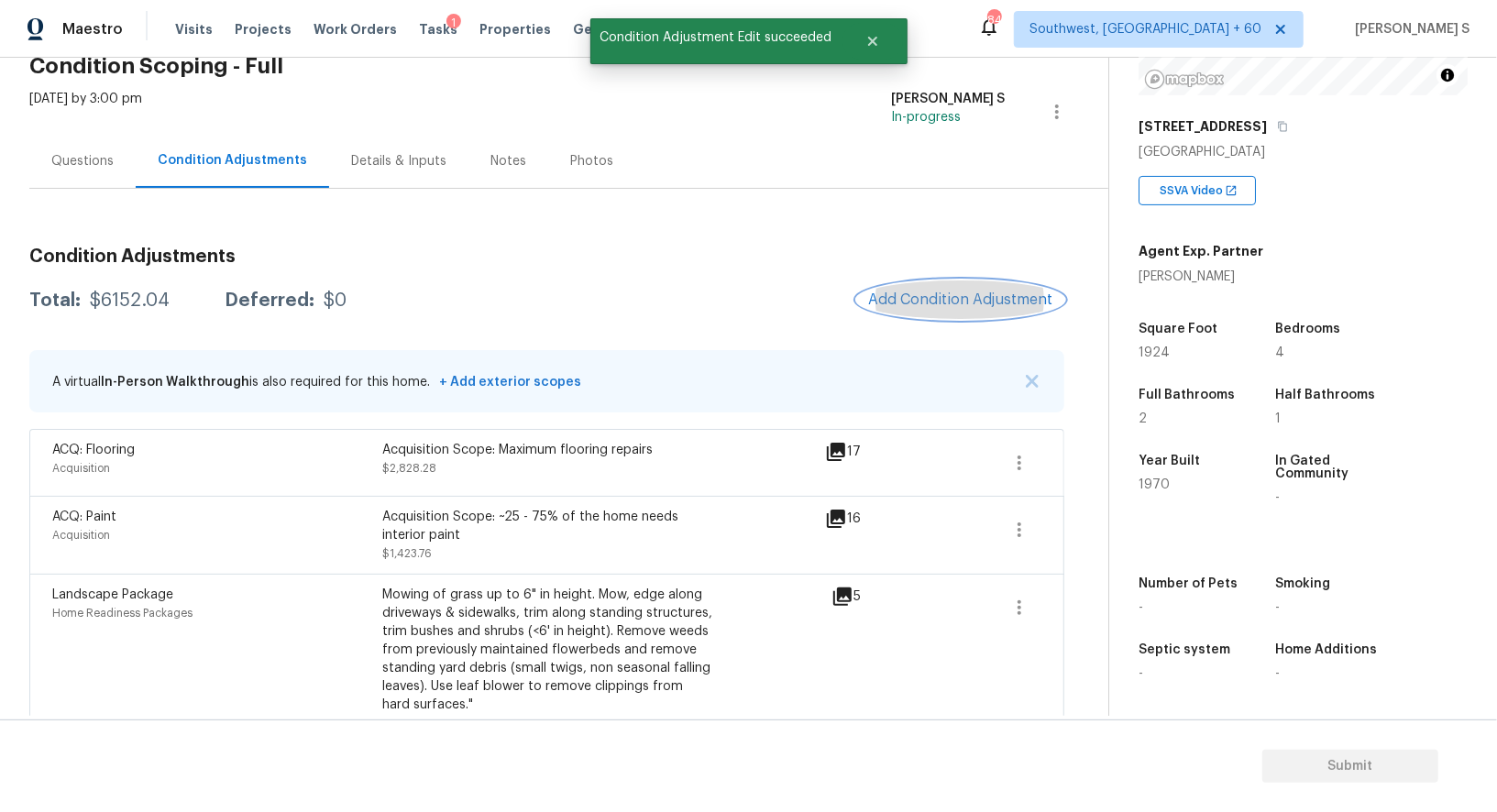
click at [911, 303] on span "Add Condition Adjustment" at bounding box center [961, 300] width 185 height 17
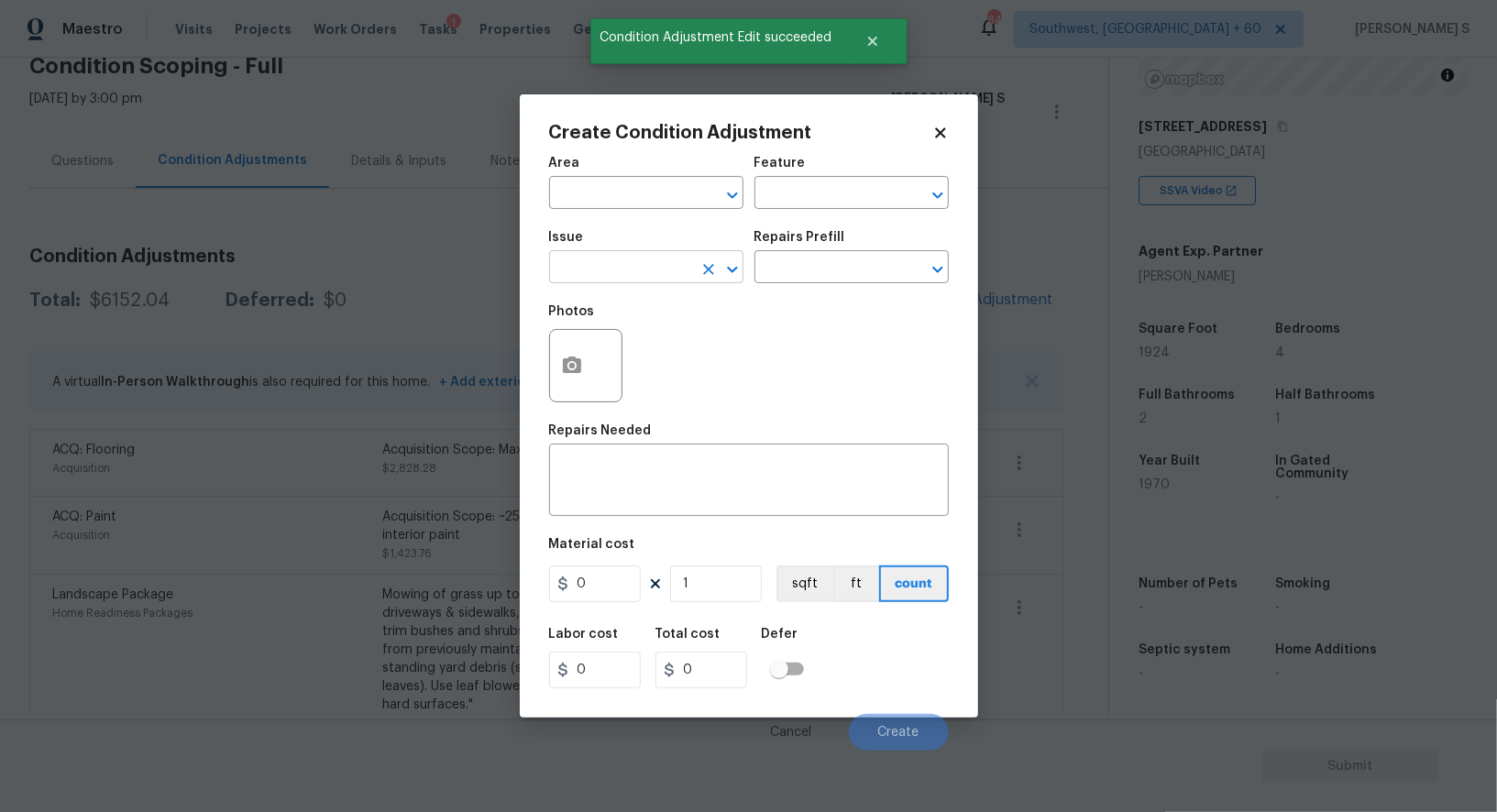
click at [613, 280] on input "text" at bounding box center [621, 269] width 143 height 28
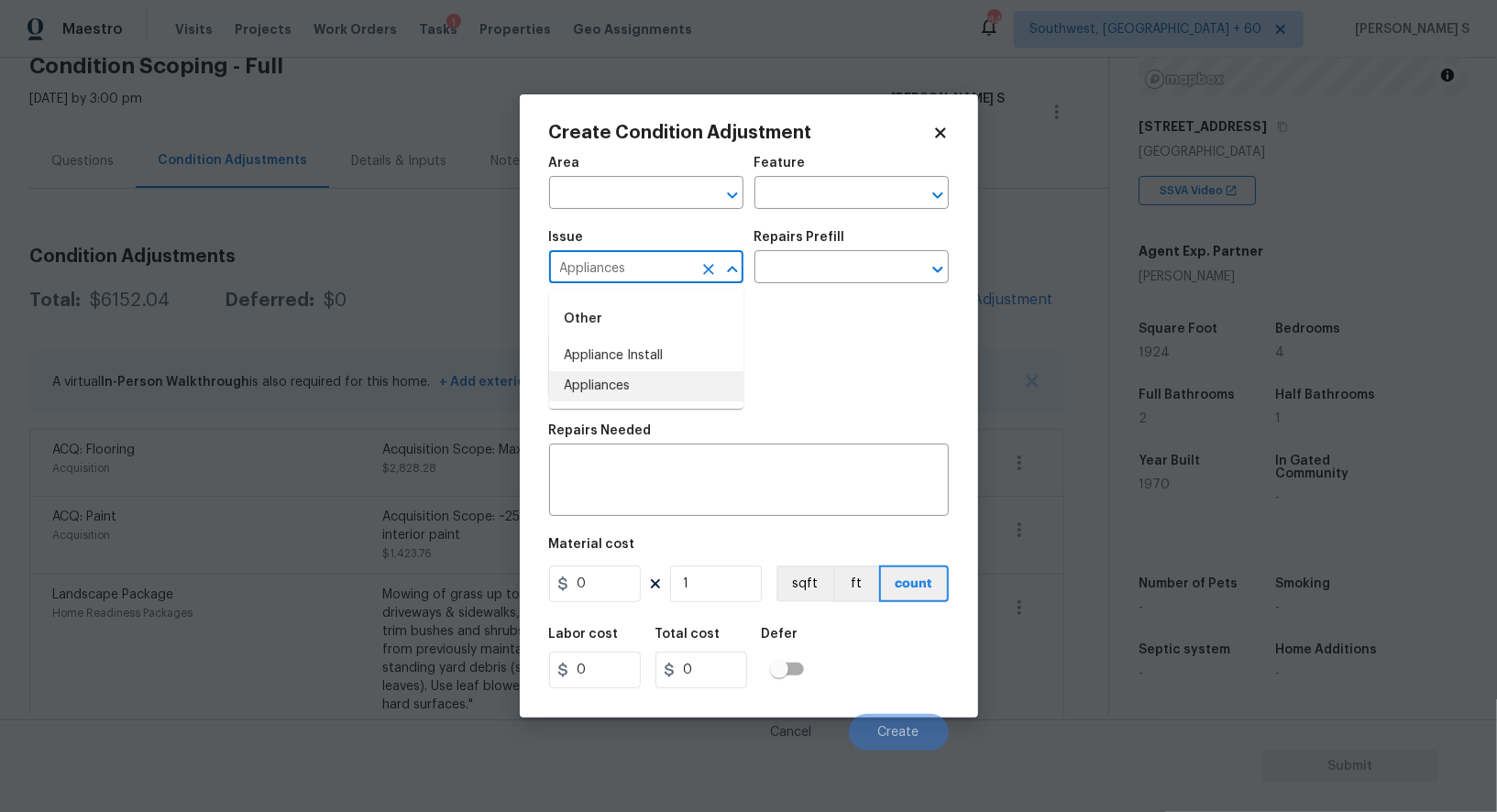
type input "Appliances"
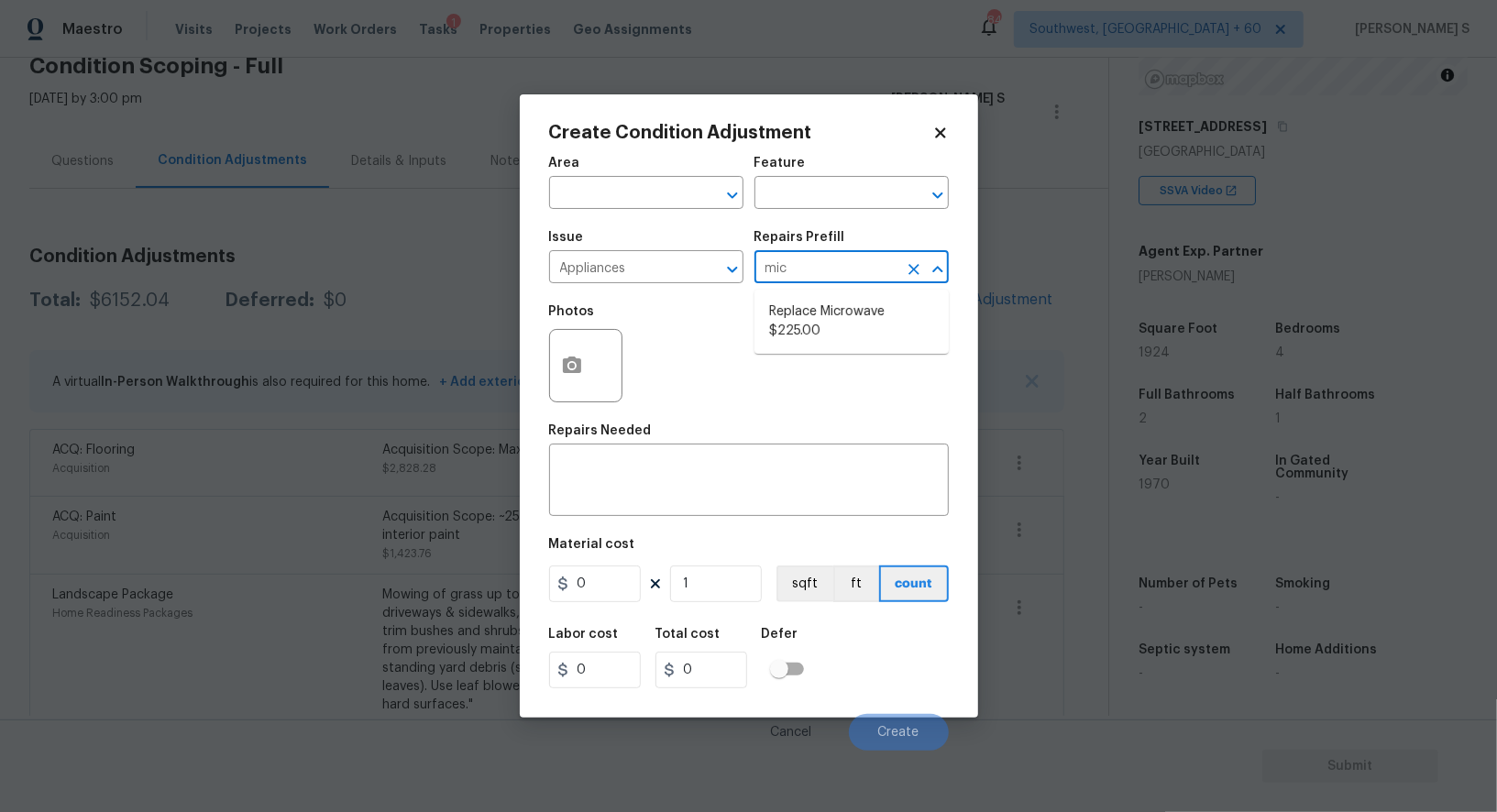
type input "mic"
type input "Appliances"
type textarea "Remove the existing microwave and replace it with a new microwave"
type input "225"
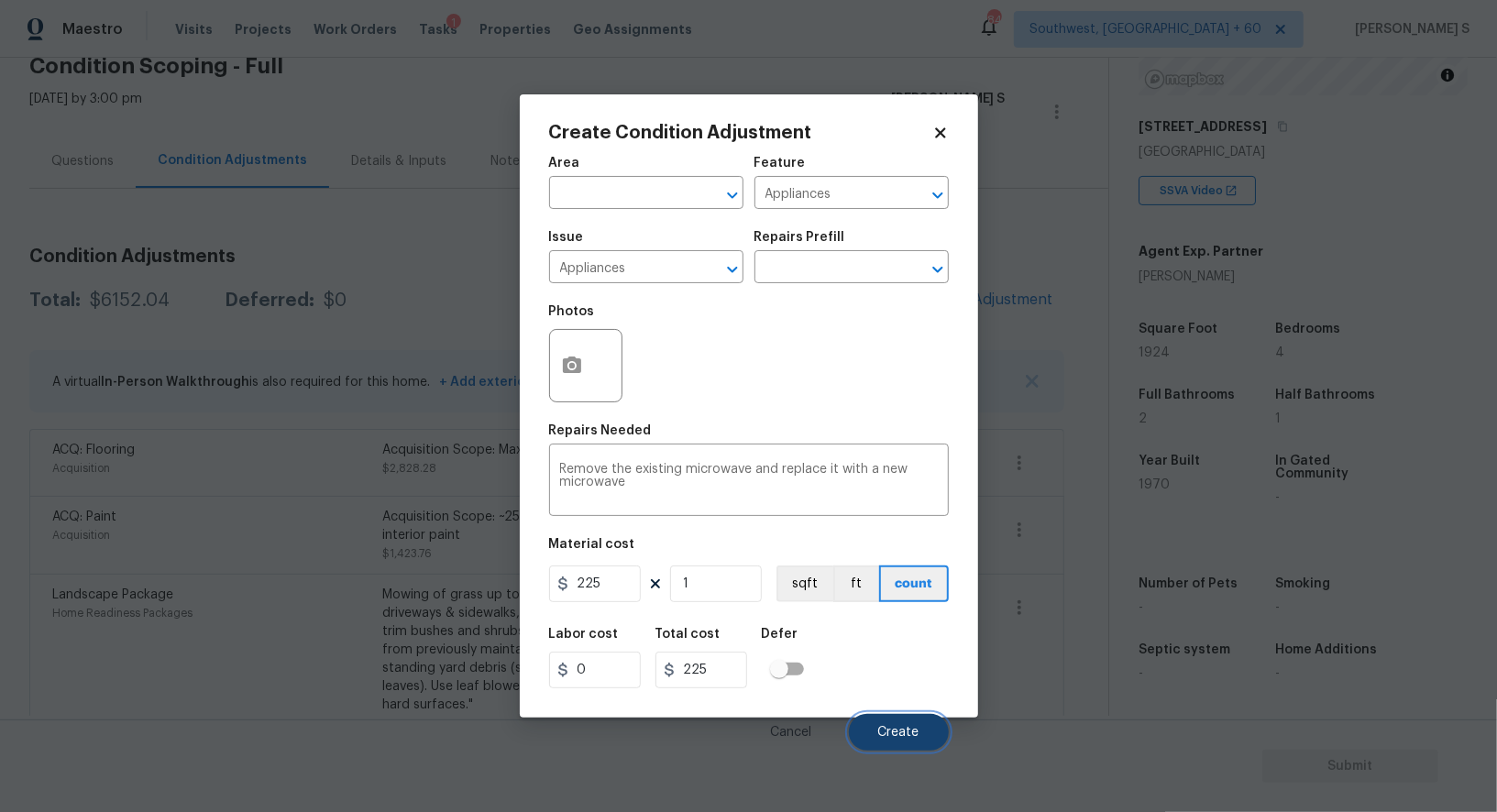
click at [912, 743] on button "Create" at bounding box center [899, 732] width 100 height 37
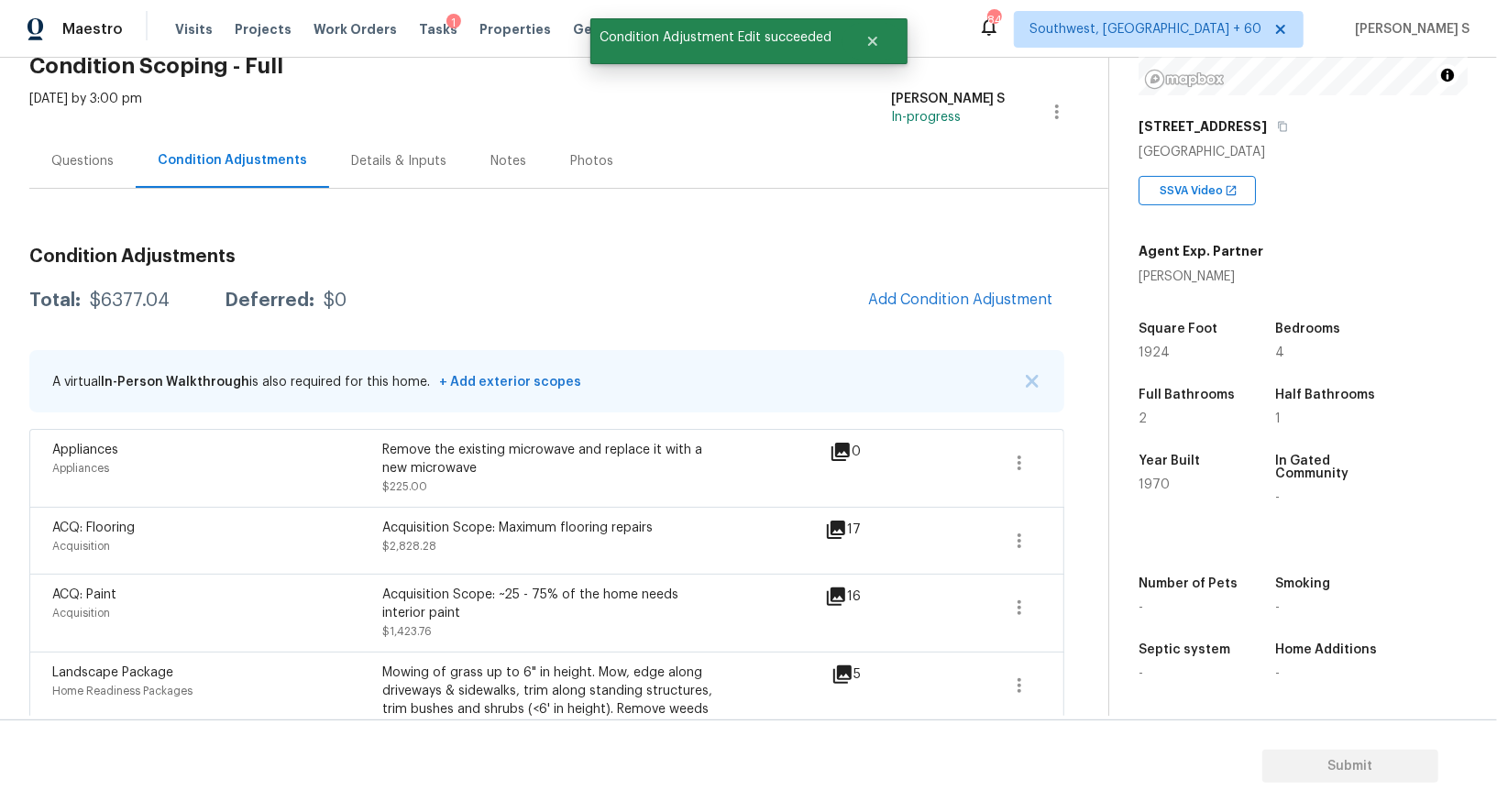
click at [935, 280] on span "Add Condition Adjustment" at bounding box center [961, 300] width 207 height 40
click at [934, 293] on span "Add Condition Adjustment" at bounding box center [961, 300] width 185 height 17
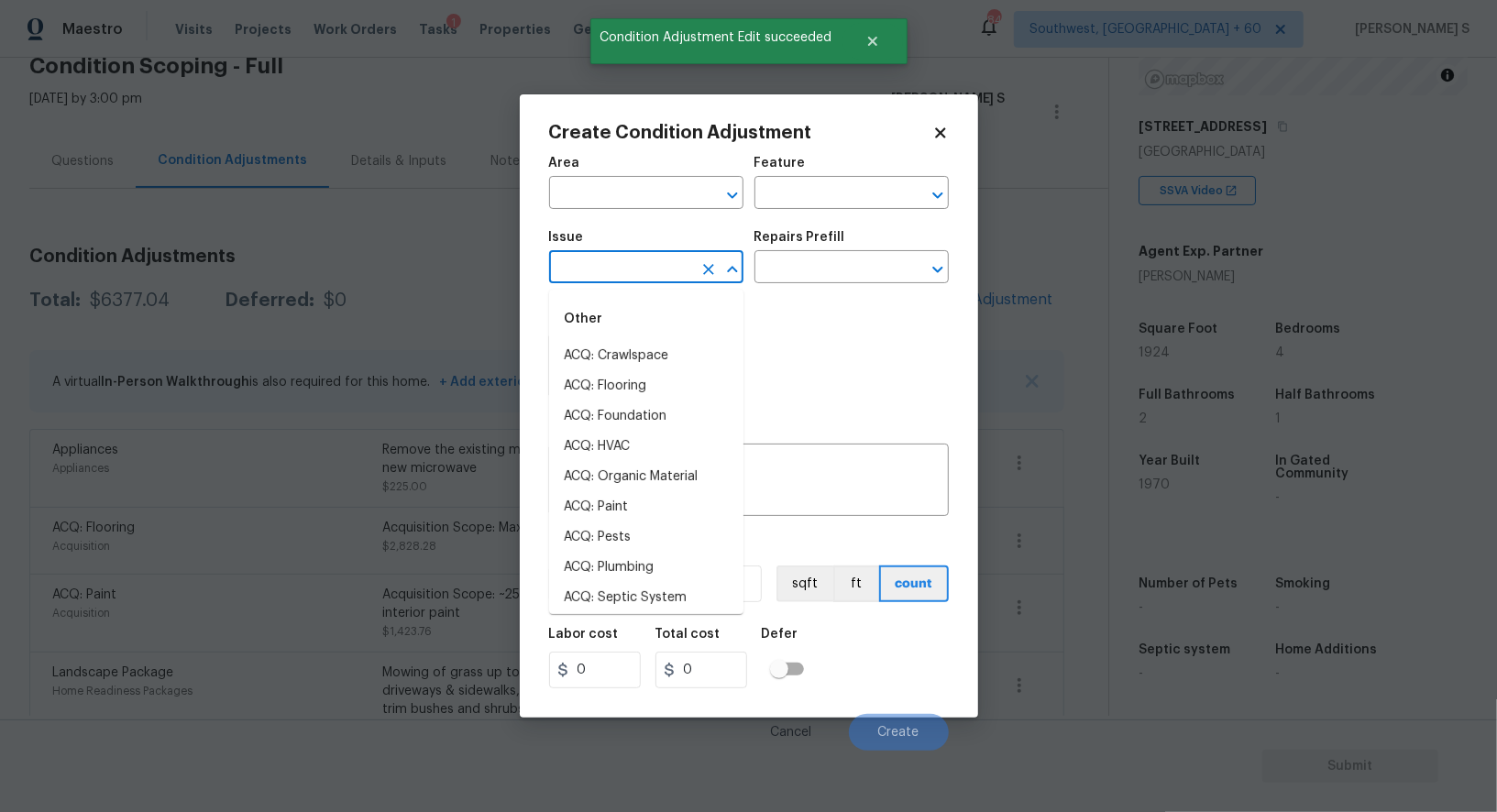
click at [648, 266] on input "text" at bounding box center [621, 269] width 143 height 28
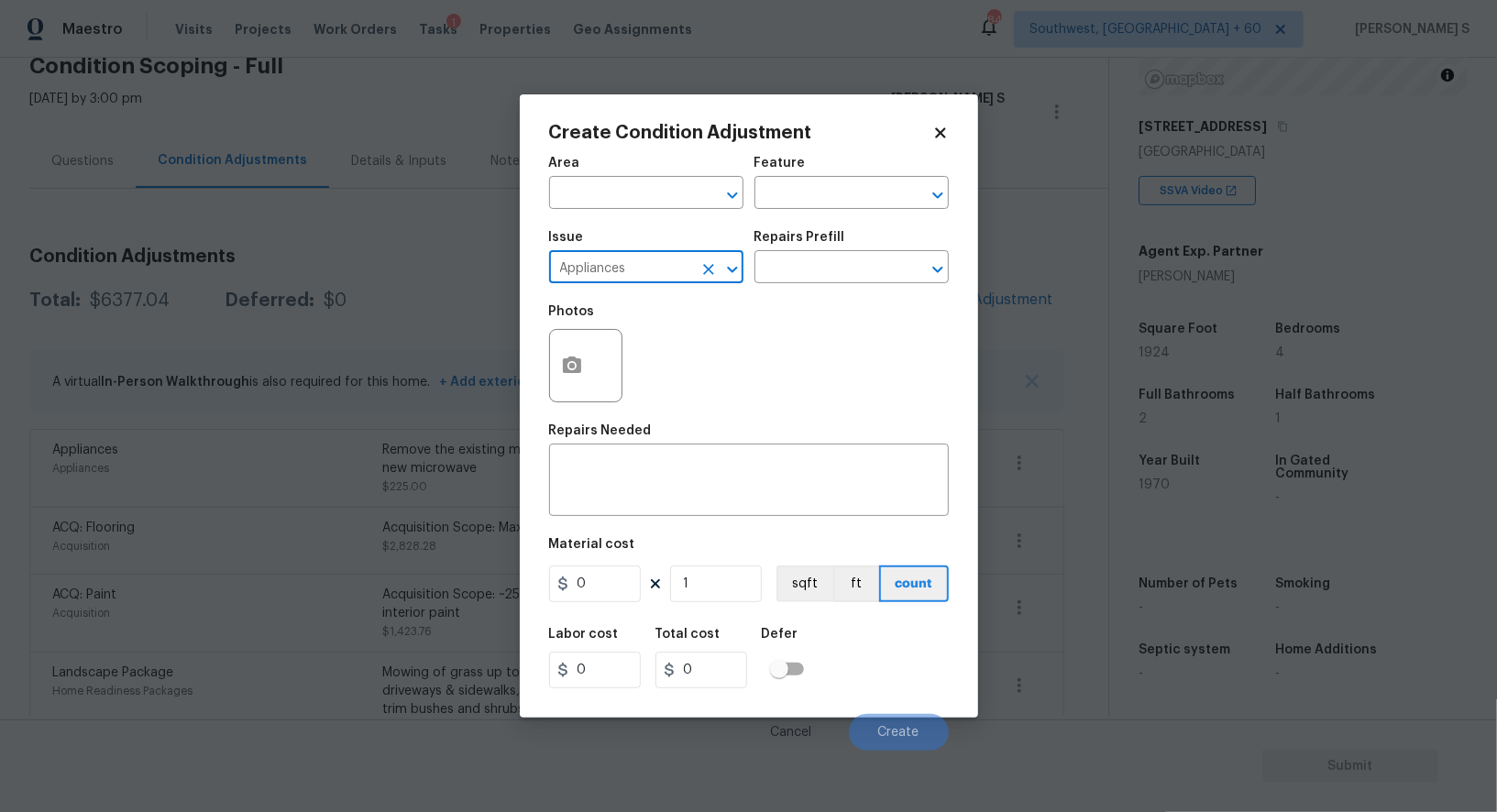
type input "Appliances"
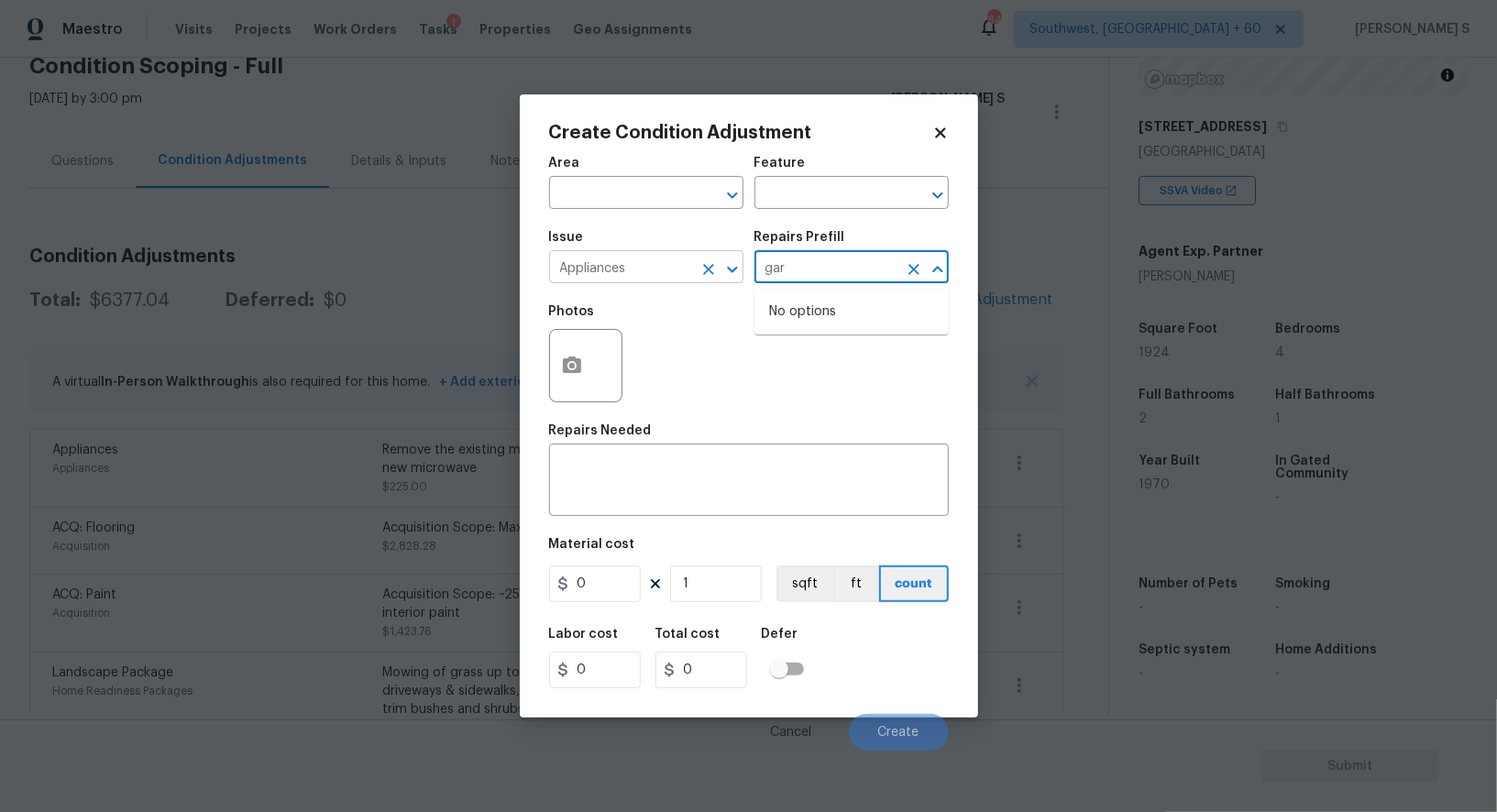
type input "gar"
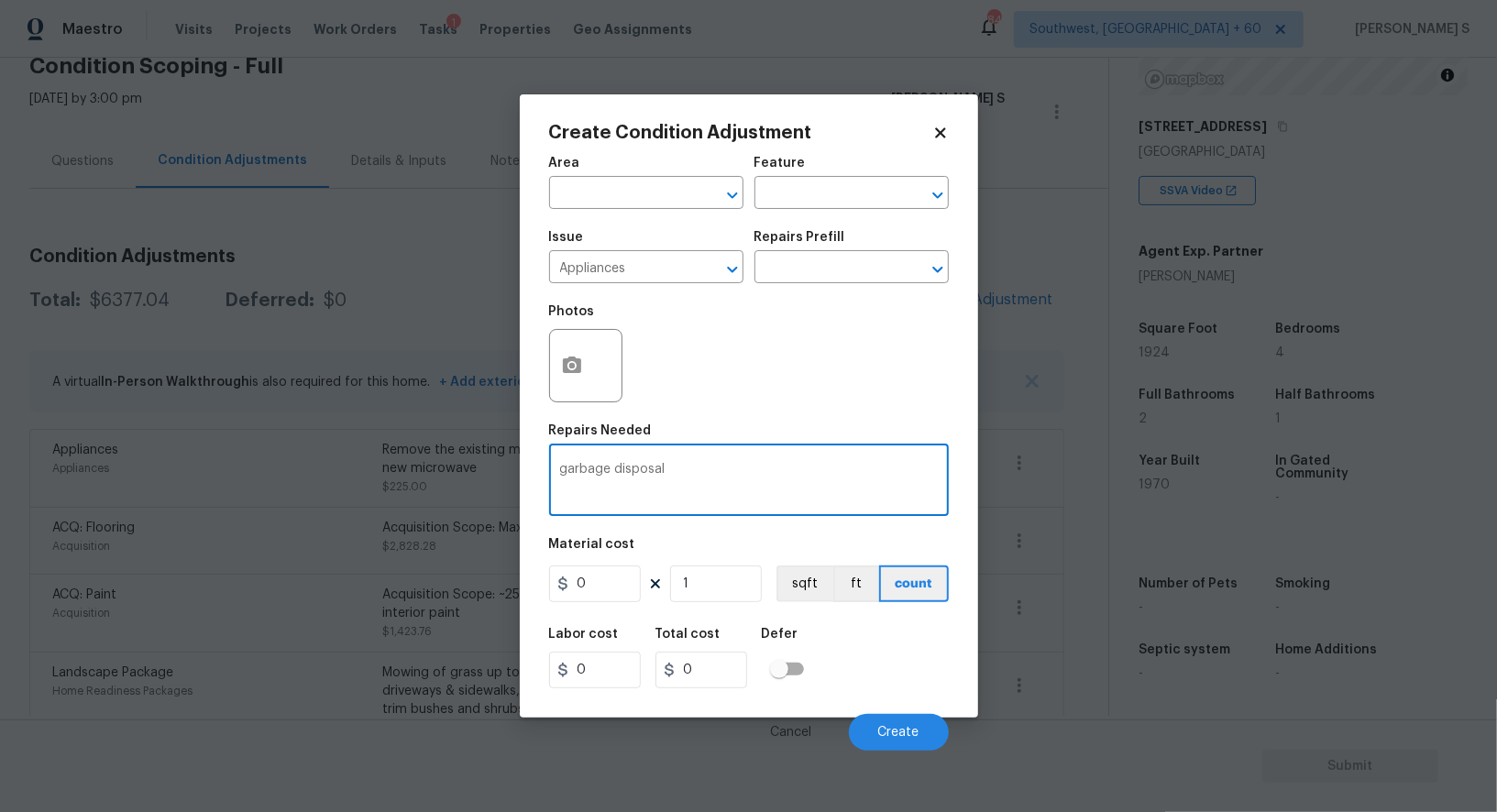
type textarea "garbage disposal"
click at [625, 602] on input "0" at bounding box center [595, 583] width 91 height 37
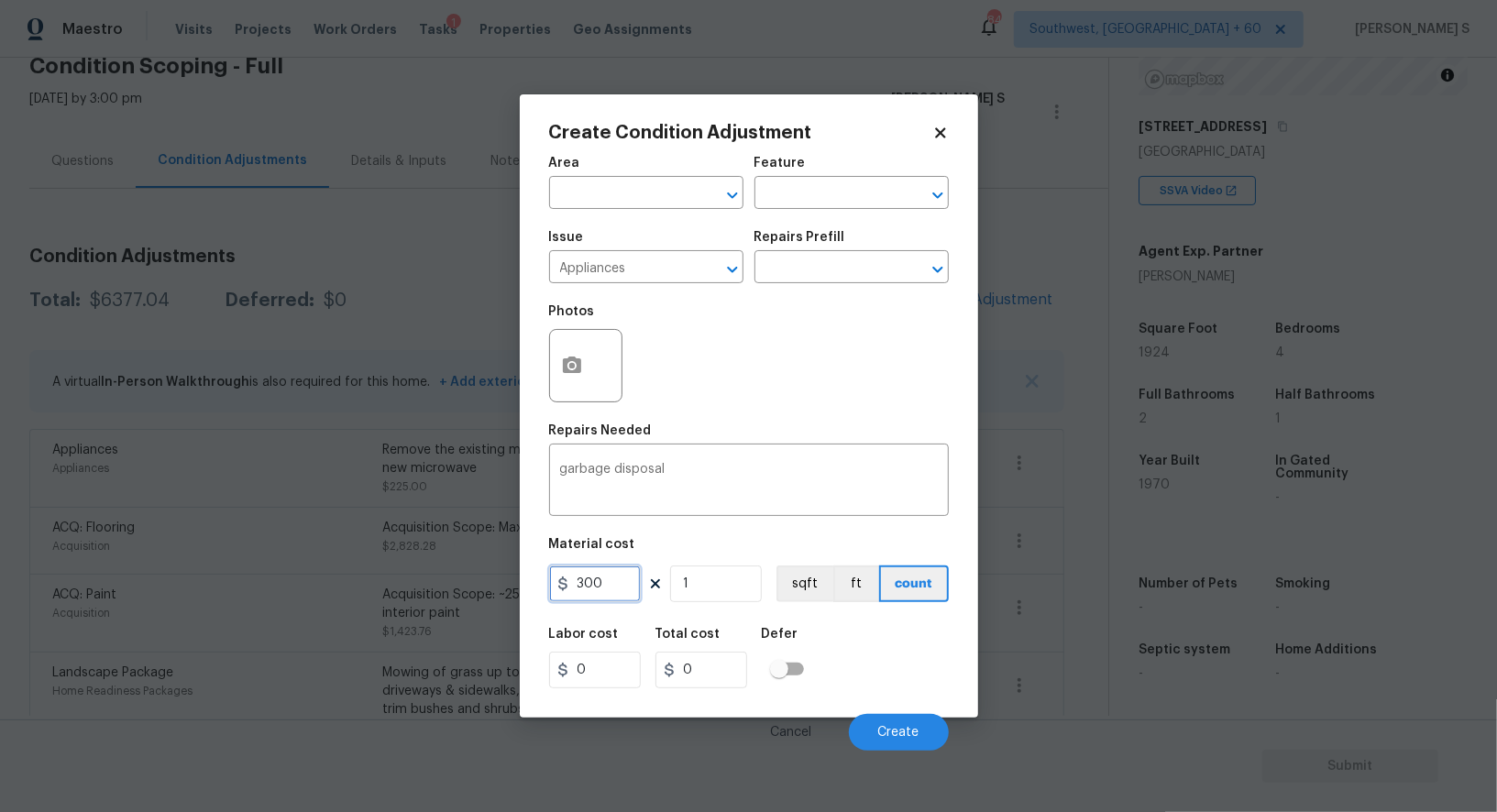
type input "300"
click at [904, 675] on div "Labor cost 0 Total cost 300 Defer" at bounding box center [749, 659] width 400 height 83
click at [898, 716] on button "Create" at bounding box center [899, 732] width 100 height 37
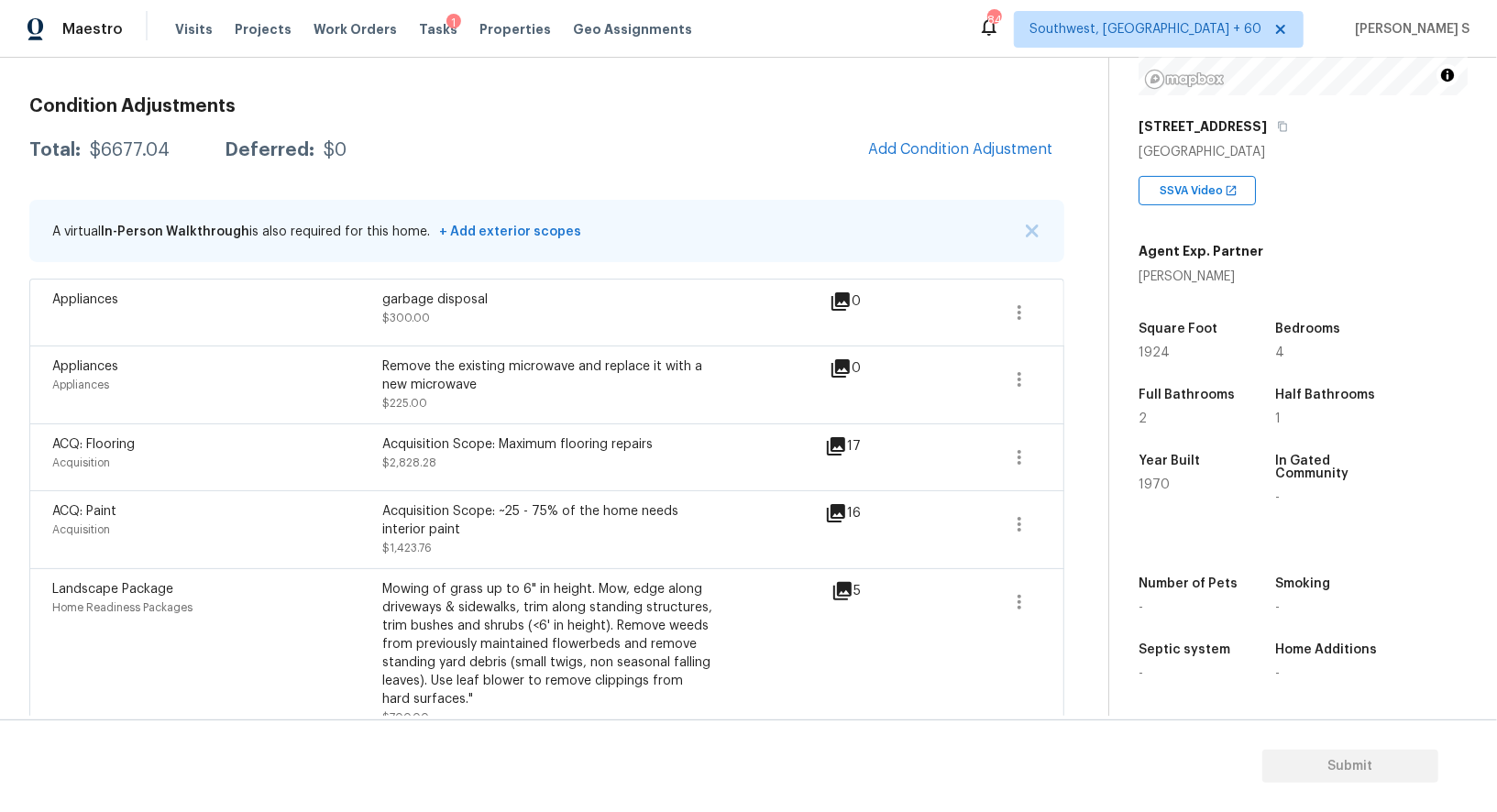
scroll to position [0, 0]
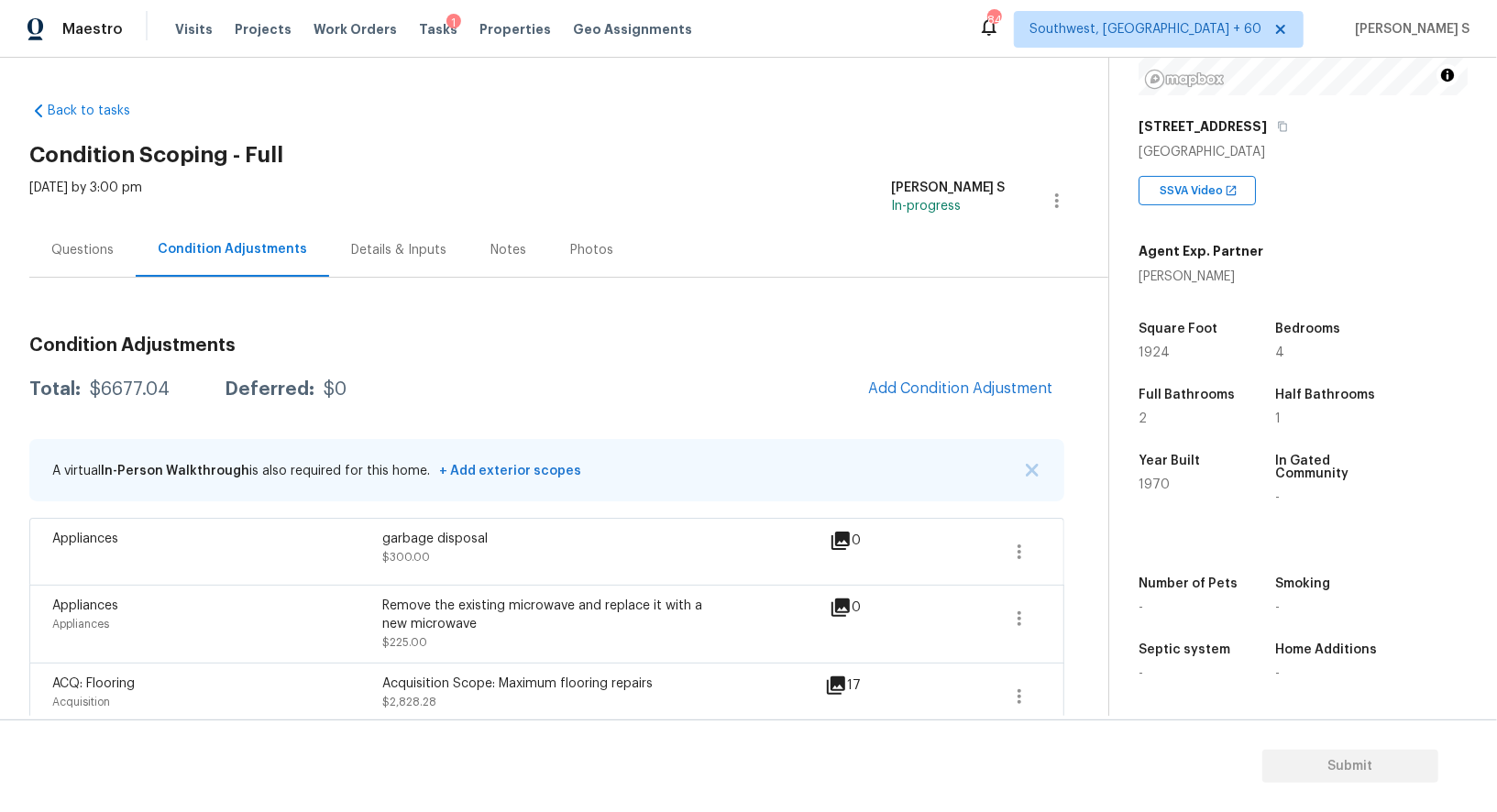
click at [89, 251] on div "Questions" at bounding box center [83, 249] width 62 height 18
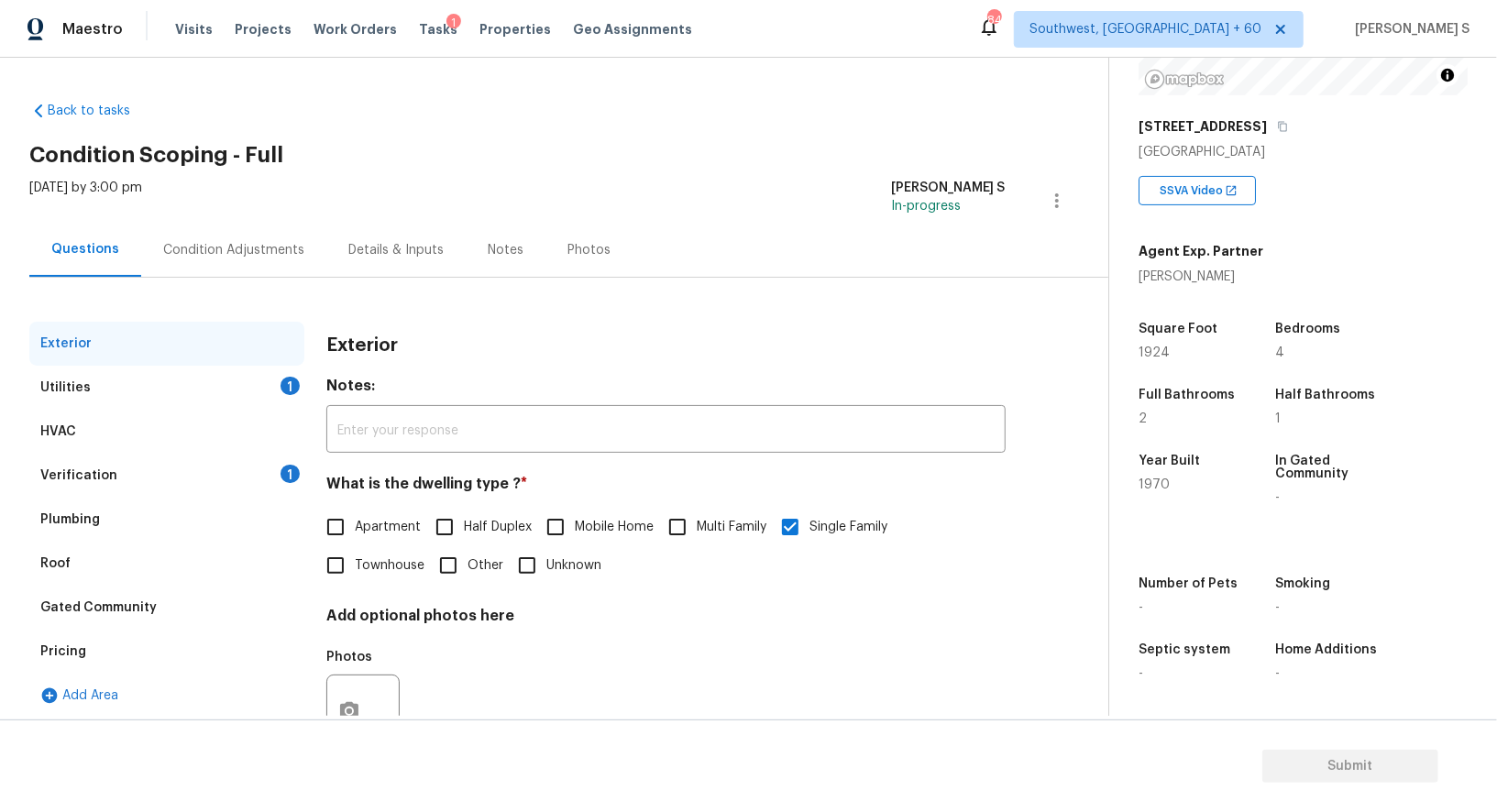
click at [231, 475] on div "Verification 1" at bounding box center [167, 475] width 275 height 44
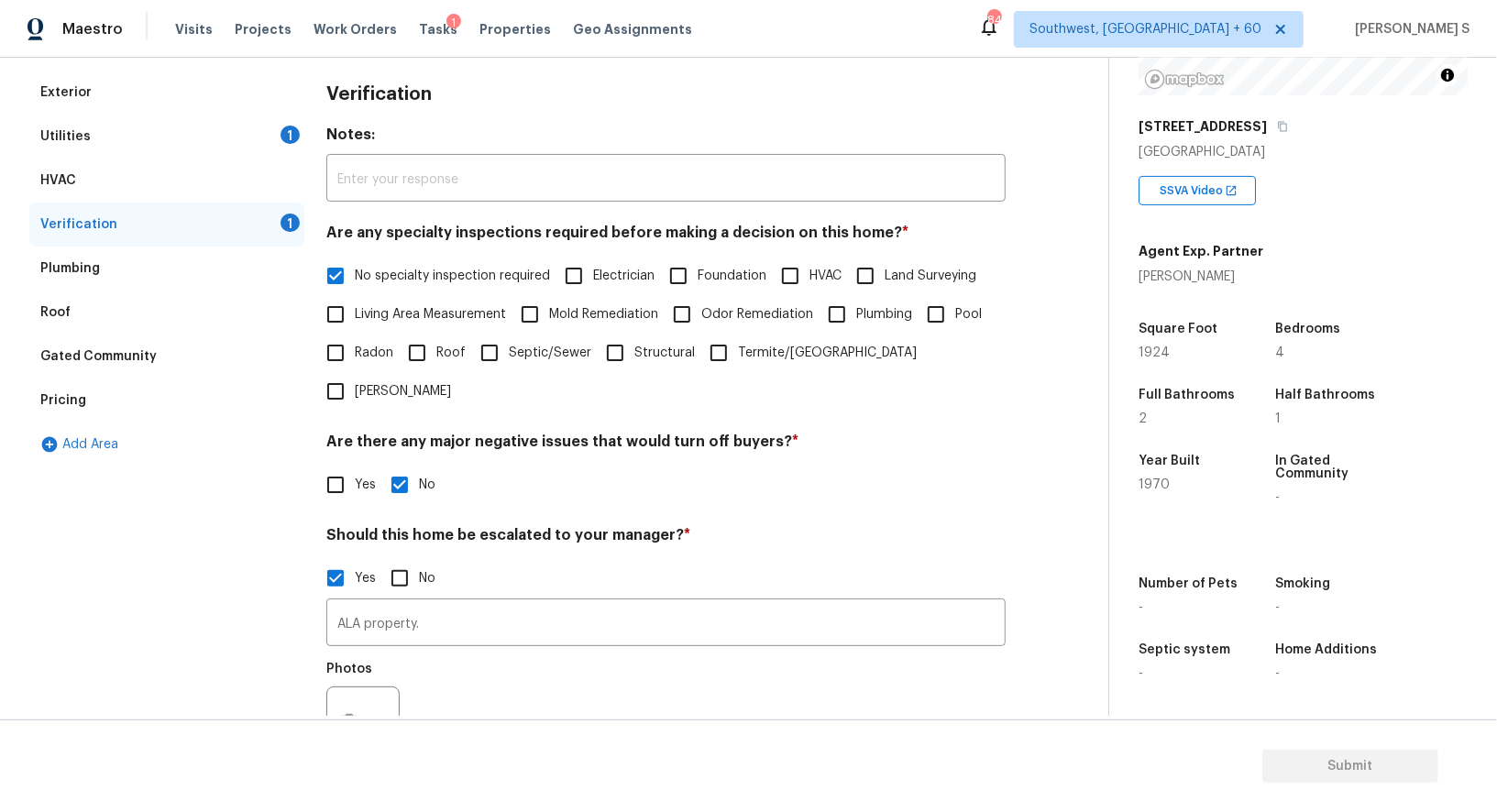
scroll to position [33, 0]
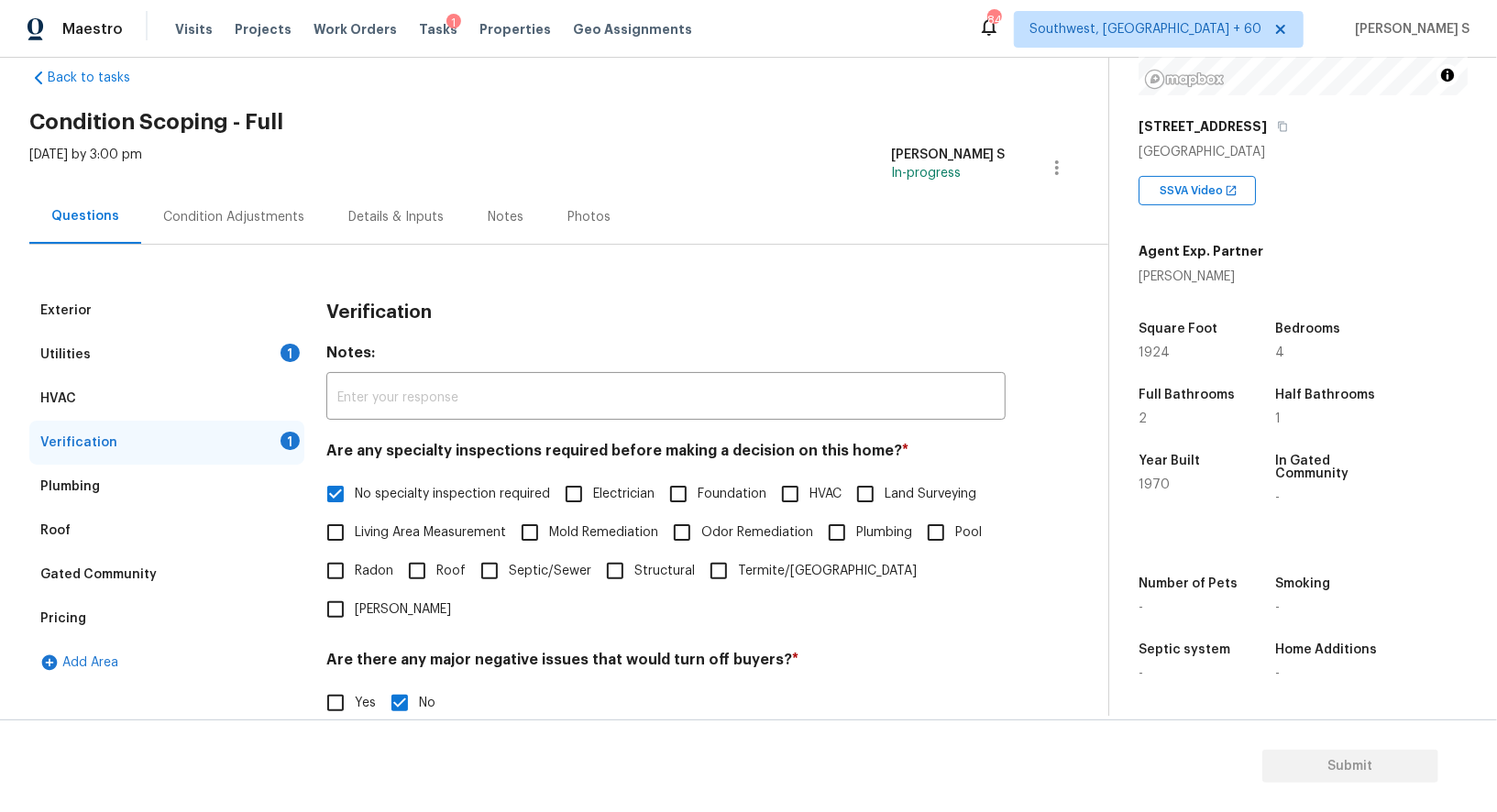
click at [275, 337] on div "Utilities 1" at bounding box center [167, 355] width 275 height 44
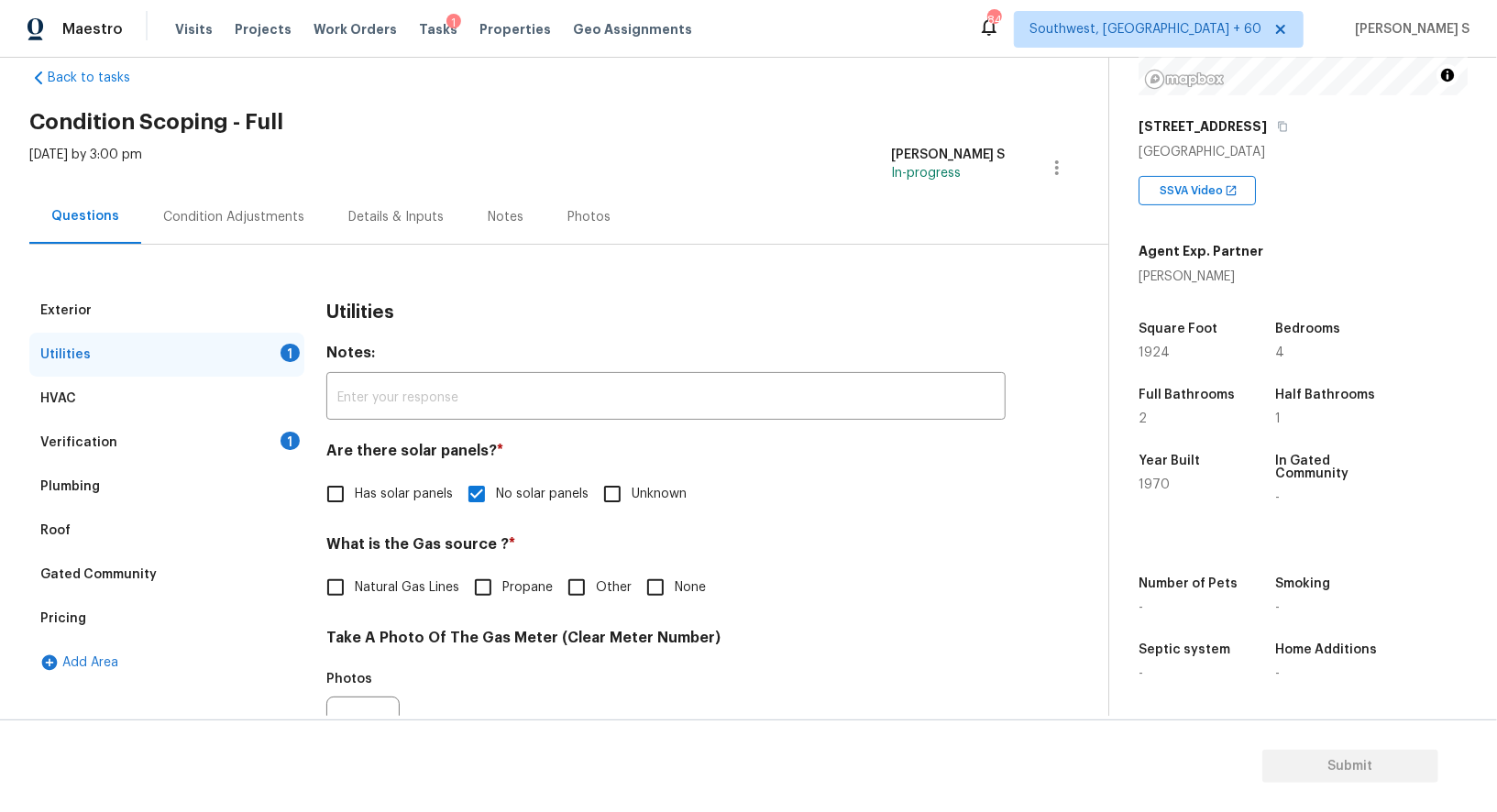
click at [326, 590] on input "Natural Gas Lines" at bounding box center [335, 587] width 39 height 39
checkbox input "true"
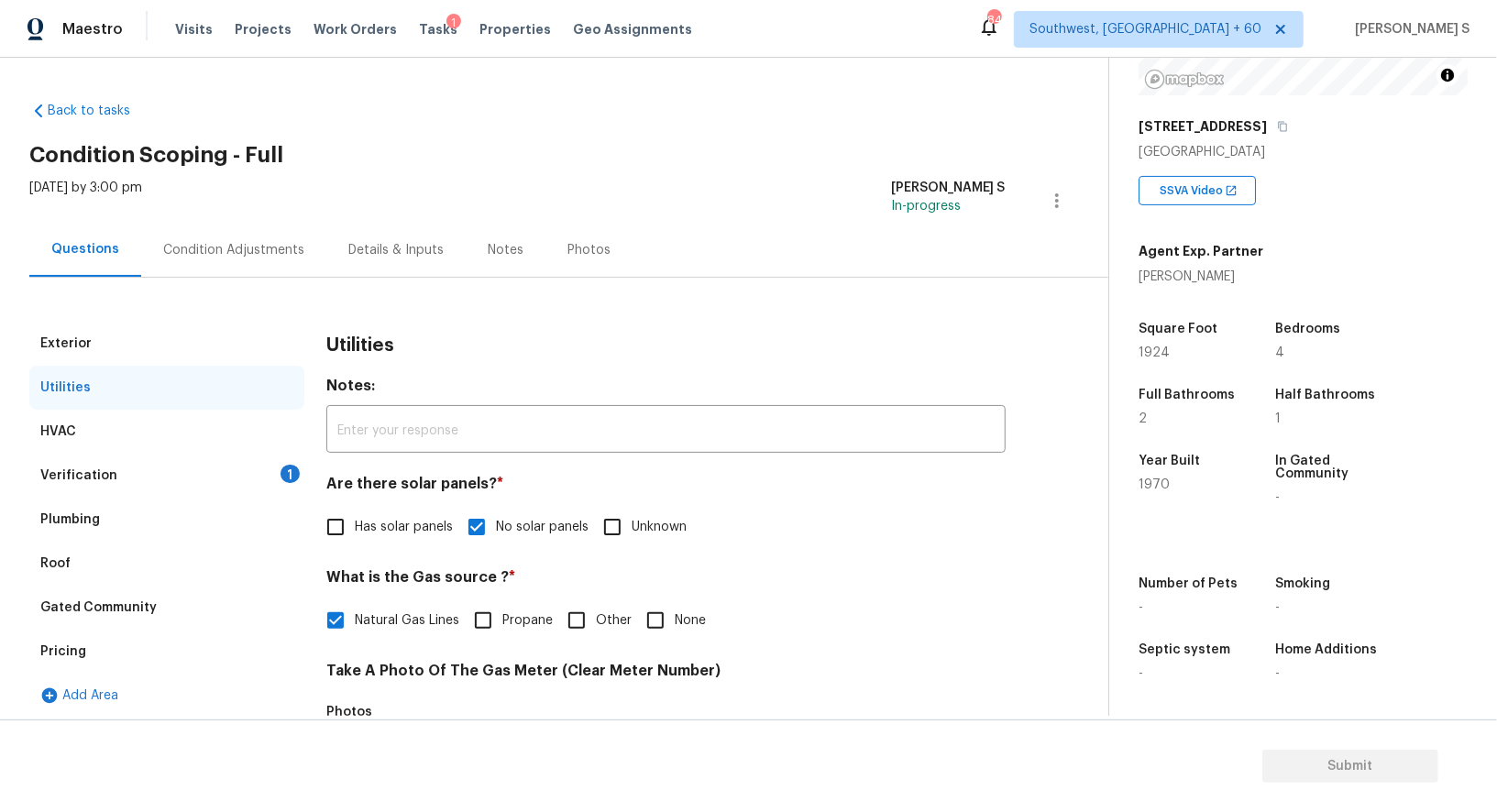
click at [183, 460] on div "Verification 1" at bounding box center [167, 475] width 275 height 44
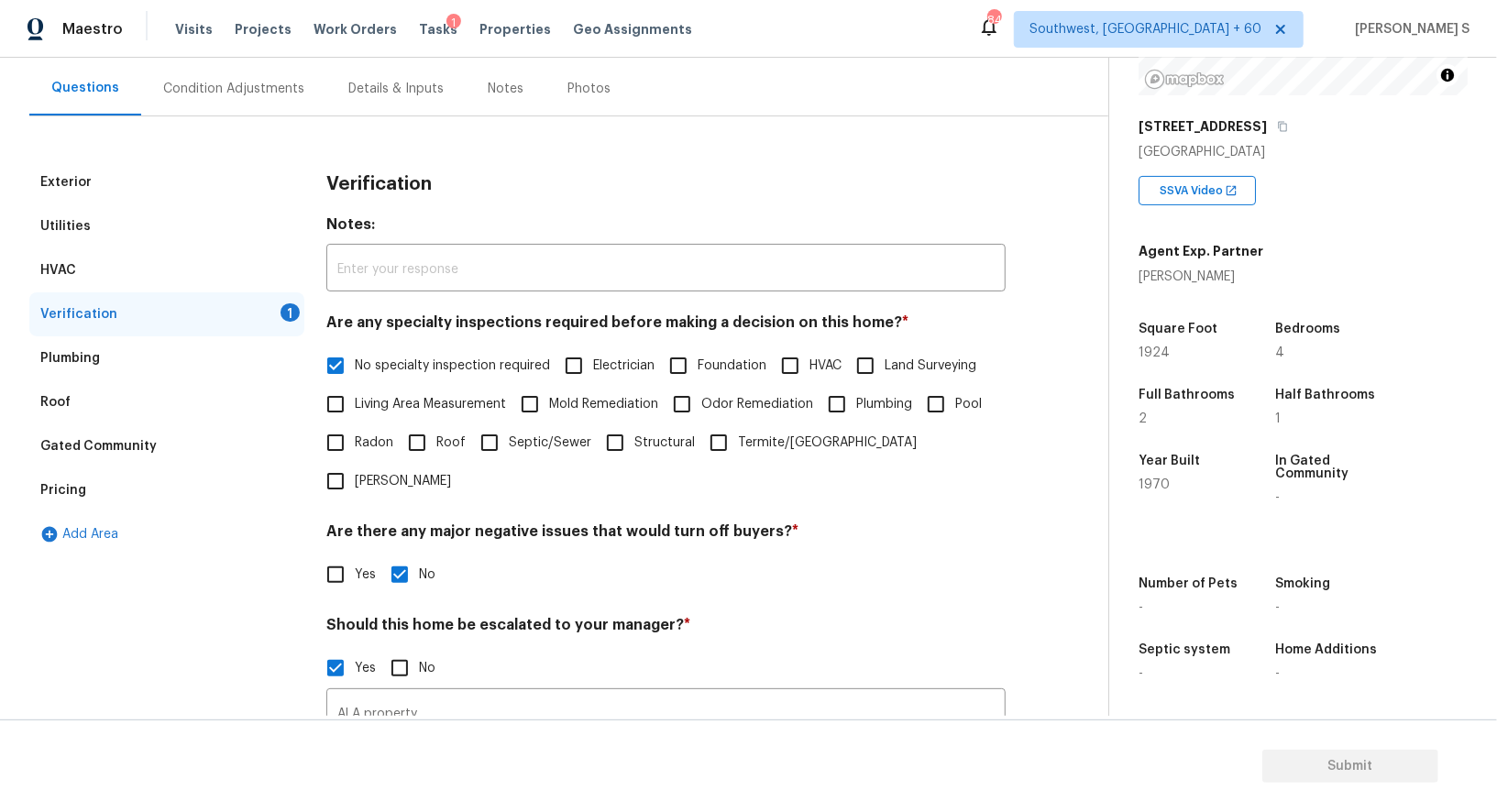
scroll to position [408, 0]
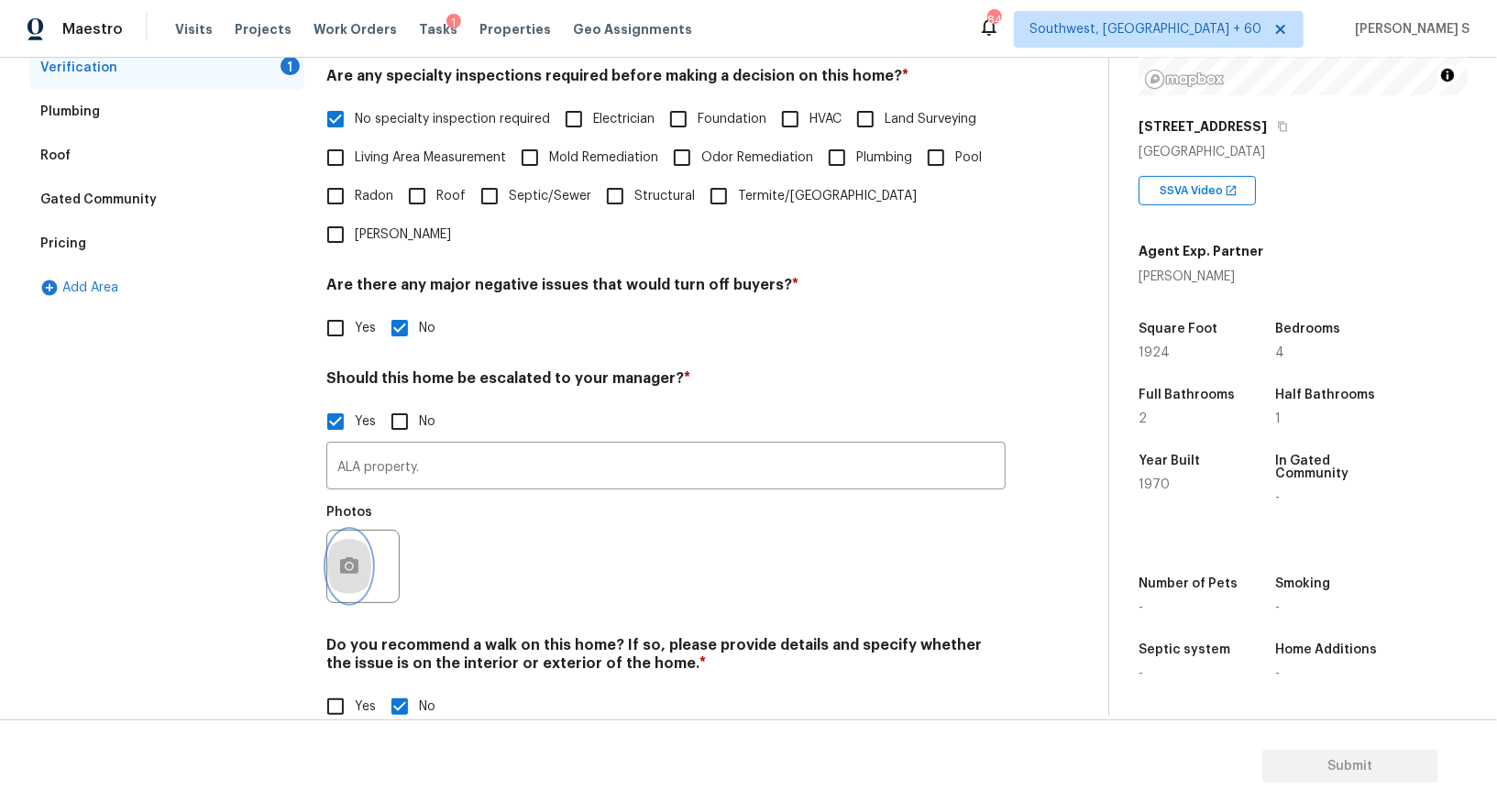
click at [365, 541] on button "button" at bounding box center [349, 566] width 44 height 72
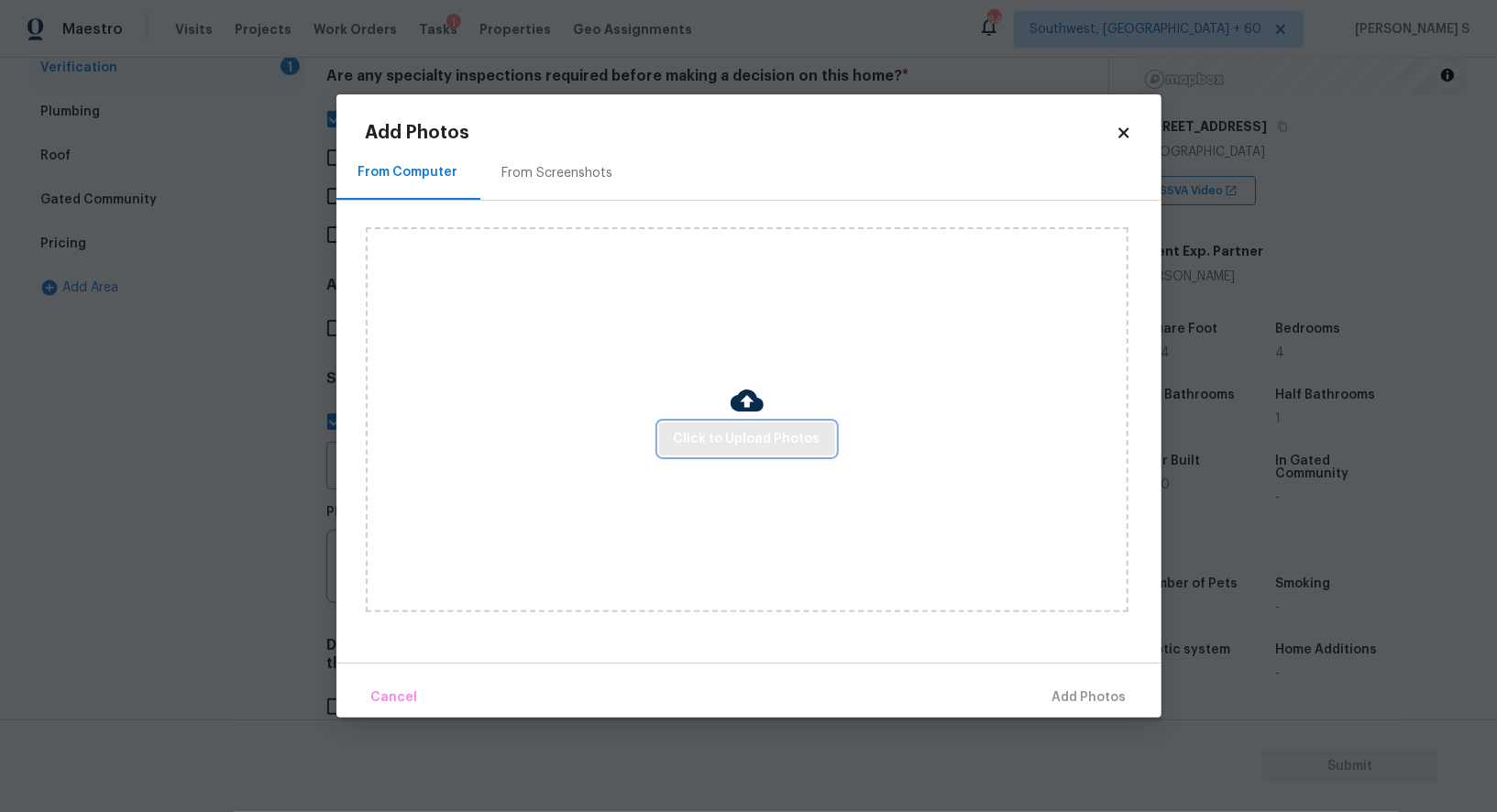
click at [730, 442] on span "Click to Upload Photos" at bounding box center [747, 439] width 147 height 23
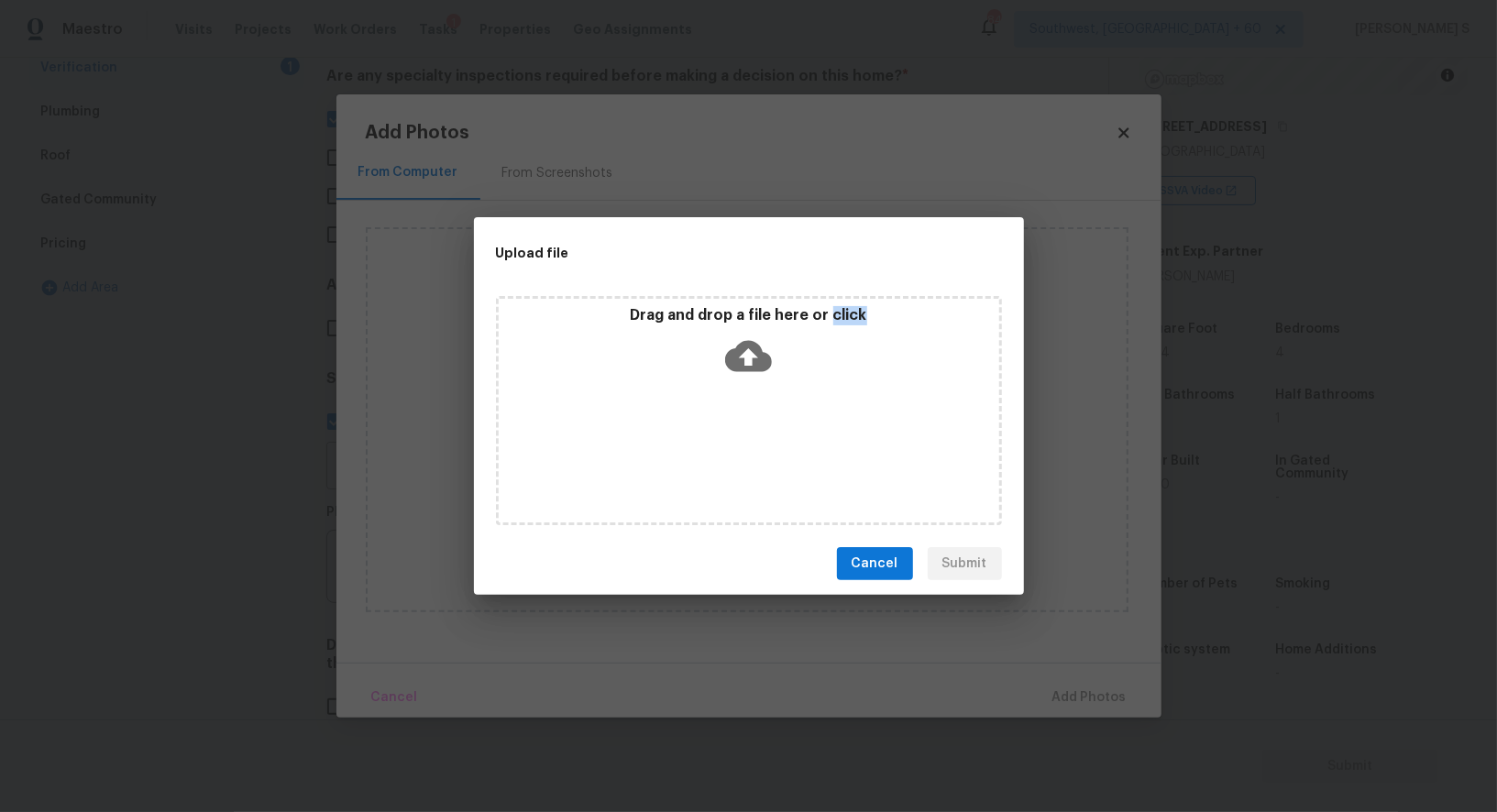
click at [730, 442] on div "Drag and drop a file here or click" at bounding box center [749, 411] width 506 height 230
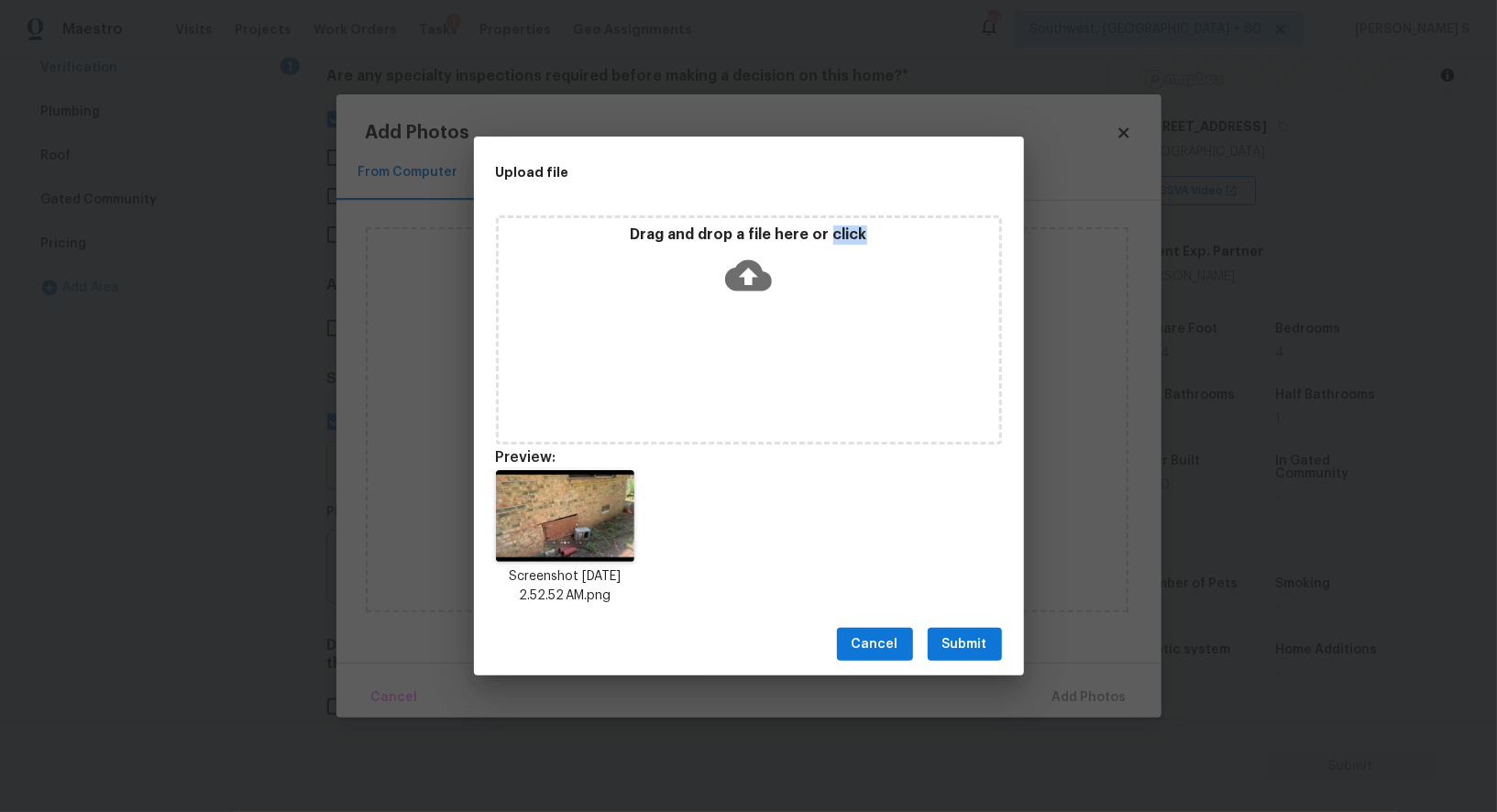
click at [984, 640] on span "Submit" at bounding box center [965, 645] width 45 height 23
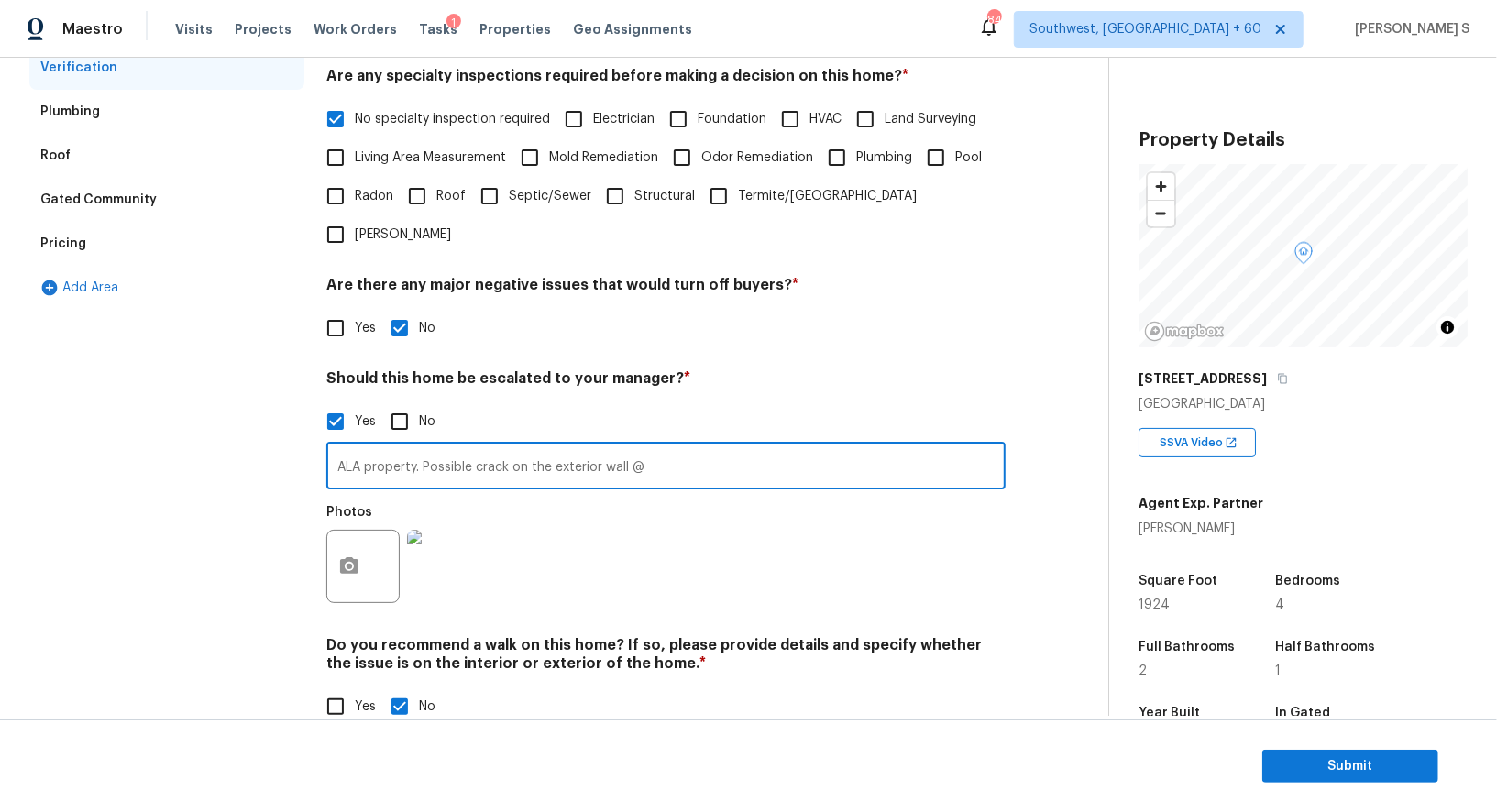
scroll to position [252, 0]
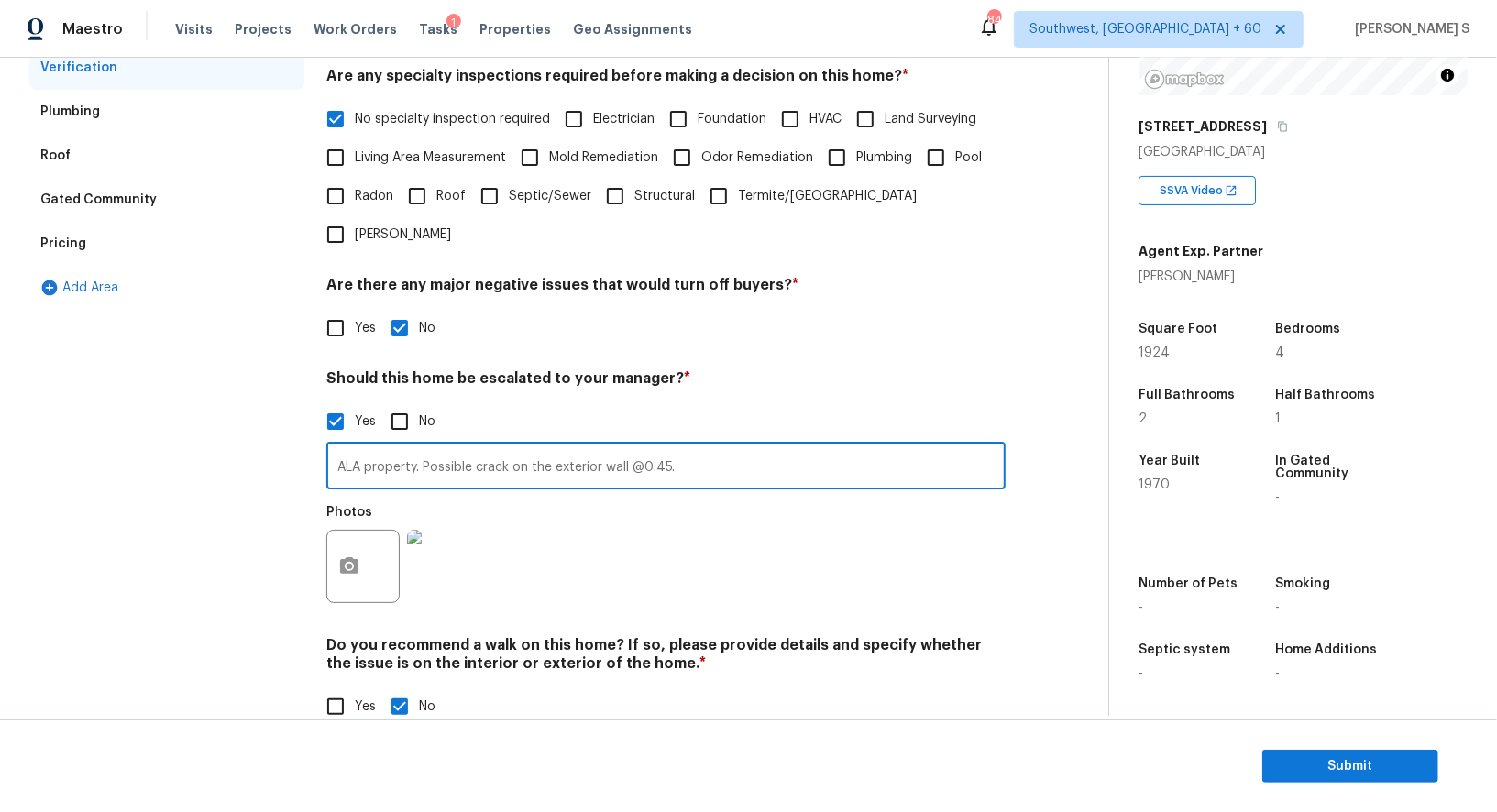
type input "ALA property. Possible crack on the exterior wall @0:45."
click at [745, 498] on div "Photos" at bounding box center [666, 554] width 679 height 119
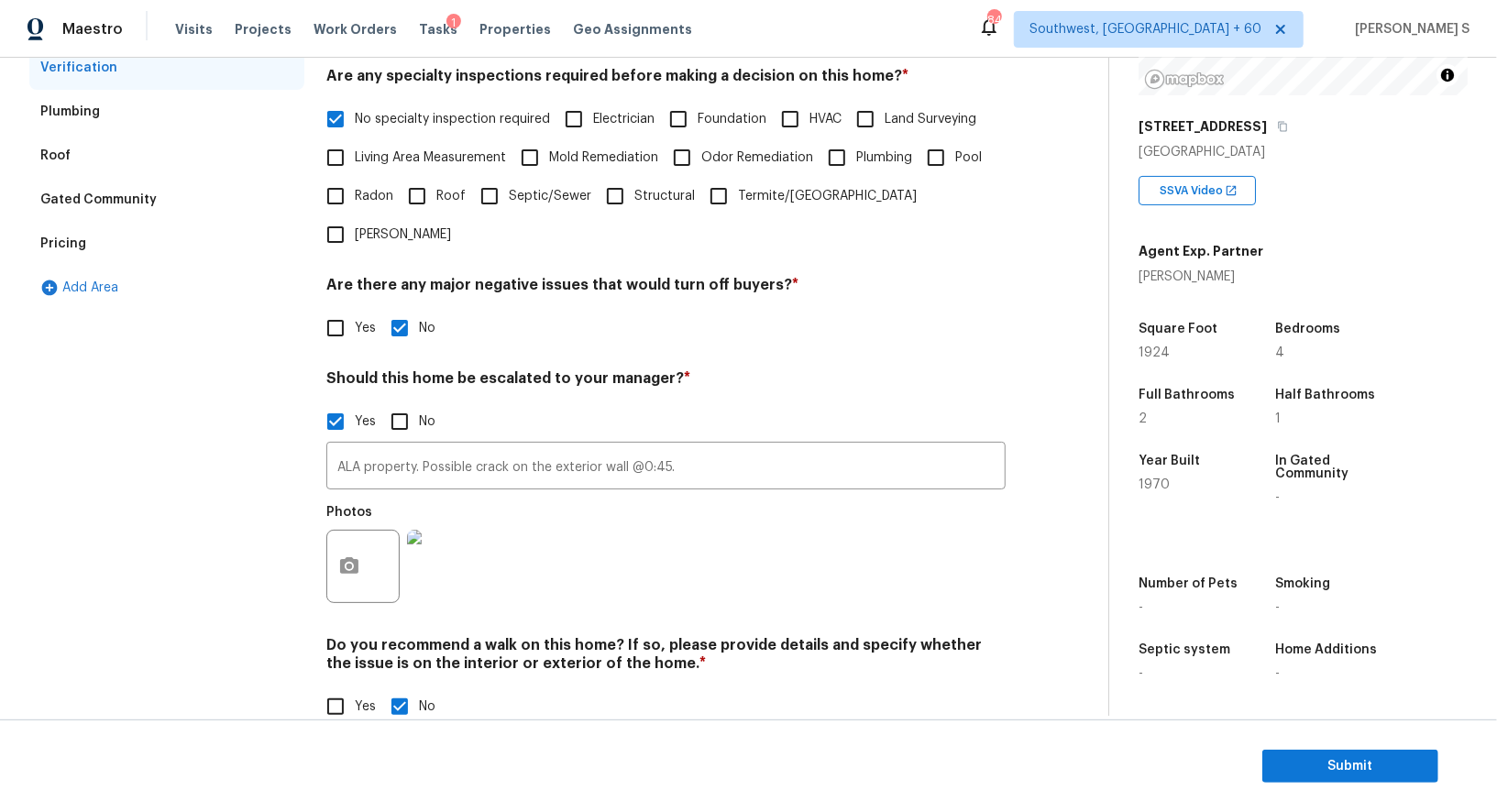
scroll to position [0, 0]
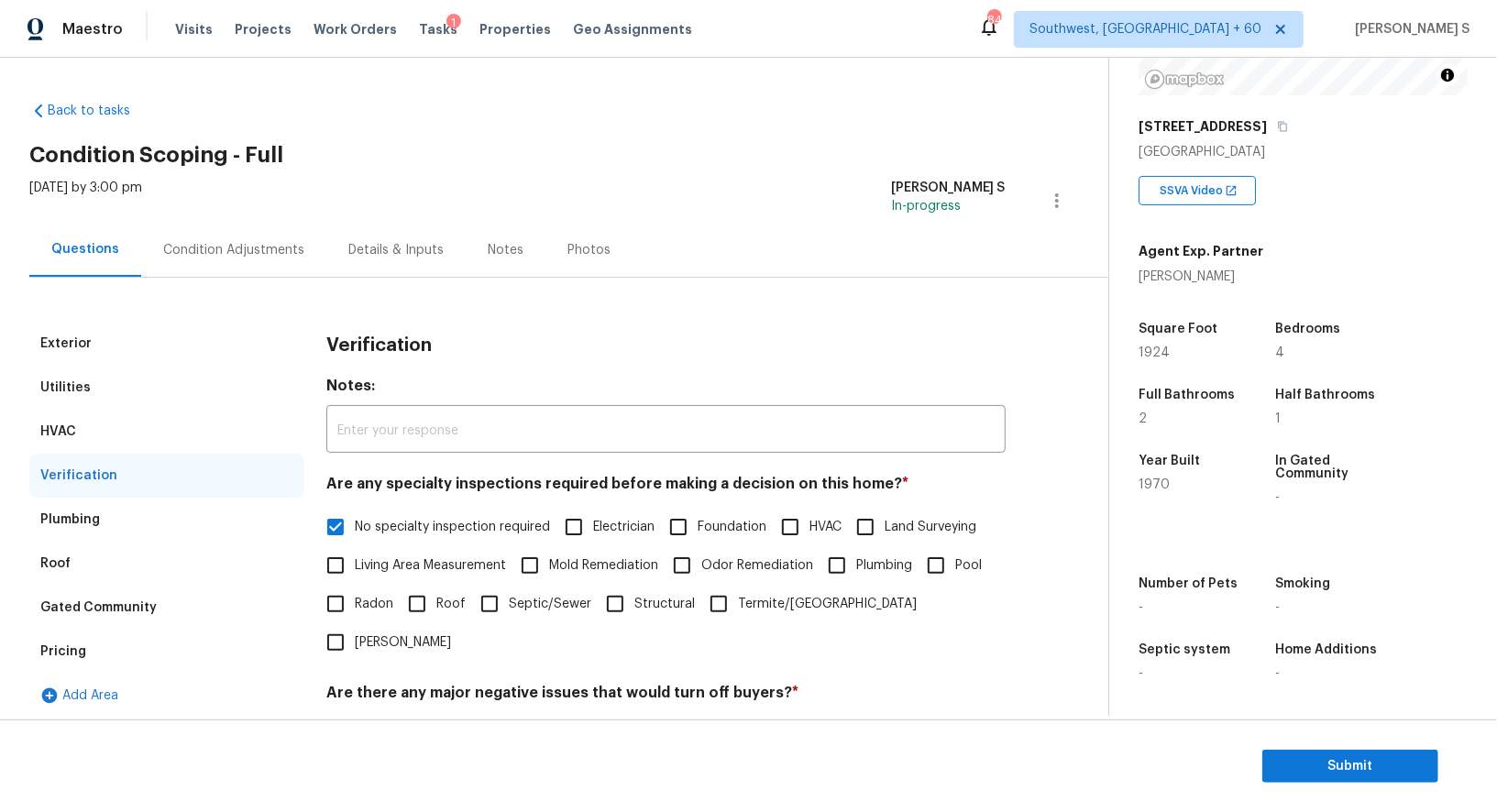
click at [218, 250] on div "Condition Adjustments" at bounding box center [233, 249] width 141 height 18
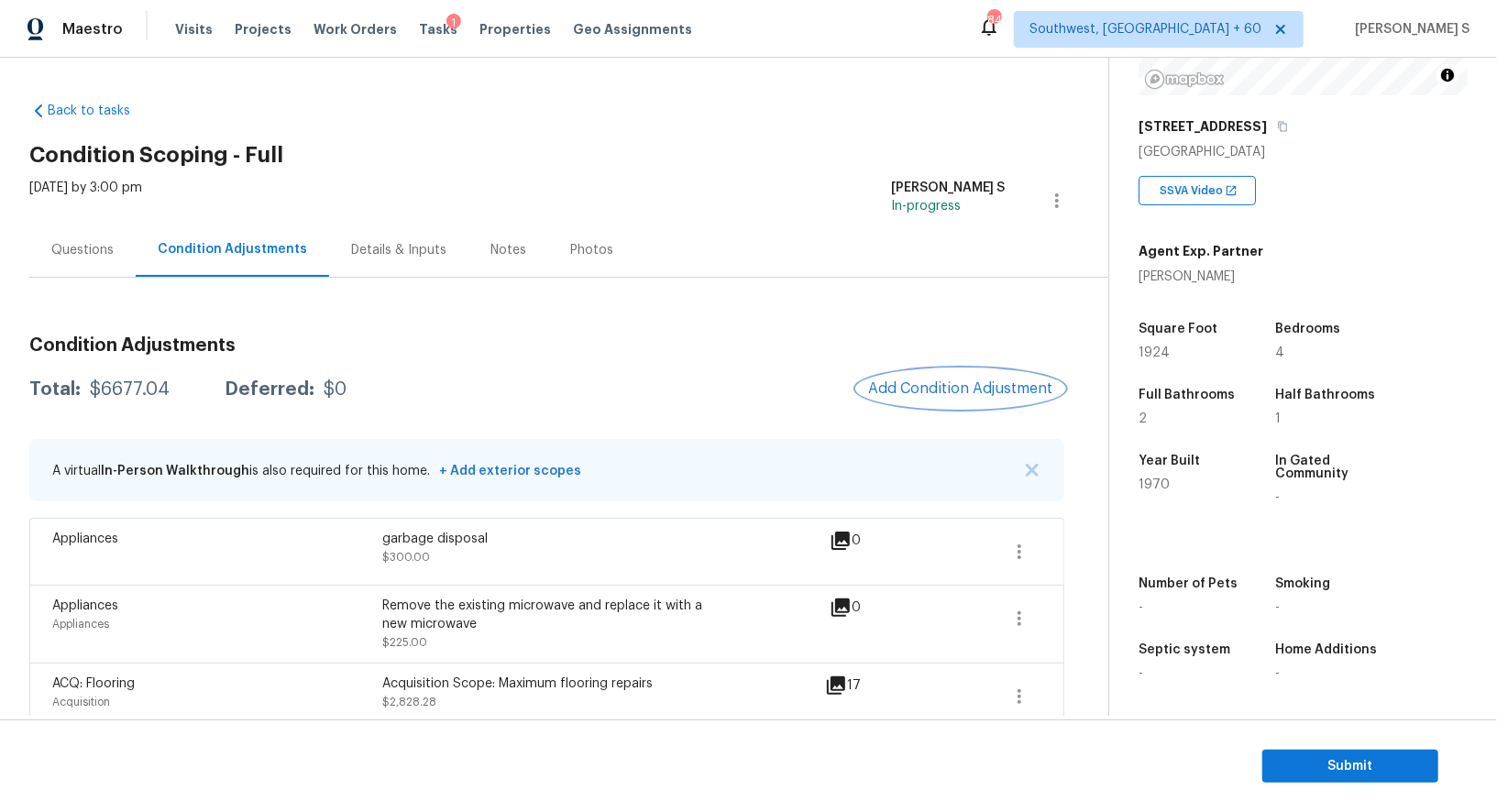
click at [978, 378] on button "Add Condition Adjustment" at bounding box center [961, 389] width 207 height 39
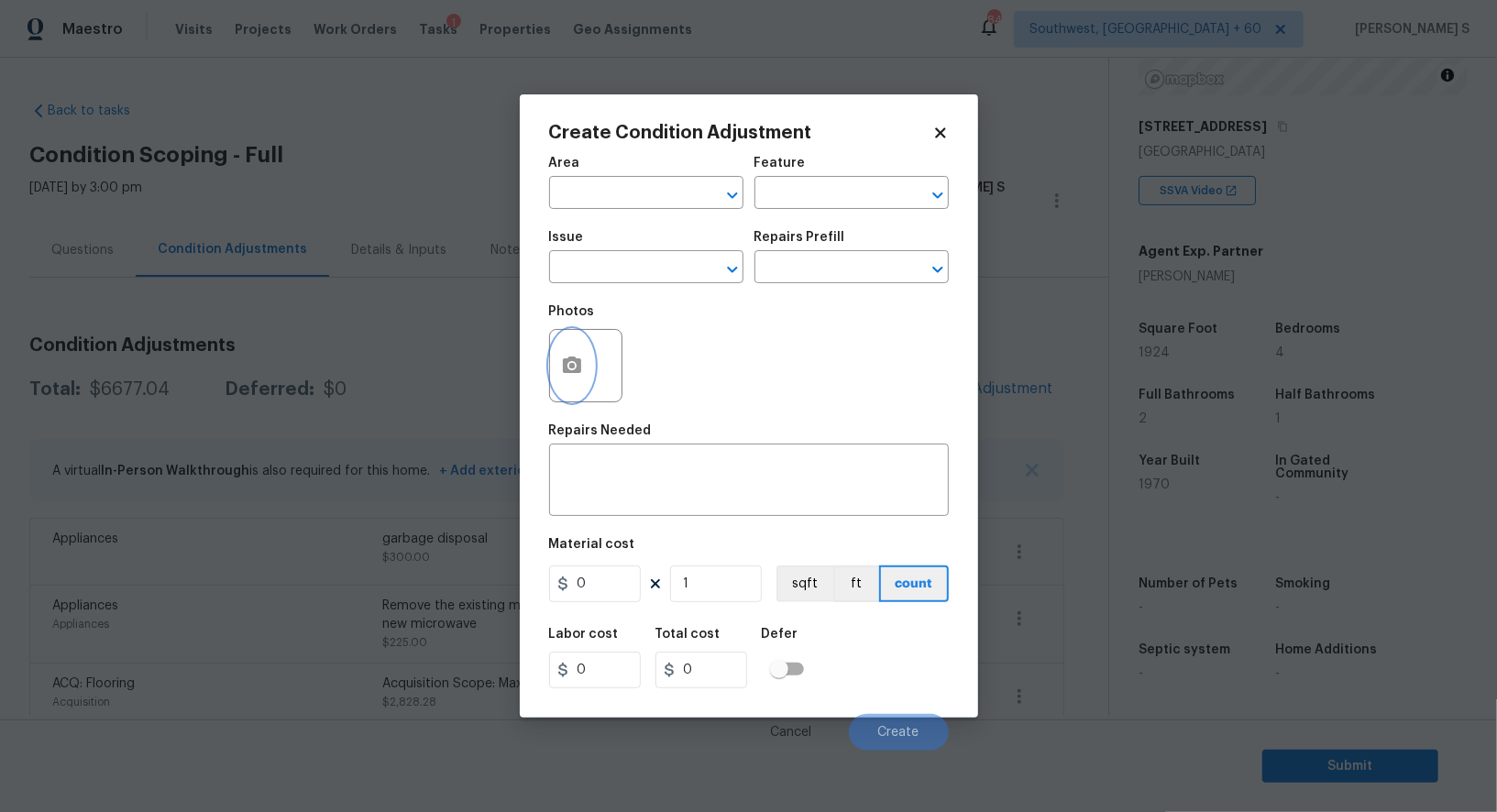
click at [567, 361] on icon "button" at bounding box center [571, 365] width 18 height 17
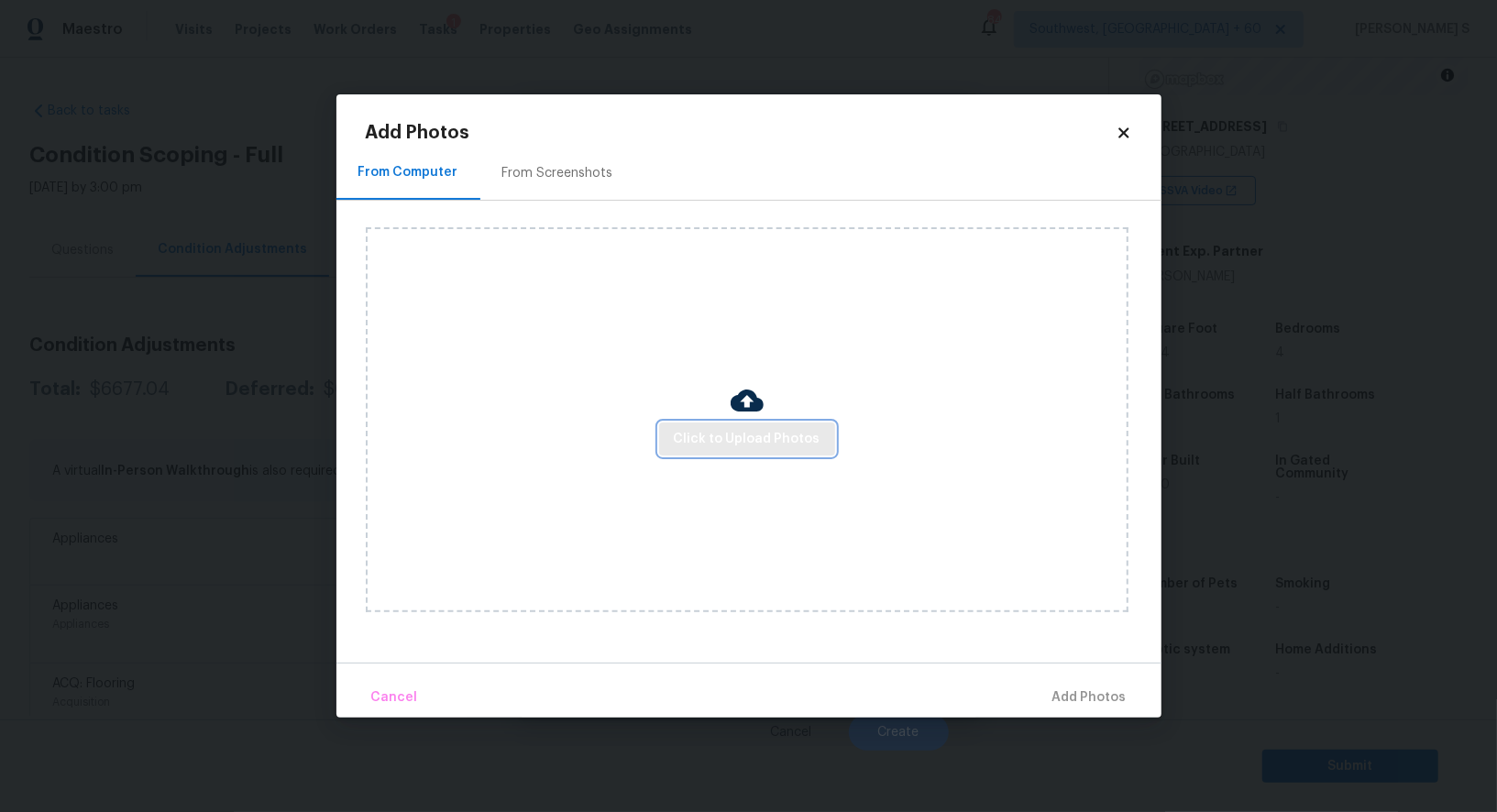
click at [775, 444] on span "Click to Upload Photos" at bounding box center [747, 439] width 147 height 23
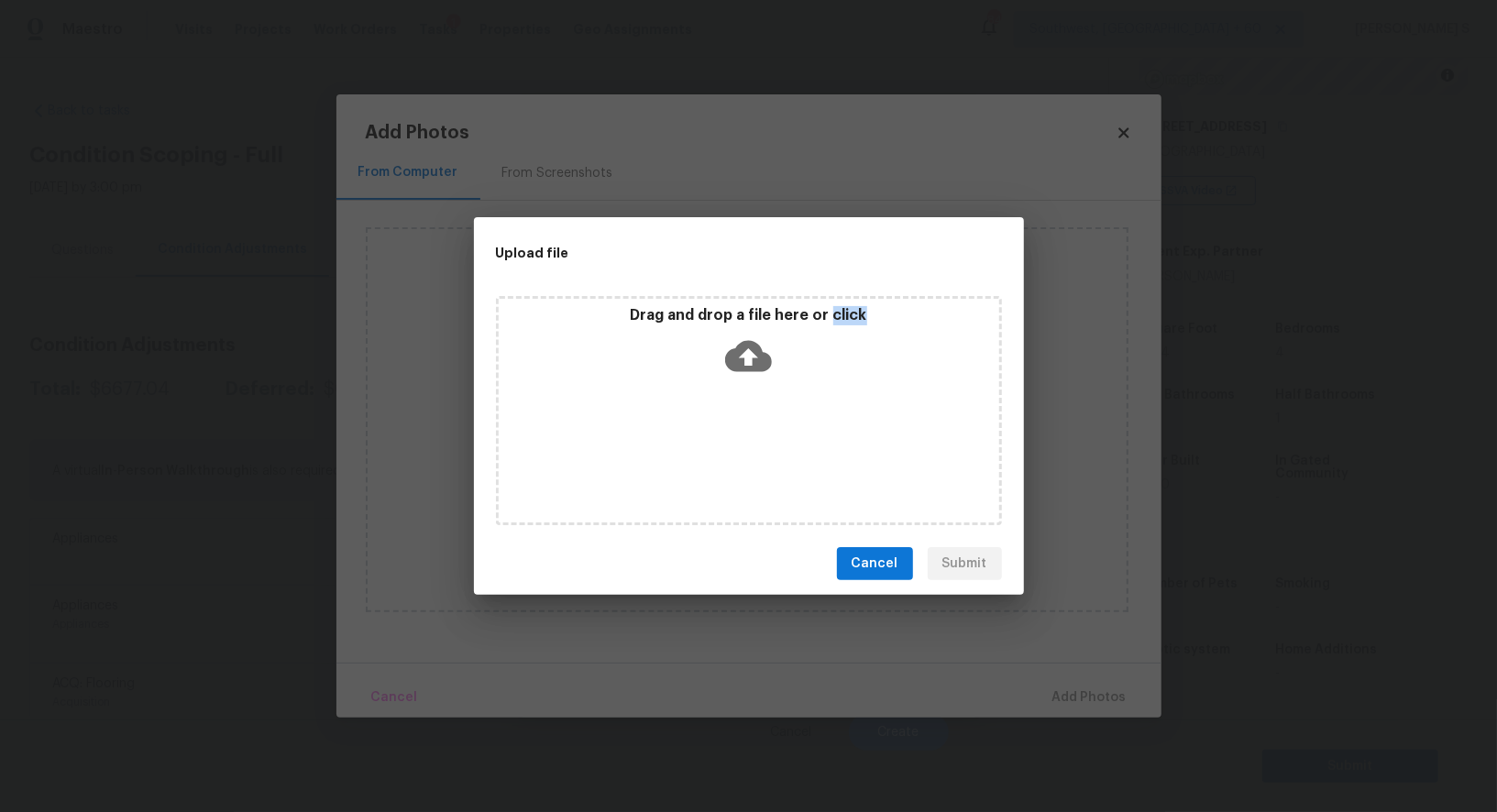
click at [775, 444] on div "Drag and drop a file here or click" at bounding box center [749, 411] width 506 height 230
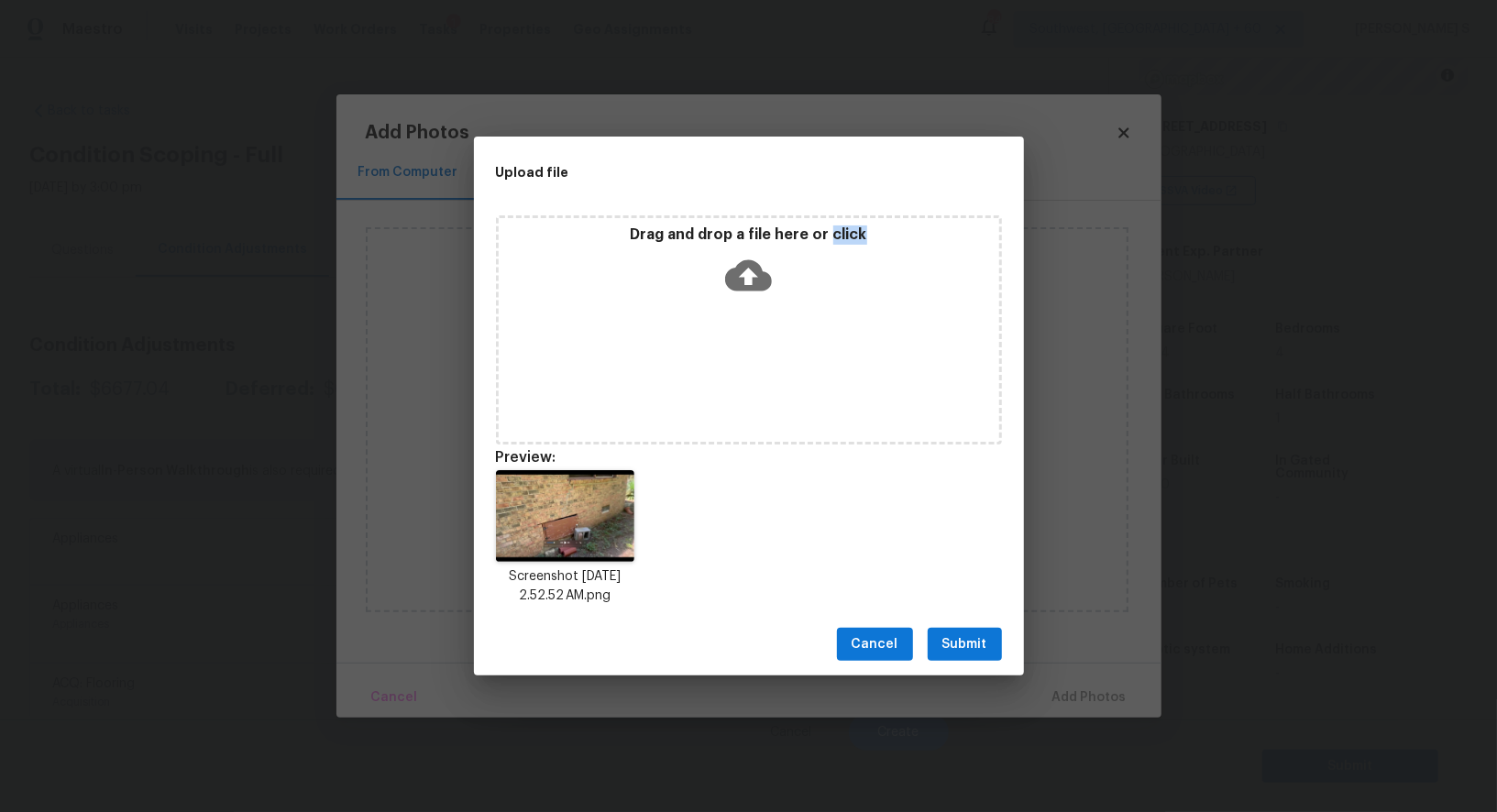
click at [965, 628] on button "Submit" at bounding box center [964, 645] width 74 height 34
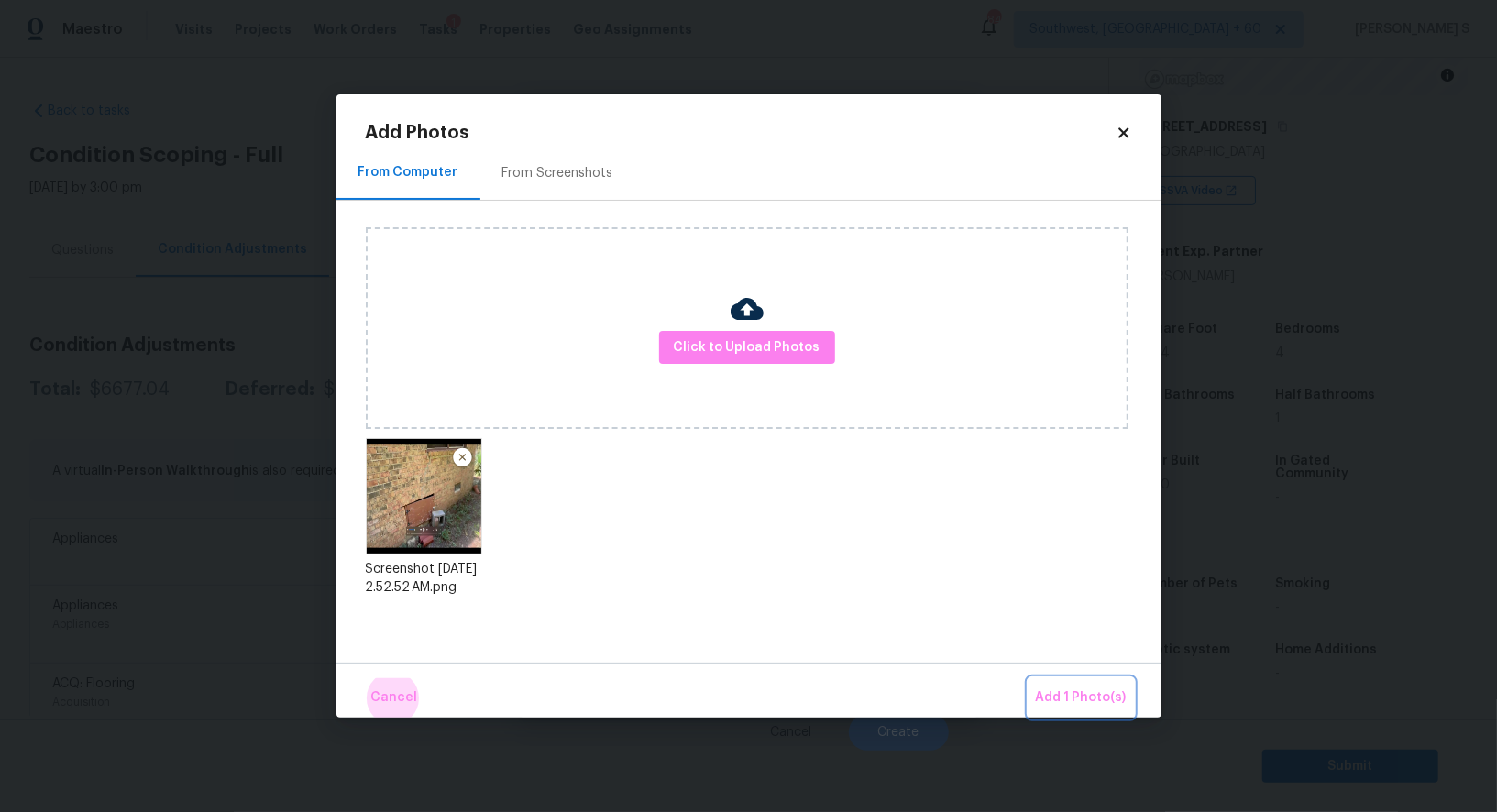
click at [1028, 678] on button "Add 1 Photo(s)" at bounding box center [1081, 698] width 105 height 40
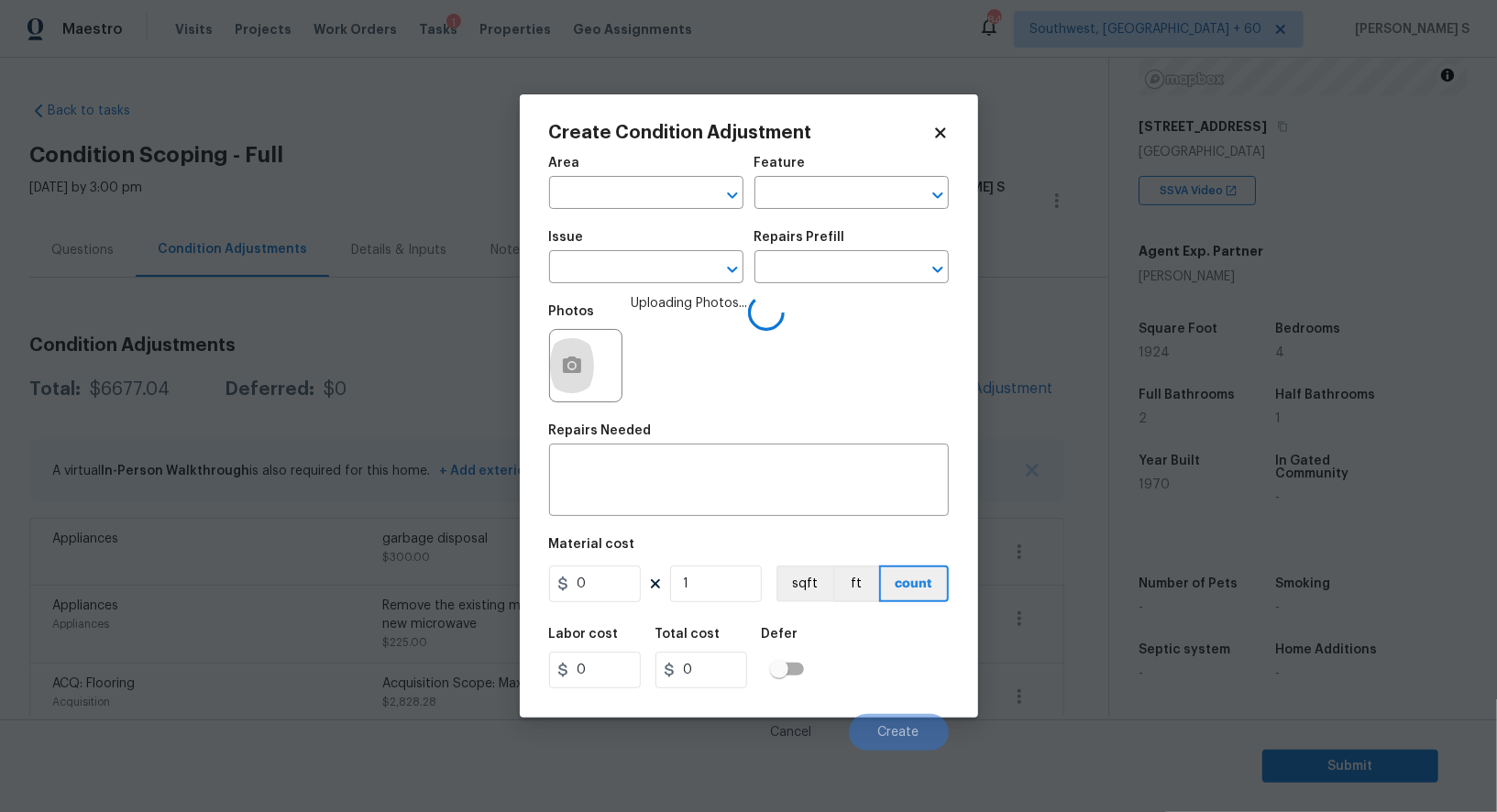
click at [652, 287] on span "Issue ​" at bounding box center [646, 257] width 195 height 74
click at [648, 275] on input "text" at bounding box center [621, 269] width 143 height 28
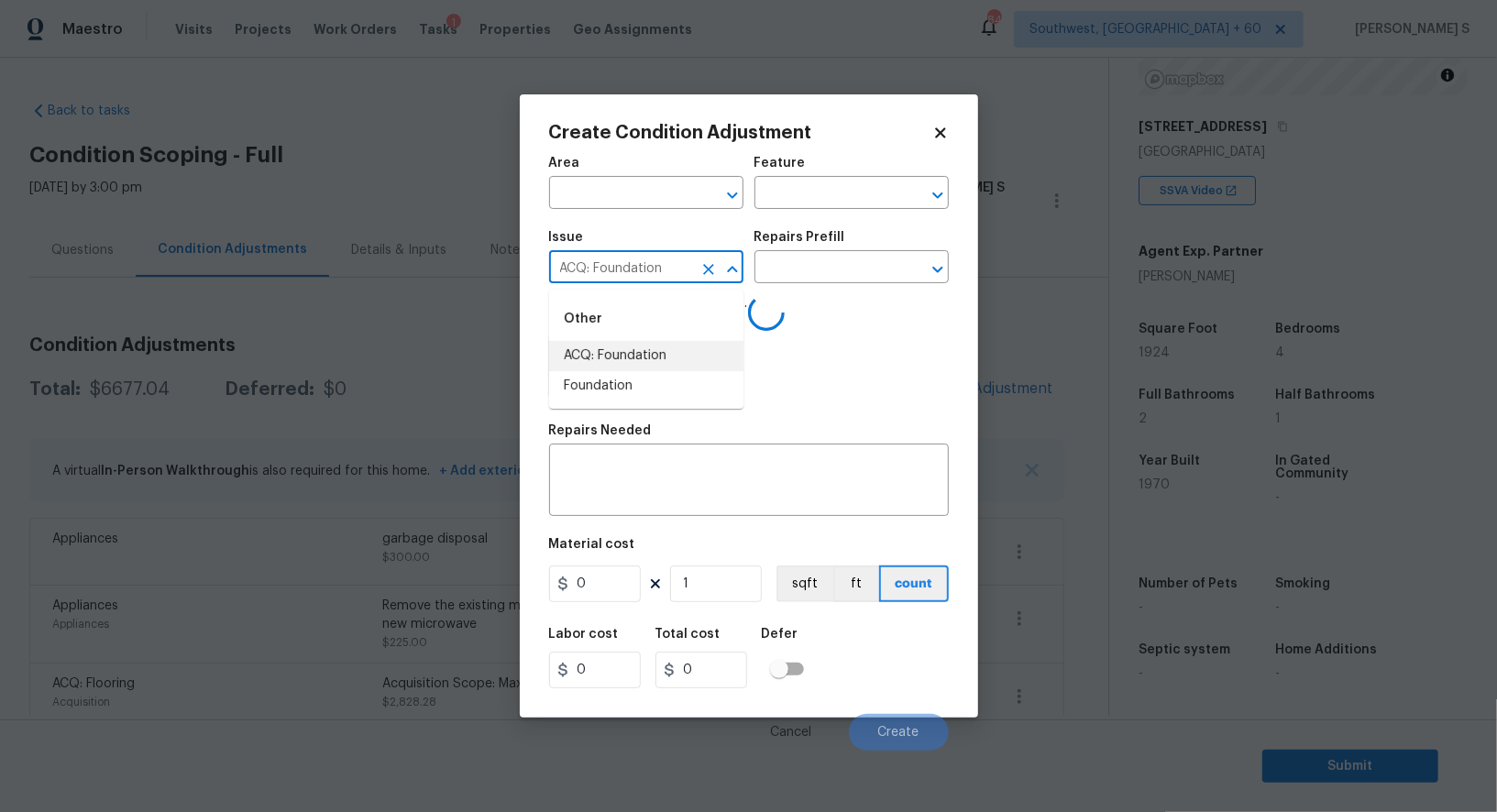
type input "ACQ: Foundation"
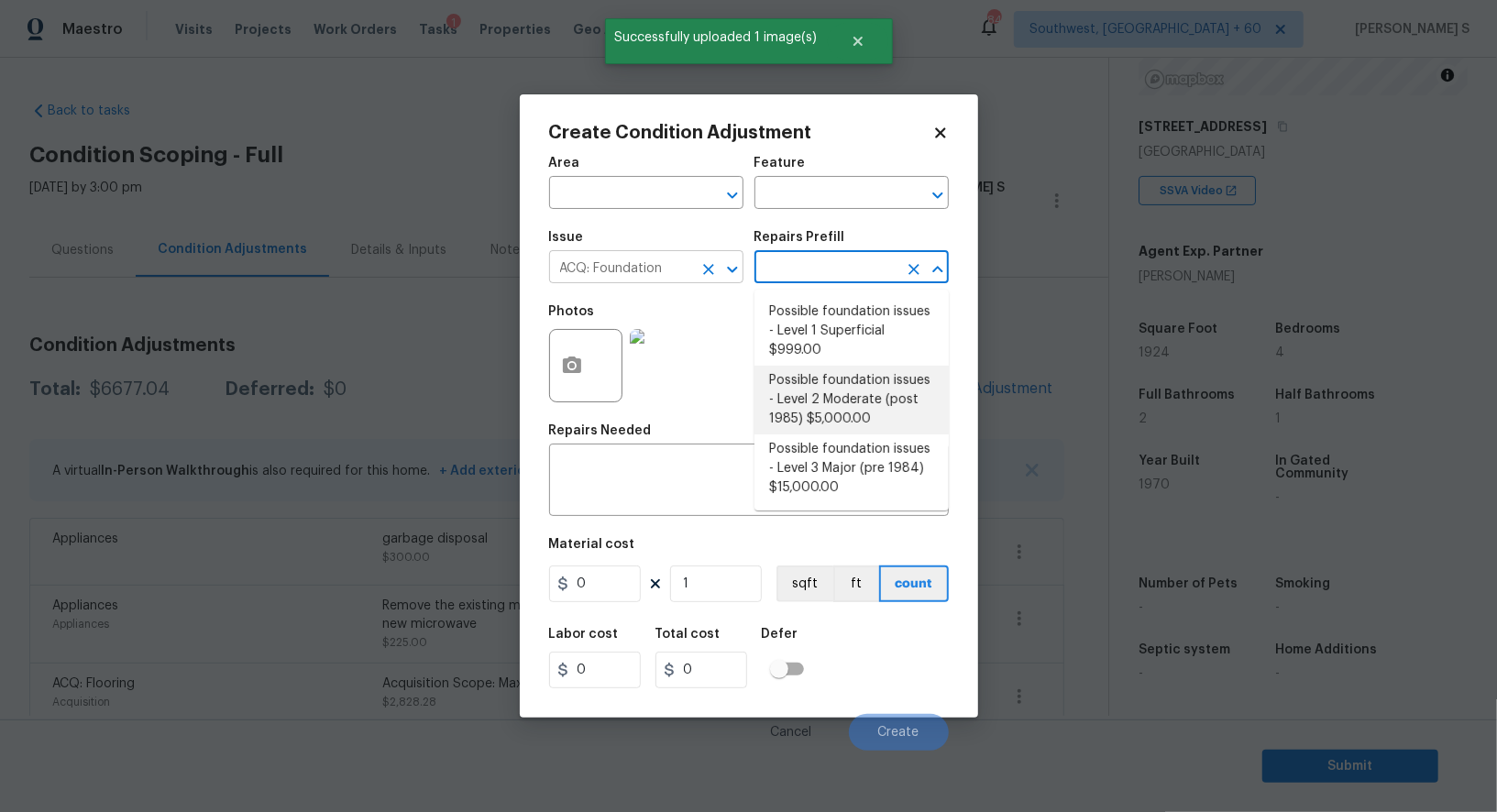
type input "Acquisition"
type textarea "Possible foundation issues - Level 2 Moderate: Disclaimer: This is NOT a techni…"
type input "5000"
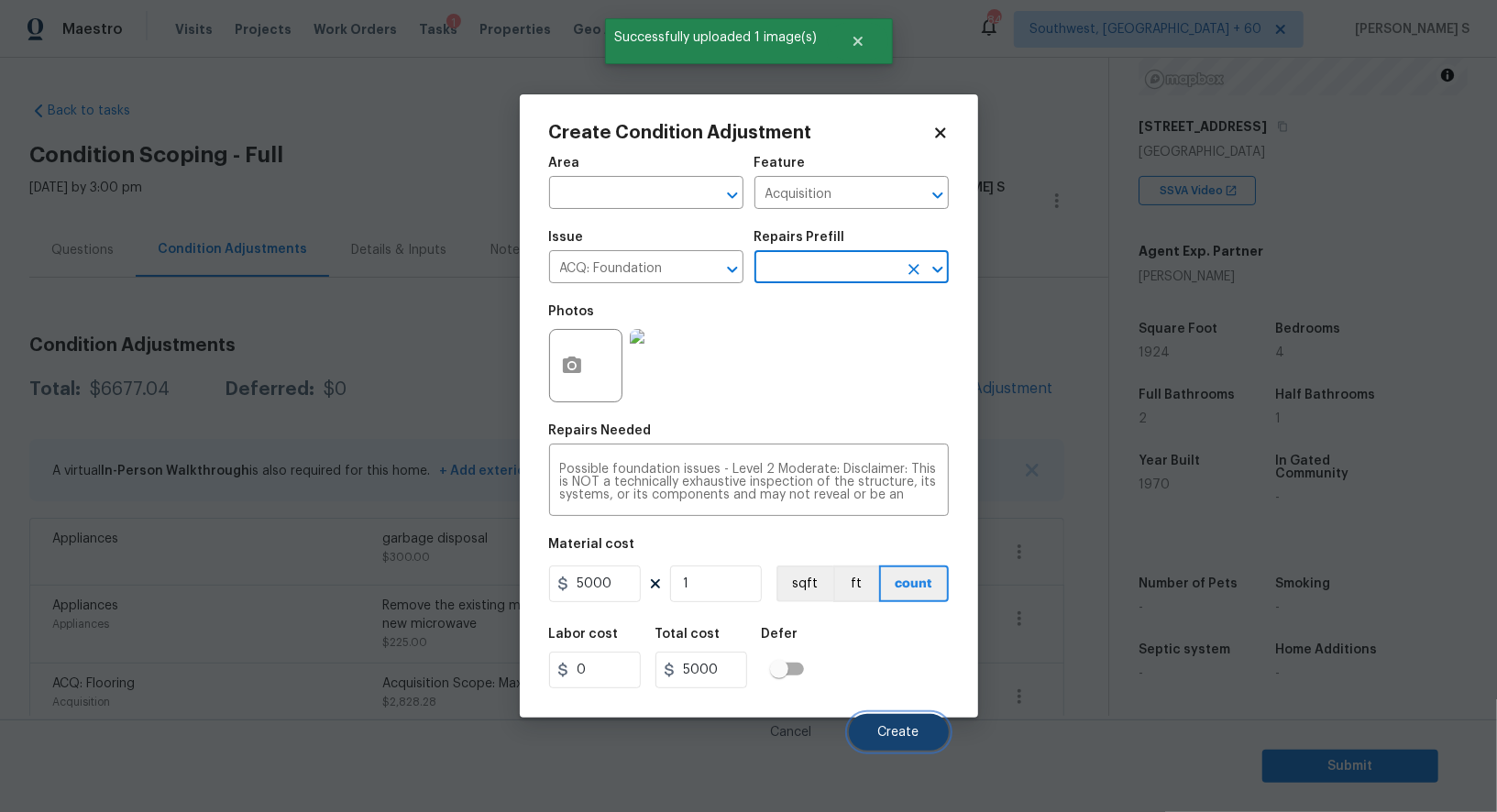
click at [909, 742] on button "Create" at bounding box center [899, 732] width 100 height 37
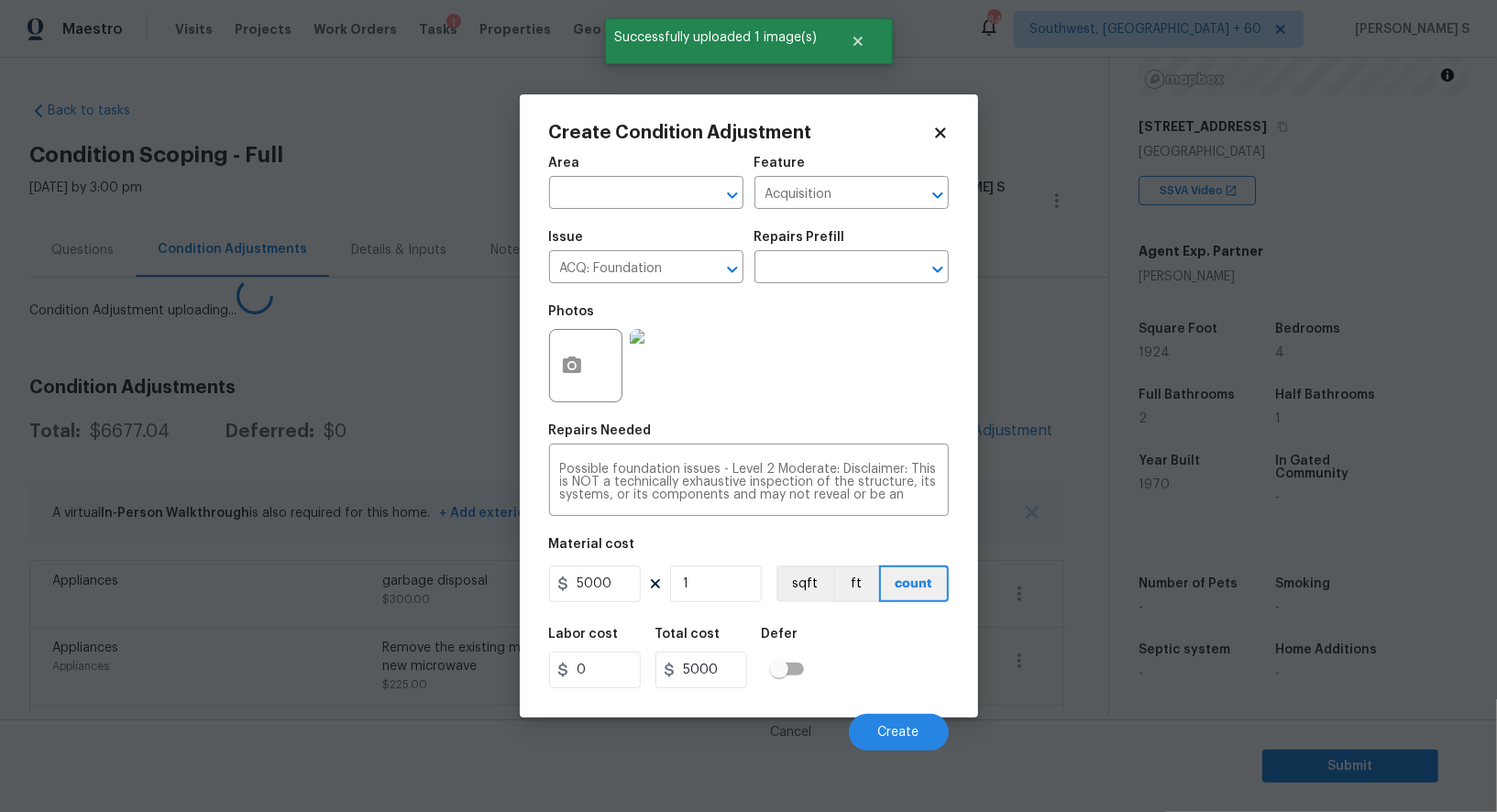
click at [167, 569] on body "Maestro Visits Projects Work Orders Tasks 1 Properties Geo Assignments 848 Sout…" at bounding box center [748, 406] width 1497 height 812
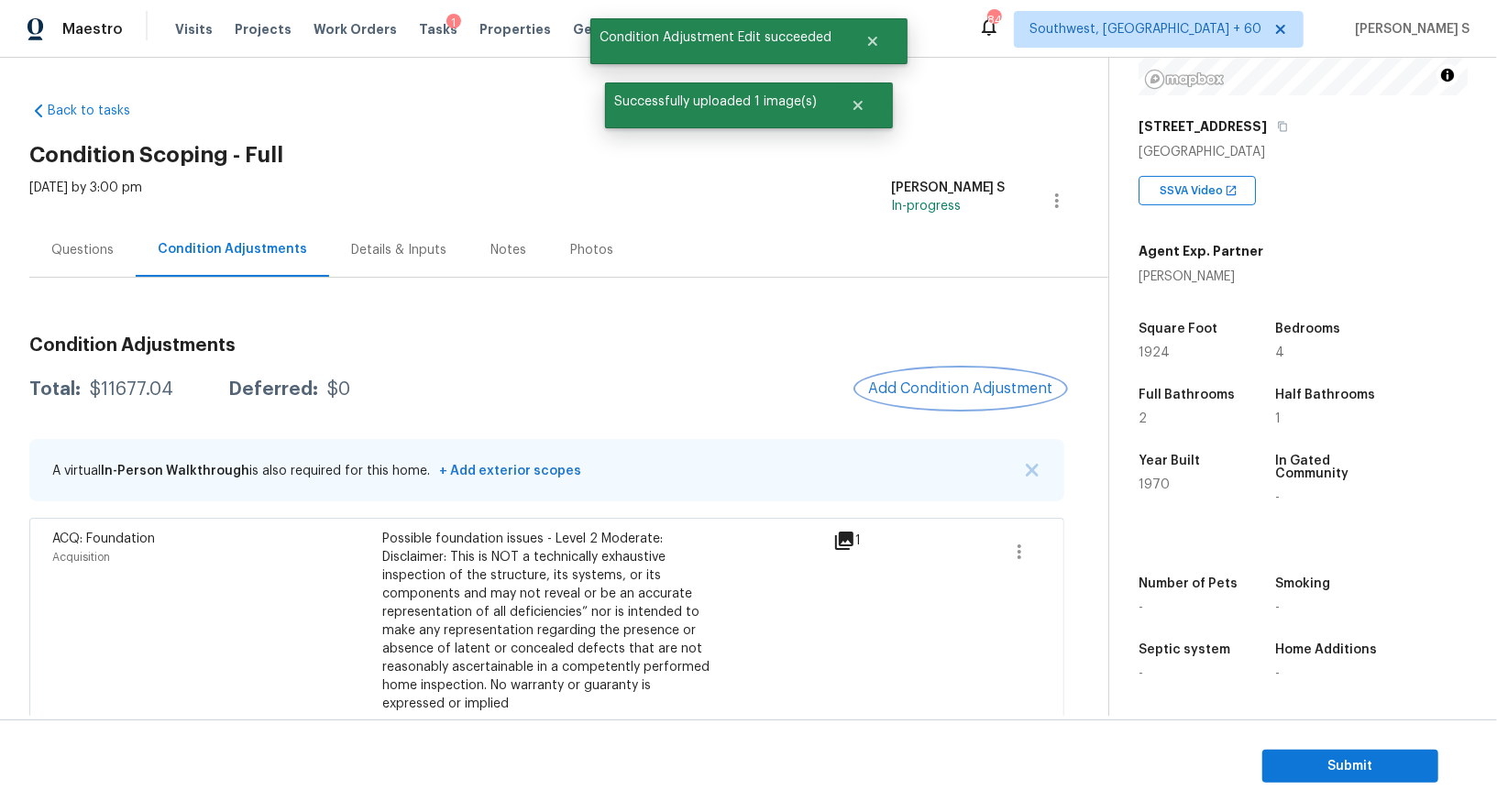
click at [960, 377] on button "Add Condition Adjustment" at bounding box center [961, 389] width 207 height 39
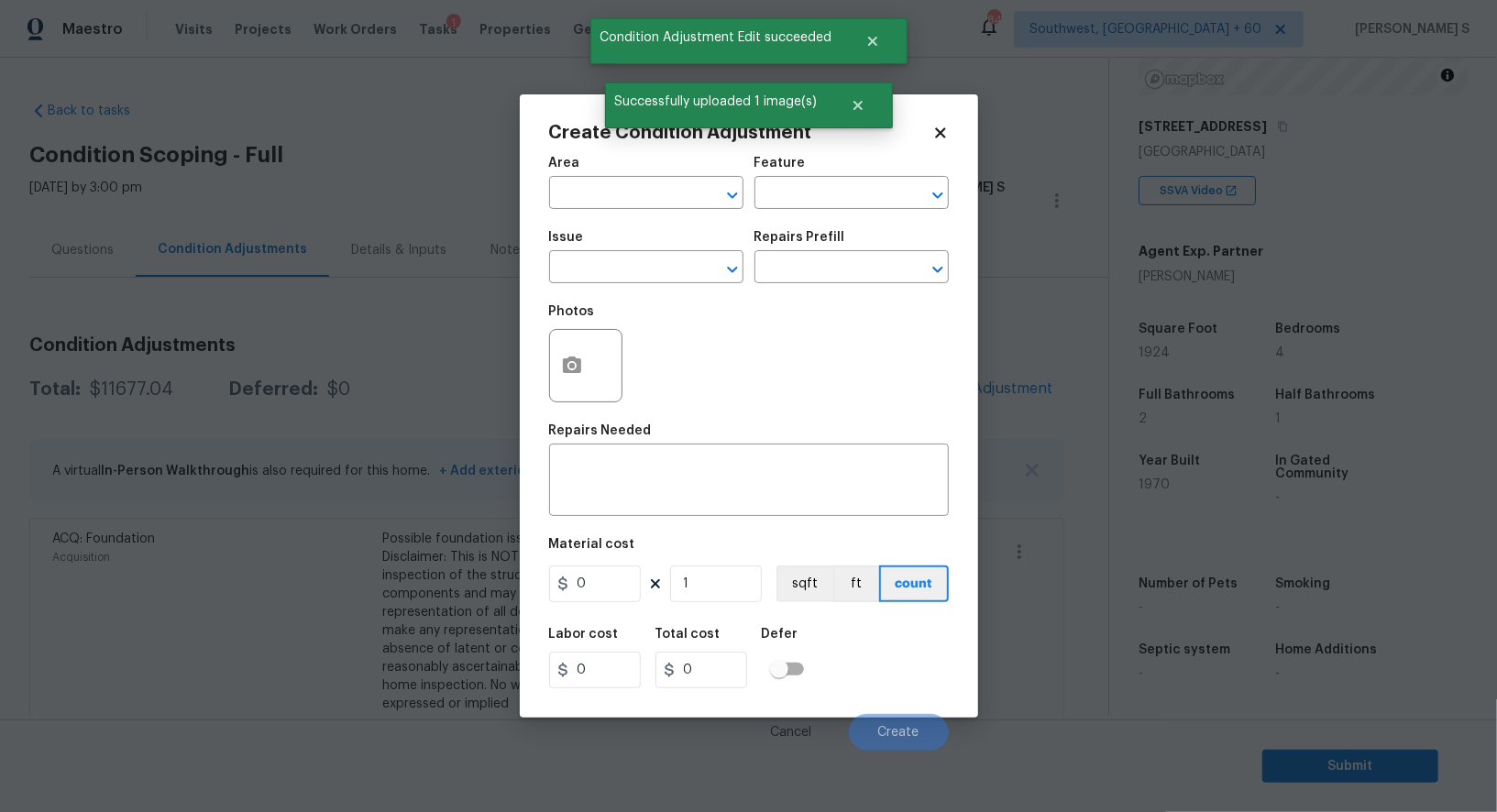
click at [539, 373] on div "Create Condition Adjustment Area ​ Feature ​ Issue ​ Repairs Prefill ​ Photos R…" at bounding box center [748, 406] width 458 height 624
click at [556, 371] on button "button" at bounding box center [572, 366] width 44 height 72
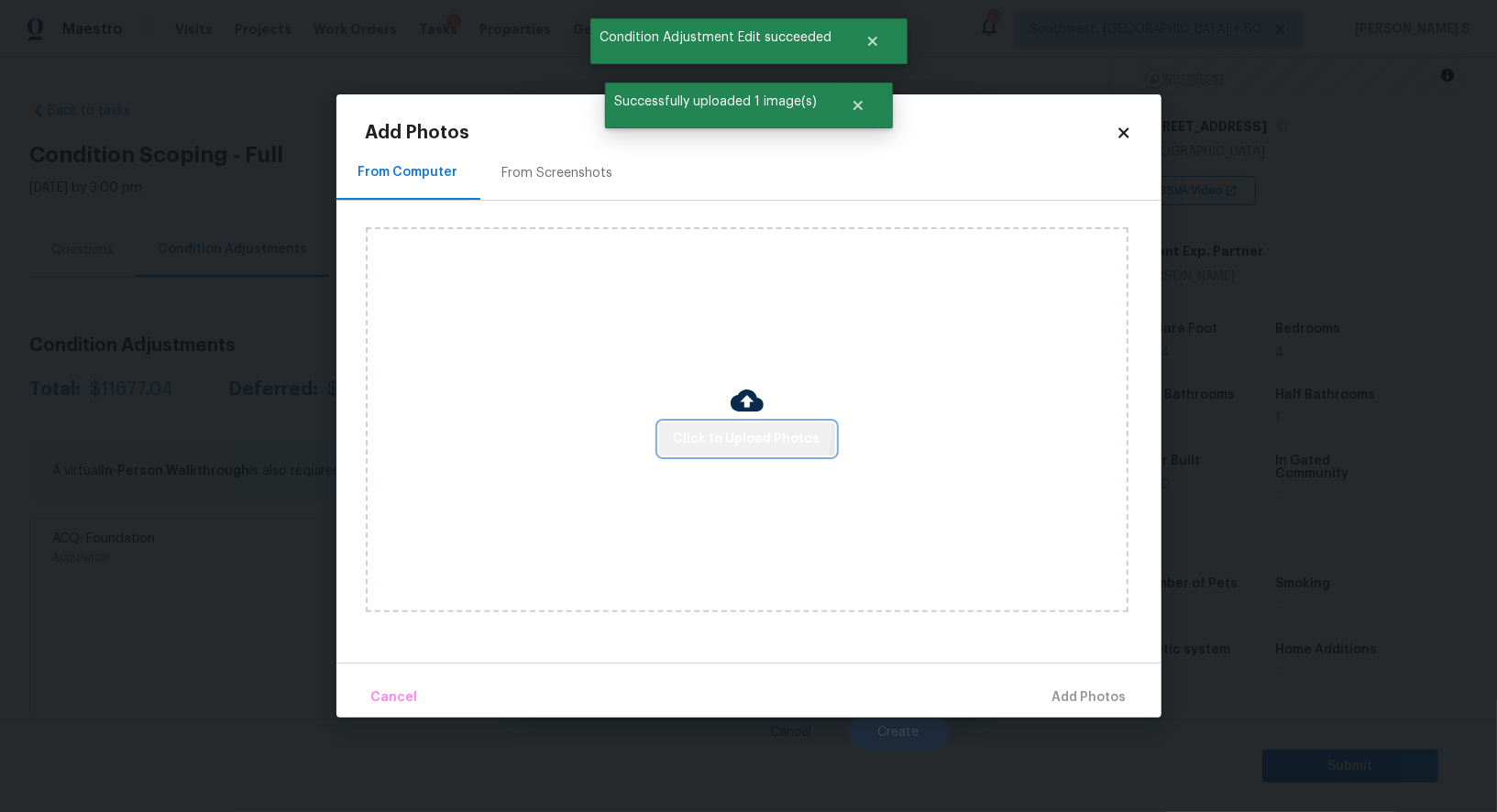
click at [737, 426] on button "Click to Upload Photos" at bounding box center [747, 439] width 176 height 34
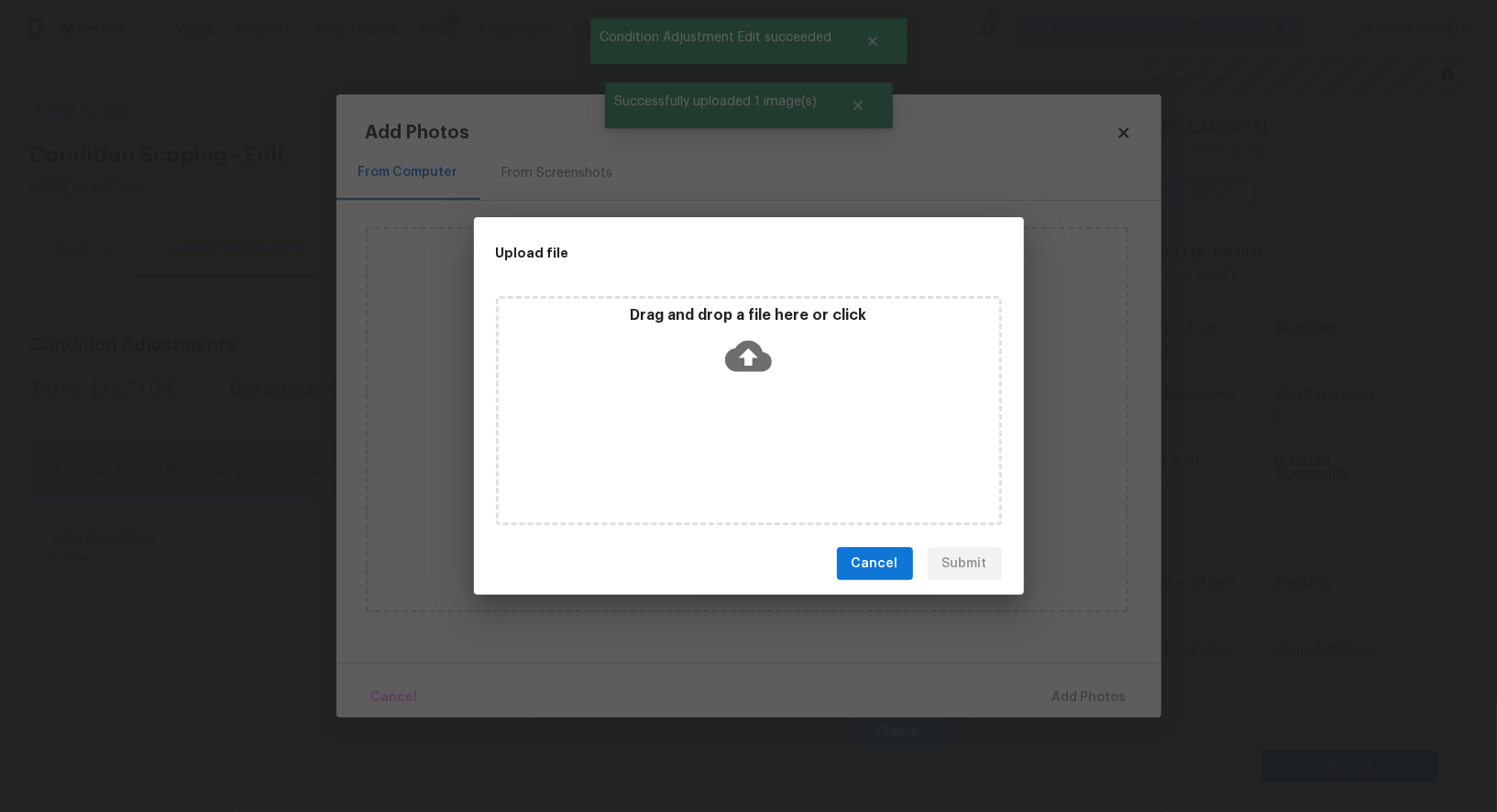
click at [737, 426] on div "Drag and drop a file here or click" at bounding box center [749, 411] width 506 height 230
